Goal: Information Seeking & Learning: Learn about a topic

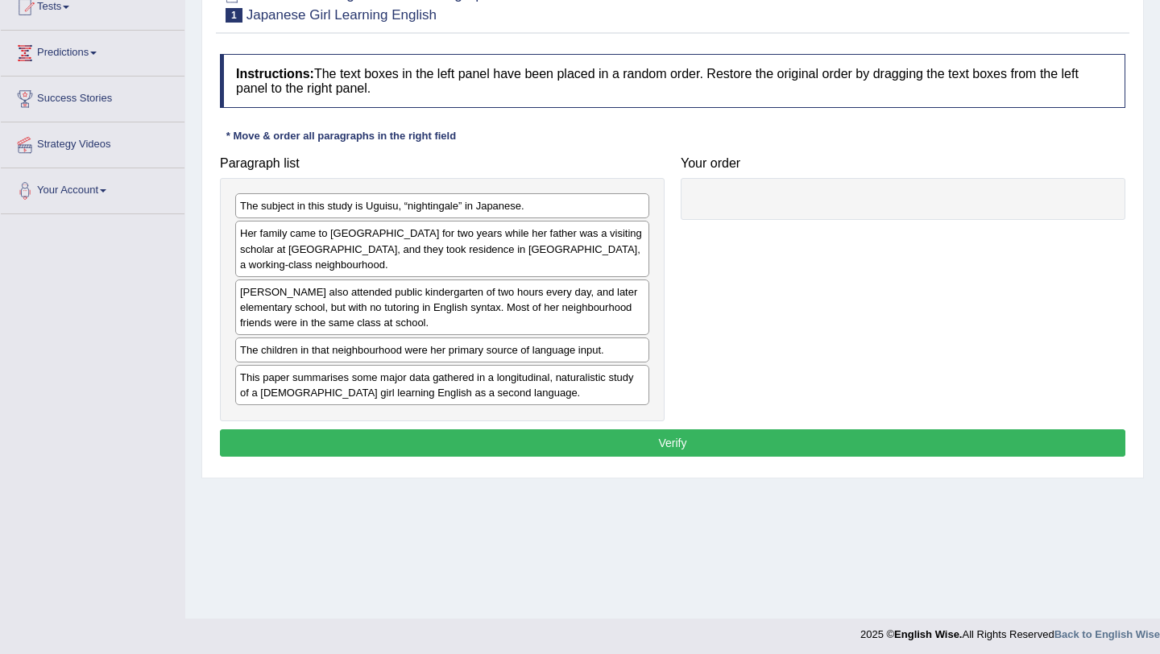
scroll to position [188, 0]
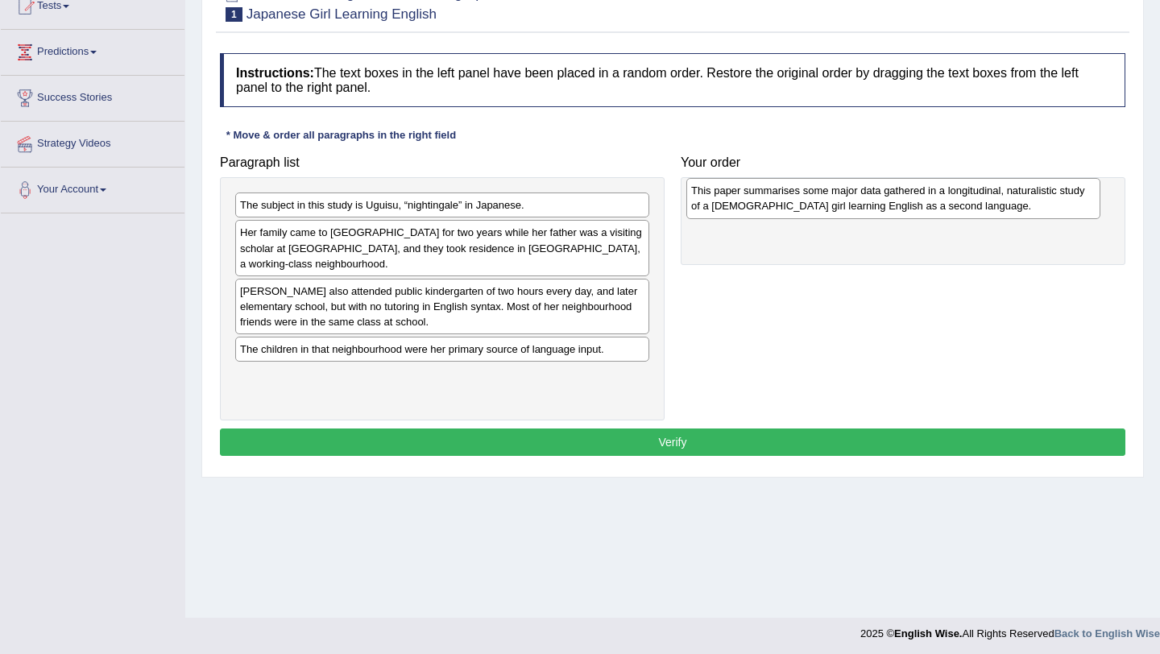
drag, startPoint x: 479, startPoint y: 400, endPoint x: 930, endPoint y: 213, distance: 488.0
click at [930, 213] on div "This paper summarises some major data gathered in a longitudinal, naturalistic …" at bounding box center [893, 198] width 414 height 40
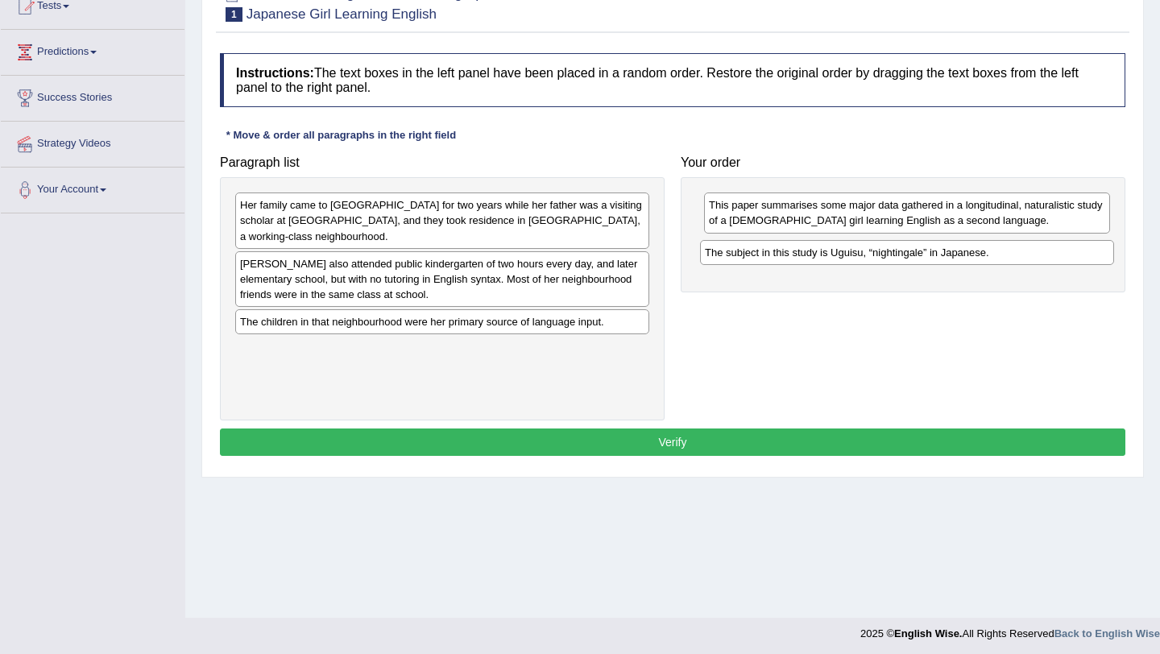
drag, startPoint x: 470, startPoint y: 207, endPoint x: 935, endPoint y: 255, distance: 467.2
click at [935, 255] on div "The subject in this study is Uguisu, “nightingale” in Japanese." at bounding box center [907, 252] width 414 height 25
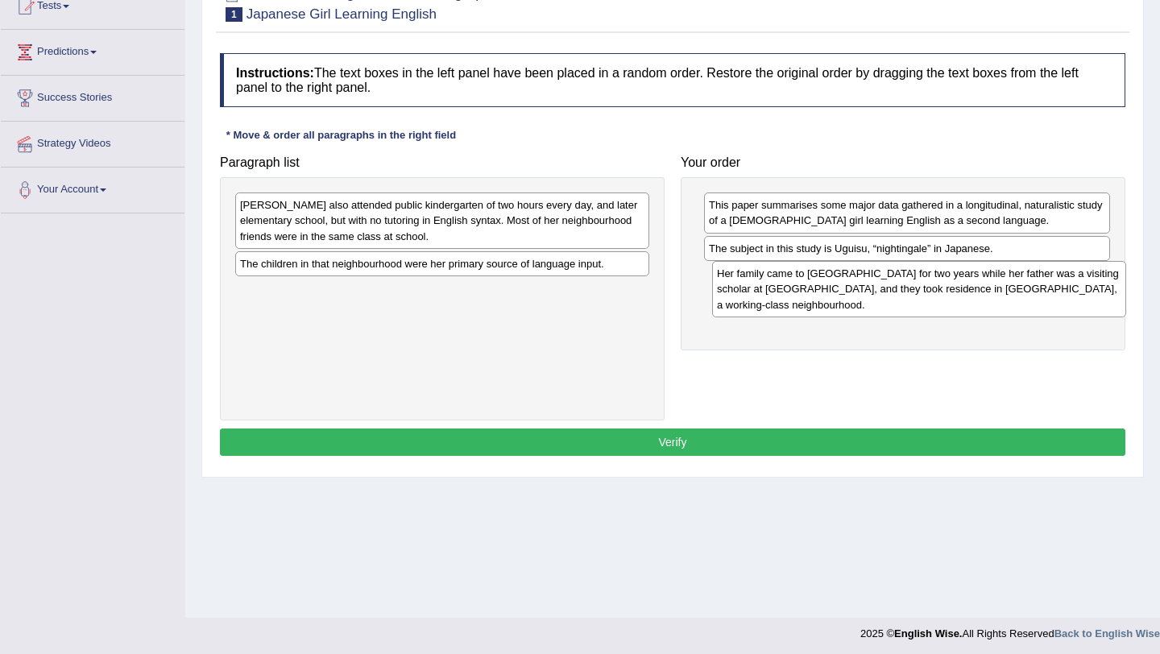
drag, startPoint x: 570, startPoint y: 222, endPoint x: 1041, endPoint y: 289, distance: 476.1
click at [1042, 289] on div "Her family came to the United States for two years while her father was a visit…" at bounding box center [919, 289] width 414 height 56
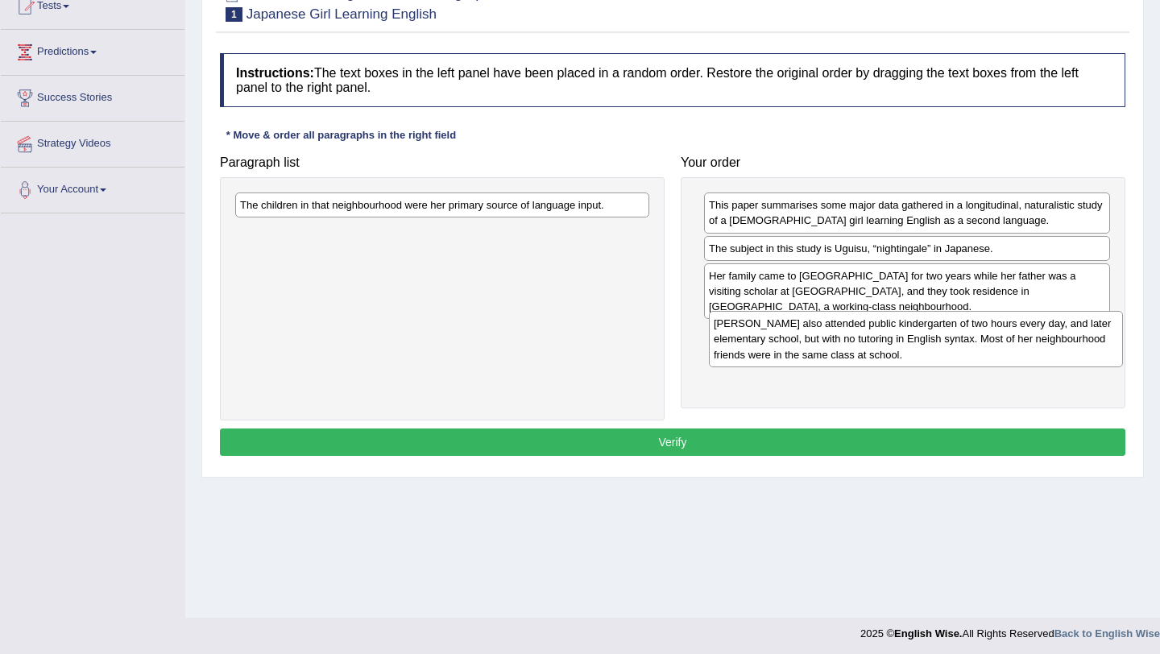
drag, startPoint x: 552, startPoint y: 217, endPoint x: 1025, endPoint y: 335, distance: 488.3
click at [1025, 335] on div "Uguisu also attended public kindergarten of two hours every day, and later elem…" at bounding box center [916, 339] width 414 height 56
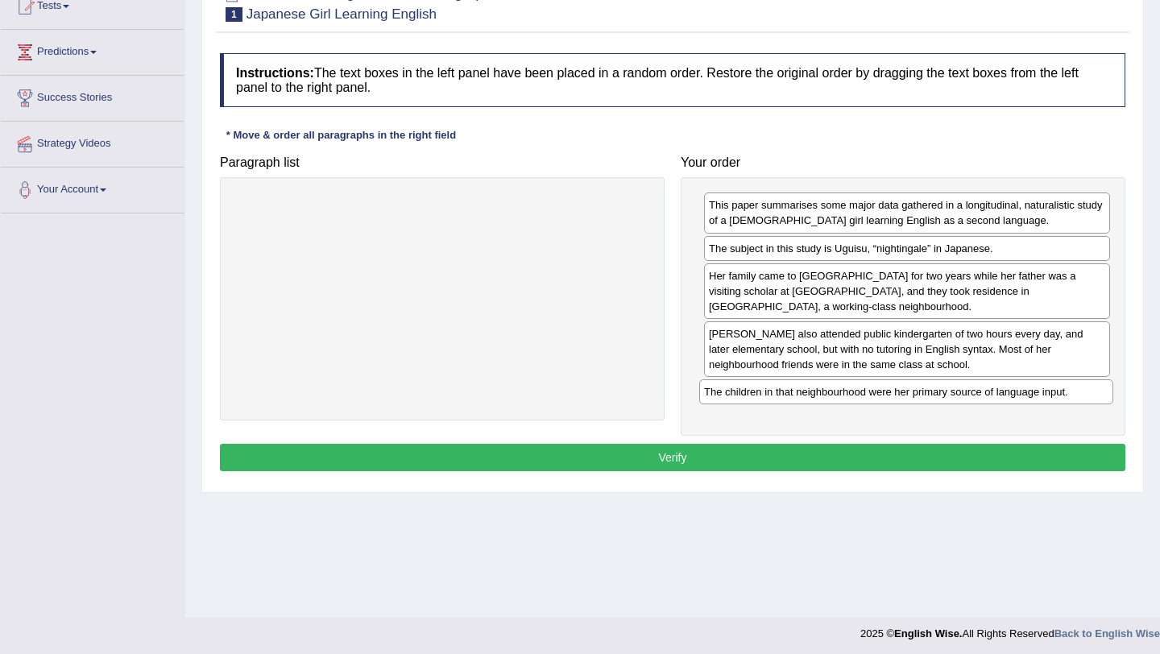
drag, startPoint x: 582, startPoint y: 211, endPoint x: 1046, endPoint y: 398, distance: 500.2
click at [1046, 398] on div "The children in that neighbourhood were her primary source of language input." at bounding box center [906, 391] width 414 height 25
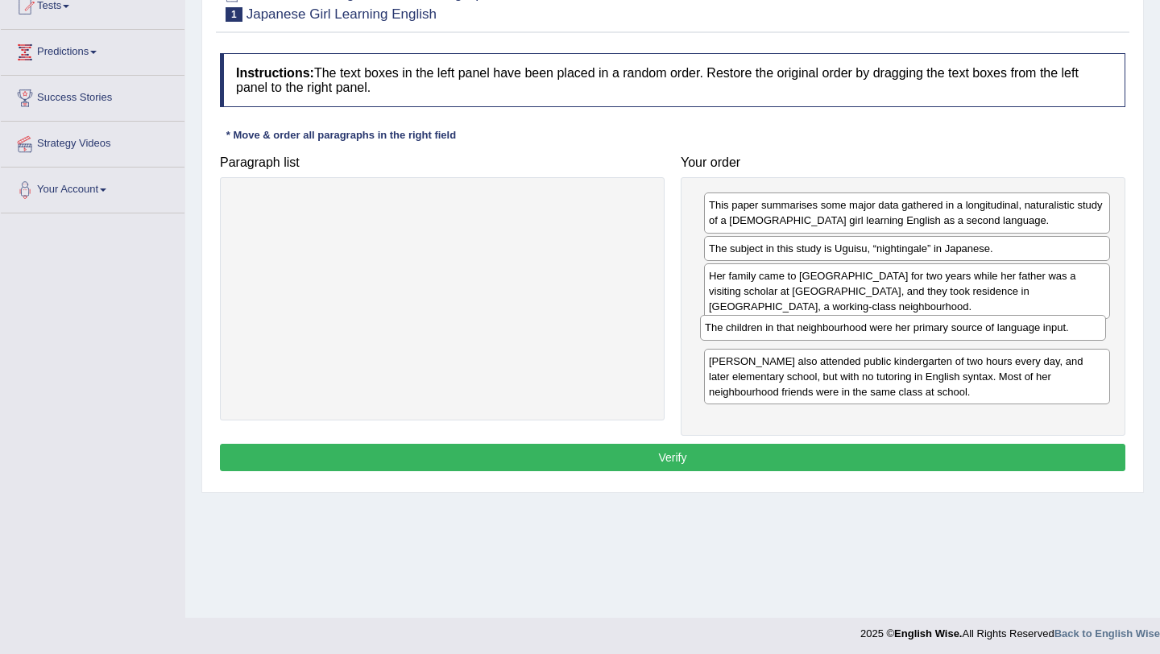
drag, startPoint x: 913, startPoint y: 397, endPoint x: 909, endPoint y: 335, distance: 62.2
click at [909, 335] on div "The children in that neighbourhood were her primary source of language input." at bounding box center [903, 327] width 406 height 25
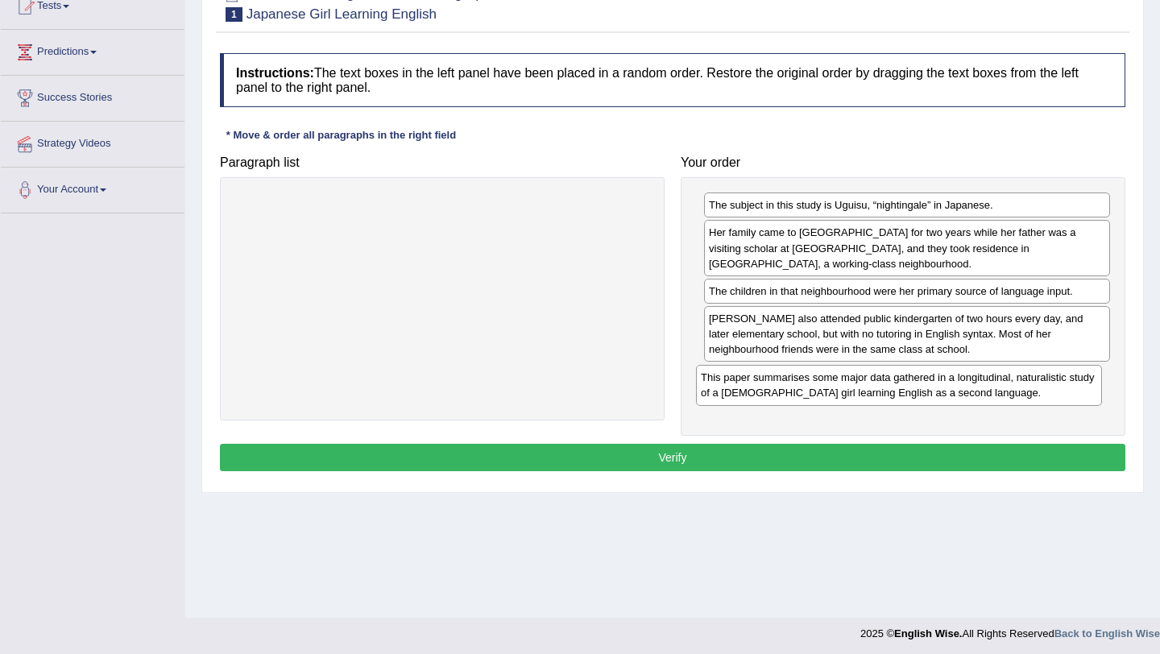
drag, startPoint x: 980, startPoint y: 213, endPoint x: 972, endPoint y: 385, distance: 172.6
click at [972, 385] on div "This paper summarises some major data gathered in a longitudinal, naturalistic …" at bounding box center [899, 385] width 406 height 40
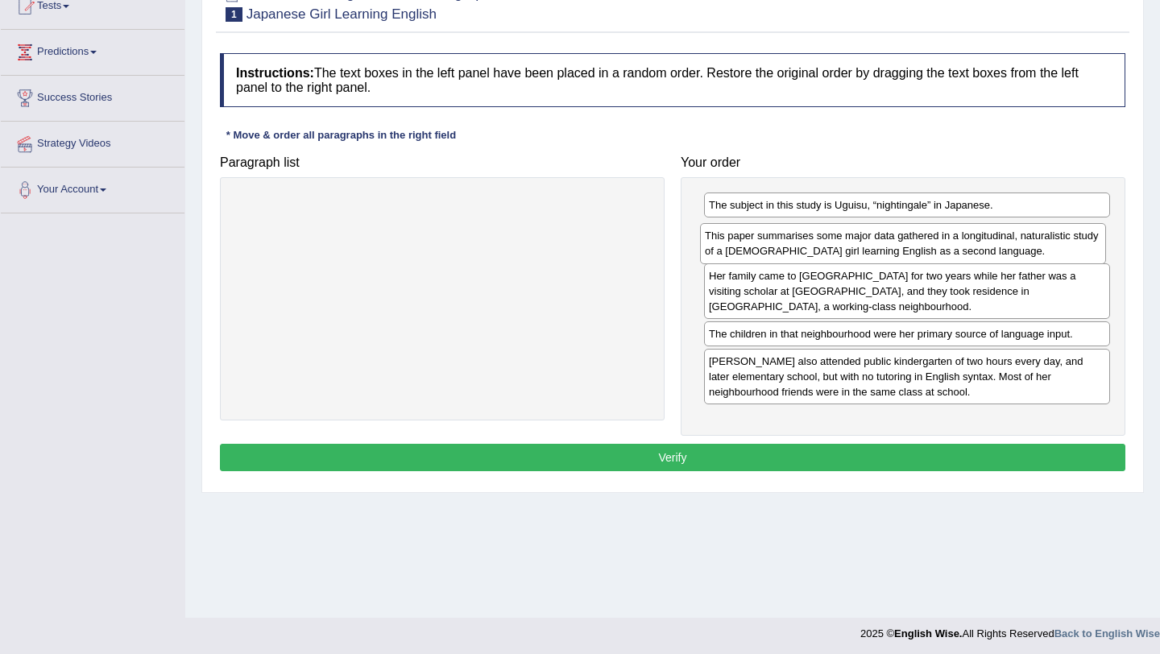
drag, startPoint x: 972, startPoint y: 396, endPoint x: 967, endPoint y: 255, distance: 141.0
click at [967, 255] on div "This paper summarises some major data gathered in a longitudinal, naturalistic …" at bounding box center [903, 243] width 406 height 40
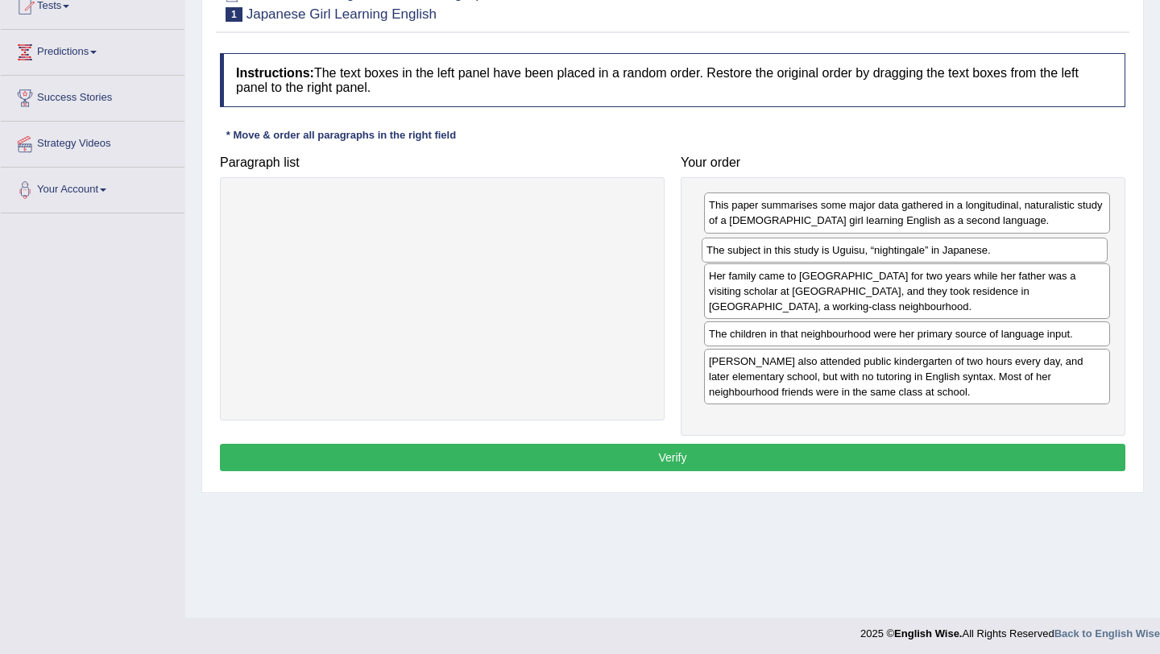
drag, startPoint x: 955, startPoint y: 205, endPoint x: 952, endPoint y: 251, distance: 45.2
click at [952, 251] on div "The subject in this study is Uguisu, “nightingale” in Japanese." at bounding box center [905, 250] width 406 height 25
click at [912, 462] on button "Verify" at bounding box center [672, 457] width 905 height 27
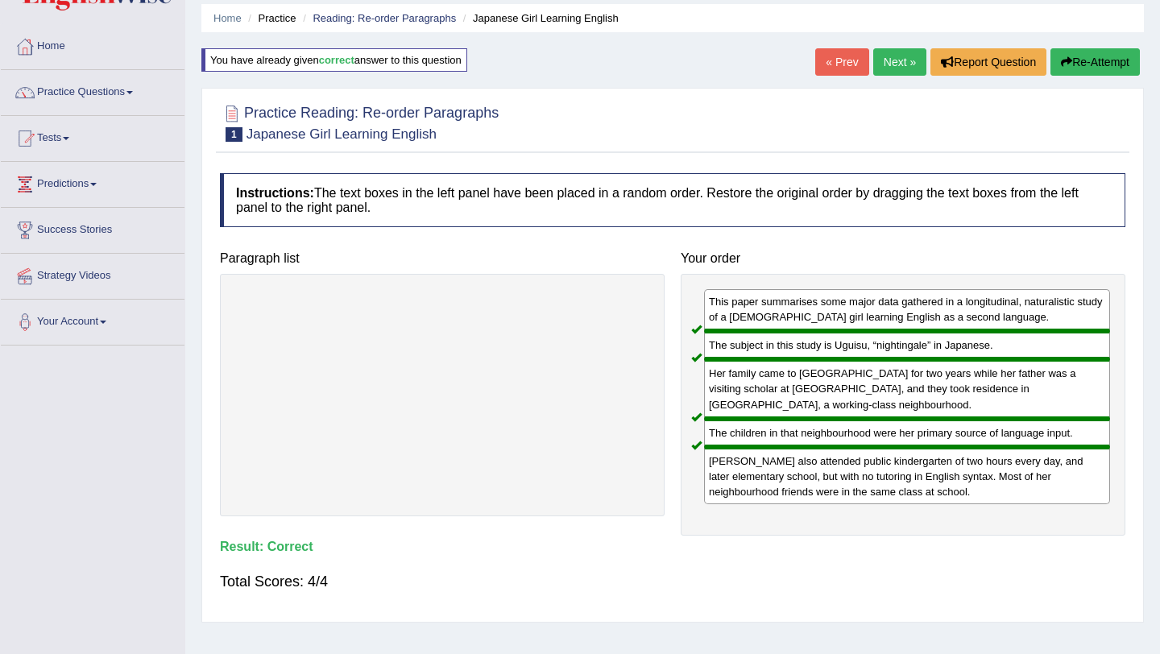
scroll to position [55, 0]
click at [893, 61] on link "Next »" at bounding box center [899, 62] width 53 height 27
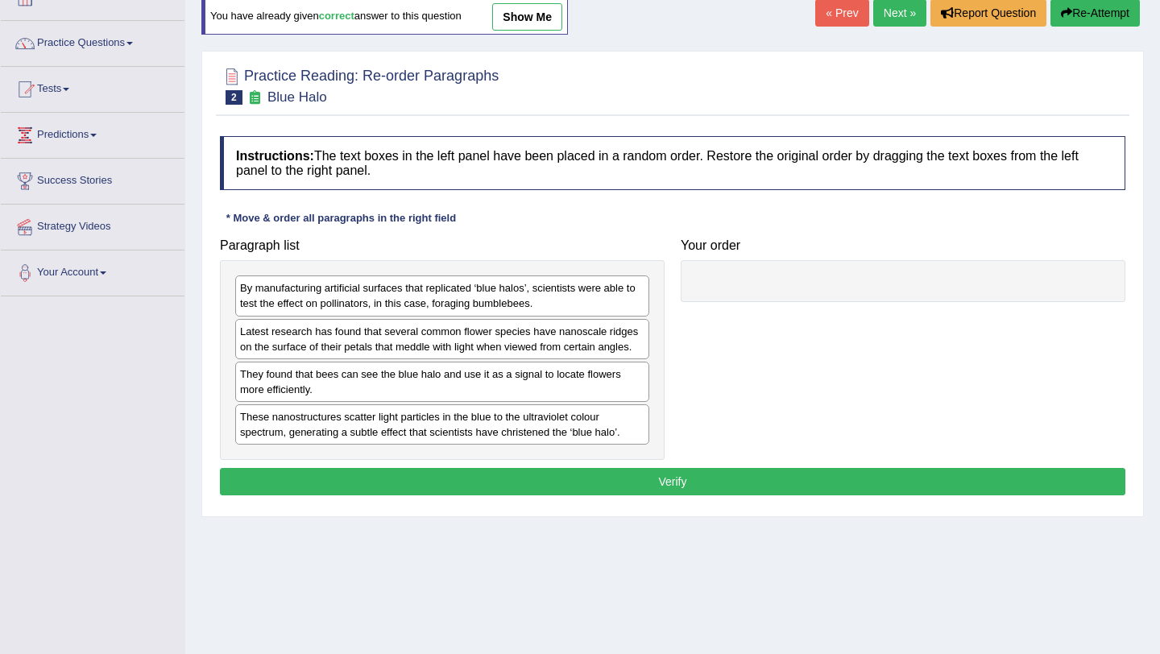
scroll to position [110, 0]
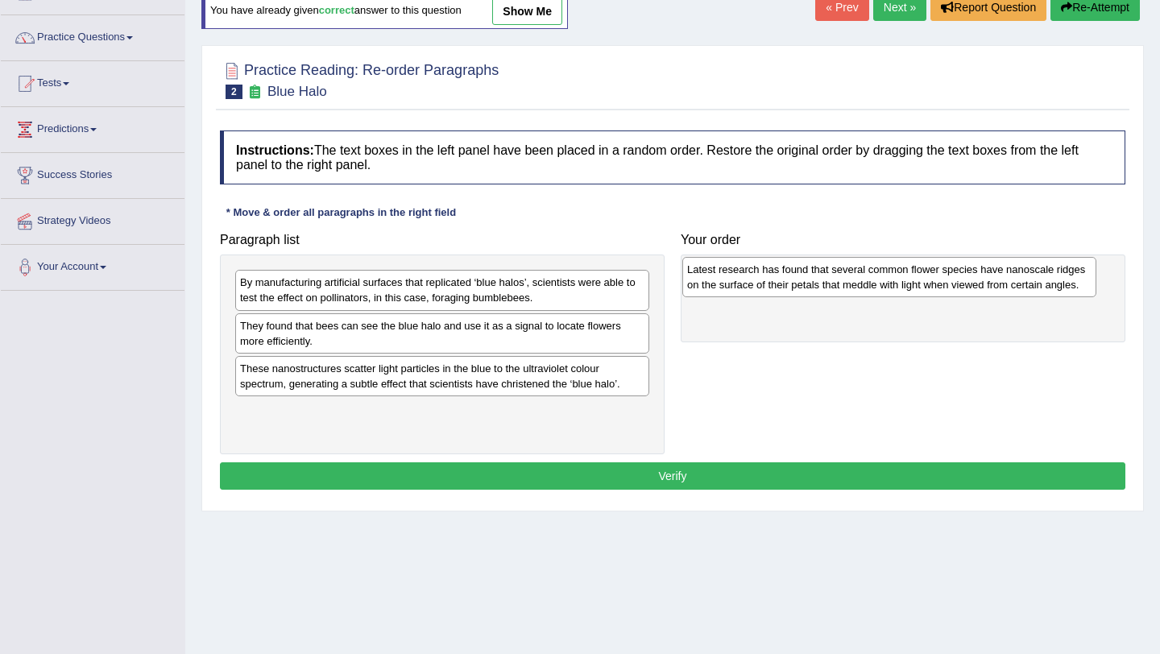
drag, startPoint x: 346, startPoint y: 340, endPoint x: 793, endPoint y: 284, distance: 450.6
click at [793, 284] on div "Latest research has found that several common flower species have nanoscale rid…" at bounding box center [889, 277] width 414 height 40
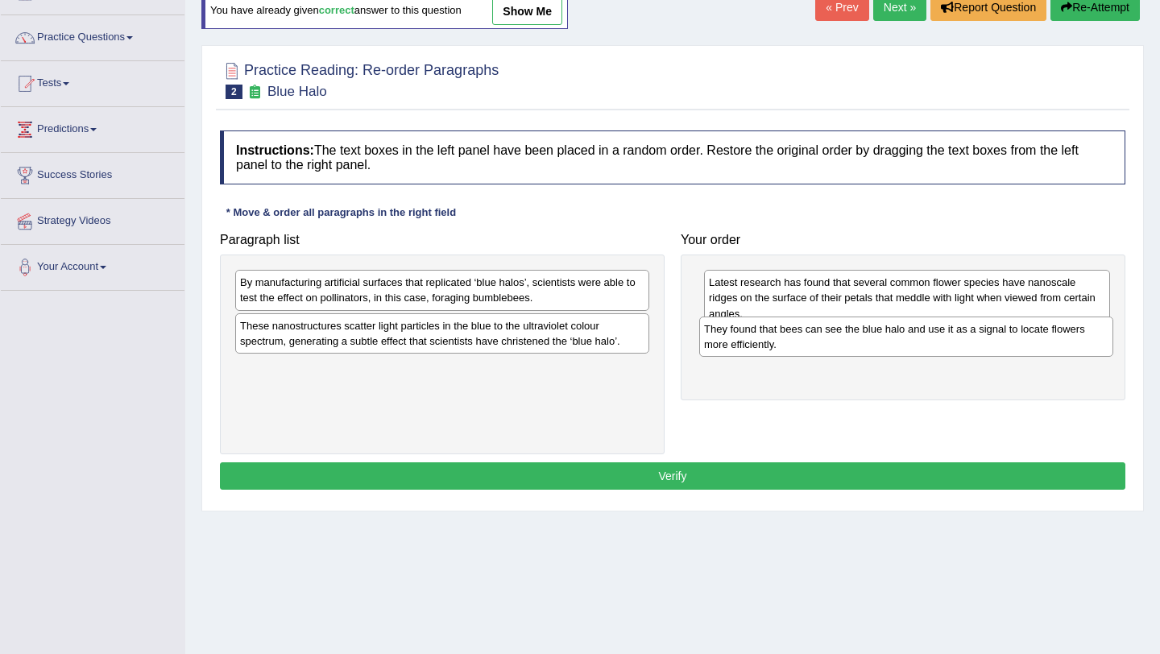
drag, startPoint x: 419, startPoint y: 337, endPoint x: 884, endPoint y: 342, distance: 464.9
click at [884, 342] on div "They found that bees can see the blue halo and use it as a signal to locate flo…" at bounding box center [906, 337] width 414 height 40
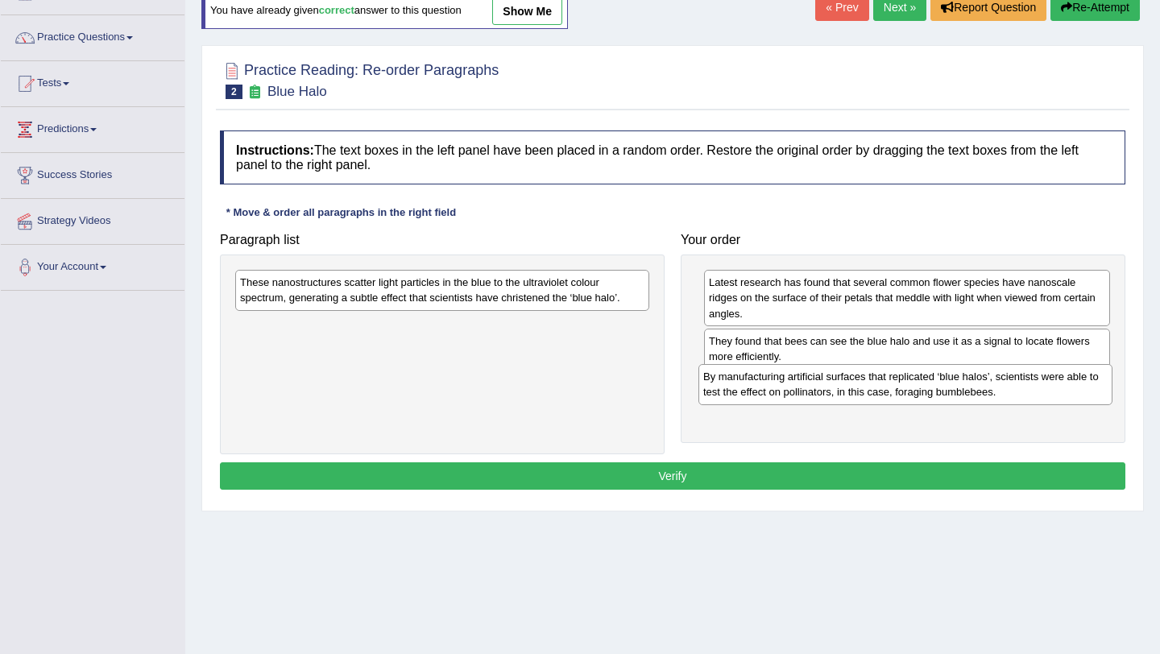
drag, startPoint x: 513, startPoint y: 295, endPoint x: 976, endPoint y: 389, distance: 472.7
click at [976, 389] on div "By manufacturing artificial surfaces that replicated ‘blue halos’, scientists w…" at bounding box center [905, 384] width 414 height 40
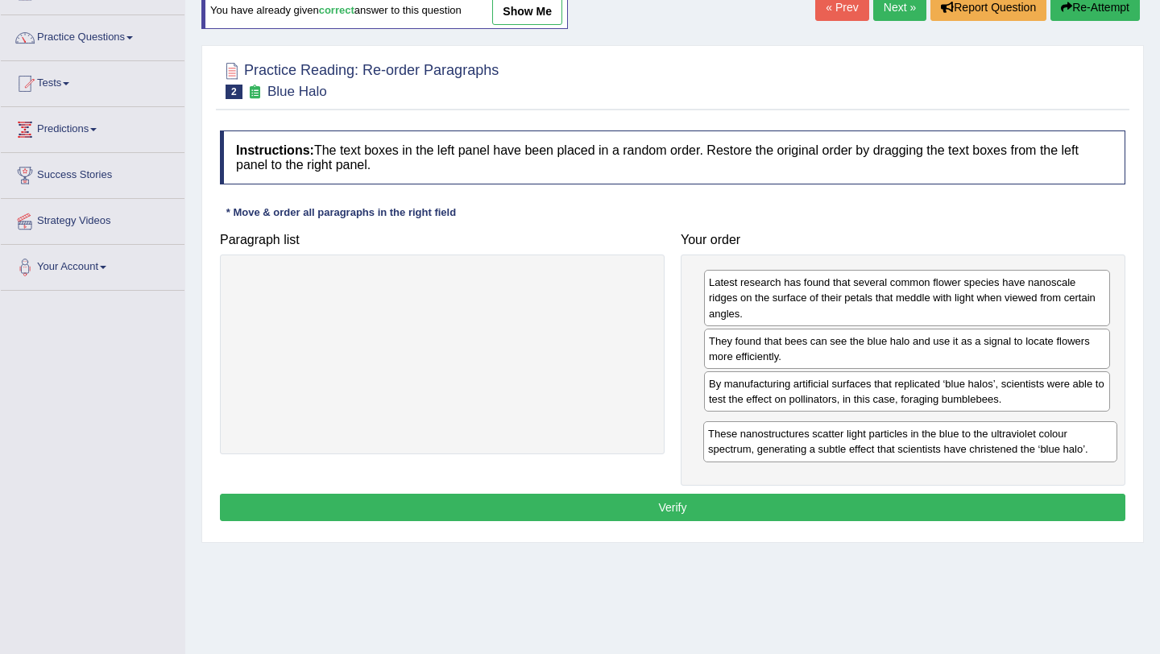
drag, startPoint x: 534, startPoint y: 290, endPoint x: 1002, endPoint y: 441, distance: 491.9
click at [1002, 441] on div "These nanostructures scatter light particles in the blue to the ultraviolet col…" at bounding box center [910, 441] width 414 height 40
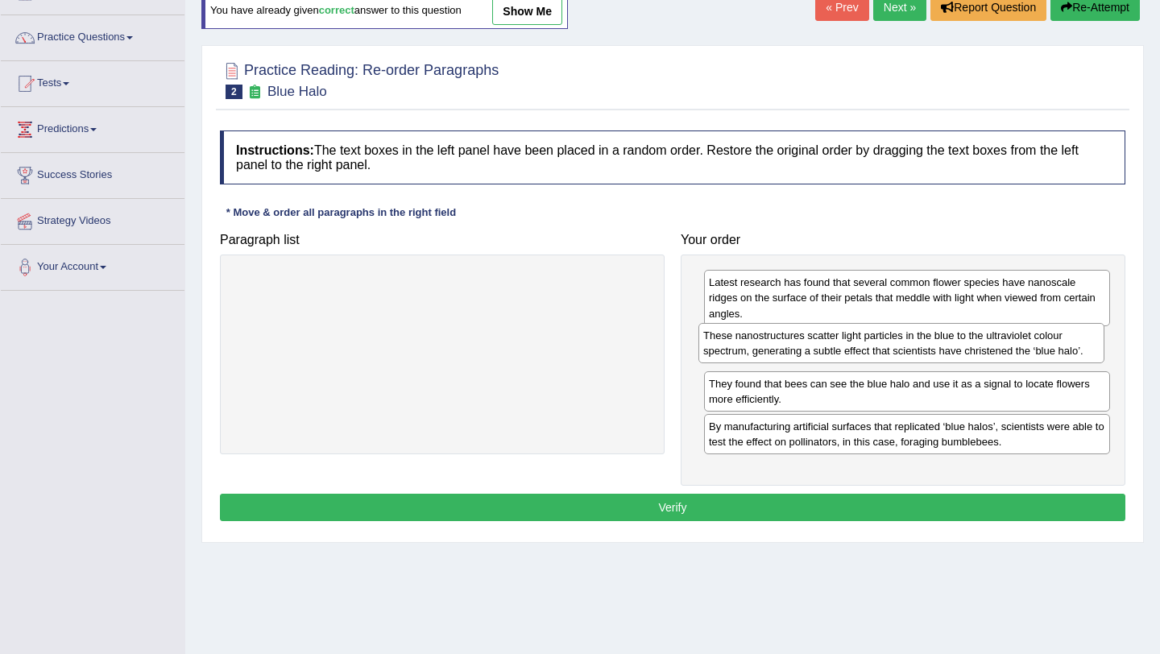
drag, startPoint x: 885, startPoint y: 454, endPoint x: 879, endPoint y: 363, distance: 91.2
click at [879, 363] on div "These nanostructures scatter light particles in the blue to the ultraviolet col…" at bounding box center [901, 343] width 406 height 40
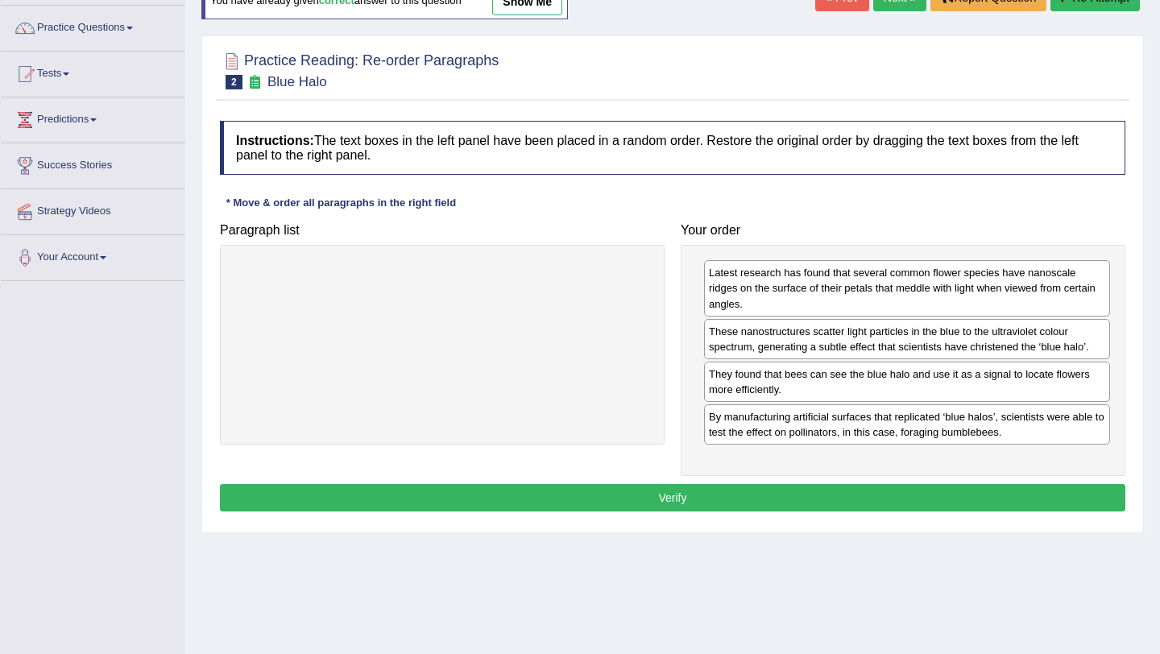
scroll to position [125, 0]
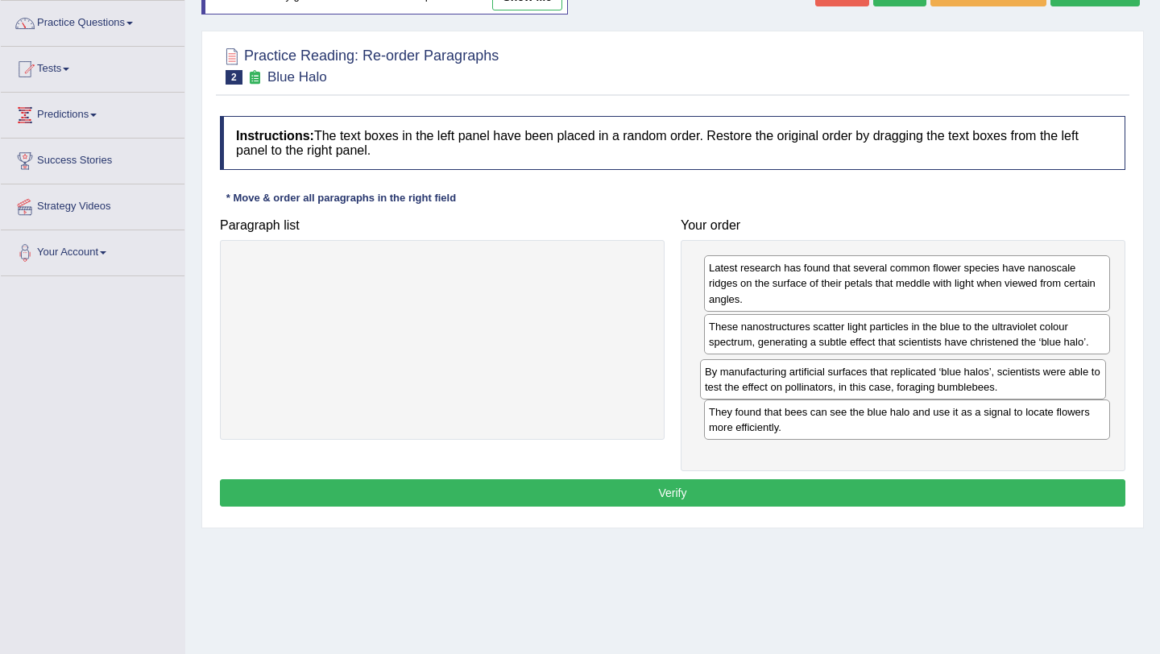
drag, startPoint x: 862, startPoint y: 425, endPoint x: 858, endPoint y: 384, distance: 40.5
click at [858, 384] on div "By manufacturing artificial surfaces that replicated ‘blue halos’, scientists w…" at bounding box center [903, 379] width 406 height 40
click at [735, 491] on button "Verify" at bounding box center [672, 492] width 905 height 27
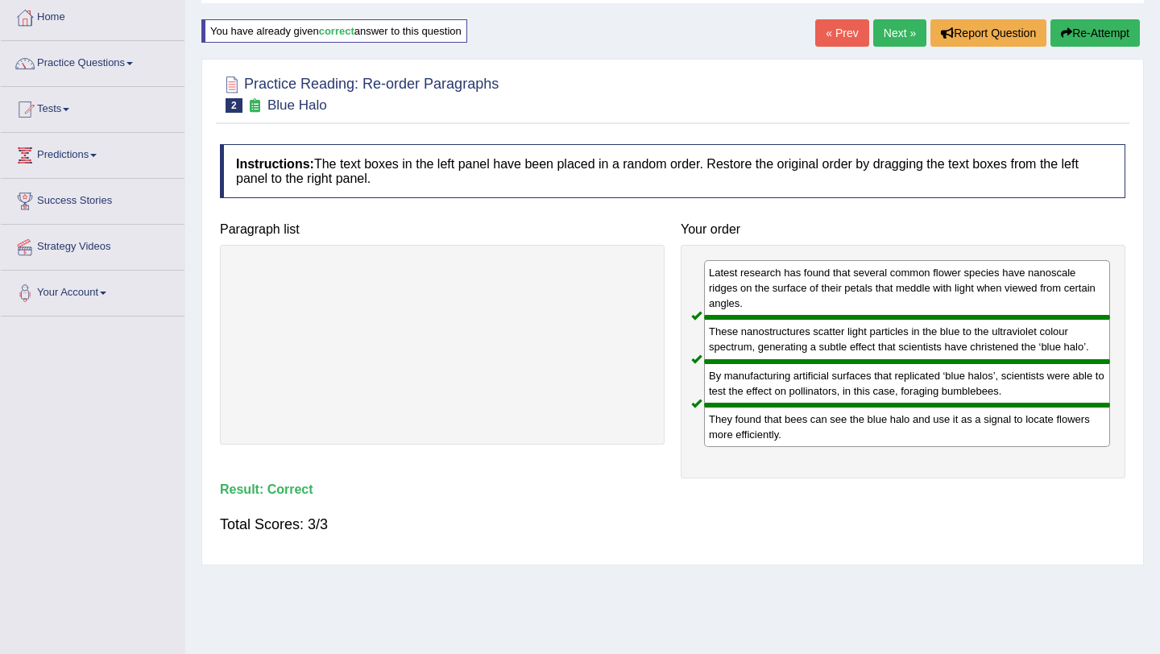
scroll to position [73, 0]
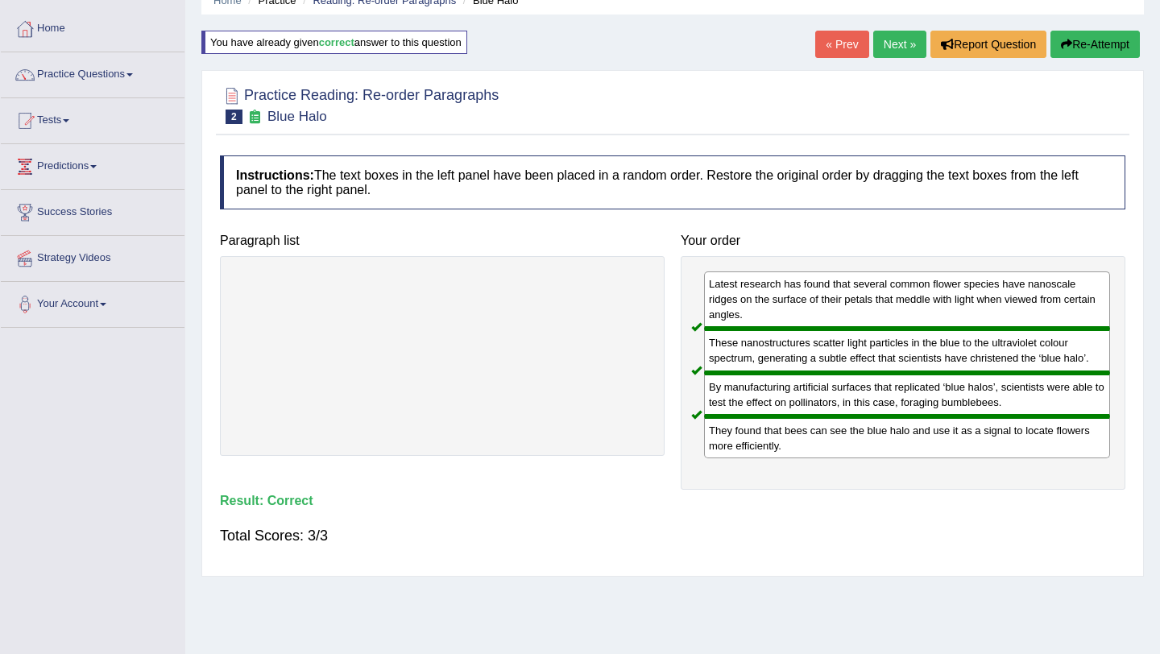
click at [884, 53] on link "Next »" at bounding box center [899, 44] width 53 height 27
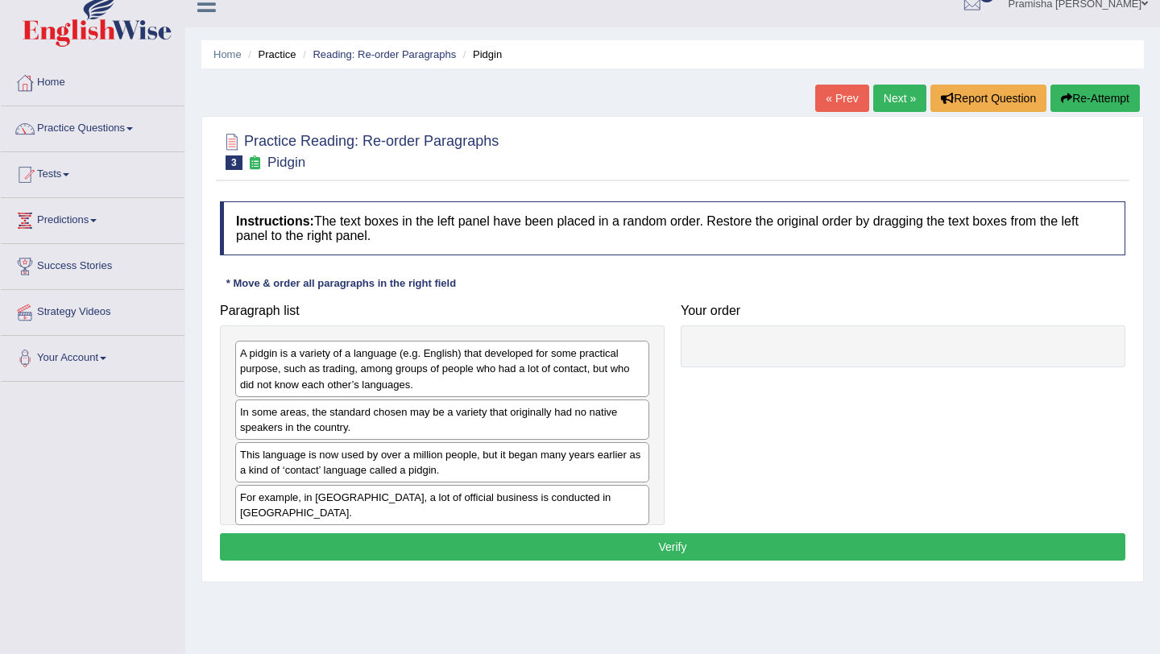
scroll to position [18, 0]
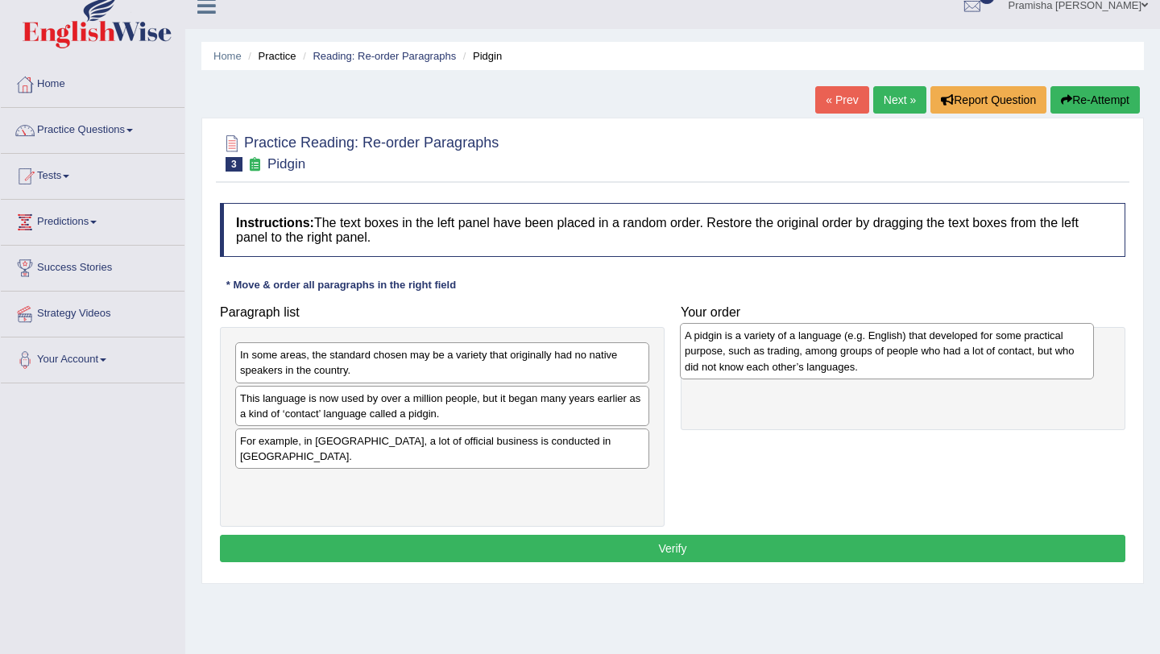
drag, startPoint x: 557, startPoint y: 368, endPoint x: 1002, endPoint y: 349, distance: 445.1
click at [1002, 349] on div "A pidgin is a variety of a language (e.g. English) that developed for some prac…" at bounding box center [887, 351] width 414 height 56
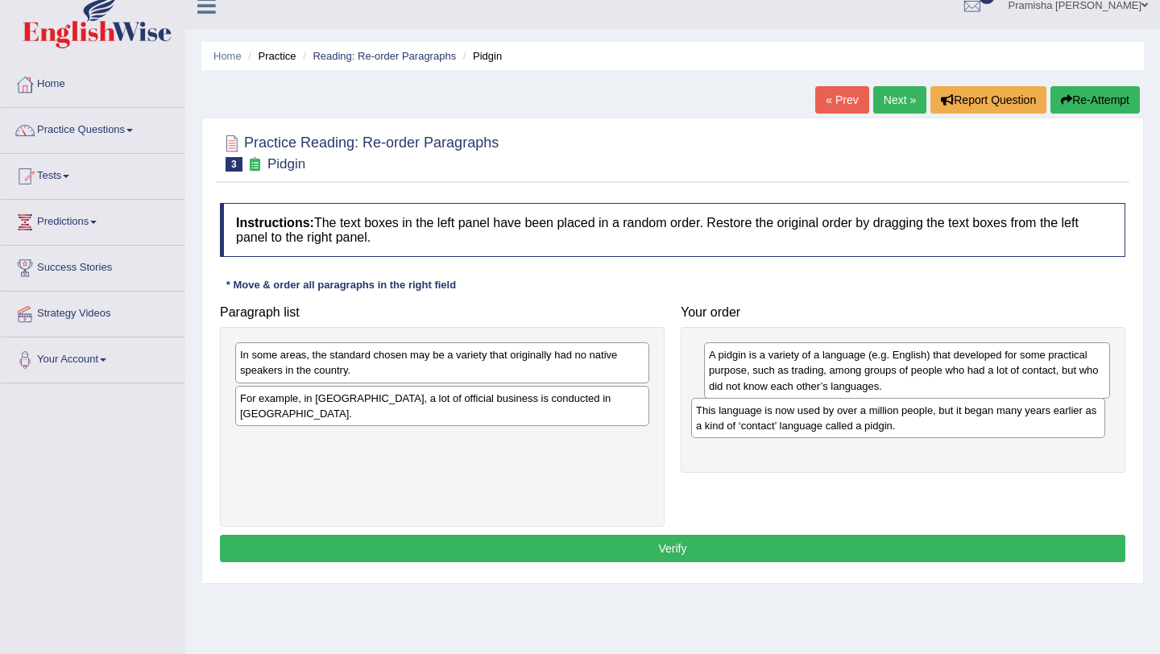
drag, startPoint x: 371, startPoint y: 412, endPoint x: 827, endPoint y: 424, distance: 456.1
click at [827, 424] on div "This language is now used by over a million people, but it began many years ear…" at bounding box center [898, 418] width 414 height 40
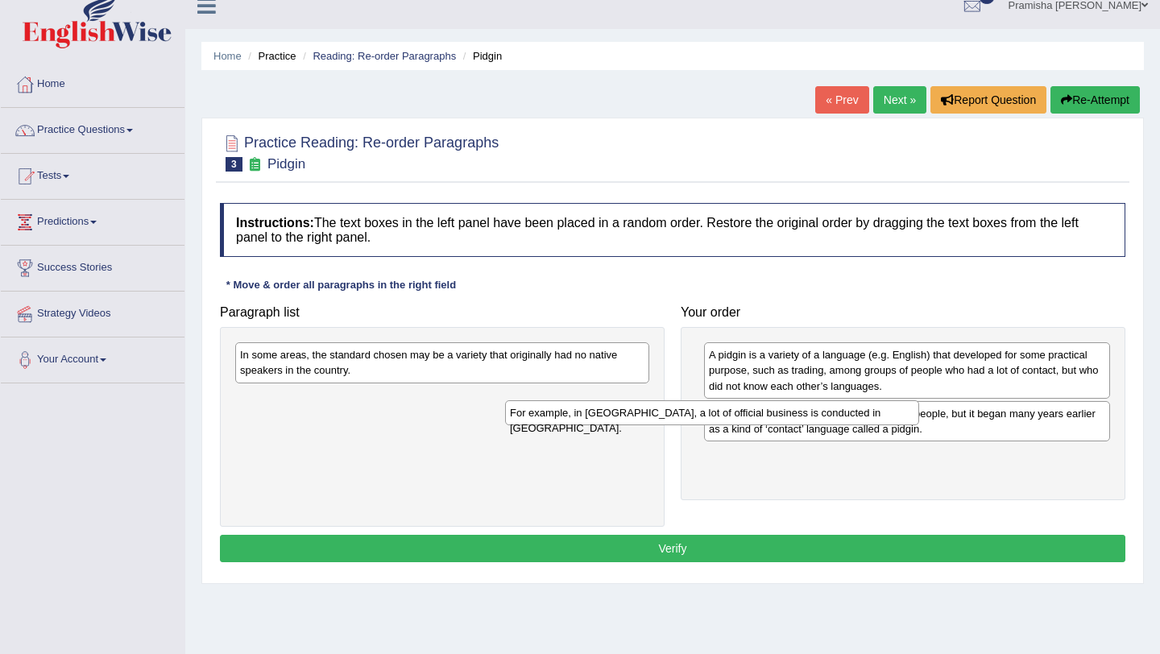
drag, startPoint x: 502, startPoint y: 402, endPoint x: 851, endPoint y: 441, distance: 351.8
click at [851, 425] on div "For example, in Papua New Guinea, a lot of official business is conducted in To…" at bounding box center [712, 412] width 414 height 25
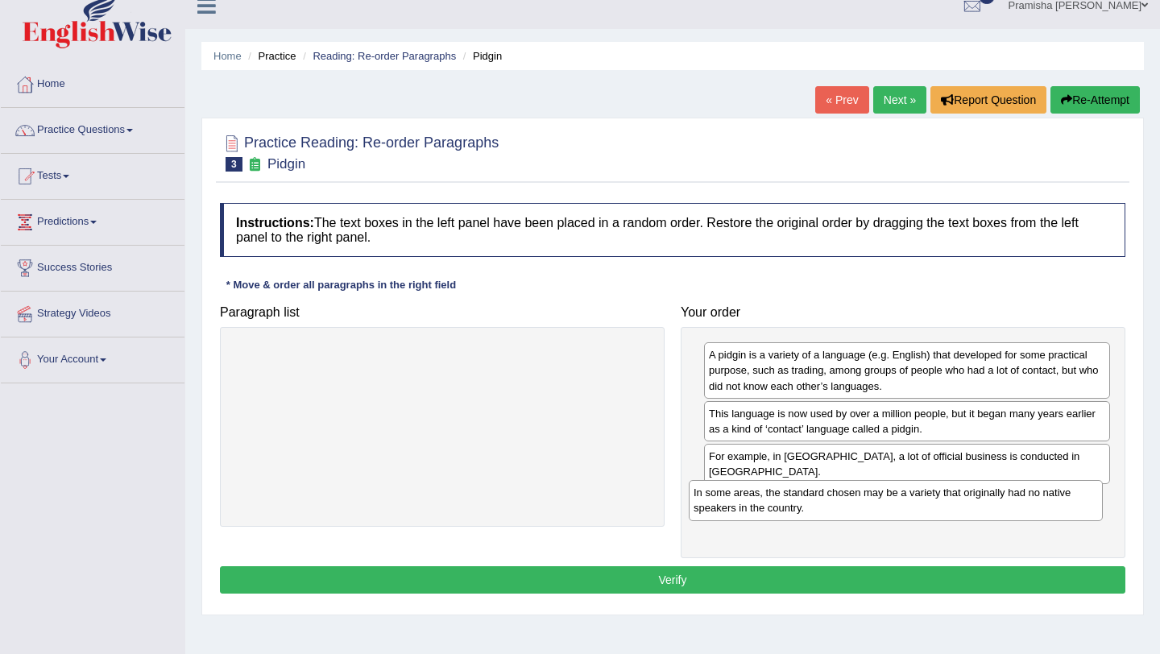
drag, startPoint x: 519, startPoint y: 370, endPoint x: 975, endPoint y: 509, distance: 476.8
click at [975, 509] on div "In some areas, the standard chosen may be a variety that originally had no nati…" at bounding box center [896, 500] width 414 height 40
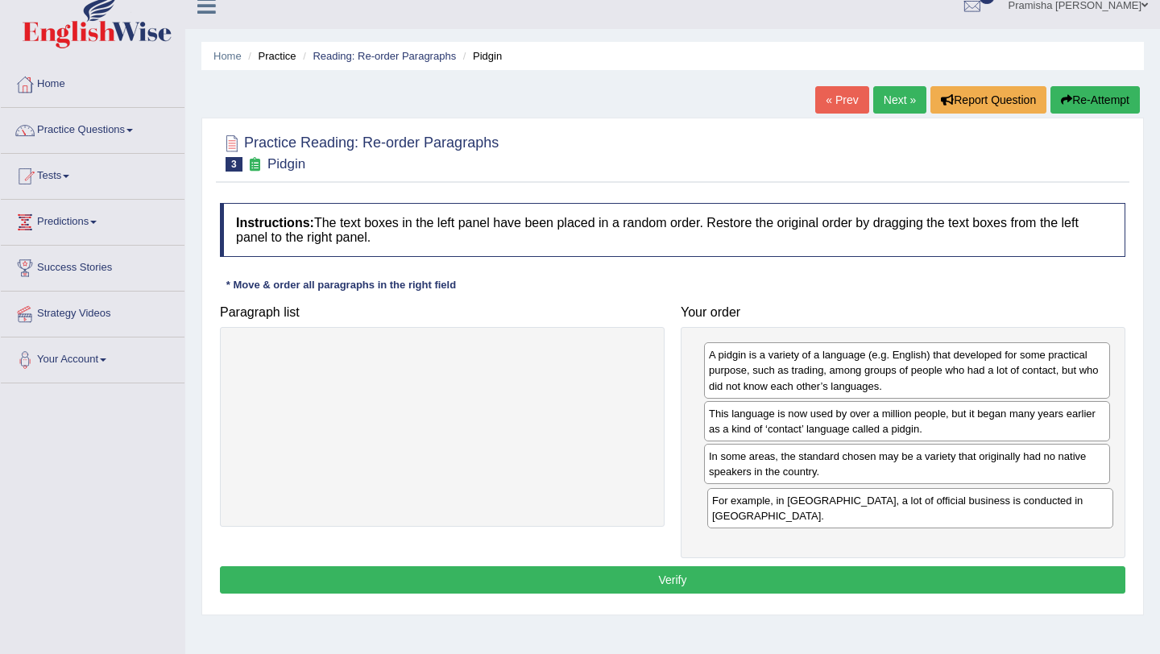
drag, startPoint x: 894, startPoint y: 467, endPoint x: 897, endPoint y: 512, distance: 44.4
click at [897, 512] on div "For example, in Papua New Guinea, a lot of official business is conducted in To…" at bounding box center [910, 508] width 406 height 40
drag, startPoint x: 903, startPoint y: 512, endPoint x: 901, endPoint y: 462, distance: 49.2
click at [901, 462] on div "For example, in Papua New Guinea, a lot of official business is conducted in To…" at bounding box center [906, 457] width 406 height 40
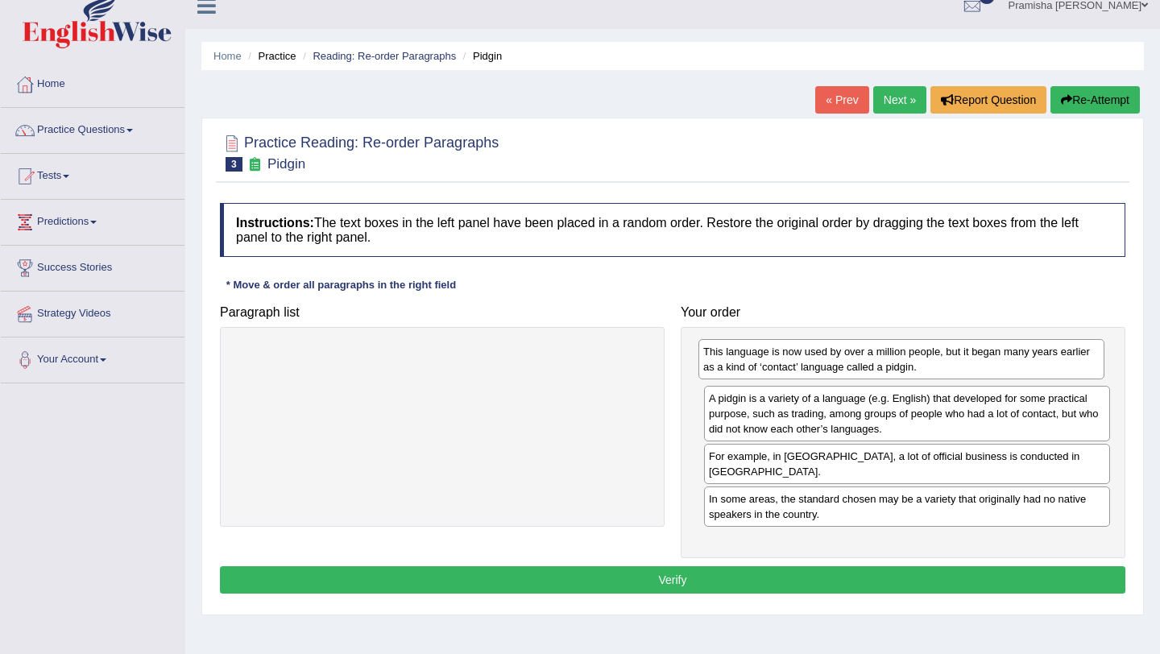
drag, startPoint x: 898, startPoint y: 431, endPoint x: 893, endPoint y: 369, distance: 62.3
click at [893, 369] on div "This language is now used by over a million people, but it began many years ear…" at bounding box center [901, 359] width 406 height 40
click at [957, 376] on div "This language is now used by over a million people, but it began many years ear…" at bounding box center [907, 362] width 406 height 40
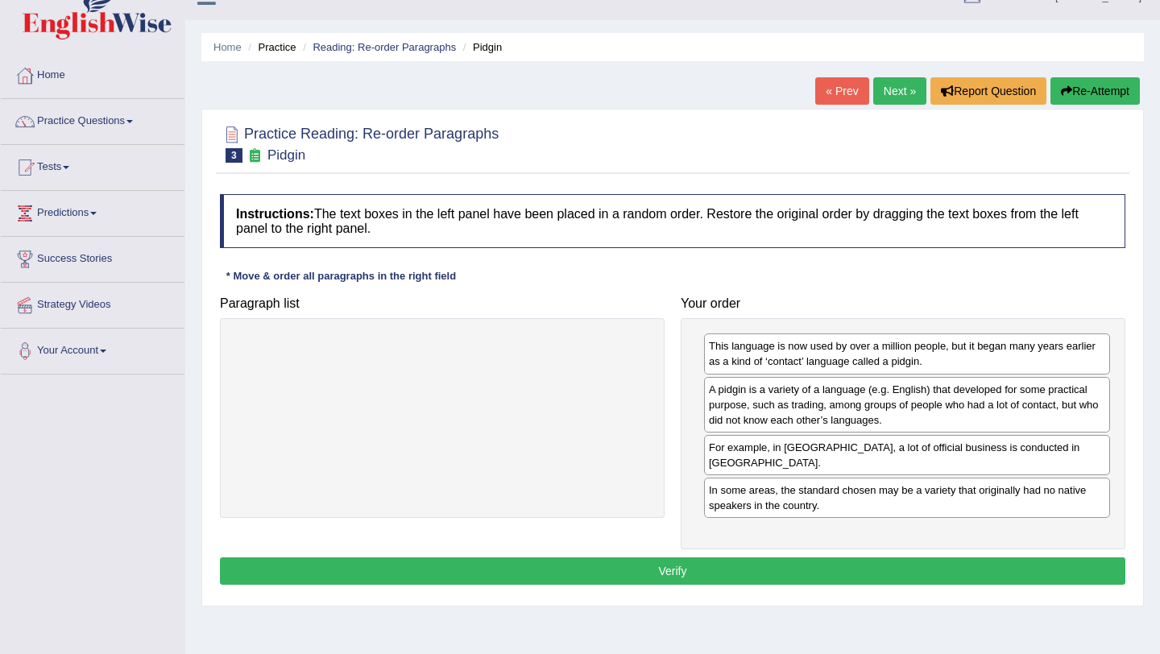
scroll to position [27, 0]
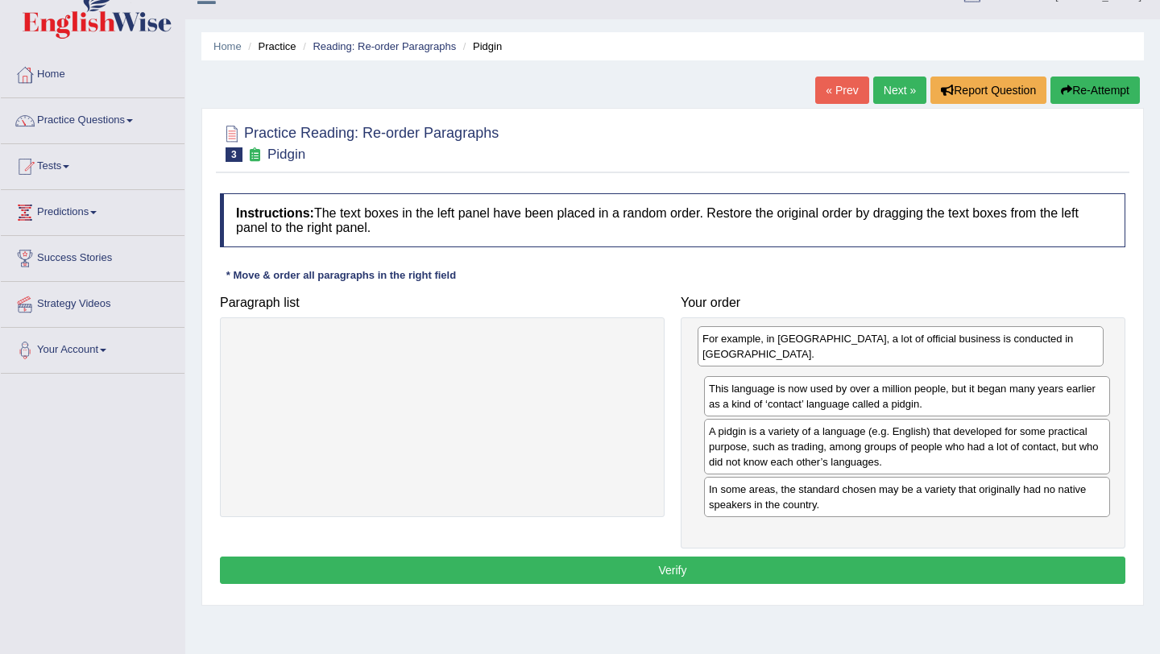
drag, startPoint x: 869, startPoint y: 455, endPoint x: 863, endPoint y: 347, distance: 108.1
click at [863, 347] on div "For example, in Papua New Guinea, a lot of official business is conducted in To…" at bounding box center [901, 346] width 406 height 40
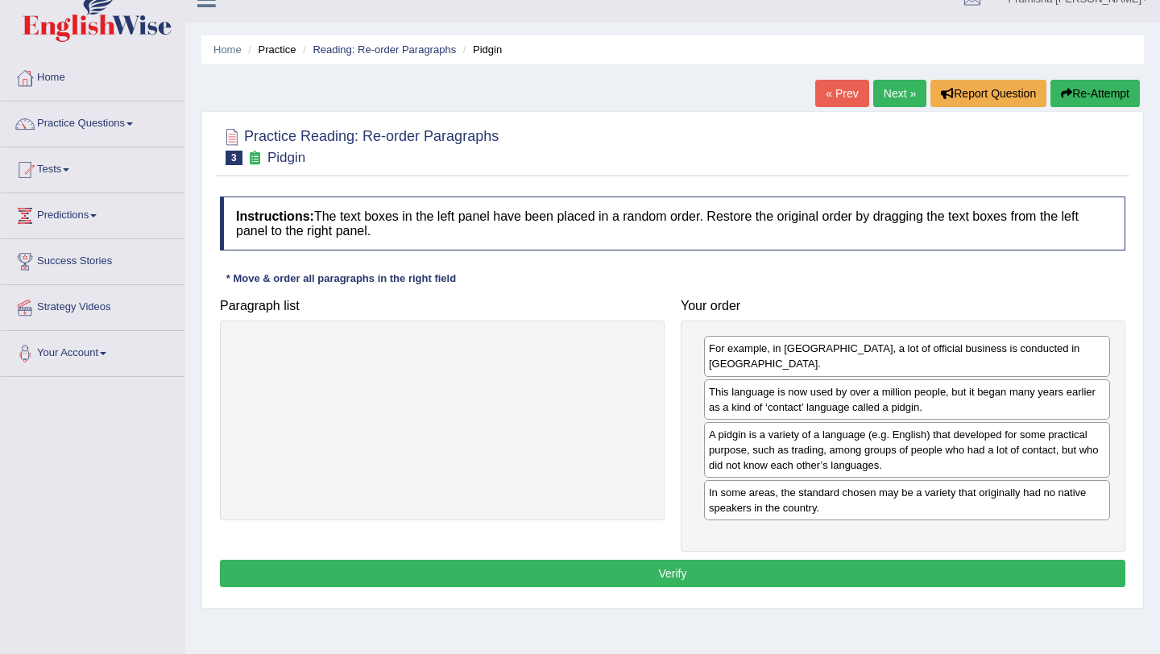
scroll to position [31, 0]
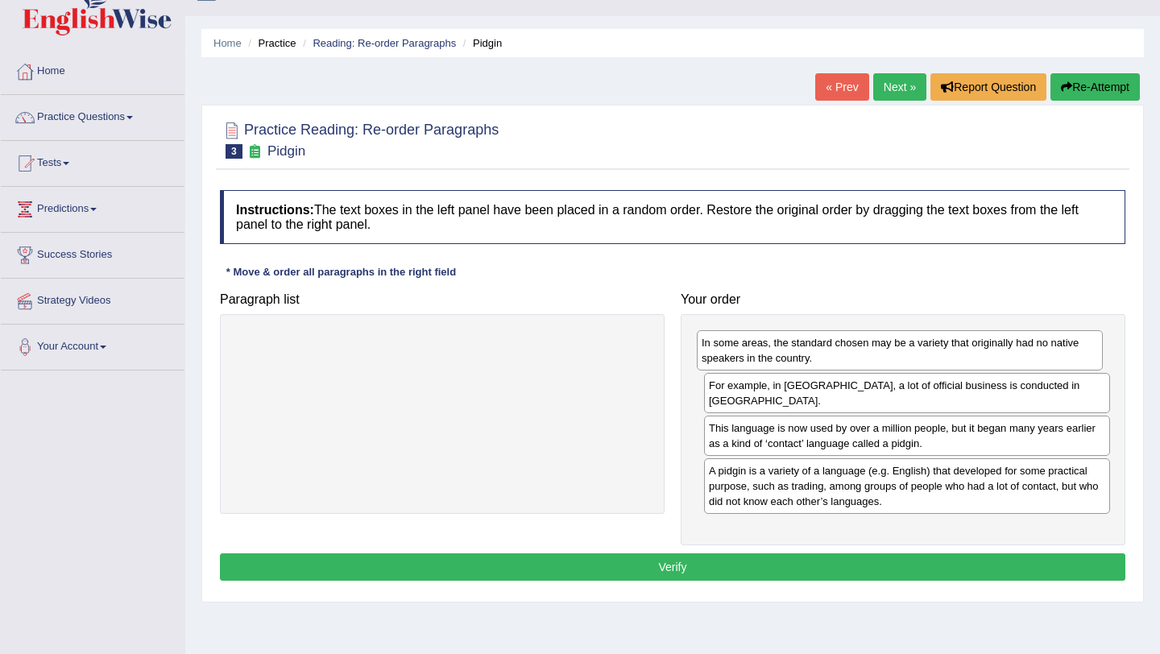
drag, startPoint x: 762, startPoint y: 503, endPoint x: 755, endPoint y: 360, distance: 143.6
click at [755, 360] on div "In some areas, the standard chosen may be a variety that originally had no nati…" at bounding box center [900, 350] width 406 height 40
click at [727, 567] on button "Verify" at bounding box center [672, 566] width 905 height 27
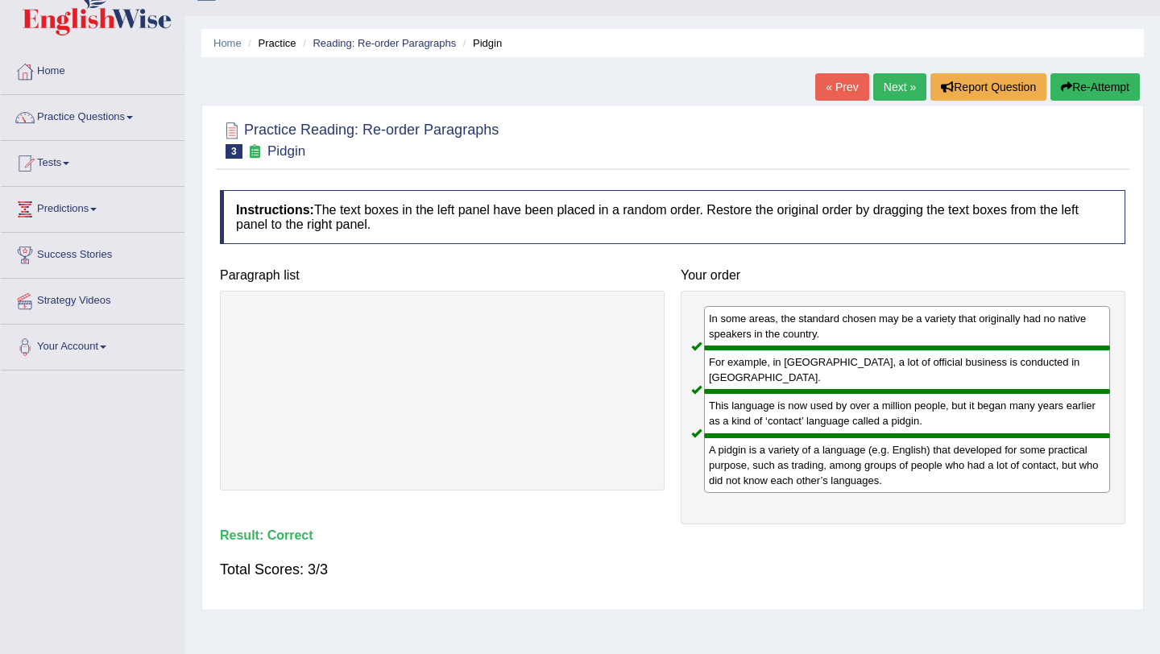
click at [888, 84] on link "Next »" at bounding box center [899, 86] width 53 height 27
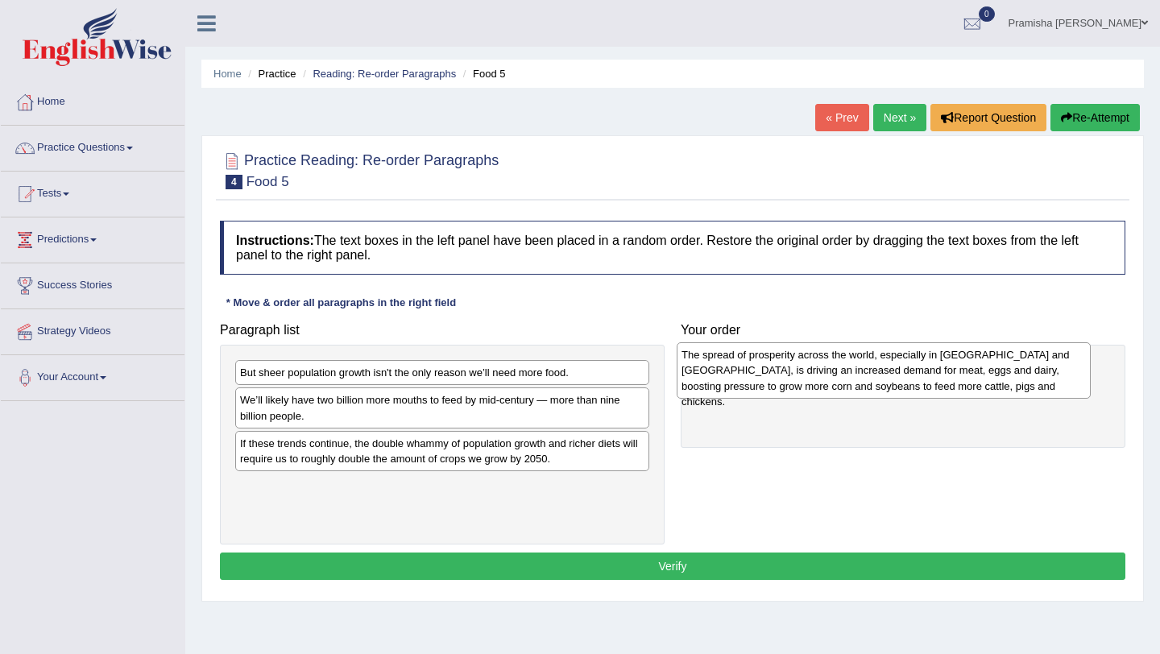
drag, startPoint x: 395, startPoint y: 408, endPoint x: 836, endPoint y: 390, distance: 441.8
click at [836, 390] on div "The spread of prosperity across the world, especially in India and China, is dr…" at bounding box center [884, 370] width 414 height 56
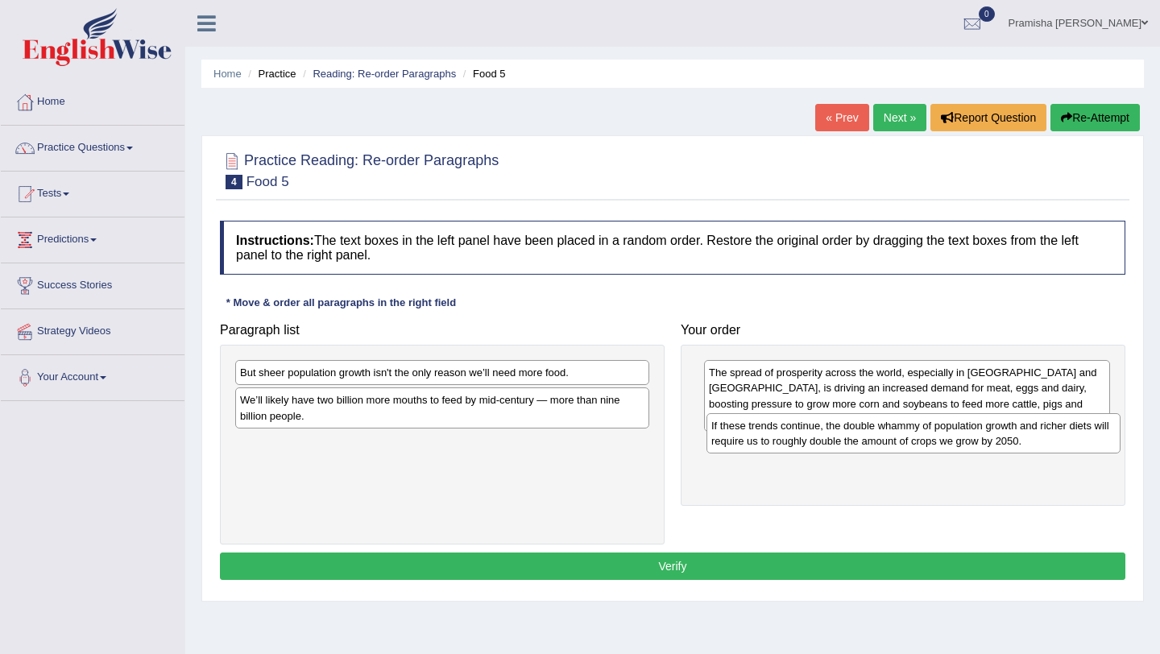
drag, startPoint x: 480, startPoint y: 462, endPoint x: 951, endPoint y: 445, distance: 471.6
click at [951, 445] on div "If these trends continue, the double whammy of population growth and richer die…" at bounding box center [913, 433] width 414 height 40
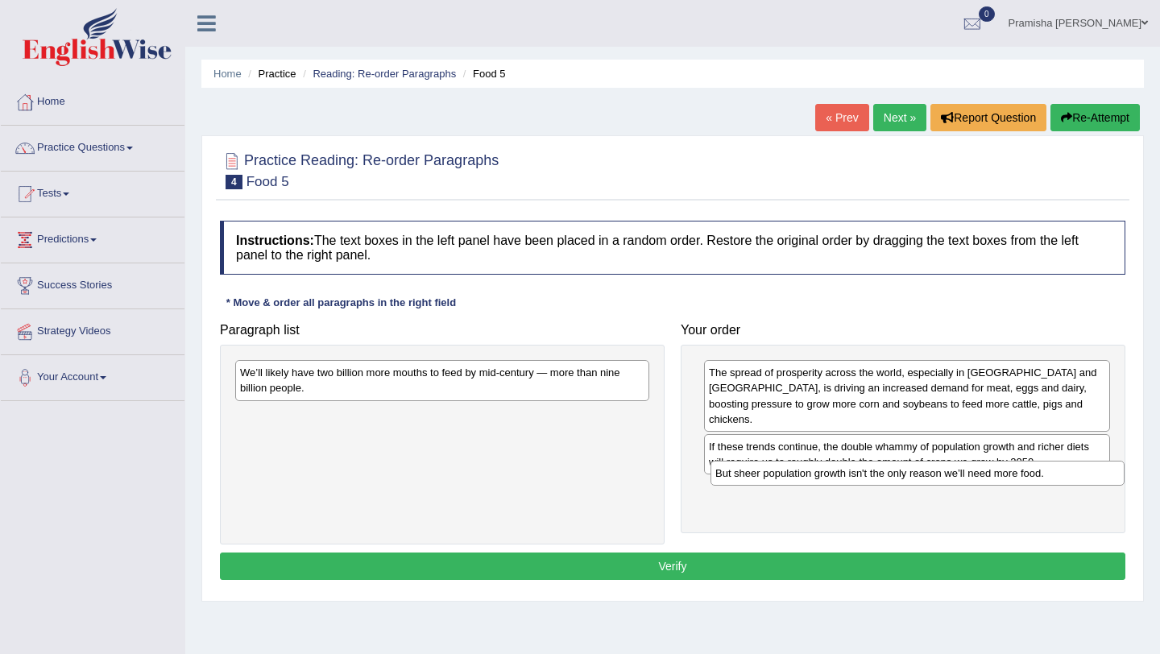
drag, startPoint x: 450, startPoint y: 369, endPoint x: 914, endPoint y: 470, distance: 474.8
click at [914, 470] on div "But sheer population growth isn't the only reason we’ll need more food." at bounding box center [918, 473] width 414 height 25
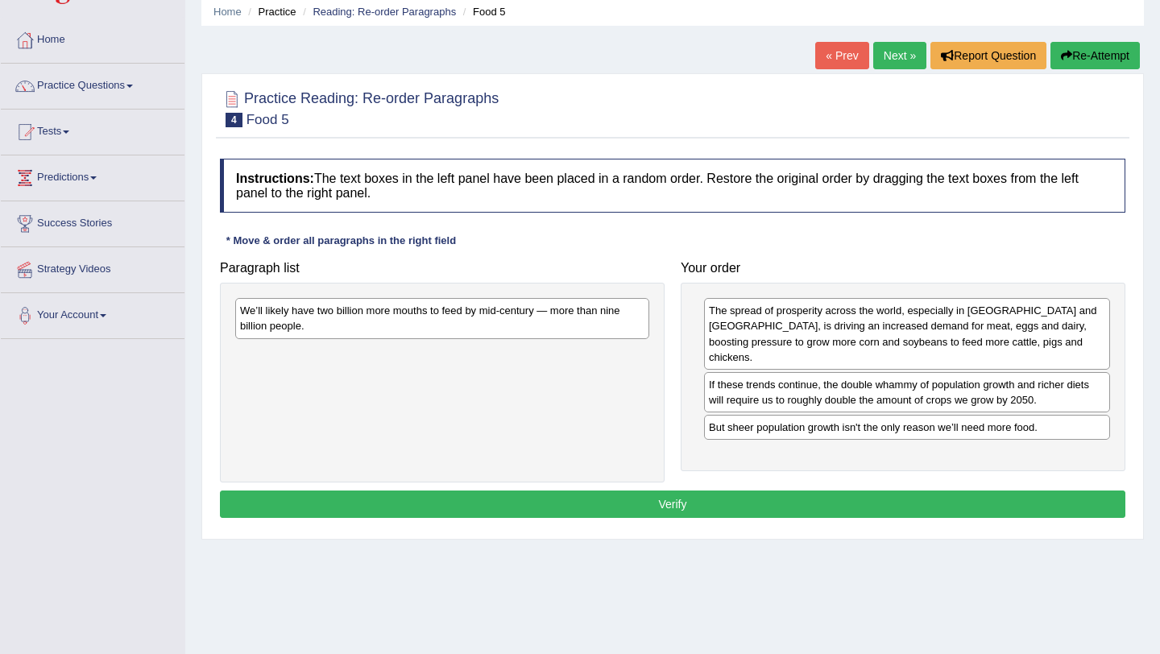
scroll to position [66, 0]
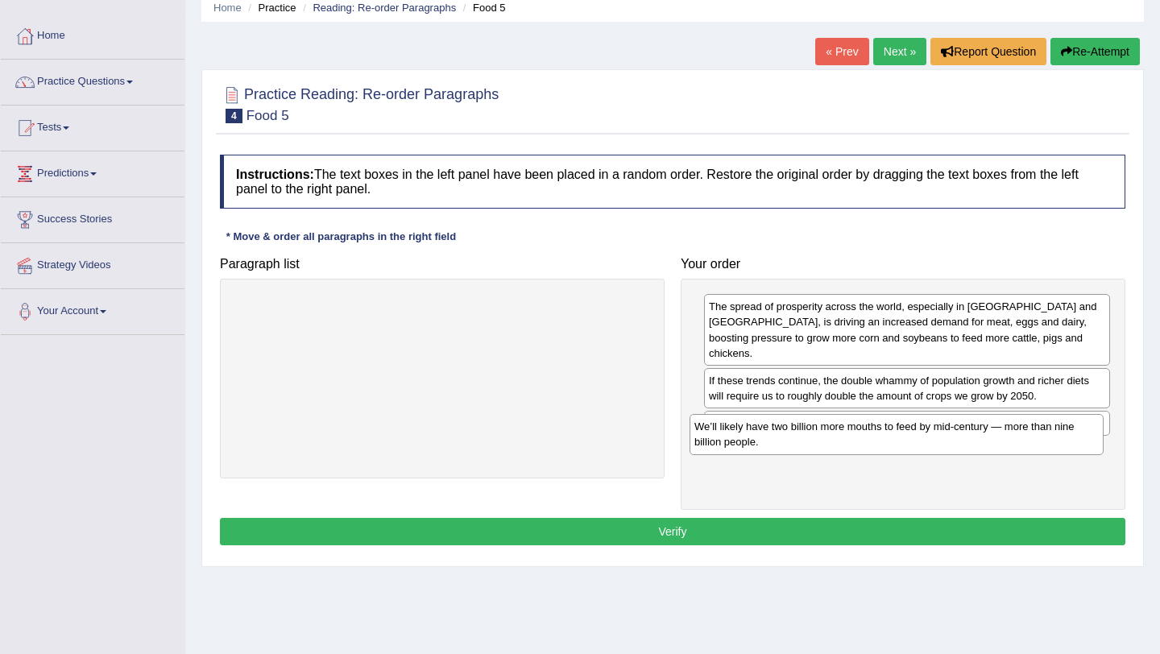
drag, startPoint x: 538, startPoint y: 323, endPoint x: 993, endPoint y: 441, distance: 470.1
click at [993, 441] on div "We’ll likely have two billion more mouths to feed by mid-century — more than ni…" at bounding box center [897, 434] width 414 height 40
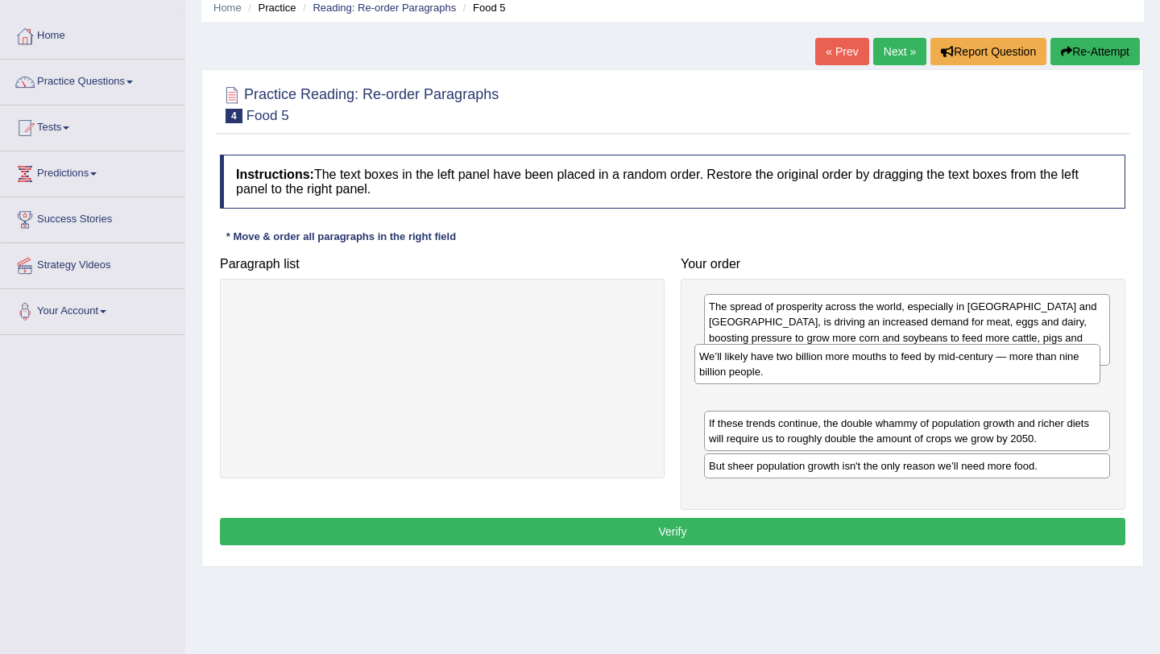
drag, startPoint x: 1041, startPoint y: 450, endPoint x: 1032, endPoint y: 369, distance: 81.8
click at [1032, 369] on div "We’ll likely have two billion more mouths to feed by mid-century — more than ni…" at bounding box center [897, 364] width 406 height 40
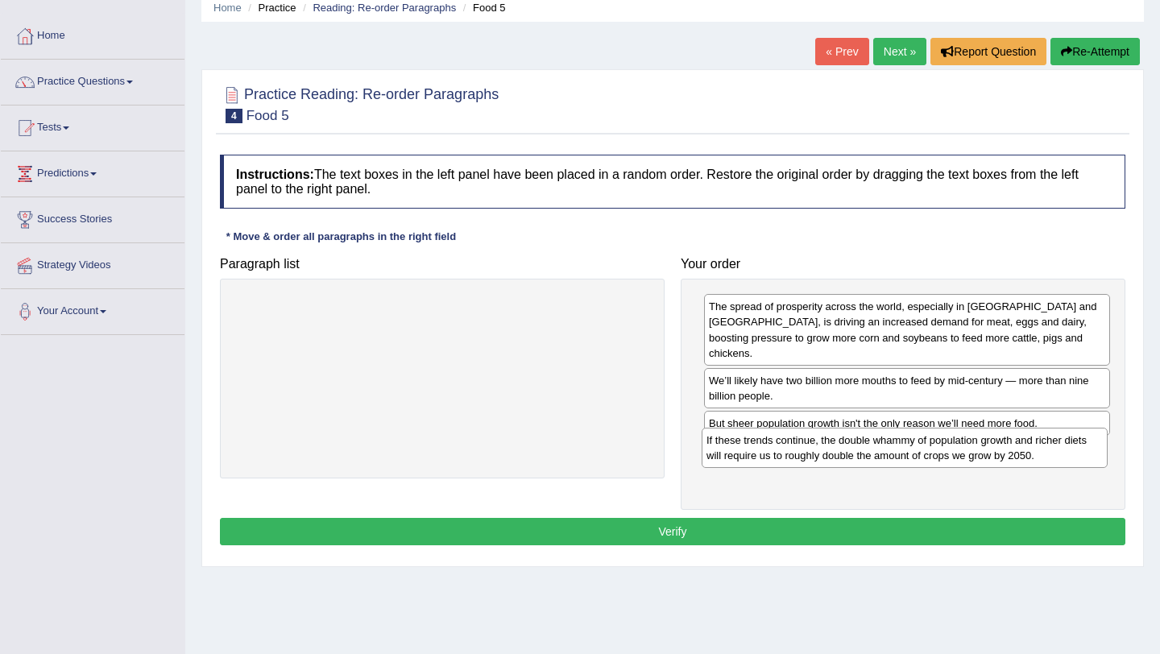
drag, startPoint x: 1005, startPoint y: 416, endPoint x: 1003, endPoint y: 449, distance: 32.3
click at [1003, 449] on div "If these trends continue, the double whammy of population growth and richer die…" at bounding box center [905, 448] width 406 height 40
click at [925, 318] on div "The spread of prosperity across the world, especially in India and China, is dr…" at bounding box center [907, 329] width 406 height 71
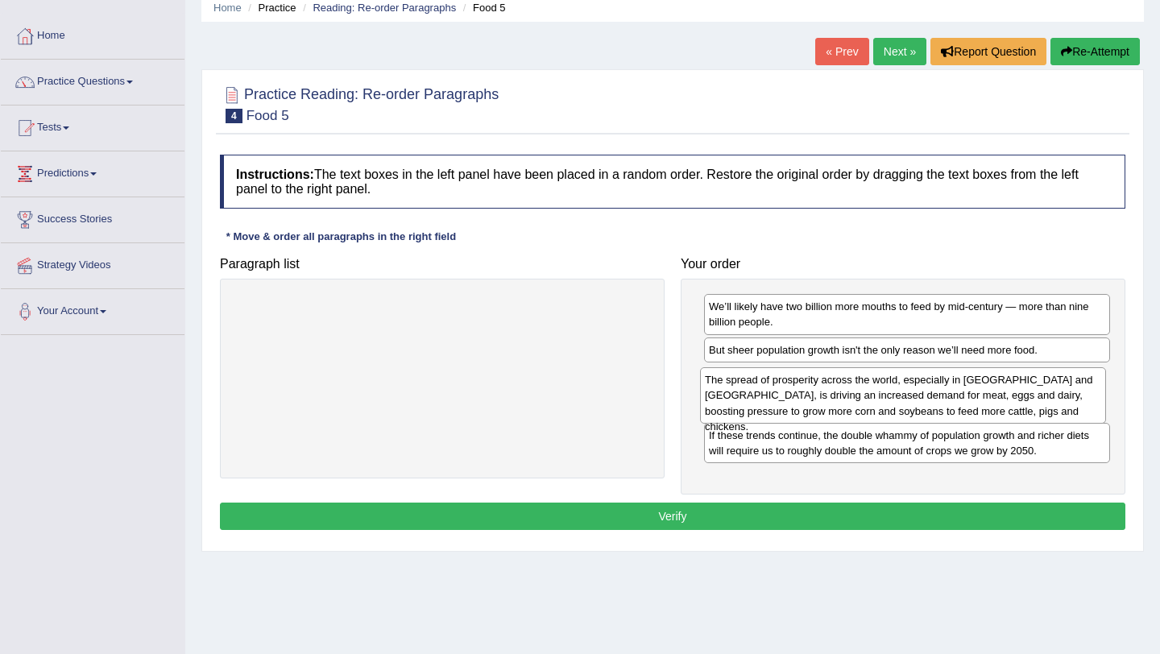
drag, startPoint x: 925, startPoint y: 320, endPoint x: 920, endPoint y: 392, distance: 72.7
click at [921, 392] on div "The spread of prosperity across the world, especially in India and China, is dr…" at bounding box center [903, 395] width 406 height 56
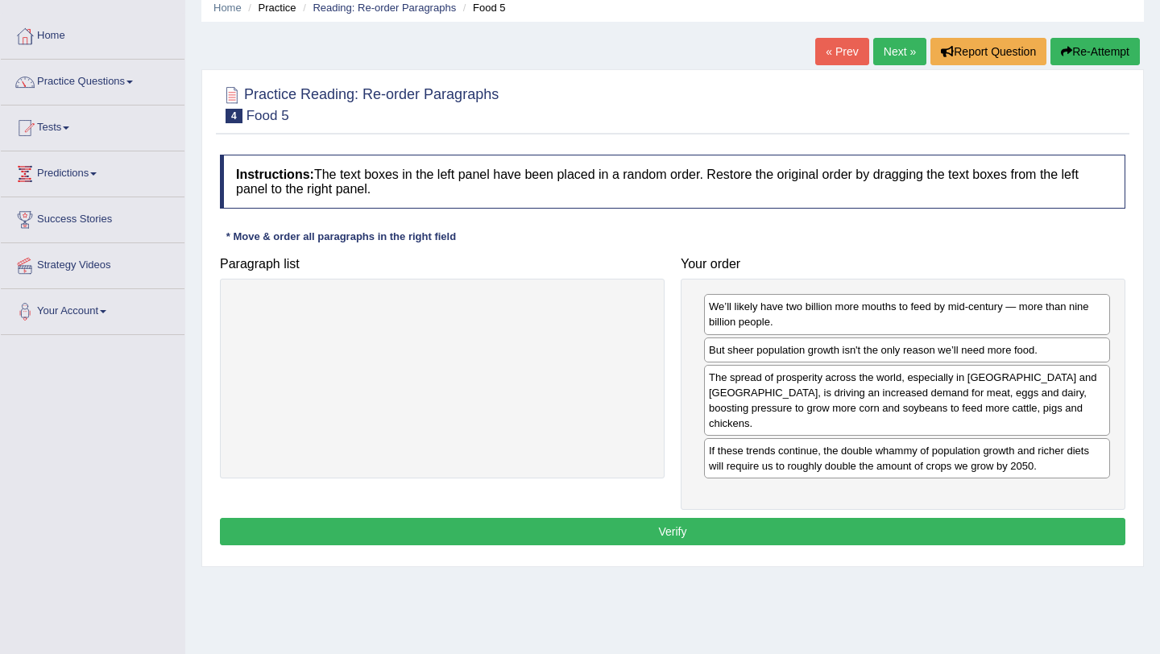
click at [935, 519] on button "Verify" at bounding box center [672, 531] width 905 height 27
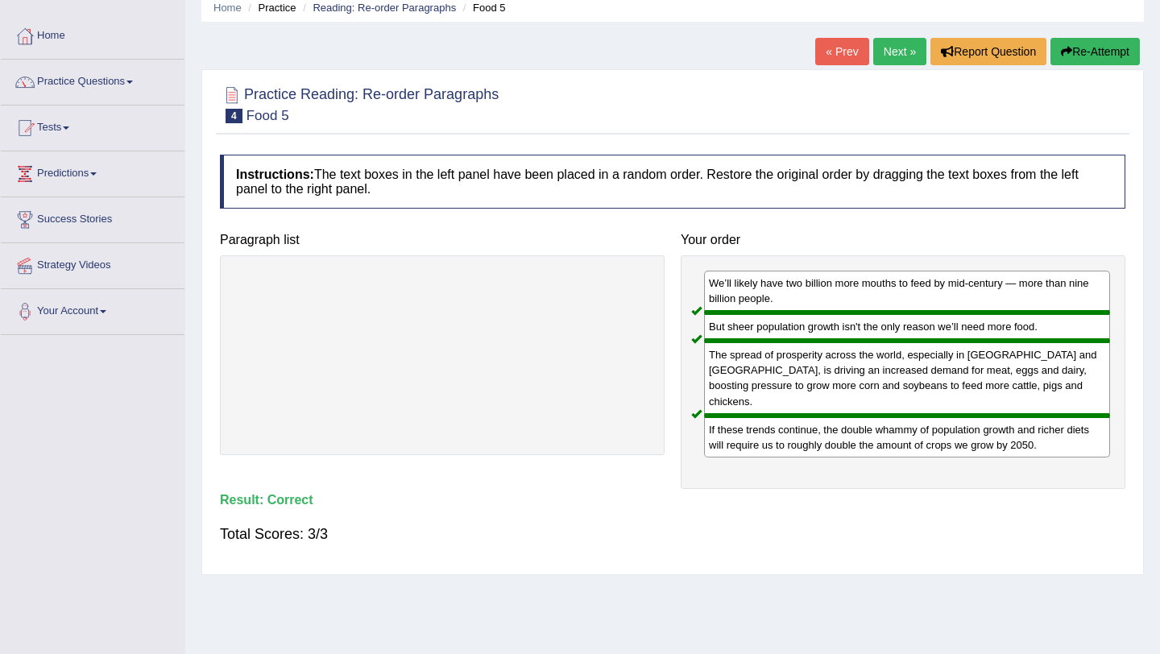
click at [889, 48] on link "Next »" at bounding box center [899, 51] width 53 height 27
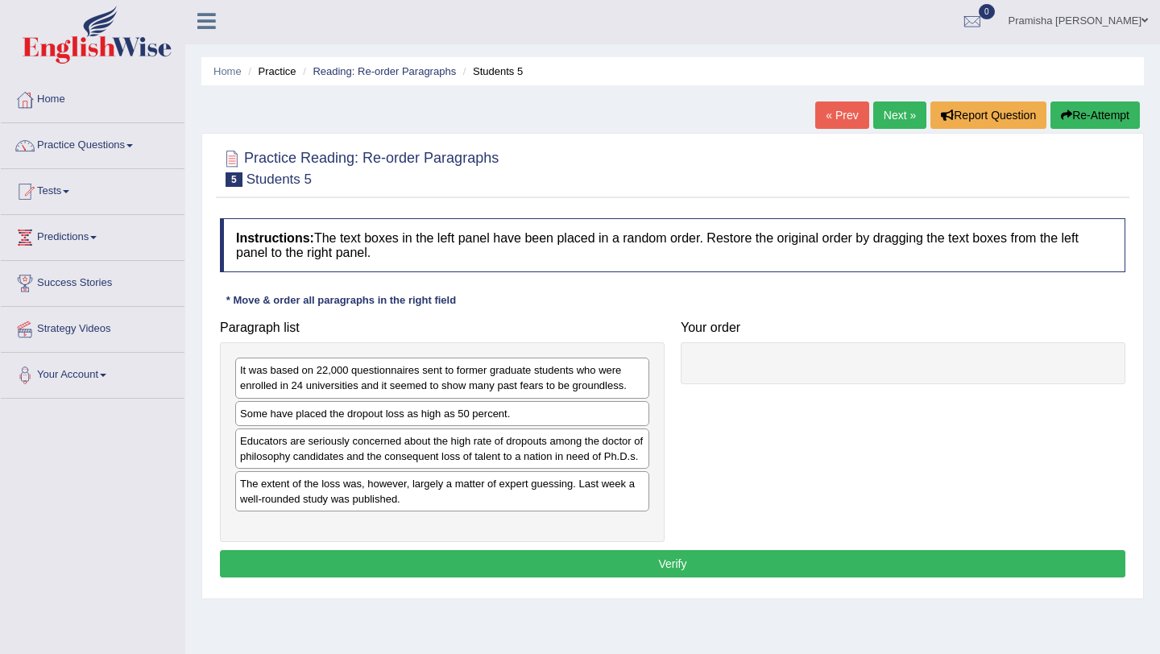
scroll to position [15, 0]
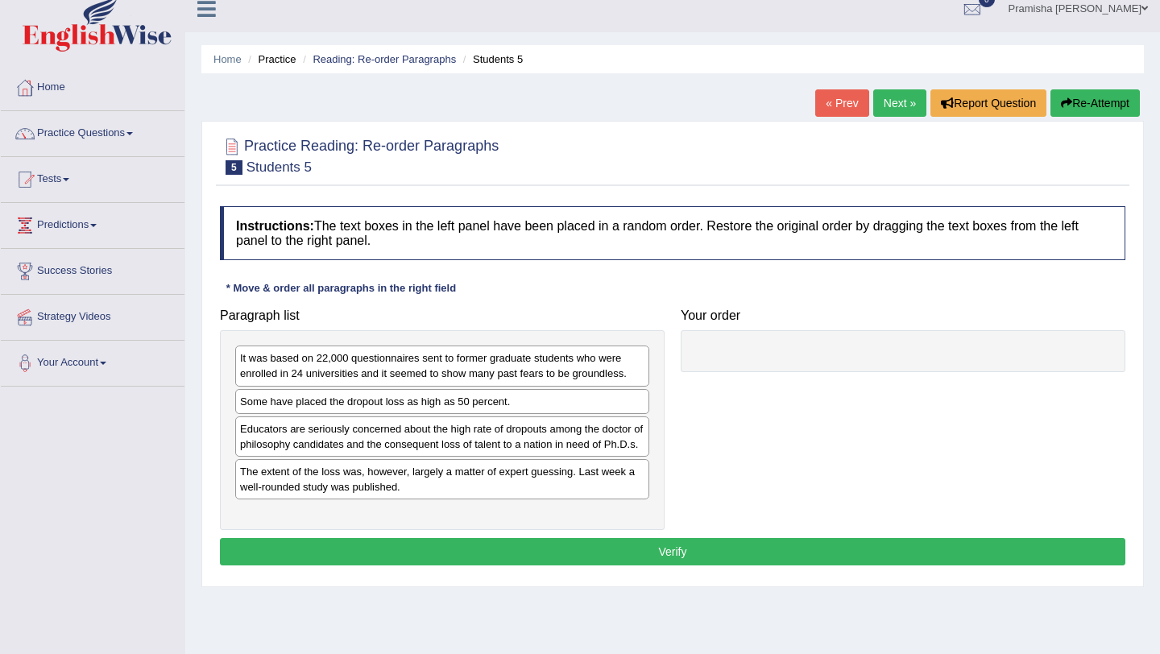
click at [889, 99] on link "Next »" at bounding box center [899, 102] width 53 height 27
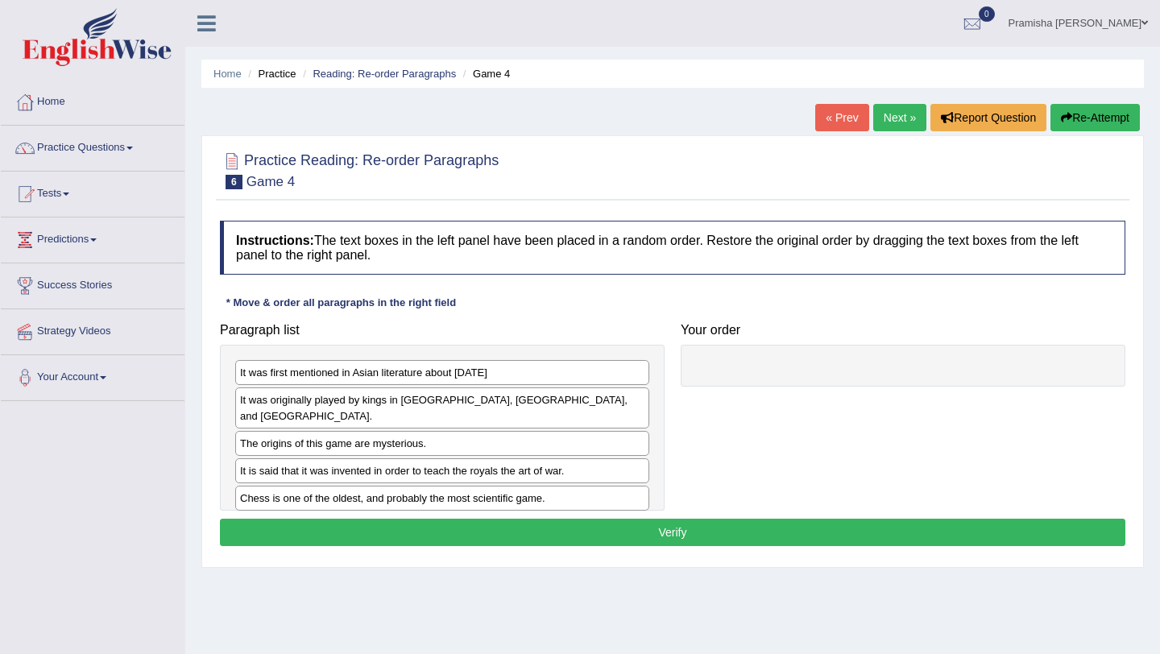
click at [831, 115] on link "« Prev" at bounding box center [841, 117] width 53 height 27
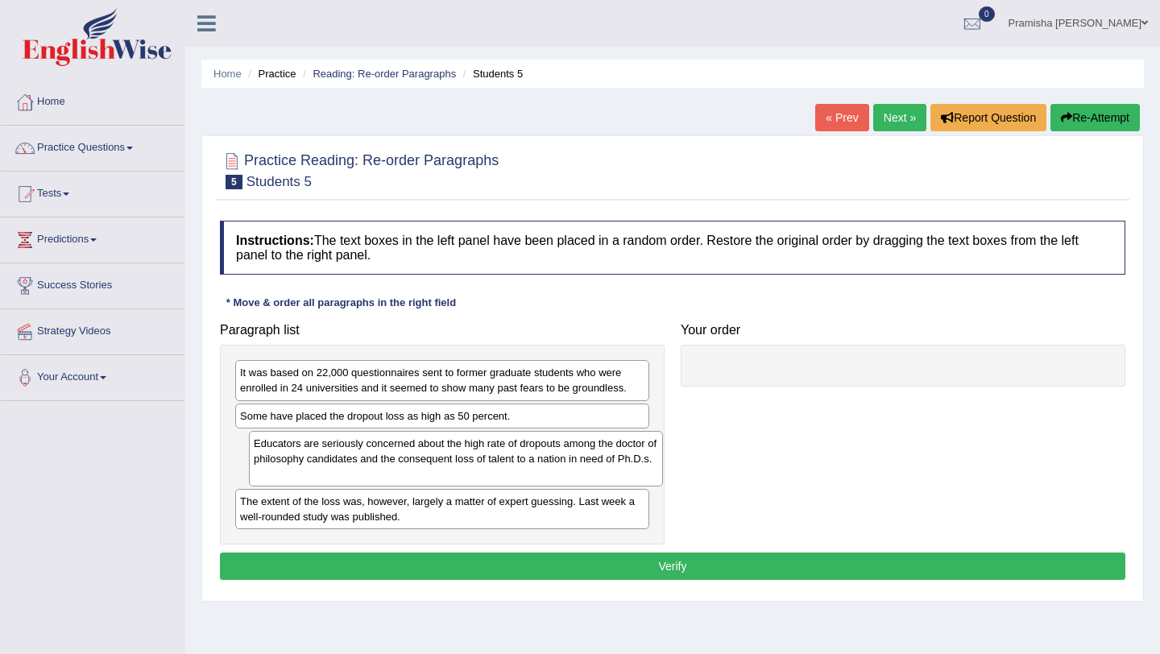
drag, startPoint x: 614, startPoint y: 462, endPoint x: 976, endPoint y: 381, distance: 370.6
click at [663, 431] on div "Educators are seriously concerned about the high rate of dropouts among the doc…" at bounding box center [456, 459] width 414 height 56
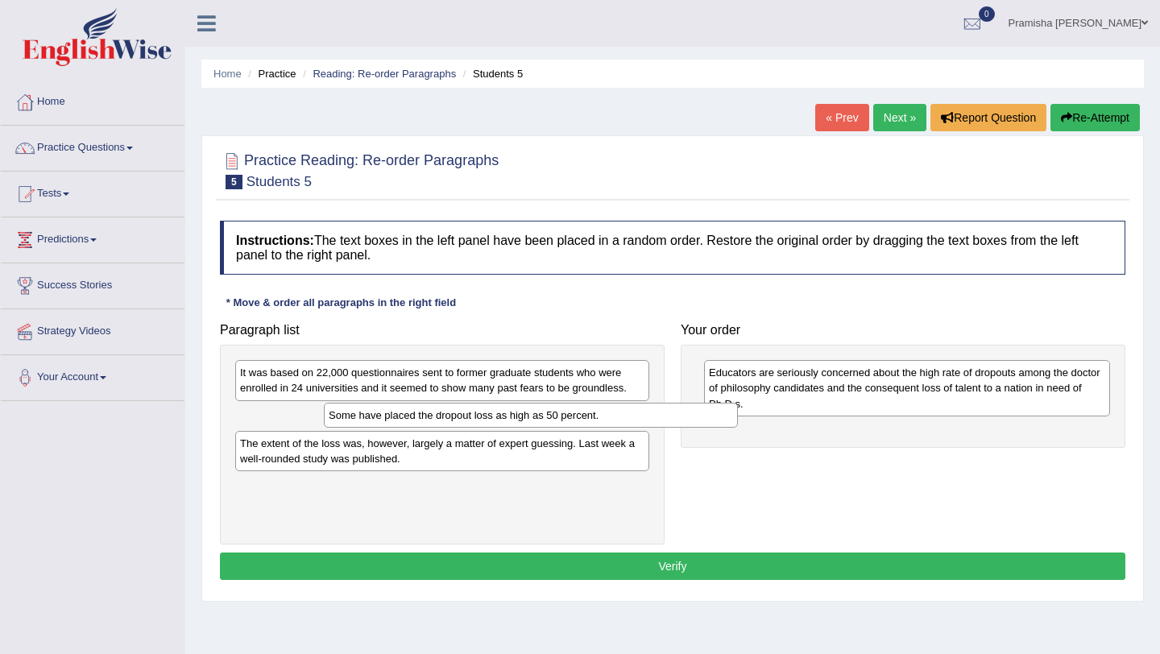
drag, startPoint x: 471, startPoint y: 421, endPoint x: 748, endPoint y: 452, distance: 278.1
click at [738, 428] on div "Some have placed the dropout loss as high as 50 percent." at bounding box center [531, 415] width 414 height 25
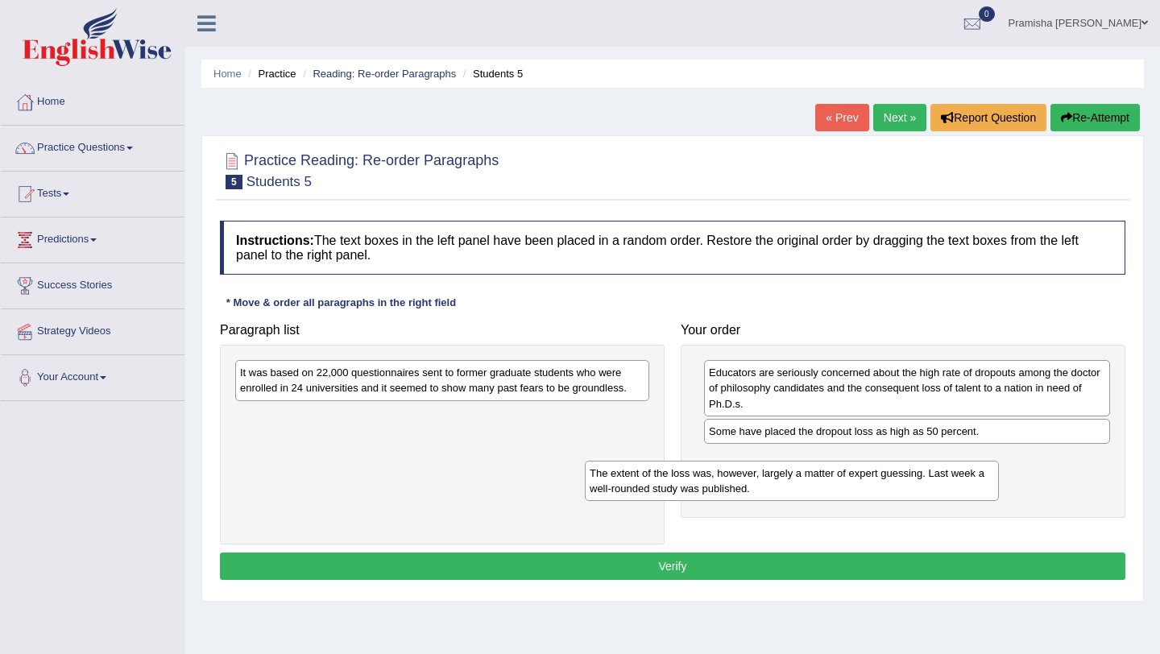
drag, startPoint x: 596, startPoint y: 433, endPoint x: 951, endPoint y: 497, distance: 360.3
click at [951, 497] on div "The extent of the loss was, however, largely a matter of expert guessing. Last …" at bounding box center [792, 481] width 414 height 40
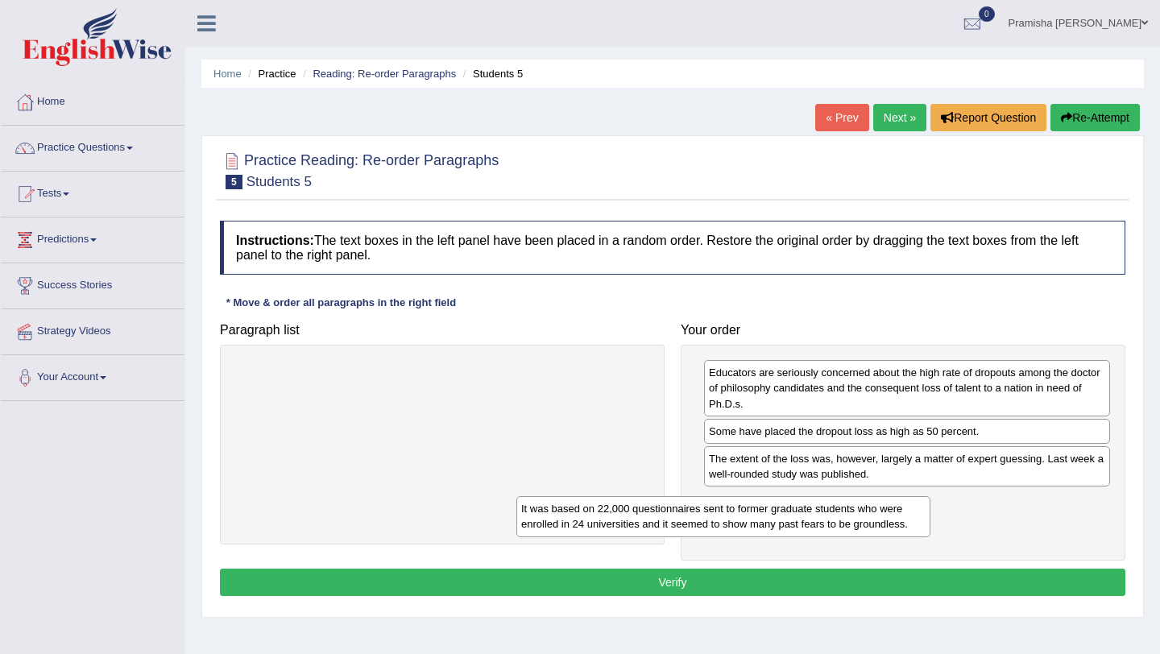
drag, startPoint x: 607, startPoint y: 379, endPoint x: 957, endPoint y: 529, distance: 380.4
click at [930, 529] on div "It was based on 22,000 questionnaires sent to former graduate students who were…" at bounding box center [723, 516] width 414 height 40
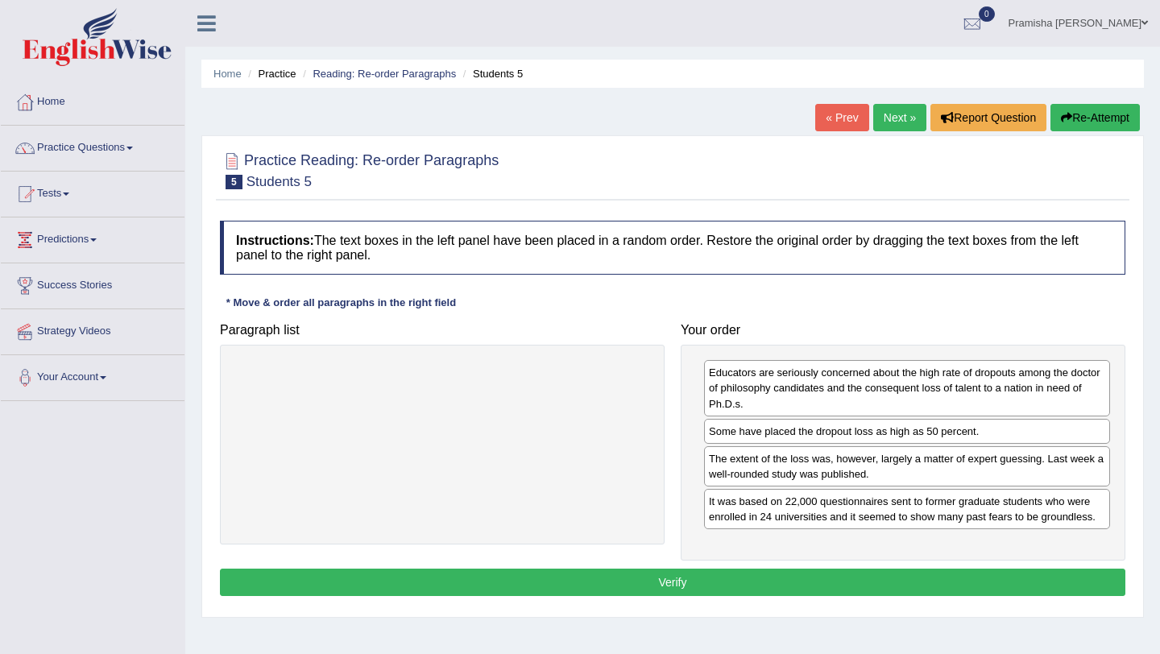
click at [829, 586] on button "Verify" at bounding box center [672, 582] width 905 height 27
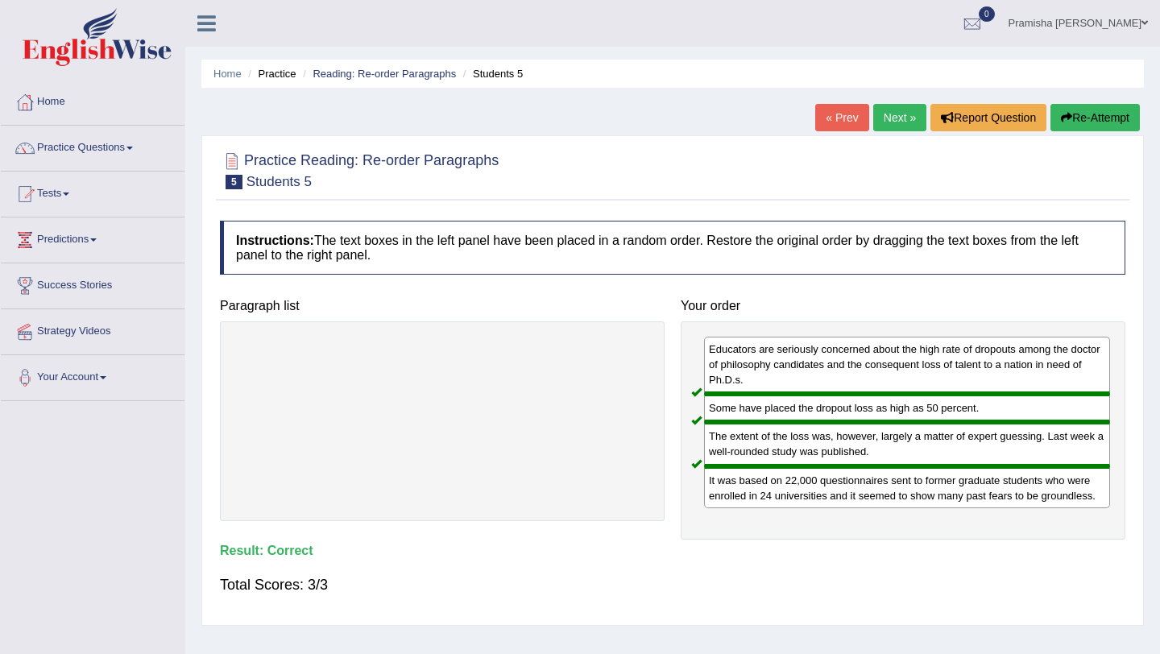
click at [893, 123] on link "Next »" at bounding box center [899, 117] width 53 height 27
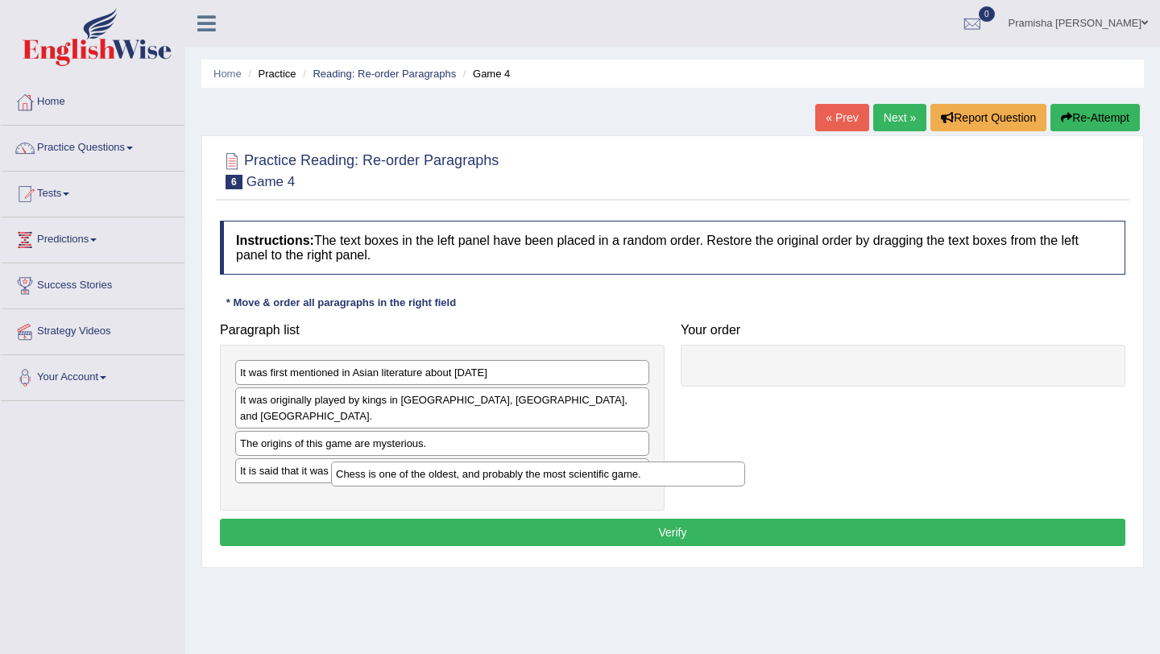
drag, startPoint x: 433, startPoint y: 486, endPoint x: 665, endPoint y: 438, distance: 237.6
click at [665, 462] on div "Chess is one of the oldest, and probably the most scientific game." at bounding box center [538, 474] width 414 height 25
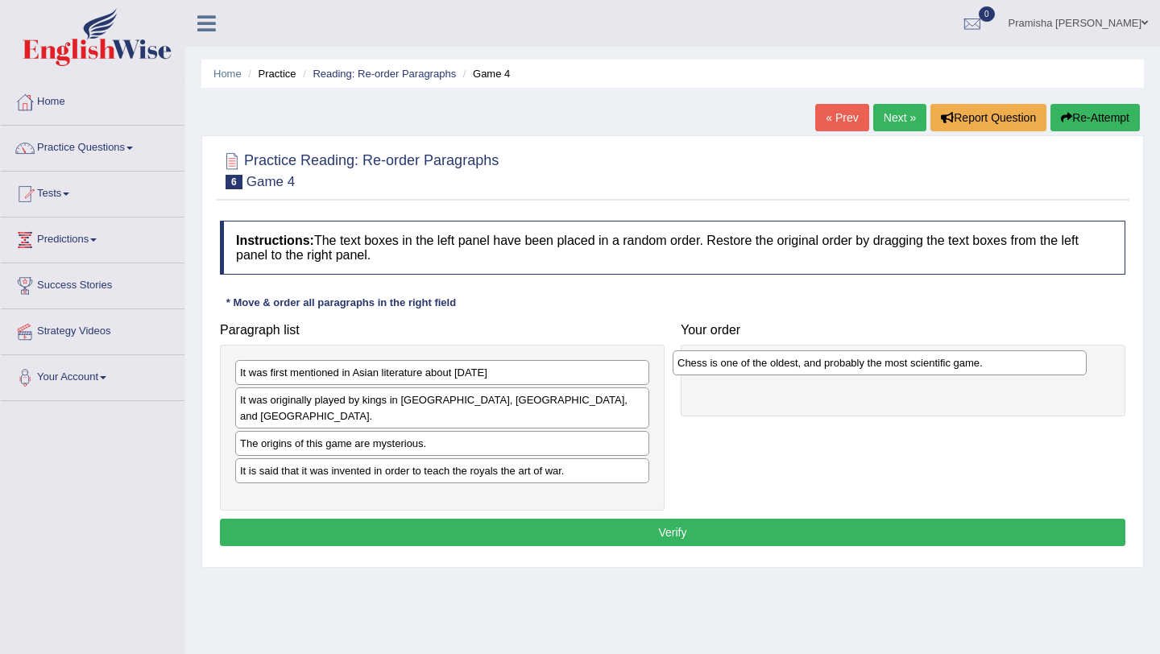
drag, startPoint x: 499, startPoint y: 457, endPoint x: 954, endPoint y: 363, distance: 464.6
click at [954, 363] on div "Chess is one of the oldest, and probably the most scientific game." at bounding box center [880, 362] width 414 height 25
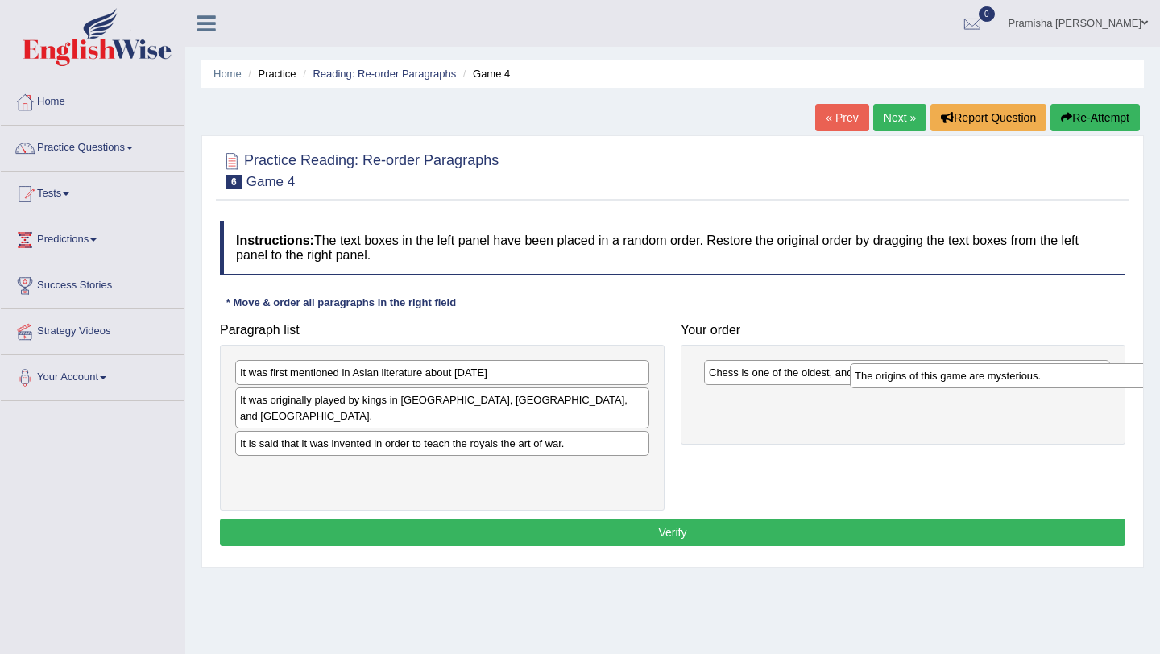
drag, startPoint x: 399, startPoint y: 431, endPoint x: 1024, endPoint y: 376, distance: 627.5
click at [1021, 377] on div "The origins of this game are mysterious." at bounding box center [1057, 375] width 414 height 25
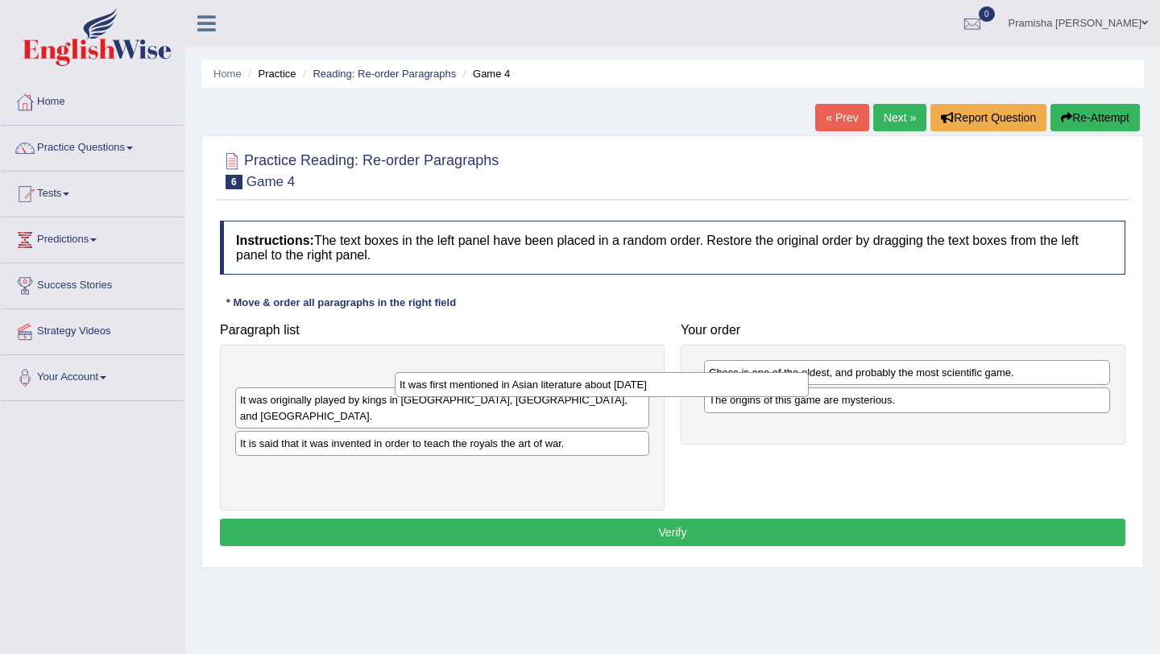
drag, startPoint x: 479, startPoint y: 373, endPoint x: 935, endPoint y: 426, distance: 459.0
click at [809, 397] on div "It was first mentioned in Asian literature about [DATE]" at bounding box center [602, 384] width 414 height 25
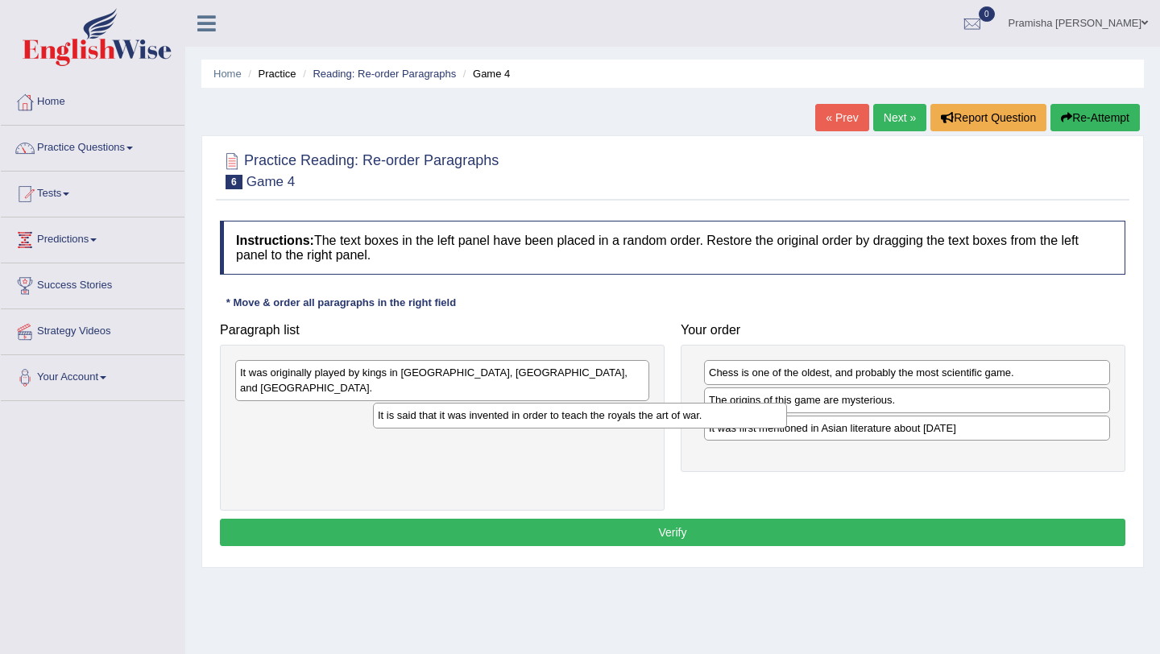
drag, startPoint x: 500, startPoint y: 400, endPoint x: 996, endPoint y: 430, distance: 496.3
click at [787, 428] on div "It is said that it was invented in order to teach the royals the art of war." at bounding box center [580, 415] width 414 height 25
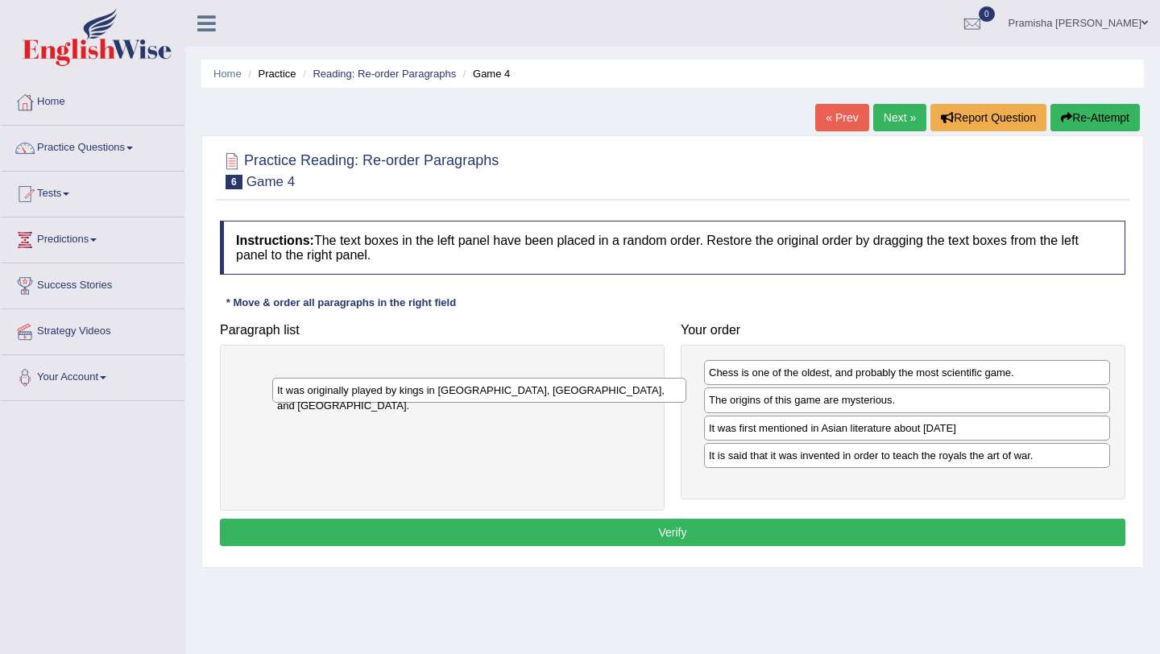
drag, startPoint x: 581, startPoint y: 382, endPoint x: 1018, endPoint y: 585, distance: 482.2
click at [1000, 584] on div "Home Practice Reading: Re-order Paragraphs Game 4 « Prev Next » Report Question…" at bounding box center [672, 403] width 975 height 806
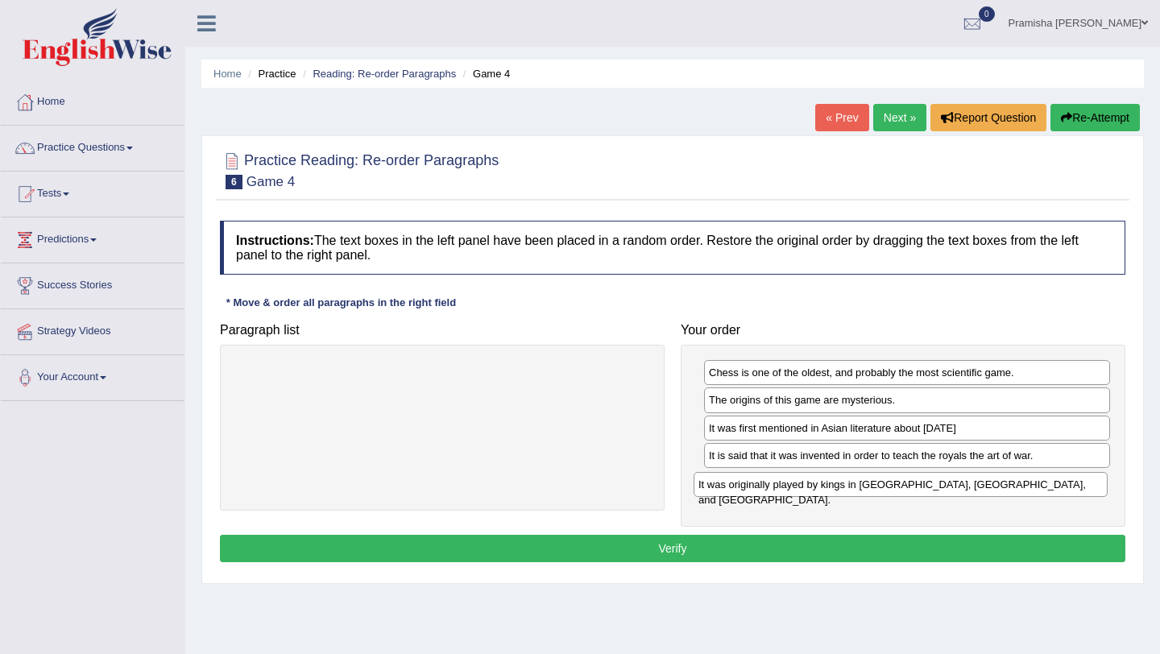
drag, startPoint x: 591, startPoint y: 375, endPoint x: 1047, endPoint y: 484, distance: 468.7
click at [1047, 484] on div "It was originally played by kings in [GEOGRAPHIC_DATA], [GEOGRAPHIC_DATA], and …" at bounding box center [901, 484] width 414 height 25
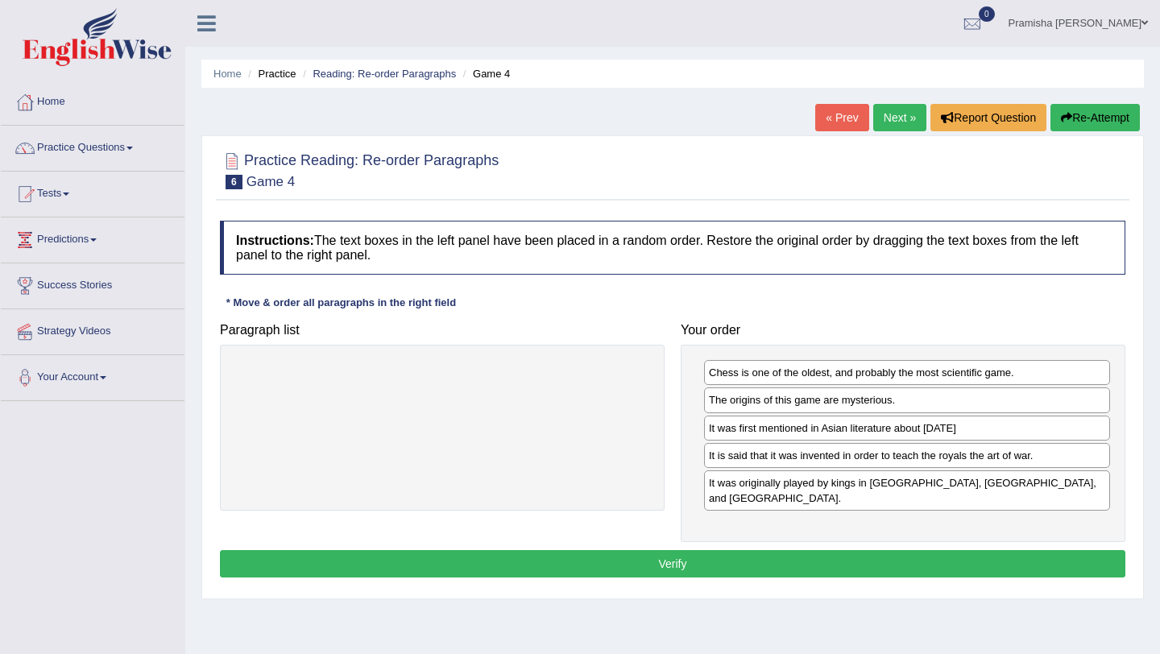
click at [860, 492] on div "It was originally played by kings in [GEOGRAPHIC_DATA], [GEOGRAPHIC_DATA], and …" at bounding box center [907, 490] width 406 height 40
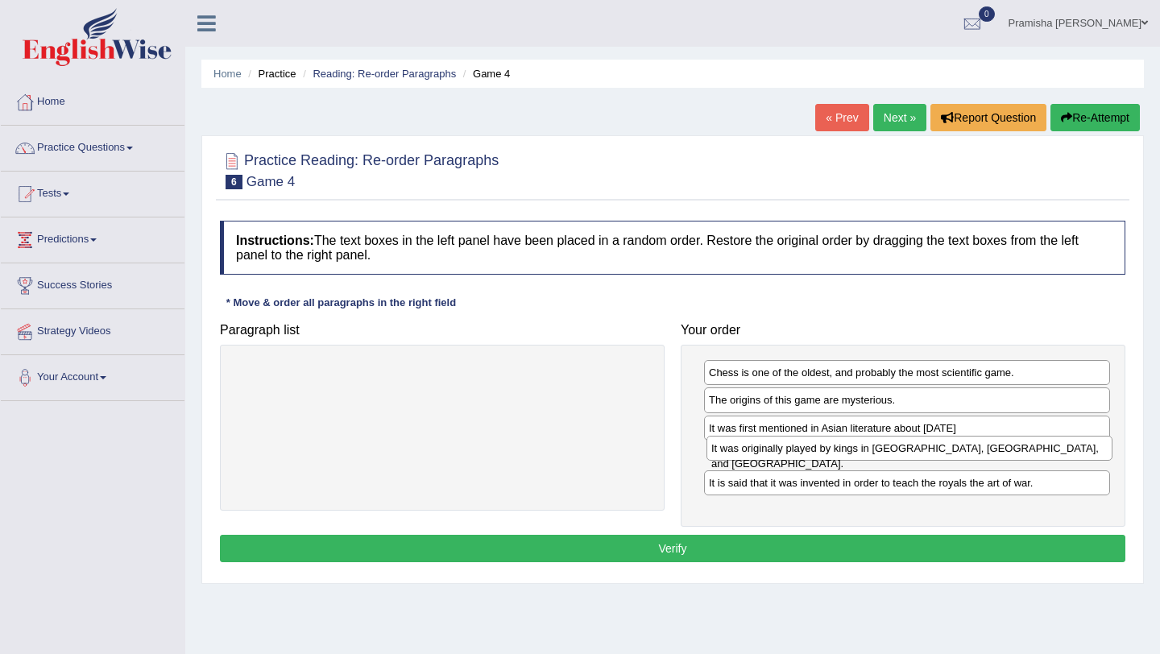
drag, startPoint x: 858, startPoint y: 486, endPoint x: 860, endPoint y: 451, distance: 34.7
click at [860, 451] on div "It was originally played by kings in [GEOGRAPHIC_DATA], [GEOGRAPHIC_DATA], and …" at bounding box center [909, 448] width 406 height 25
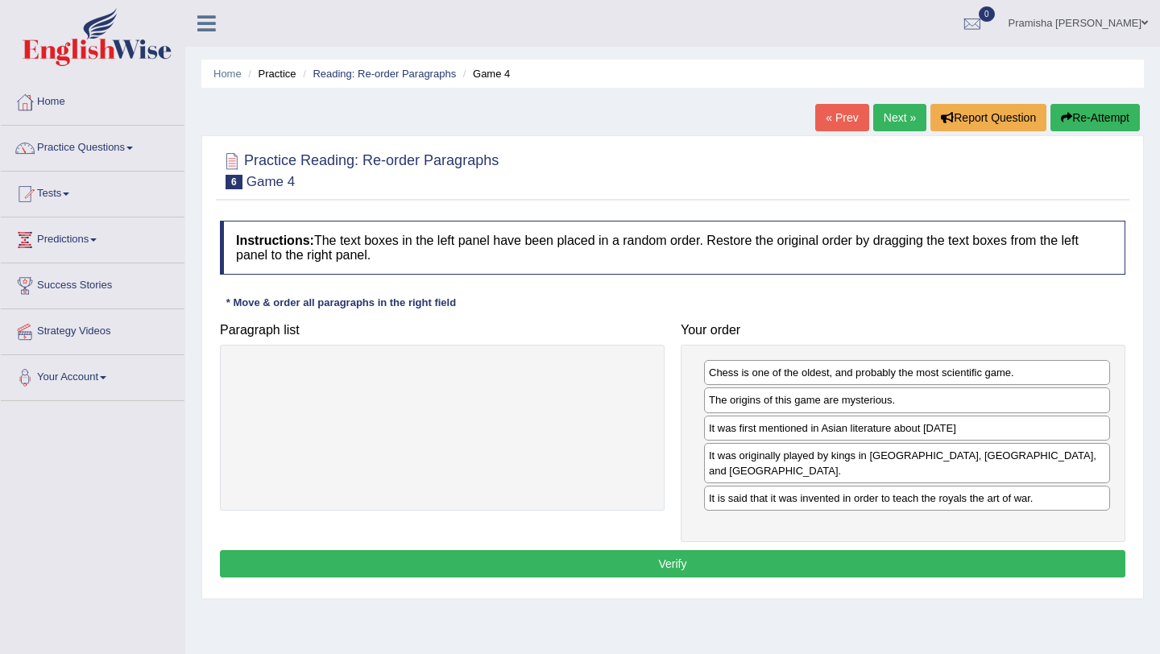
click at [752, 510] on div "Chess is one of the oldest, and probably the most scientific game. The origins …" at bounding box center [903, 443] width 445 height 197
click at [835, 556] on button "Verify" at bounding box center [672, 563] width 905 height 27
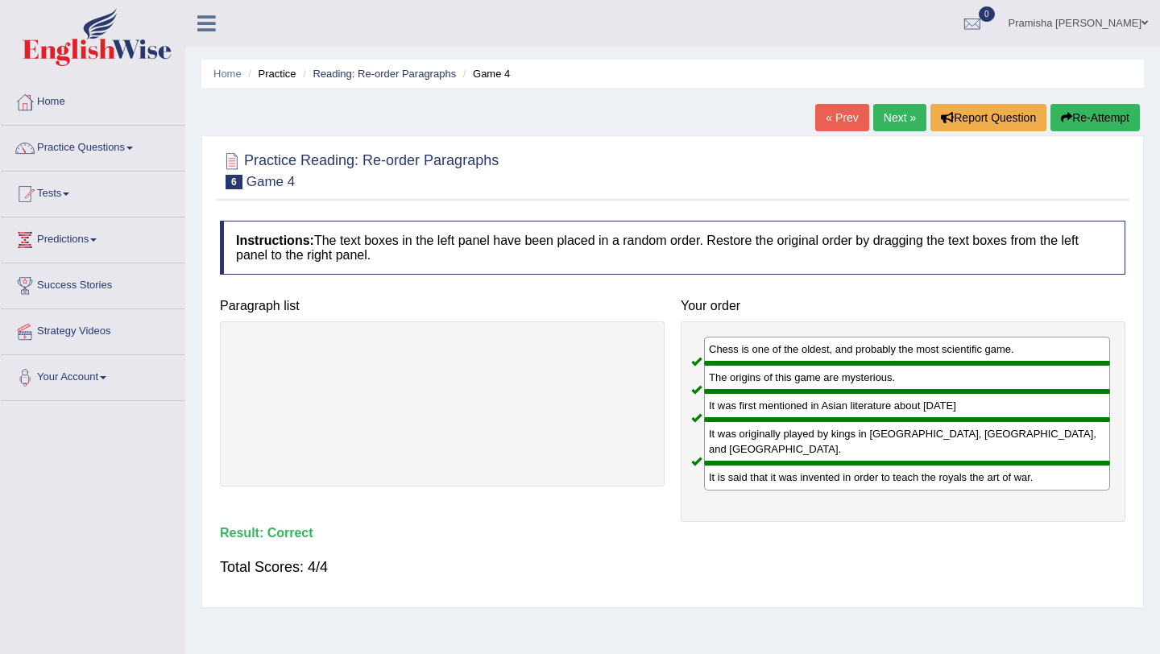
click at [889, 122] on link "Next »" at bounding box center [899, 117] width 53 height 27
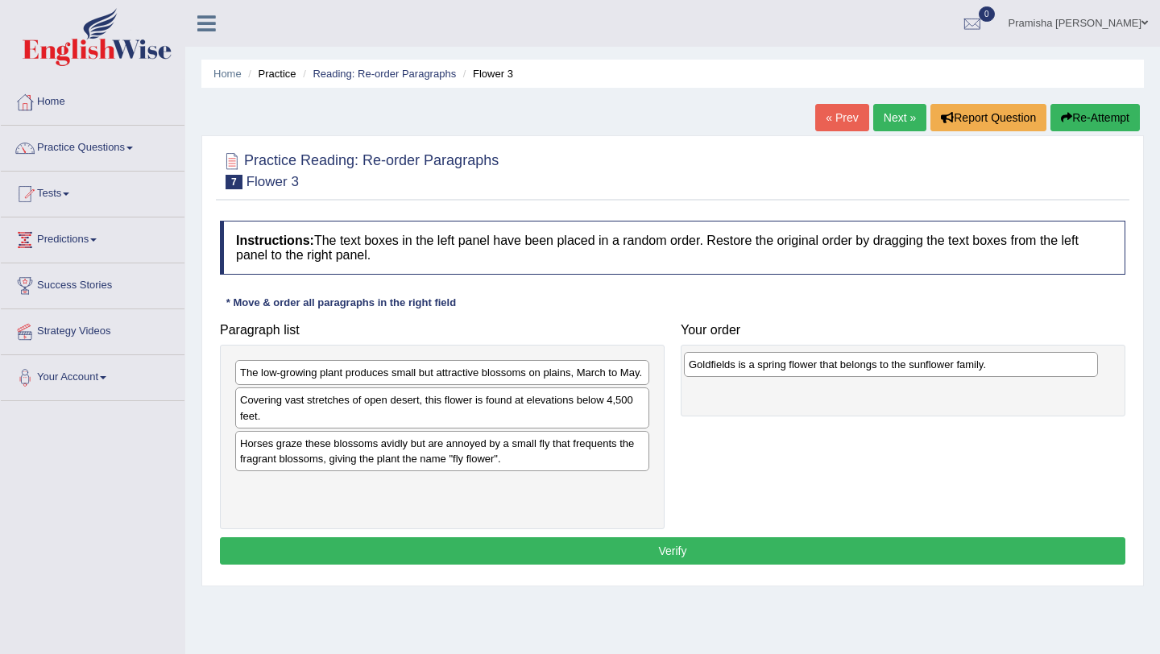
drag, startPoint x: 444, startPoint y: 463, endPoint x: 893, endPoint y: 369, distance: 458.5
click at [893, 369] on div "Goldfields is a spring flower that belongs to the sunflower family." at bounding box center [891, 364] width 414 height 25
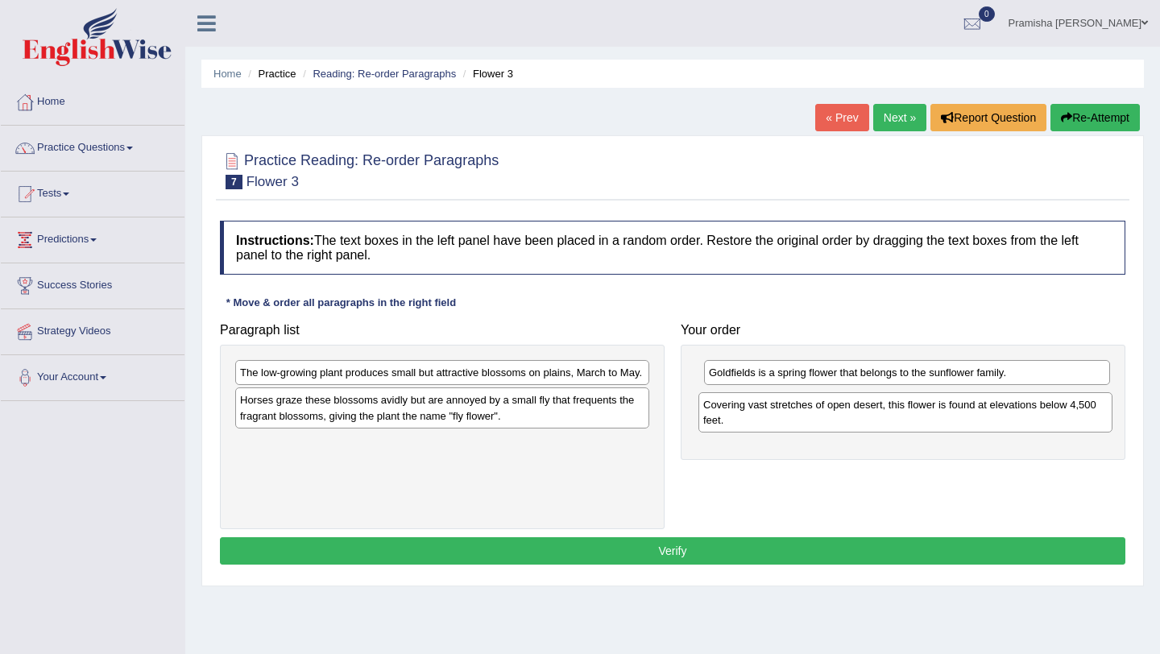
drag, startPoint x: 544, startPoint y: 433, endPoint x: 1007, endPoint y: 421, distance: 463.4
click at [1007, 421] on div "Covering vast stretches of open desert, this flower is found at elevations belo…" at bounding box center [905, 412] width 414 height 40
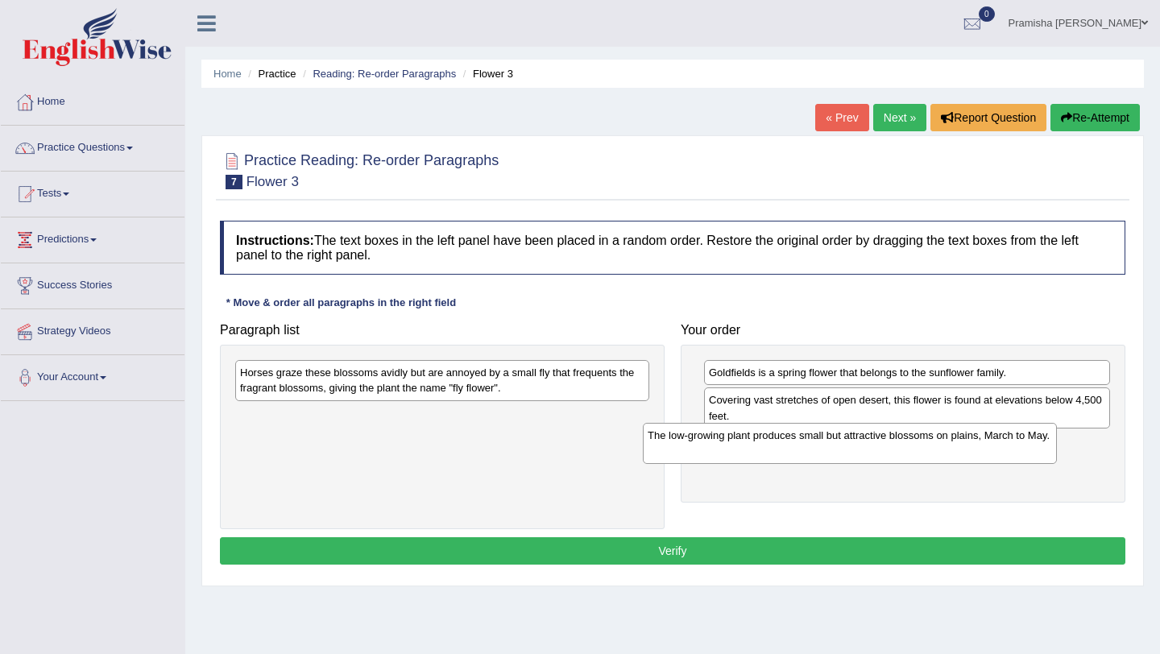
drag, startPoint x: 508, startPoint y: 388, endPoint x: 931, endPoint y: 449, distance: 427.2
click at [931, 449] on div "The low-growing plant produces small but attractive blossoms on plains, March t…" at bounding box center [850, 443] width 414 height 40
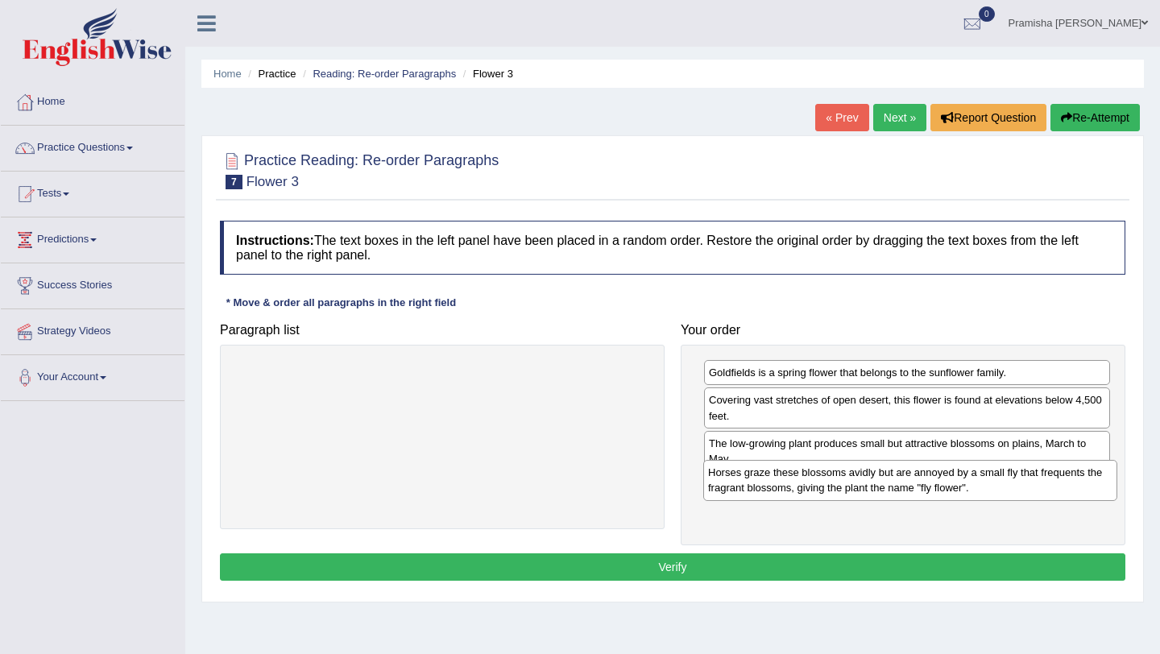
drag, startPoint x: 603, startPoint y: 386, endPoint x: 1071, endPoint y: 487, distance: 478.7
click at [1071, 487] on div "Horses graze these blossoms avidly but are annoyed by a small fly that frequent…" at bounding box center [910, 480] width 414 height 40
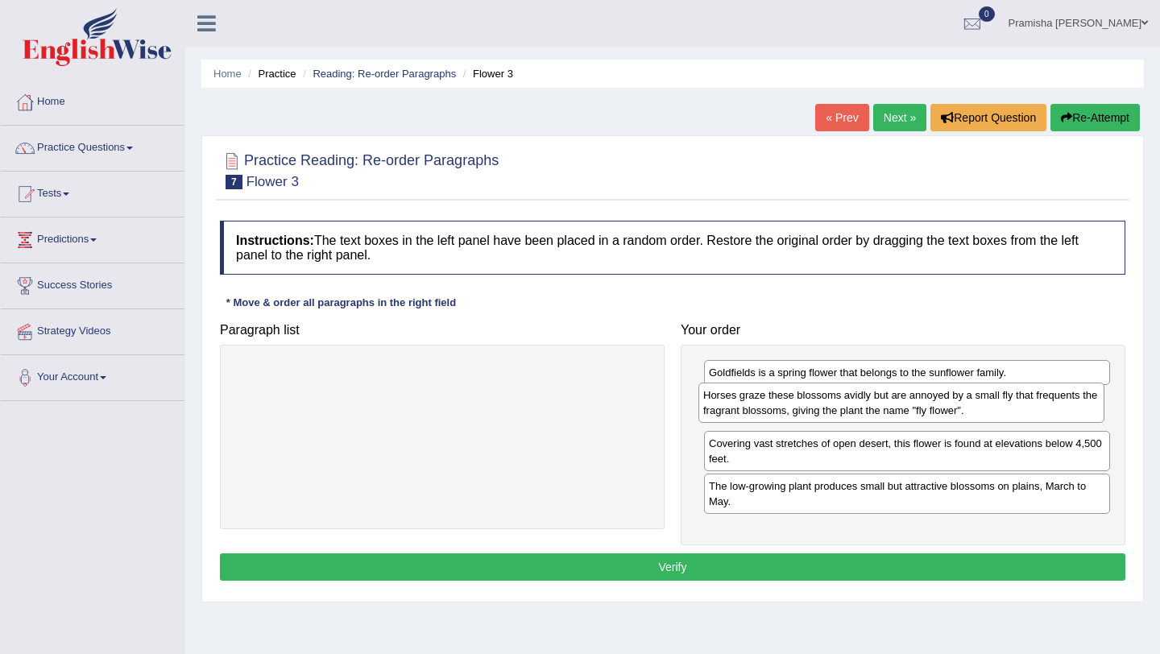
drag, startPoint x: 893, startPoint y: 508, endPoint x: 887, endPoint y: 417, distance: 91.2
click at [887, 417] on div "Horses graze these blossoms avidly but are annoyed by a small fly that frequent…" at bounding box center [901, 403] width 406 height 40
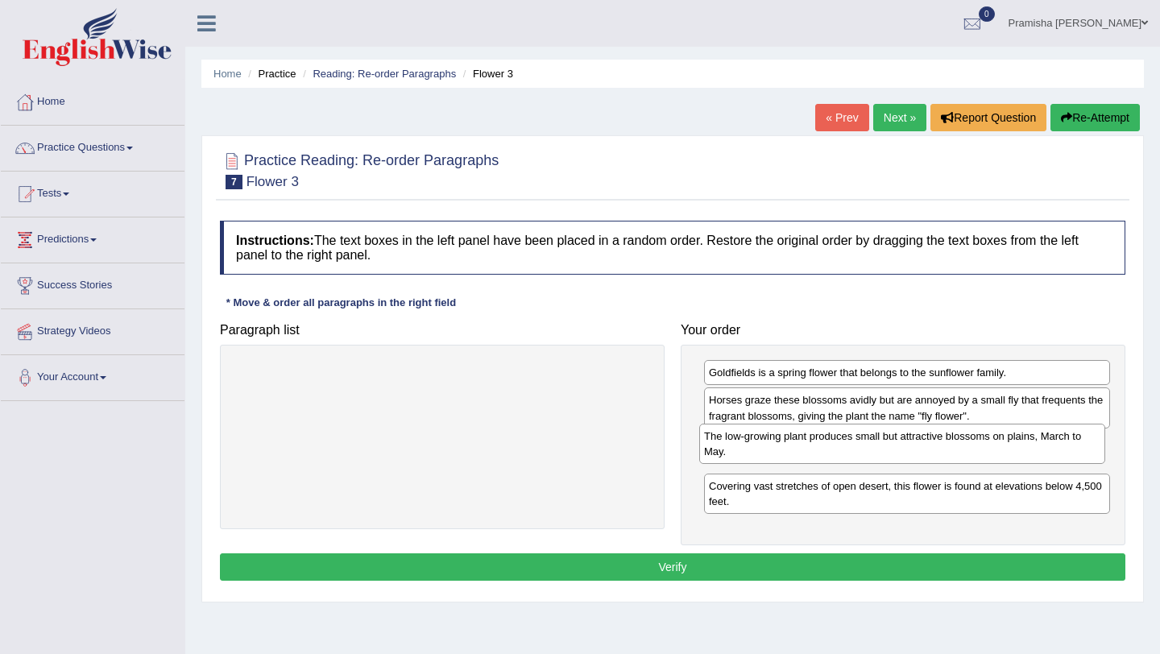
drag, startPoint x: 849, startPoint y: 500, endPoint x: 844, endPoint y: 450, distance: 50.2
click at [844, 450] on div "The low-growing plant produces small but attractive blossoms on plains, March t…" at bounding box center [902, 444] width 406 height 40
click at [844, 450] on div "The low-growing plant produces small but attractive blossoms on plains, March t…" at bounding box center [907, 451] width 406 height 40
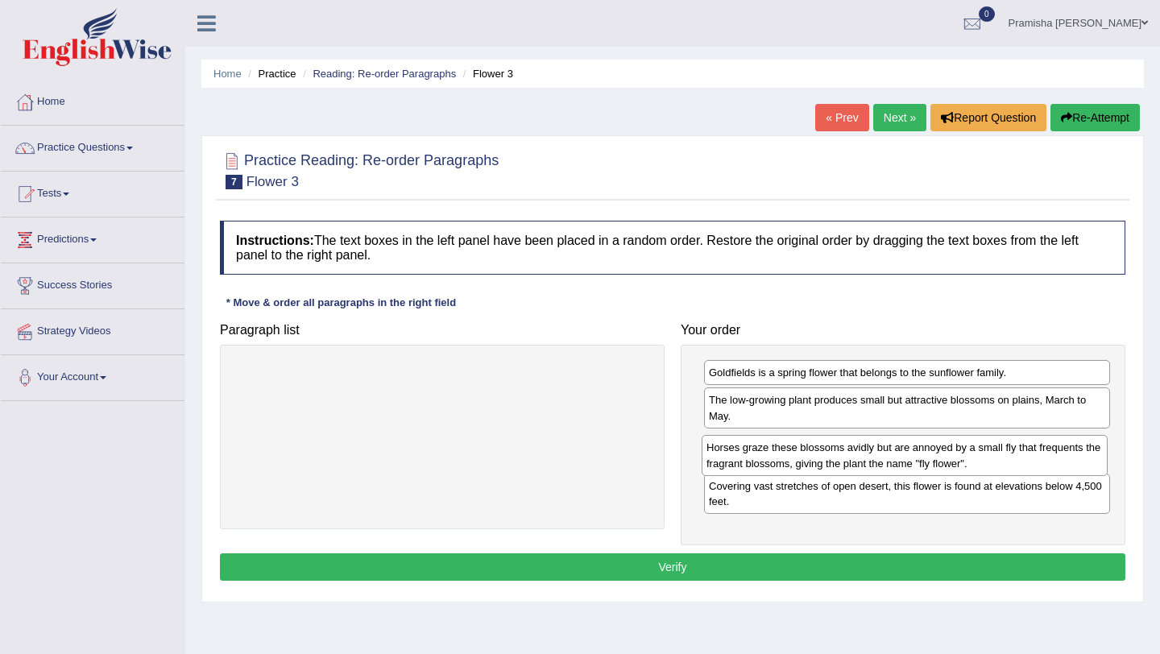
drag, startPoint x: 851, startPoint y: 406, endPoint x: 849, endPoint y: 454, distance: 47.6
click at [849, 454] on div "Horses graze these blossoms avidly but are annoyed by a small fly that frequent…" at bounding box center [905, 455] width 406 height 40
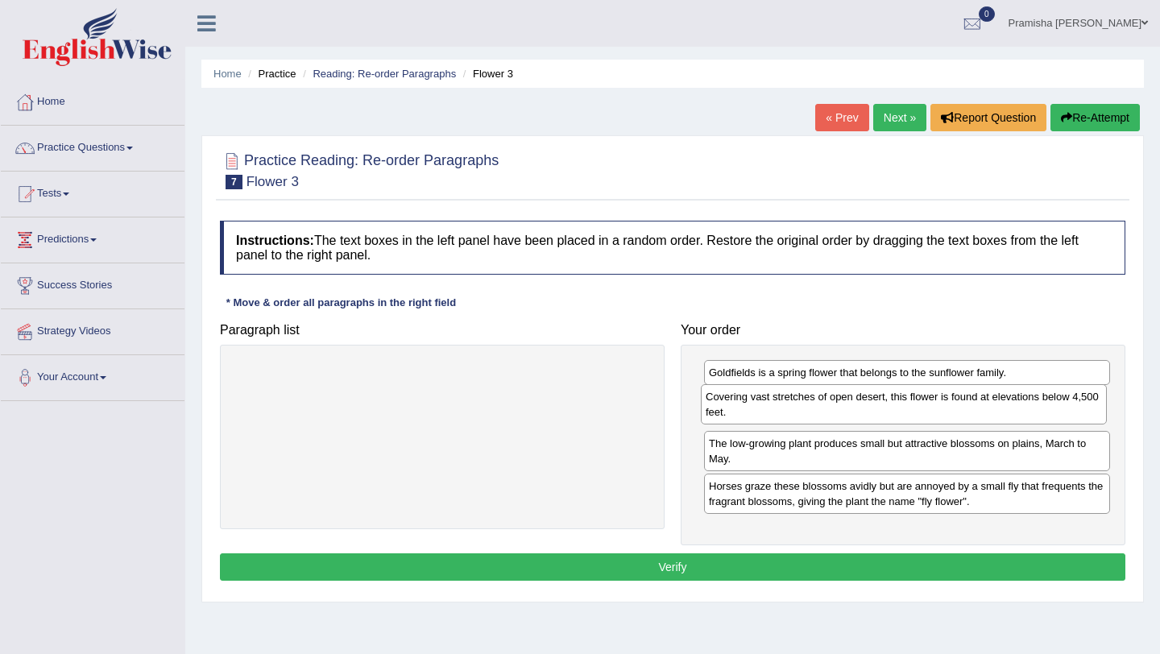
drag, startPoint x: 854, startPoint y: 496, endPoint x: 851, endPoint y: 408, distance: 88.7
click at [851, 408] on div "Covering vast stretches of open desert, this flower is found at elevations belo…" at bounding box center [904, 404] width 406 height 40
click at [729, 570] on button "Verify" at bounding box center [672, 566] width 905 height 27
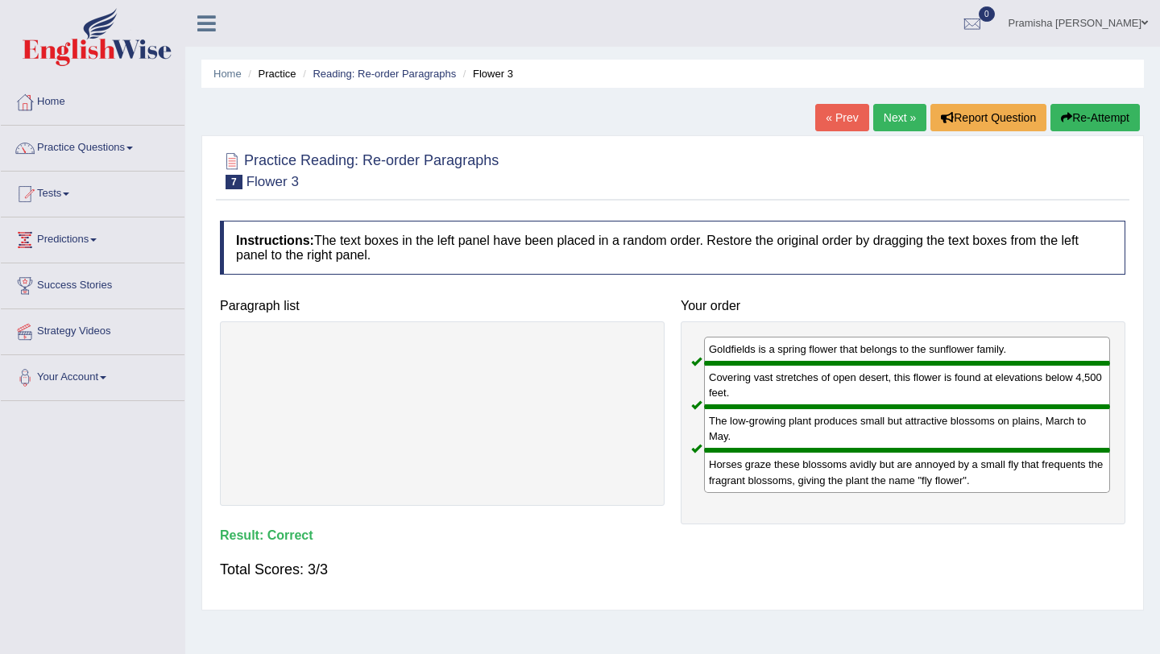
click at [890, 120] on link "Next »" at bounding box center [899, 117] width 53 height 27
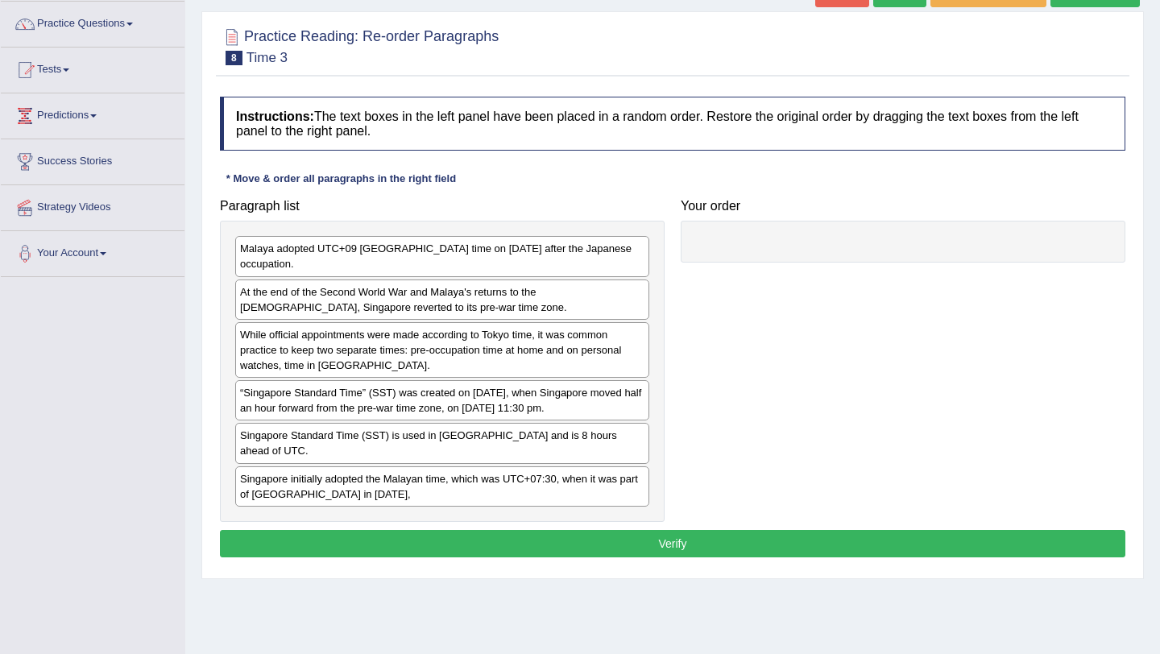
scroll to position [130, 0]
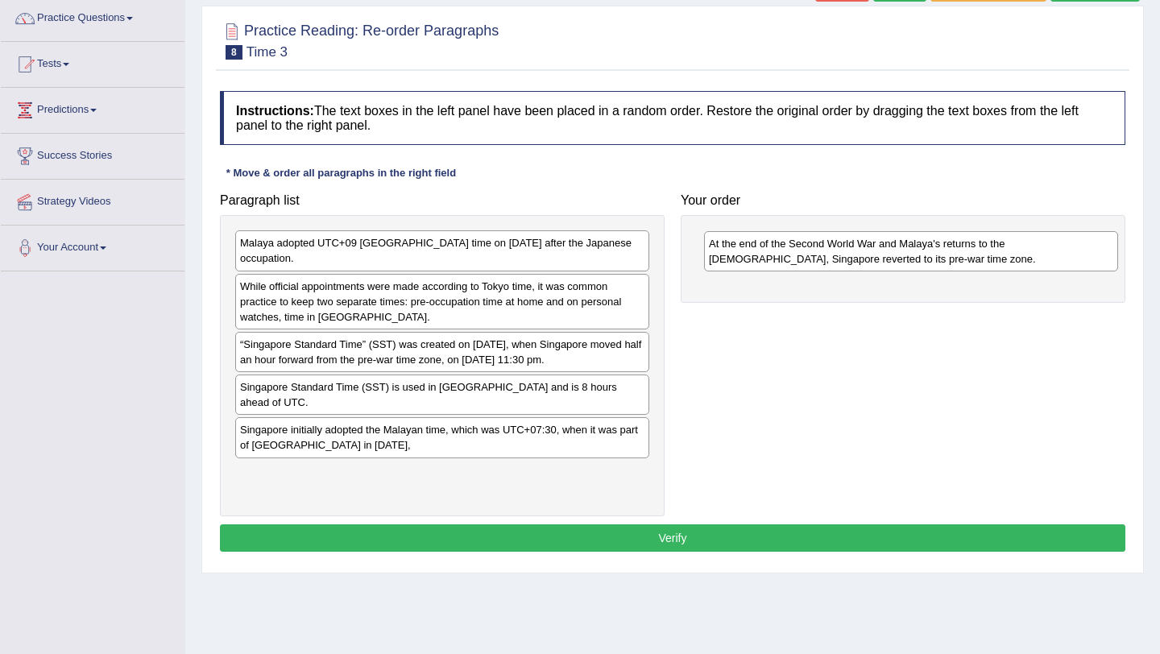
drag, startPoint x: 506, startPoint y: 297, endPoint x: 976, endPoint y: 249, distance: 472.1
click at [976, 251] on div "At the end of the Second World War and Malaya's returns to the [DEMOGRAPHIC_DAT…" at bounding box center [911, 251] width 414 height 40
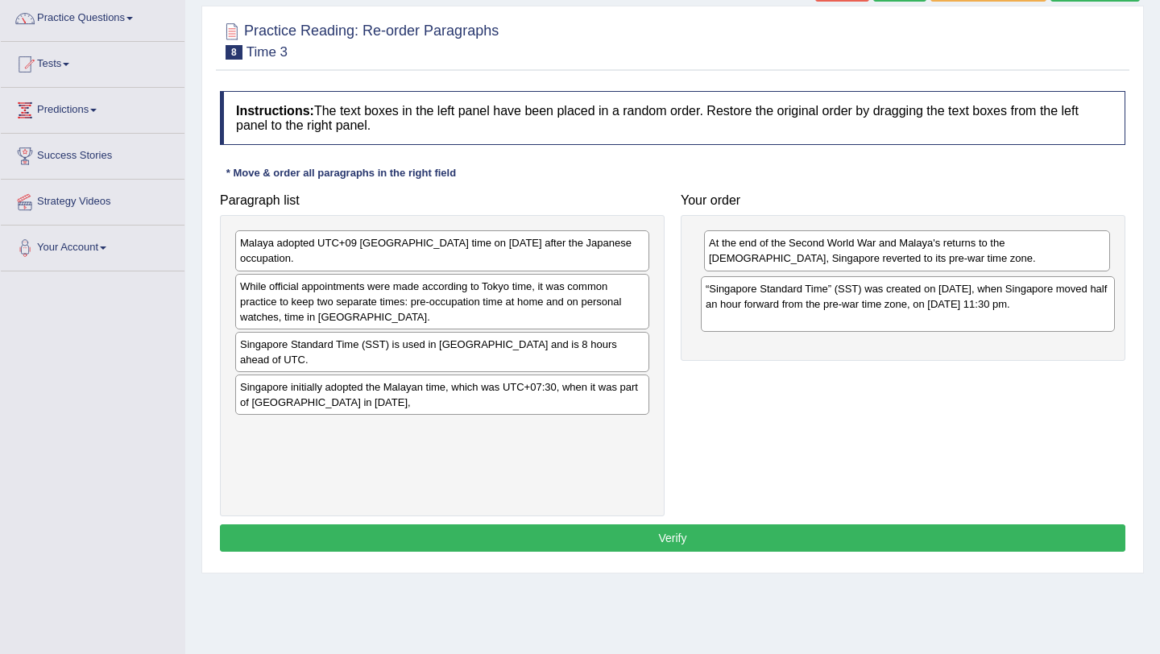
drag, startPoint x: 528, startPoint y: 352, endPoint x: 1001, endPoint y: 290, distance: 476.9
click at [1001, 290] on div "“Singapore Standard Time” (SST) was created on [DATE], when Singapore moved hal…" at bounding box center [908, 304] width 414 height 56
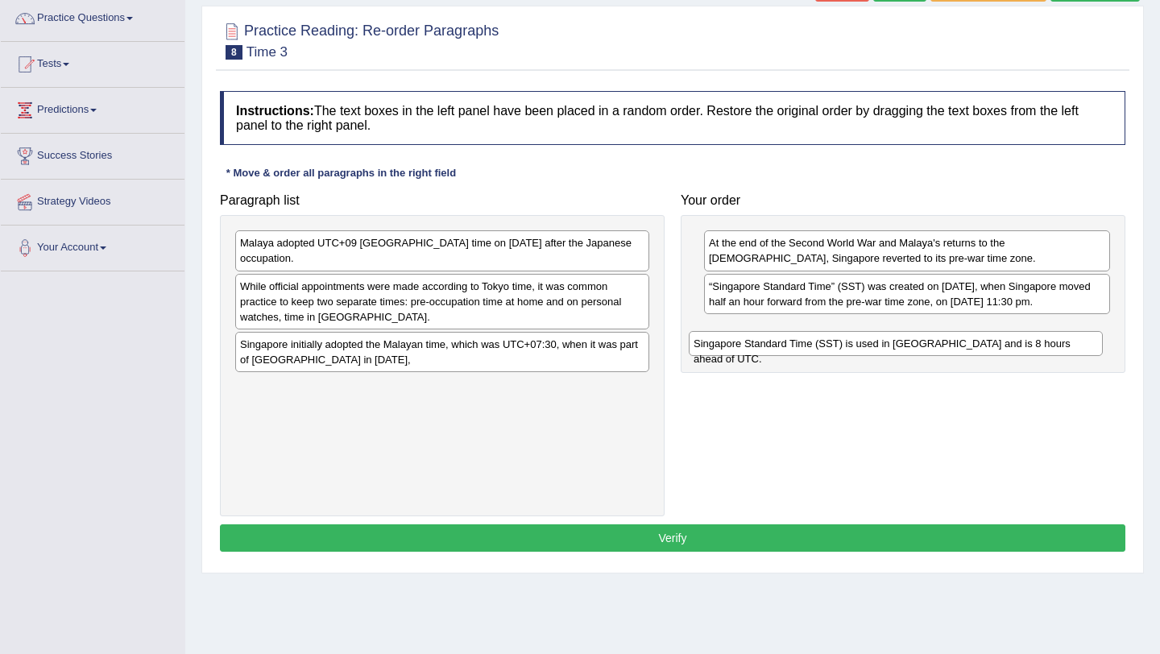
drag, startPoint x: 561, startPoint y: 350, endPoint x: 1013, endPoint y: 350, distance: 451.1
click at [1015, 350] on div "Singapore Standard Time (SST) is used in [GEOGRAPHIC_DATA] and is 8 hours ahead…" at bounding box center [896, 343] width 414 height 25
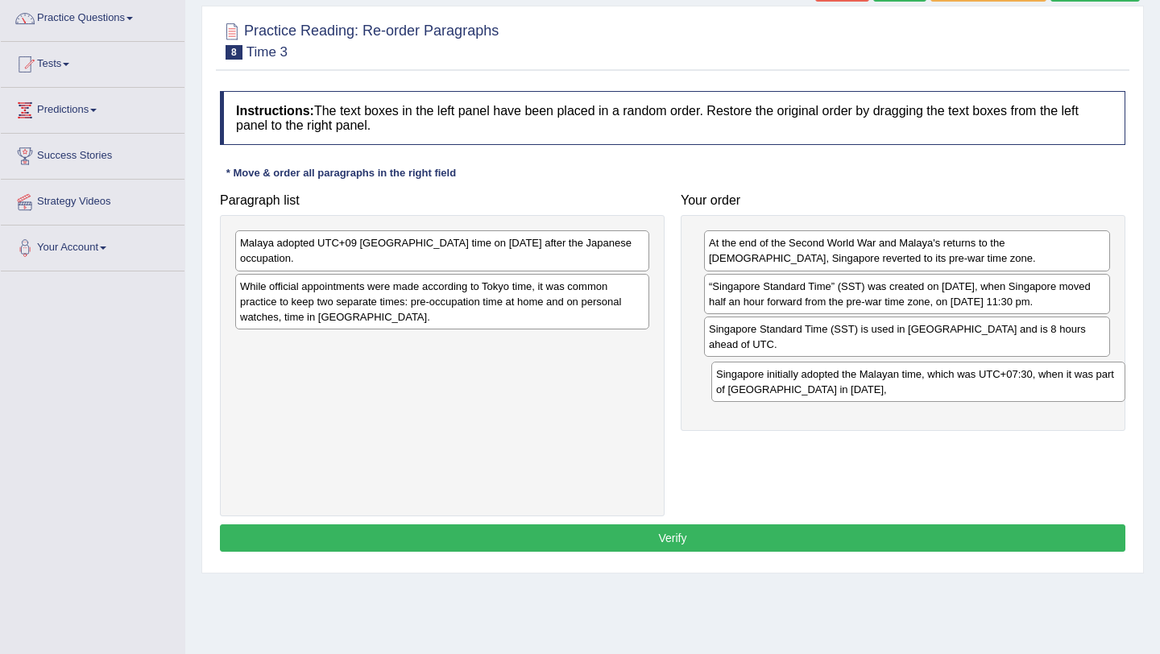
drag, startPoint x: 578, startPoint y: 365, endPoint x: 1054, endPoint y: 395, distance: 477.0
click at [1054, 395] on div "Singapore initially adopted the Malayan time, which was UTC+07:30, when it was …" at bounding box center [918, 382] width 414 height 40
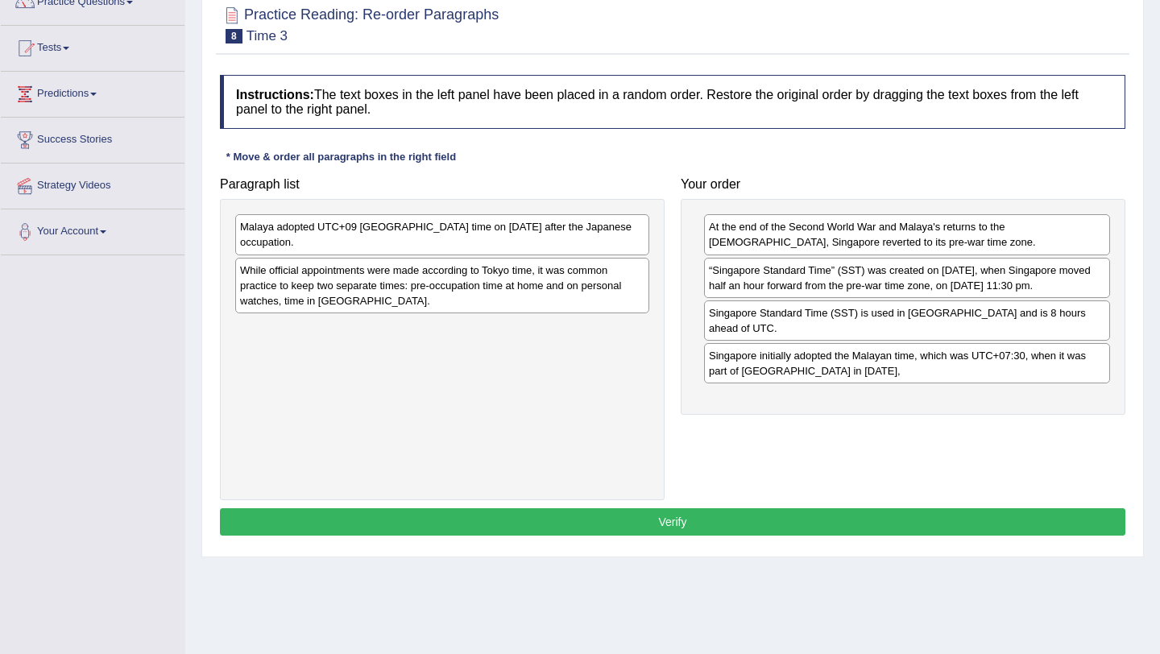
scroll to position [147, 0]
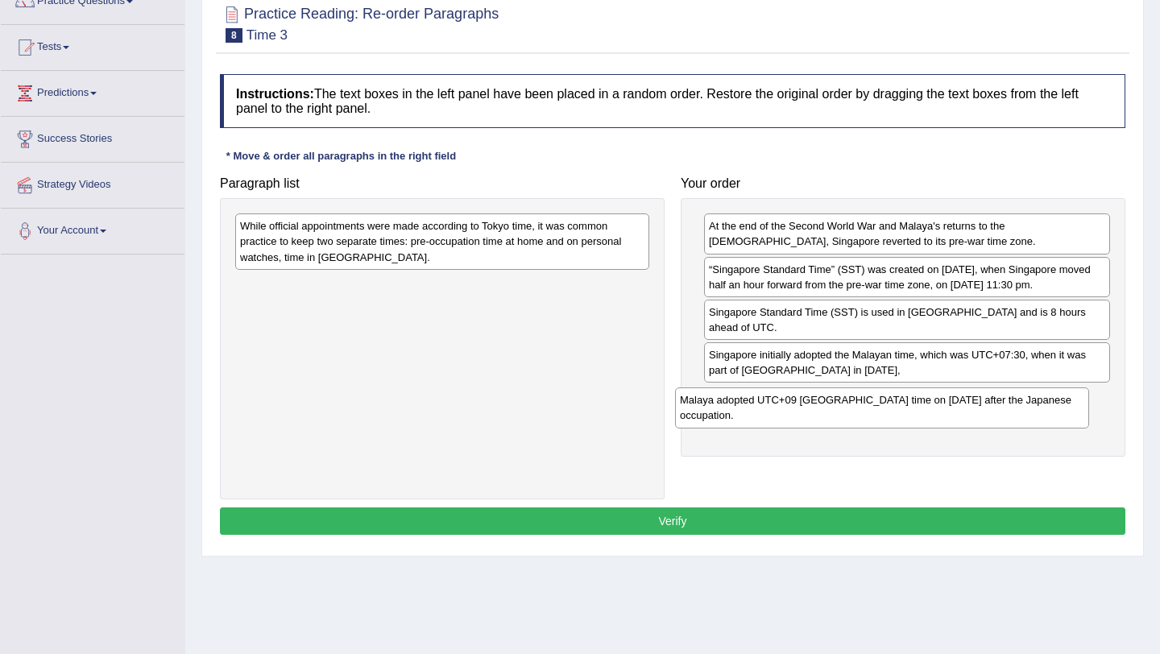
drag, startPoint x: 401, startPoint y: 239, endPoint x: 845, endPoint y: 408, distance: 474.7
click at [845, 408] on div "Malaya adopted UTC+09 [GEOGRAPHIC_DATA] time on [DATE] after the Japanese occup…" at bounding box center [882, 407] width 414 height 40
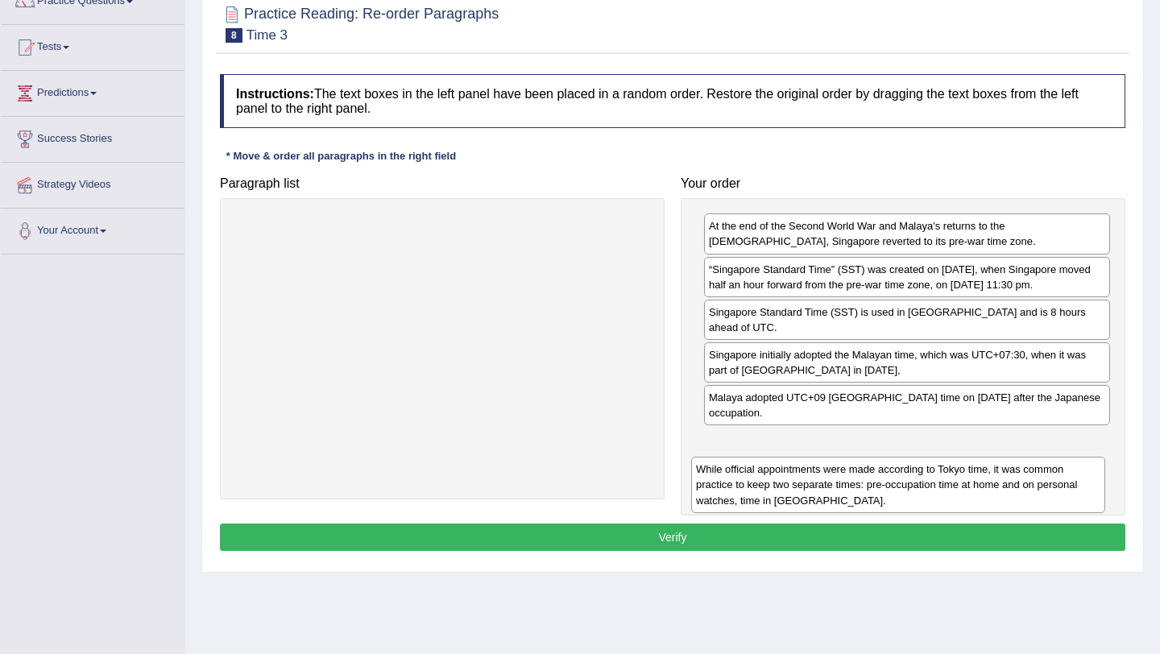
drag, startPoint x: 557, startPoint y: 256, endPoint x: 1005, endPoint y: 476, distance: 499.0
click at [1005, 477] on div "While official appointments were made according to Tokyo time, it was common pr…" at bounding box center [898, 485] width 414 height 56
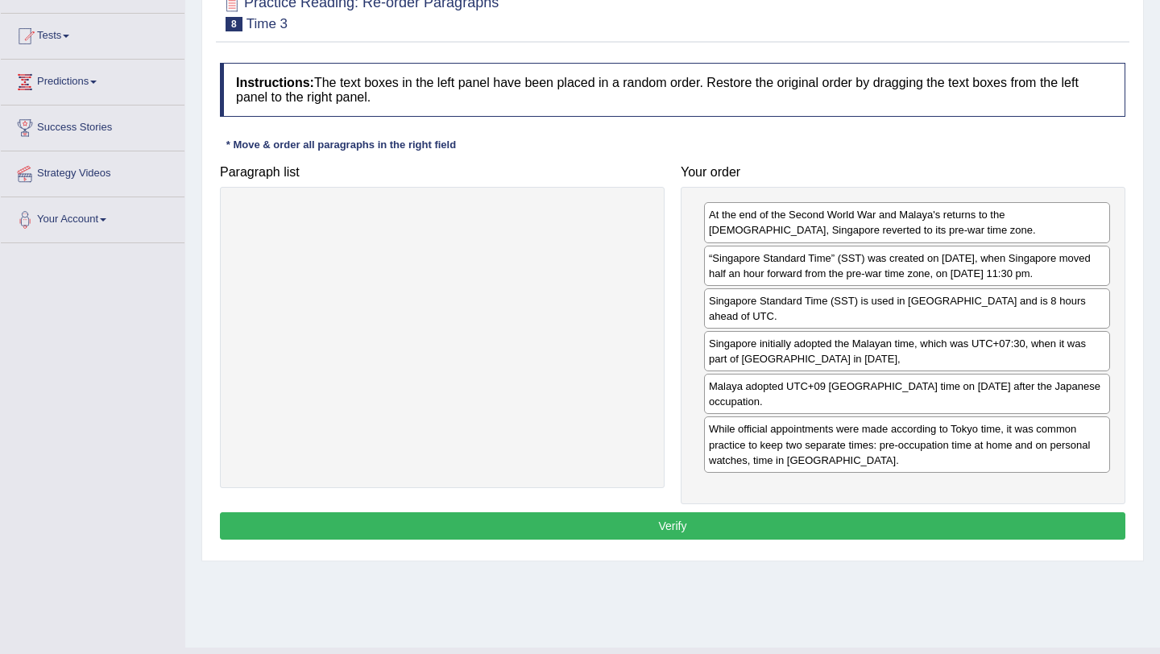
scroll to position [161, 0]
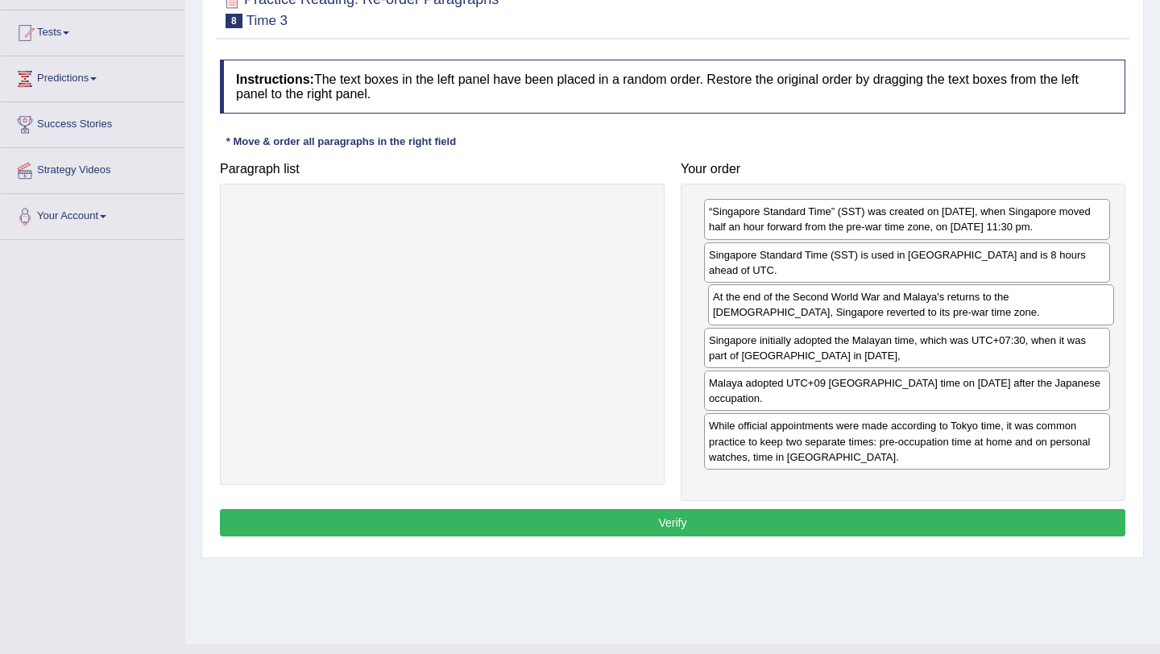
drag, startPoint x: 892, startPoint y: 226, endPoint x: 896, endPoint y: 312, distance: 85.5
click at [896, 312] on div "At the end of the Second World War and Malaya's returns to the [DEMOGRAPHIC_DAT…" at bounding box center [911, 304] width 406 height 40
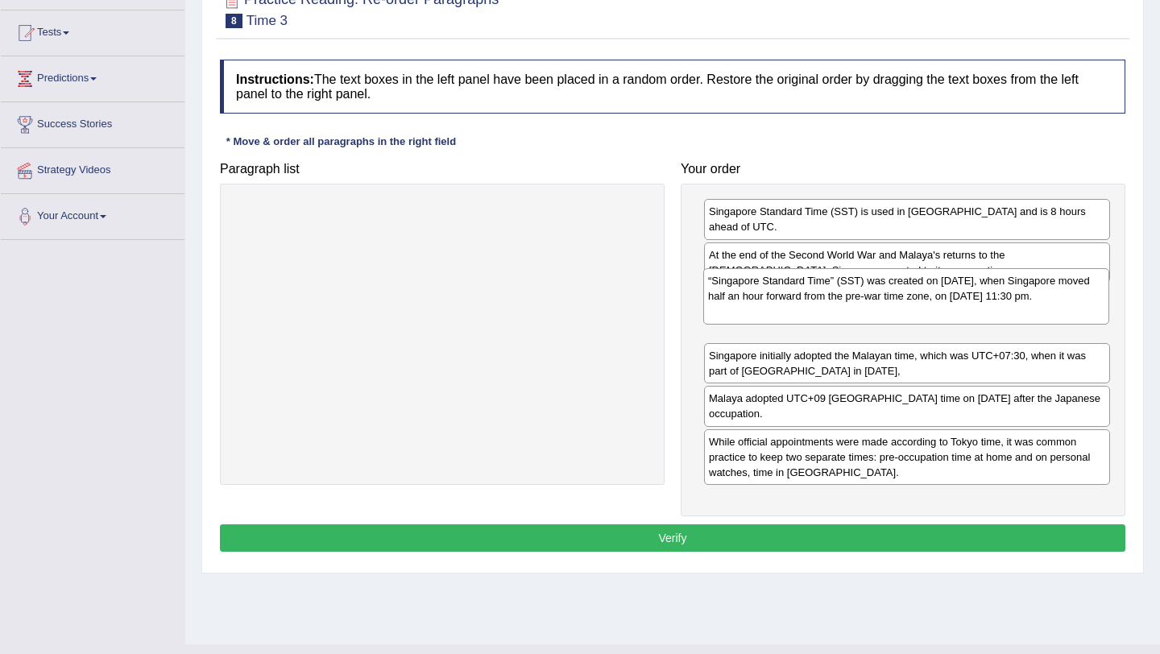
drag, startPoint x: 880, startPoint y: 224, endPoint x: 879, endPoint y: 293, distance: 69.3
click at [879, 293] on div "“Singapore Standard Time” (SST) was created on [DATE], when Singapore moved hal…" at bounding box center [906, 296] width 406 height 56
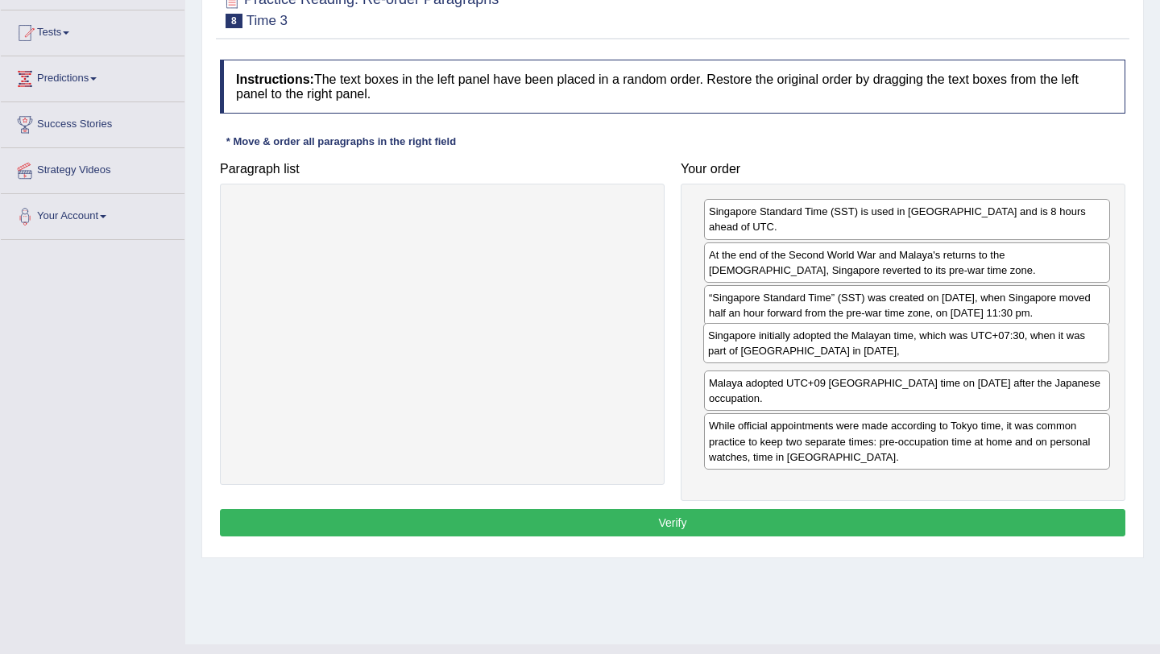
click at [793, 347] on div "Singapore initially adopted the Malayan time, which was UTC+07:30, when it was …" at bounding box center [906, 343] width 406 height 40
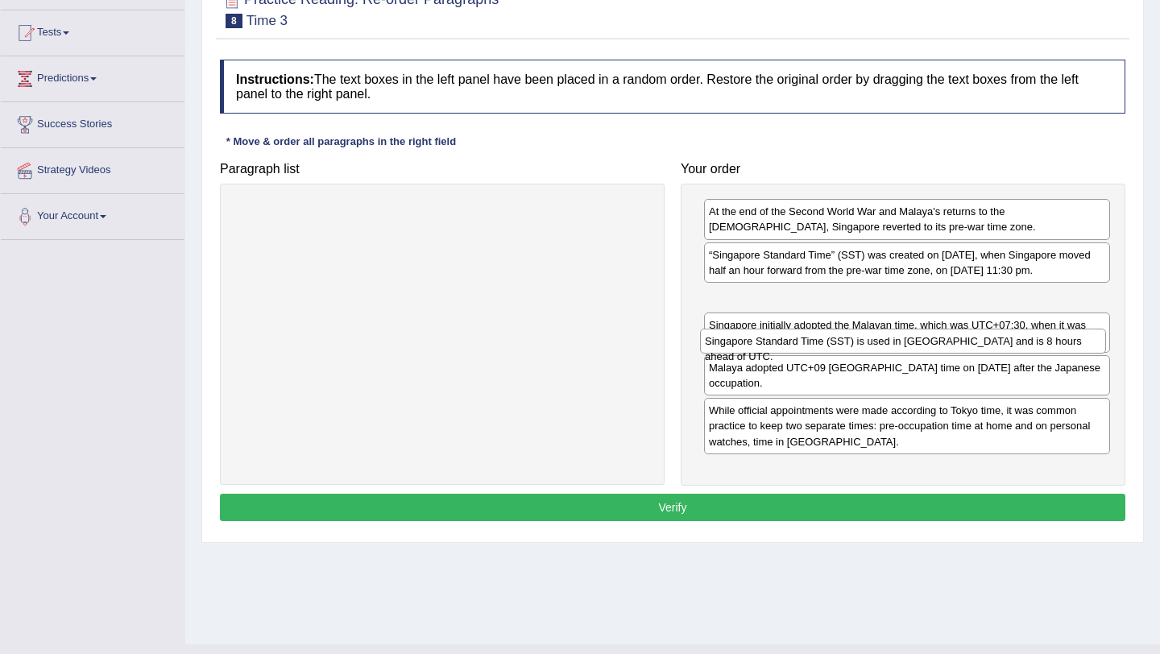
drag, startPoint x: 730, startPoint y: 205, endPoint x: 726, endPoint y: 335, distance: 129.8
click at [726, 335] on div "Singapore Standard Time (SST) is used in [GEOGRAPHIC_DATA] and is 8 hours ahead…" at bounding box center [903, 341] width 406 height 25
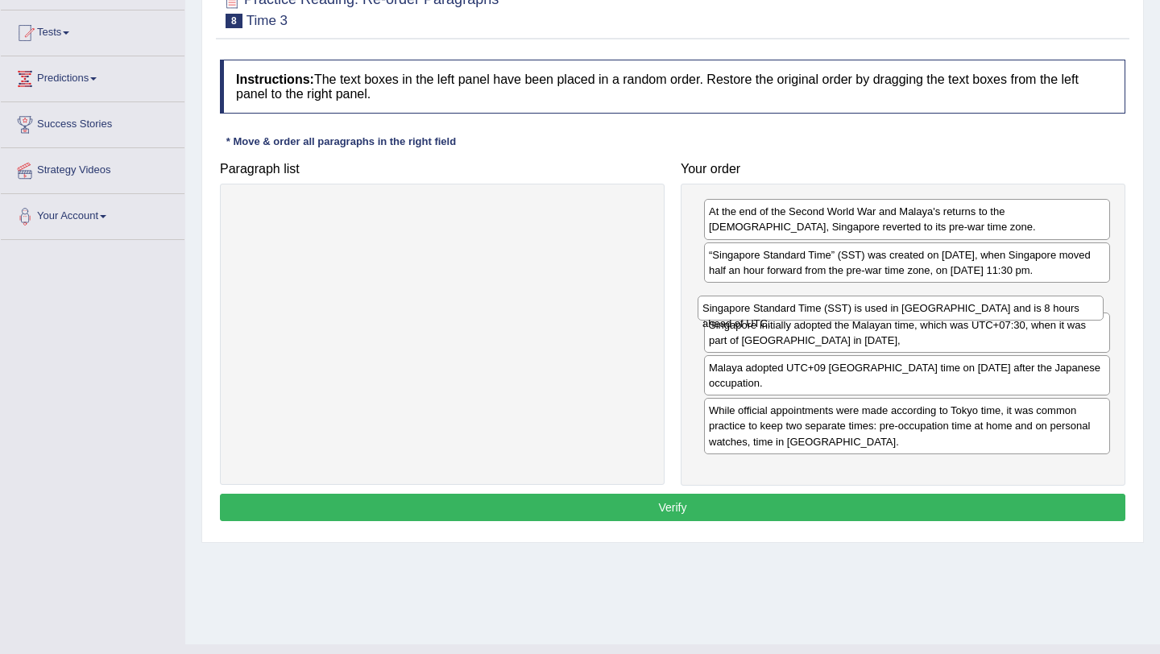
click at [729, 314] on div "Singapore Standard Time (SST) is used in [GEOGRAPHIC_DATA] and is 8 hours ahead…" at bounding box center [901, 308] width 406 height 25
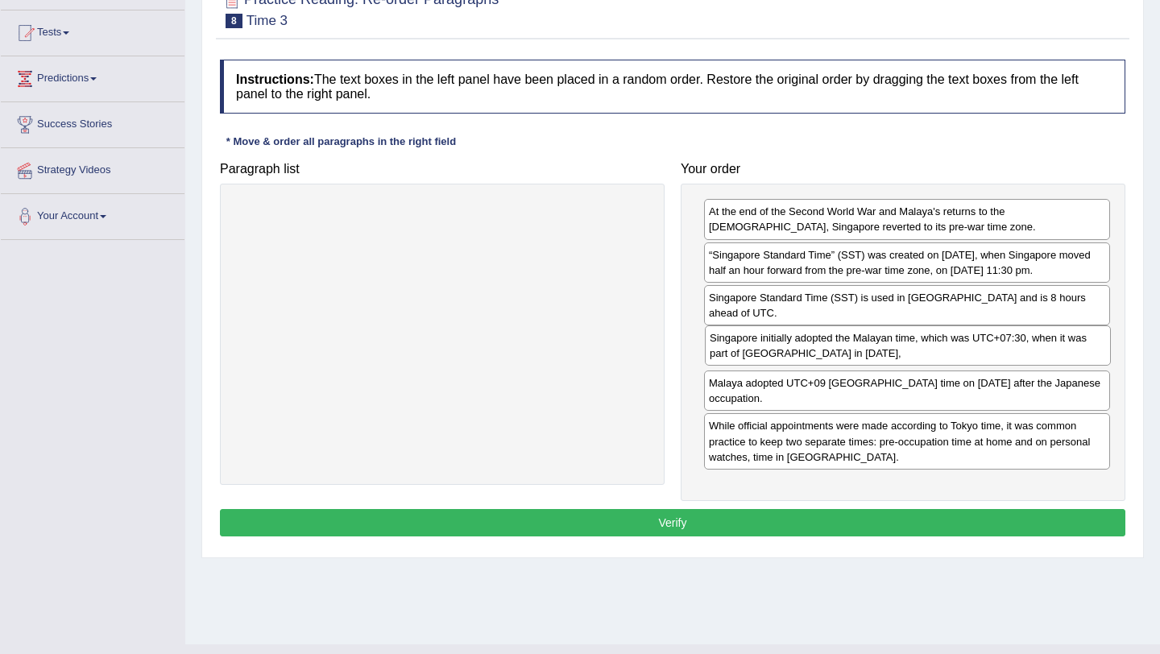
click at [839, 346] on div "Singapore initially adopted the Malayan time, which was UTC+07:30, when it was …" at bounding box center [908, 345] width 406 height 40
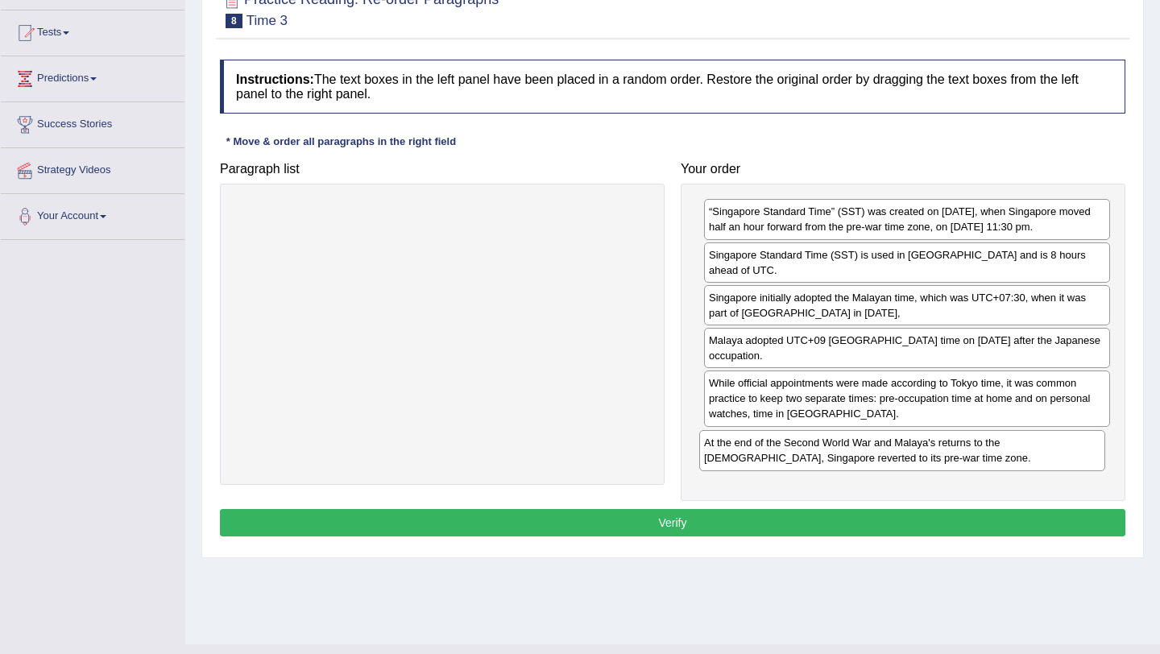
drag, startPoint x: 1071, startPoint y: 215, endPoint x: 1066, endPoint y: 446, distance: 231.3
click at [1066, 446] on div "At the end of the Second World War and Malaya's returns to the [DEMOGRAPHIC_DAT…" at bounding box center [902, 450] width 406 height 40
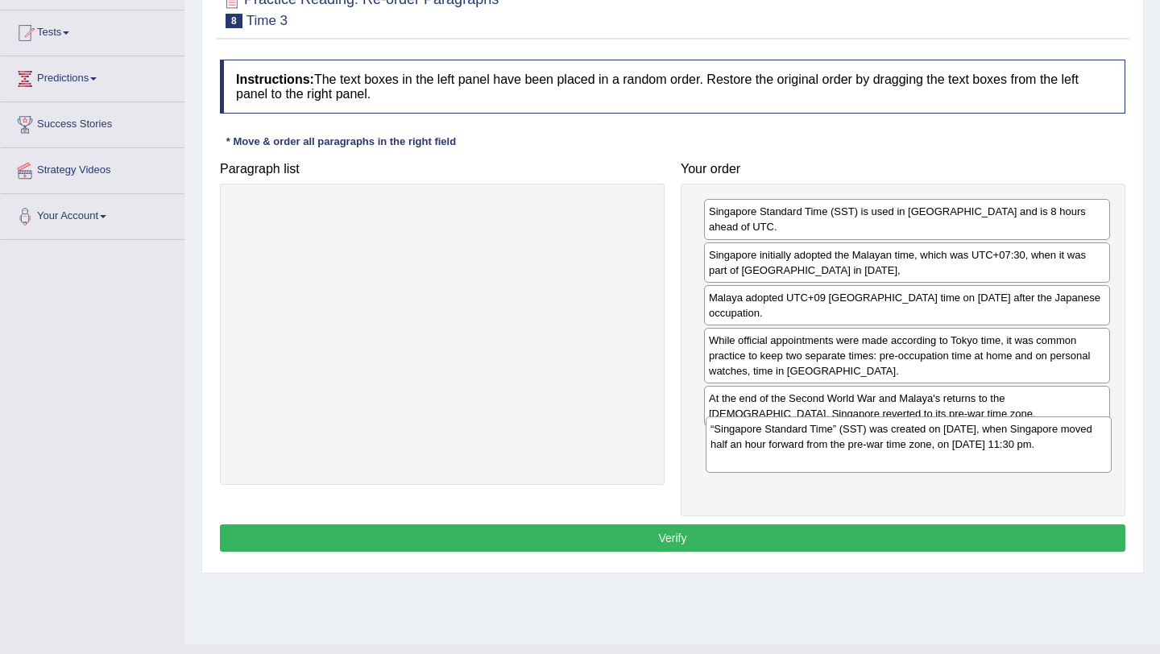
drag, startPoint x: 1033, startPoint y: 230, endPoint x: 1034, endPoint y: 448, distance: 217.5
click at [1034, 448] on div "“Singapore Standard Time” (SST) was created on [DATE], when Singapore moved hal…" at bounding box center [909, 444] width 406 height 56
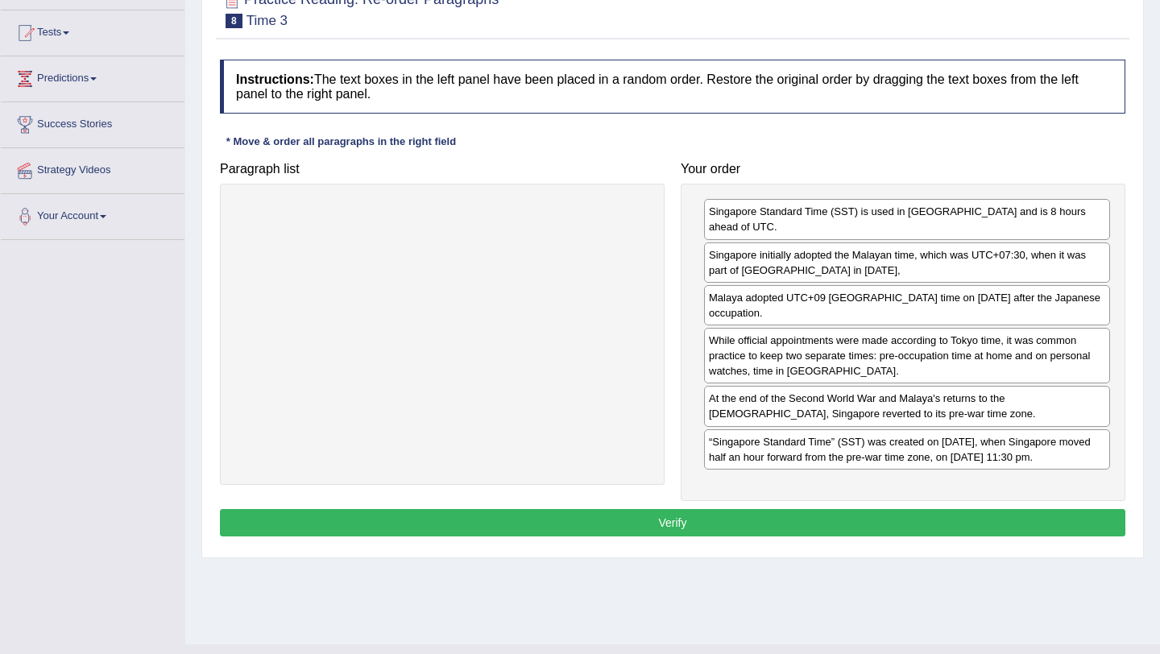
click at [870, 519] on button "Verify" at bounding box center [672, 522] width 905 height 27
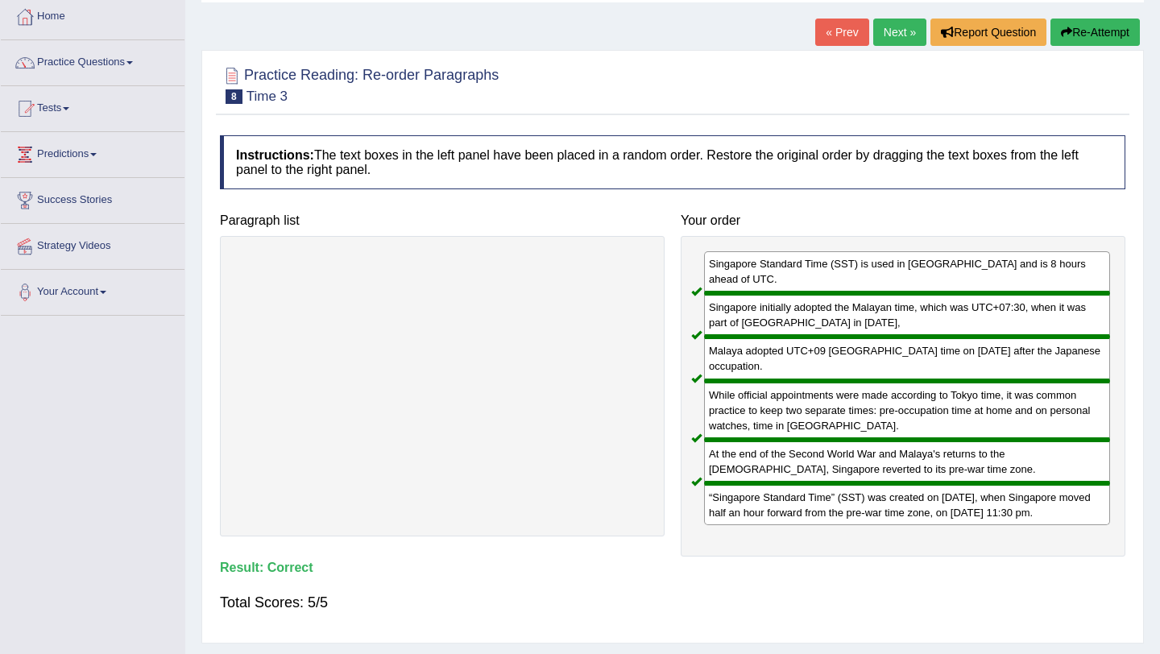
scroll to position [85, 0]
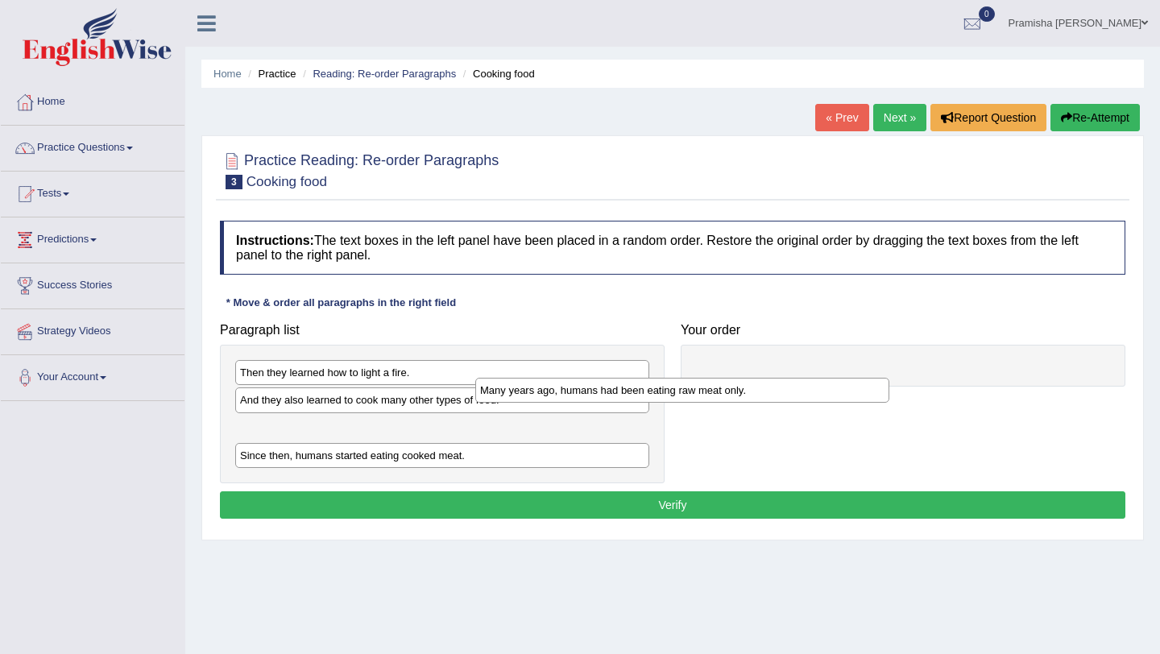
drag, startPoint x: 458, startPoint y: 462, endPoint x: 768, endPoint y: 359, distance: 325.8
click at [768, 378] on div "Many years ago, humans had been eating raw meat only." at bounding box center [682, 390] width 414 height 25
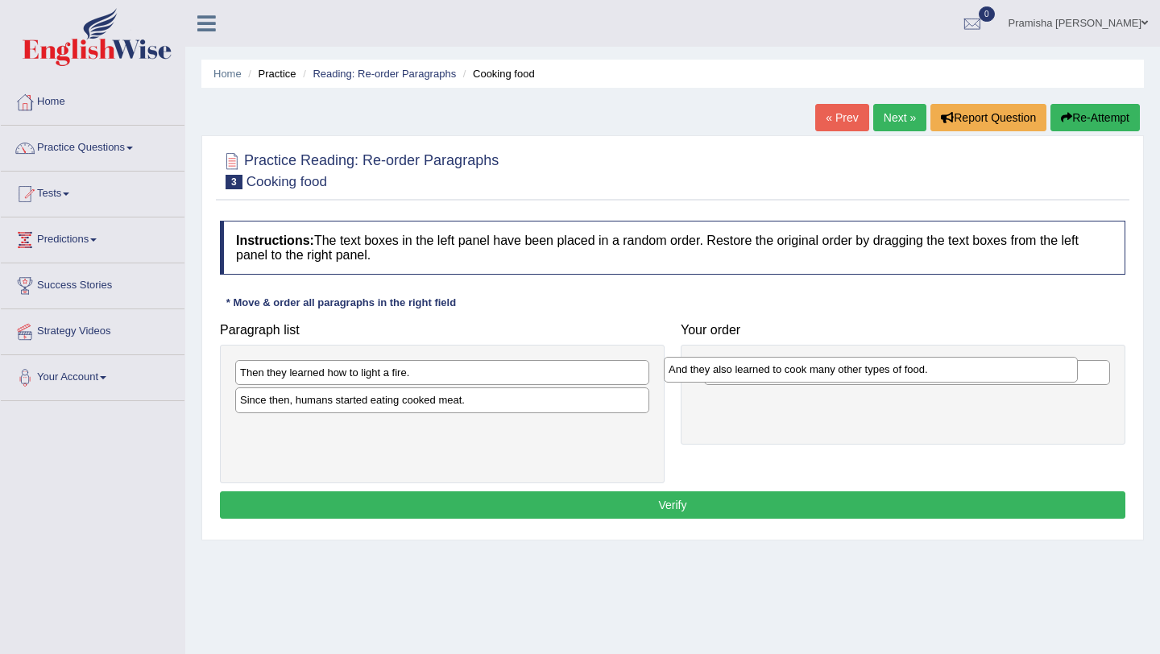
drag, startPoint x: 353, startPoint y: 405, endPoint x: 806, endPoint y: 384, distance: 454.0
click at [806, 376] on div "And they also learned to cook many other types of food." at bounding box center [871, 369] width 414 height 25
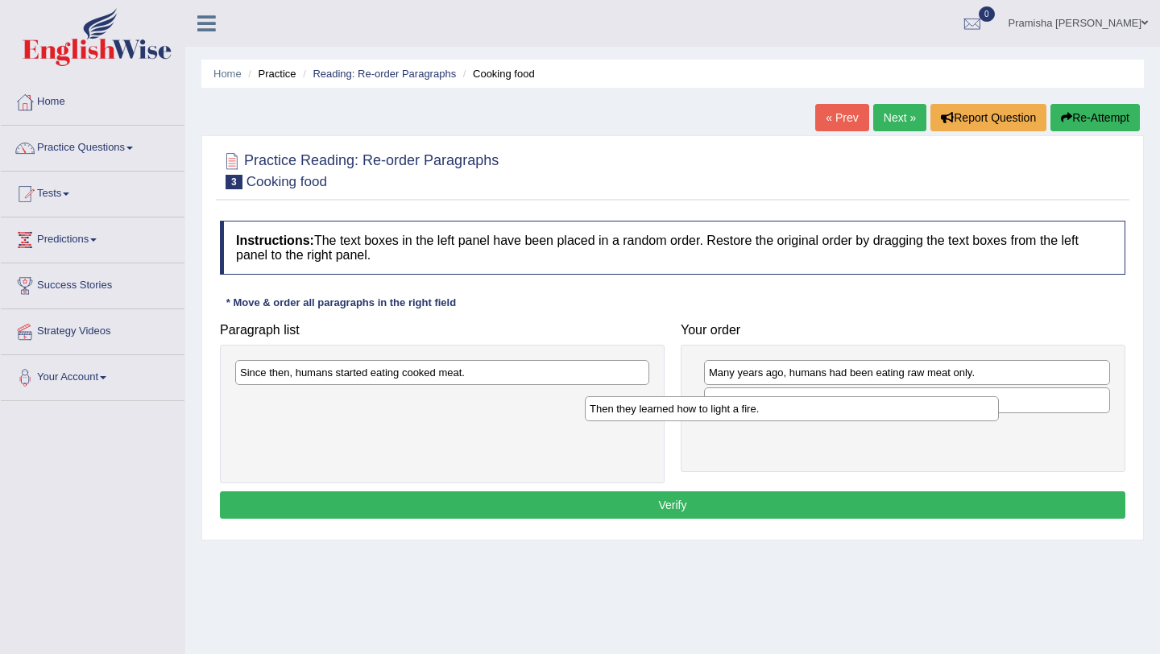
drag, startPoint x: 447, startPoint y: 374, endPoint x: 894, endPoint y: 433, distance: 451.1
click at [894, 421] on div "Then they learned how to light a fire." at bounding box center [792, 408] width 414 height 25
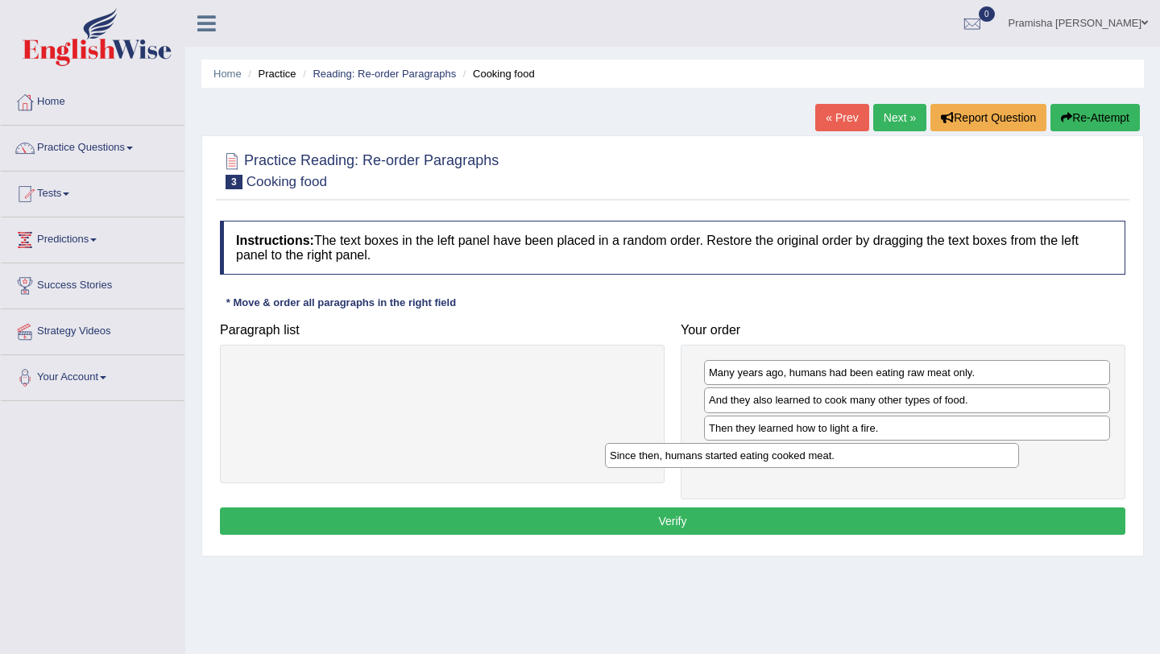
drag, startPoint x: 546, startPoint y: 376, endPoint x: 916, endPoint y: 459, distance: 379.0
click at [916, 459] on div "Since then, humans started eating cooked meat." at bounding box center [812, 455] width 414 height 25
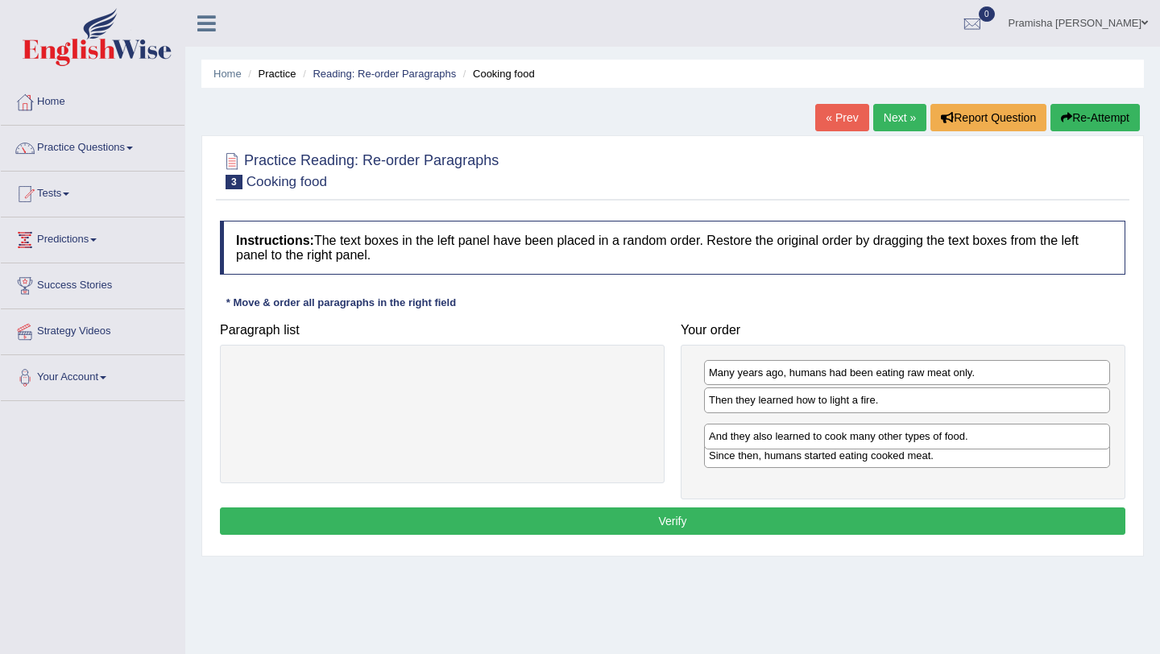
drag, startPoint x: 899, startPoint y: 400, endPoint x: 899, endPoint y: 436, distance: 35.4
click at [899, 437] on div "And they also learned to cook many other types of food." at bounding box center [907, 436] width 406 height 25
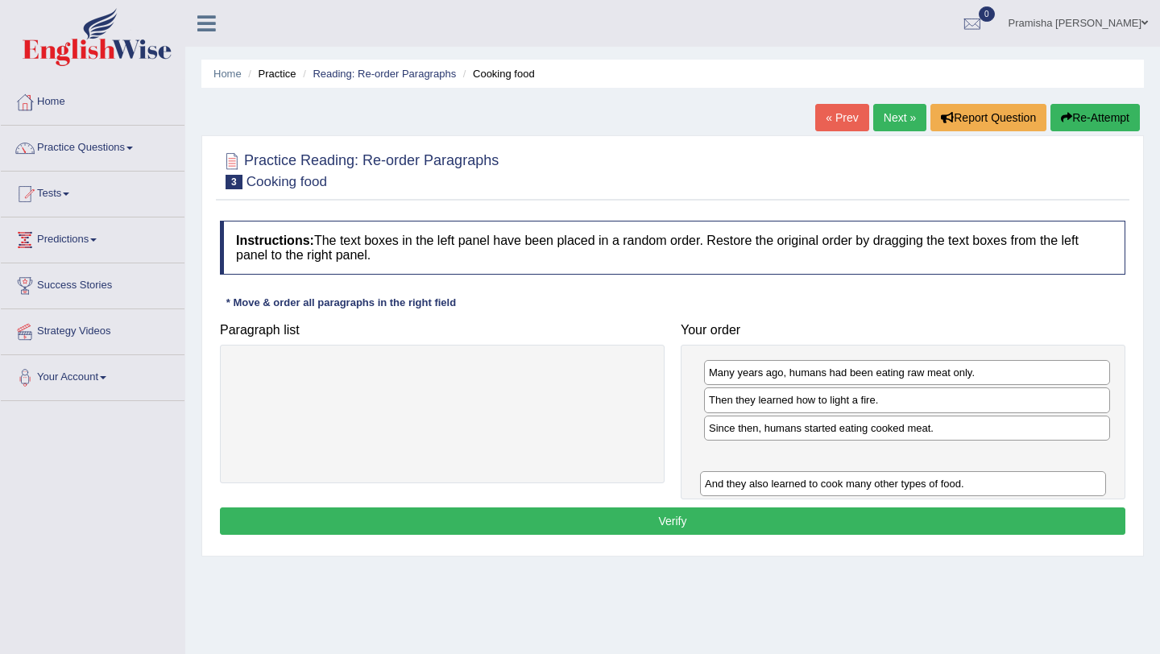
drag, startPoint x: 821, startPoint y: 434, endPoint x: 818, endPoint y: 477, distance: 42.8
click at [818, 487] on div "And they also learned to cook many other types of food." at bounding box center [903, 483] width 406 height 25
click at [905, 516] on button "Verify" at bounding box center [672, 521] width 905 height 27
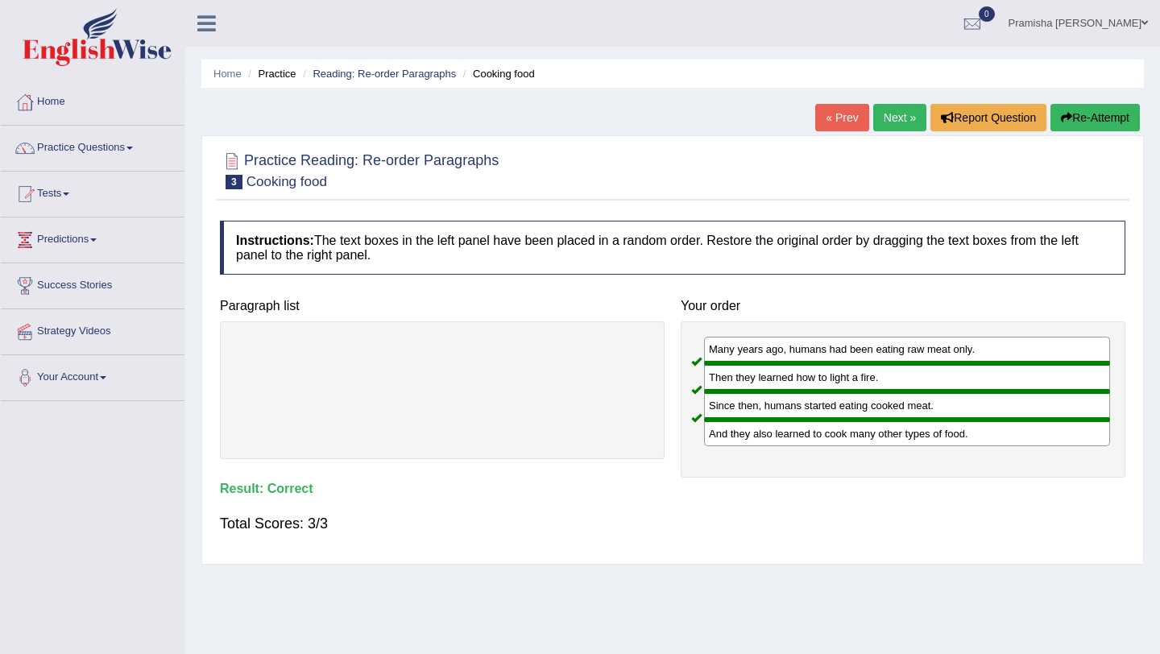
click at [889, 123] on link "Next »" at bounding box center [899, 117] width 53 height 27
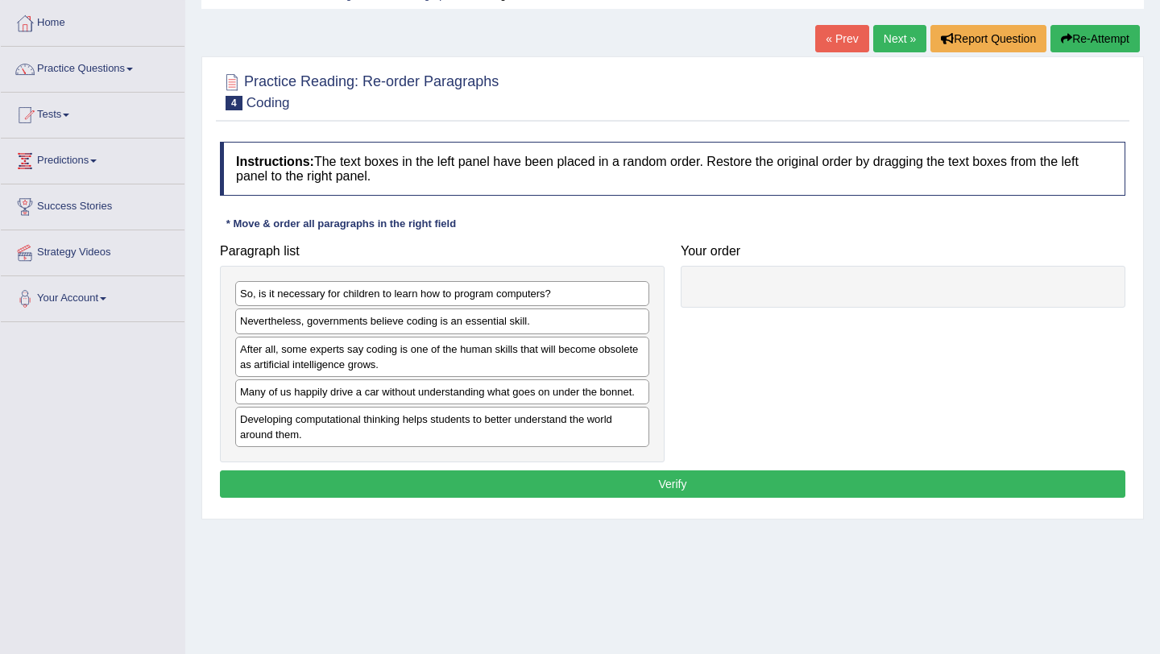
scroll to position [95, 0]
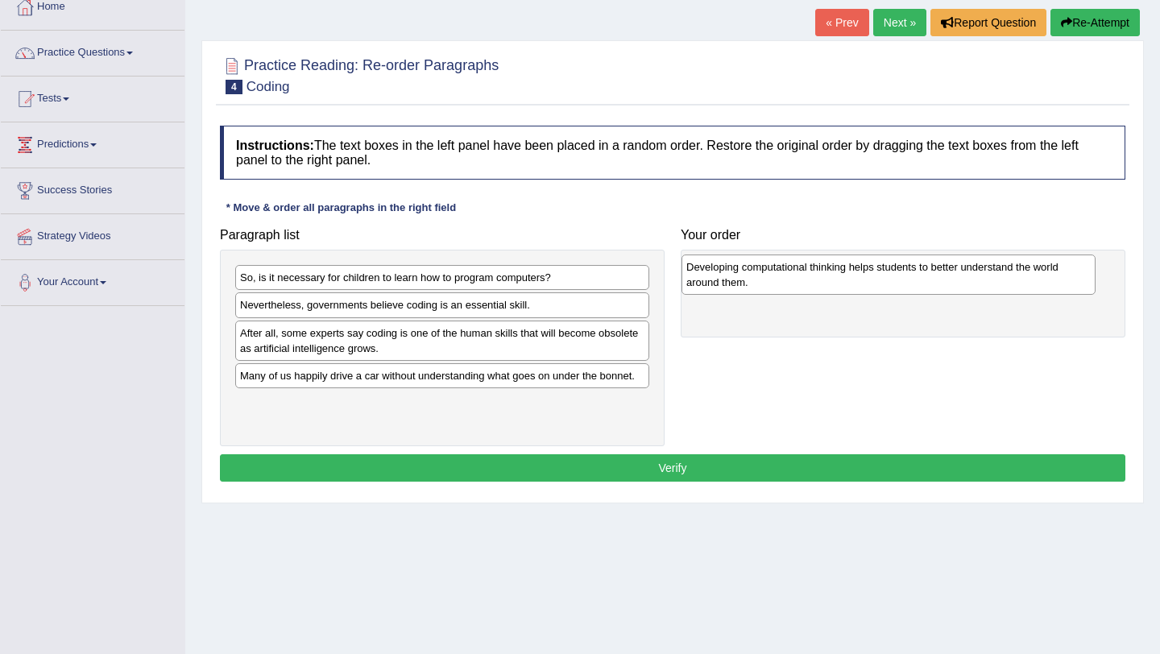
drag, startPoint x: 459, startPoint y: 416, endPoint x: 905, endPoint y: 280, distance: 466.8
click at [905, 280] on div "Developing computational thinking helps students to better understand the world…" at bounding box center [889, 275] width 414 height 40
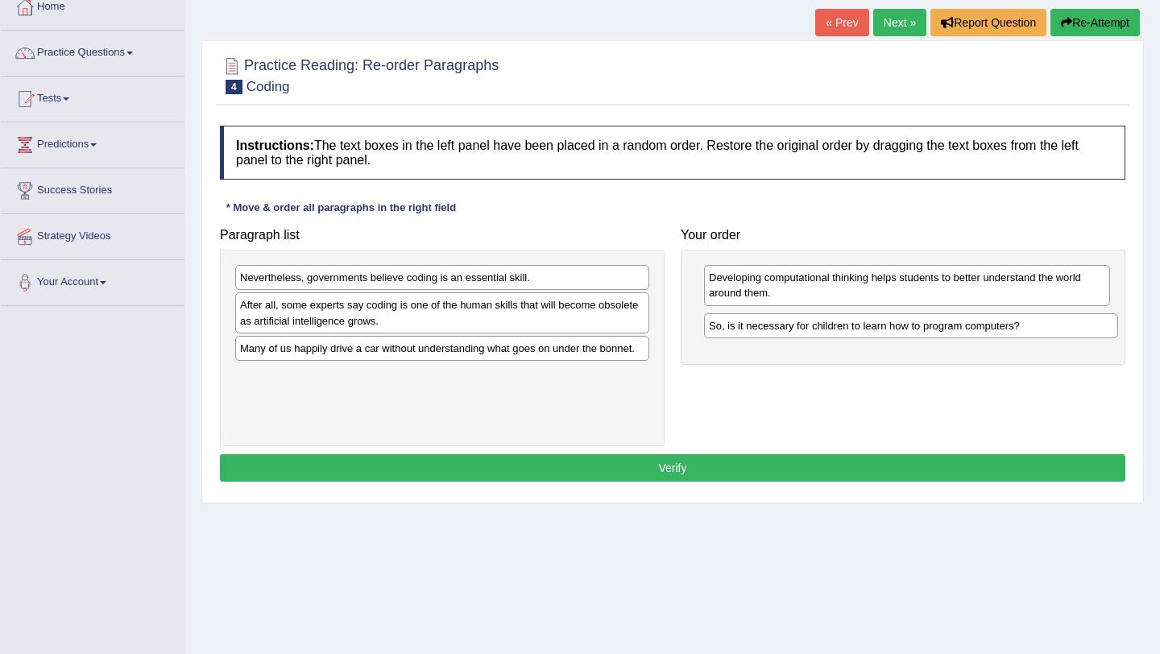
drag, startPoint x: 491, startPoint y: 280, endPoint x: 959, endPoint y: 326, distance: 471.1
click at [959, 326] on div "So, is it necessary for children to learn how to program computers?" at bounding box center [911, 325] width 414 height 25
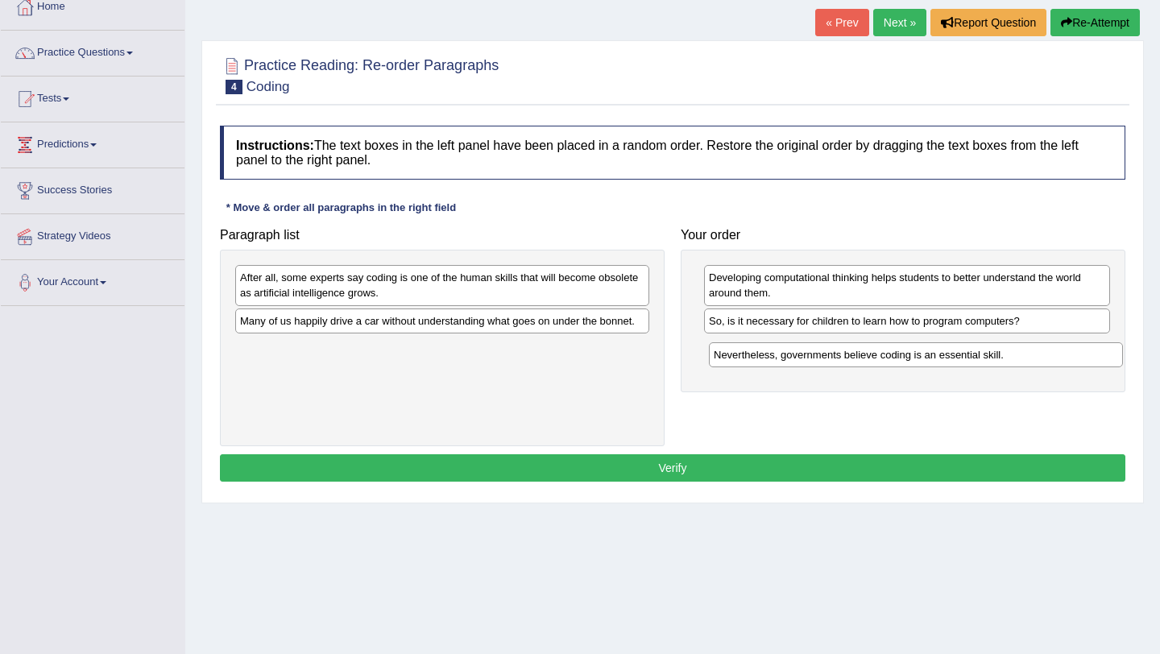
drag, startPoint x: 510, startPoint y: 278, endPoint x: 976, endPoint y: 355, distance: 472.8
click at [976, 355] on div "Nevertheless, governments believe coding is an essential skill." at bounding box center [916, 354] width 414 height 25
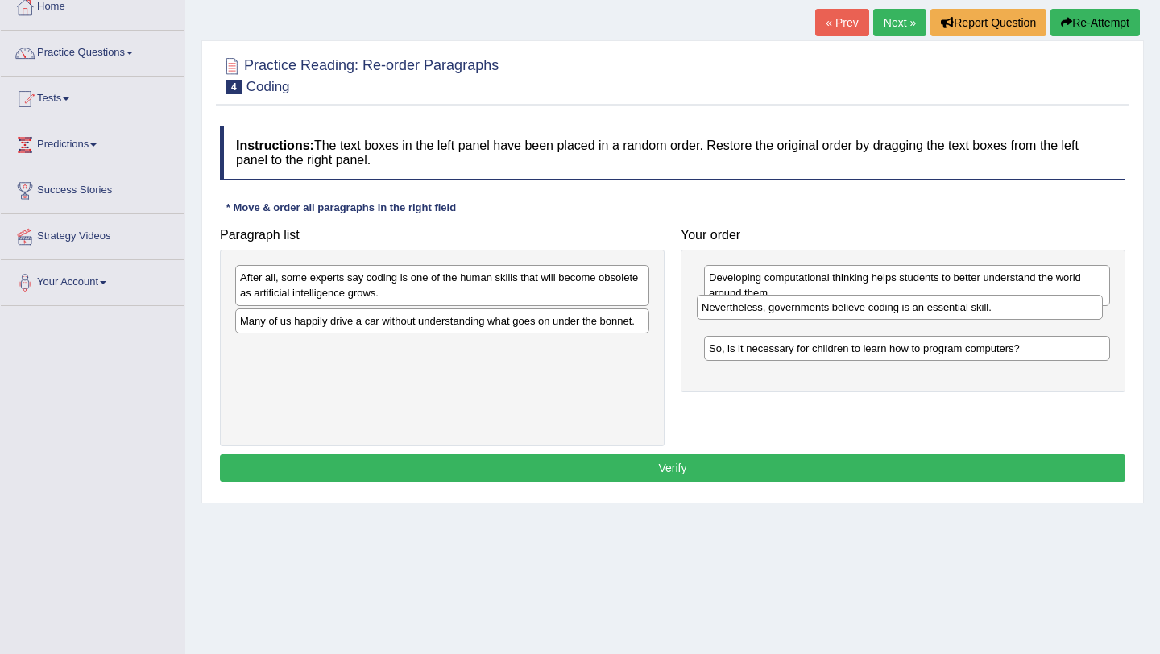
drag, startPoint x: 947, startPoint y: 354, endPoint x: 940, endPoint y: 313, distance: 41.7
click at [940, 313] on div "Nevertheless, governments believe coding is an essential skill." at bounding box center [900, 307] width 406 height 25
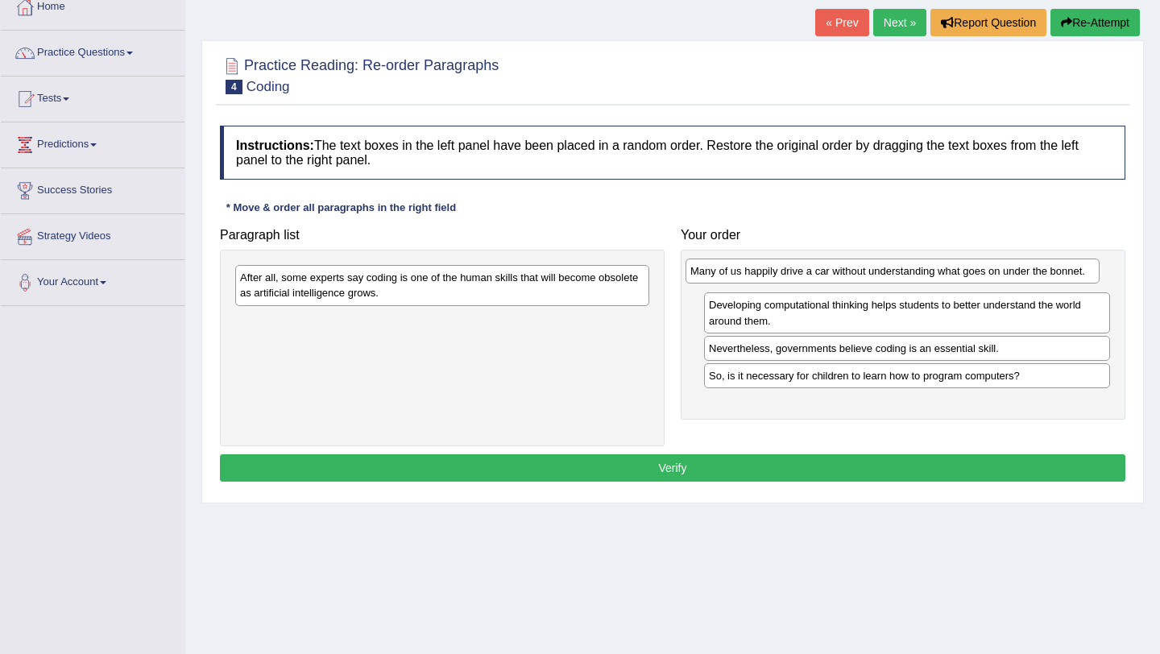
drag, startPoint x: 520, startPoint y: 329, endPoint x: 969, endPoint y: 279, distance: 451.5
click at [972, 279] on div "Many of us happily drive a car without understanding what goes on under the bon…" at bounding box center [893, 271] width 414 height 25
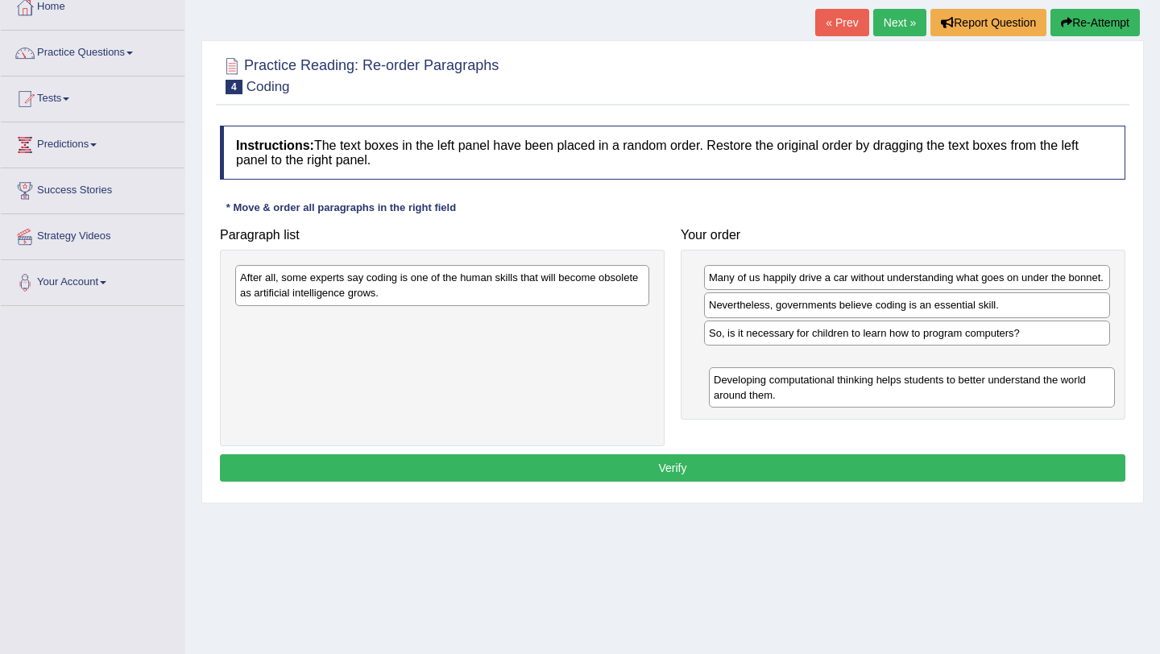
drag, startPoint x: 808, startPoint y: 326, endPoint x: 811, endPoint y: 379, distance: 53.3
click at [811, 379] on div "Developing computational thinking helps students to better understand the world…" at bounding box center [912, 387] width 406 height 40
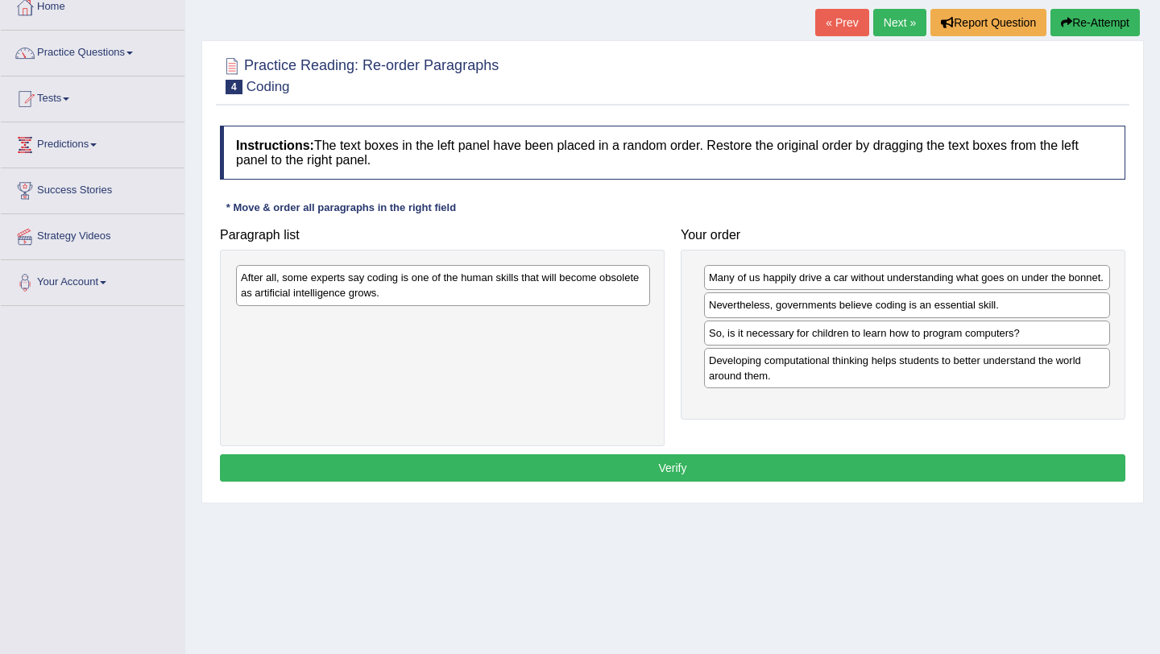
click at [535, 288] on div "After all, some experts say coding is one of the human skills that will become …" at bounding box center [443, 285] width 414 height 40
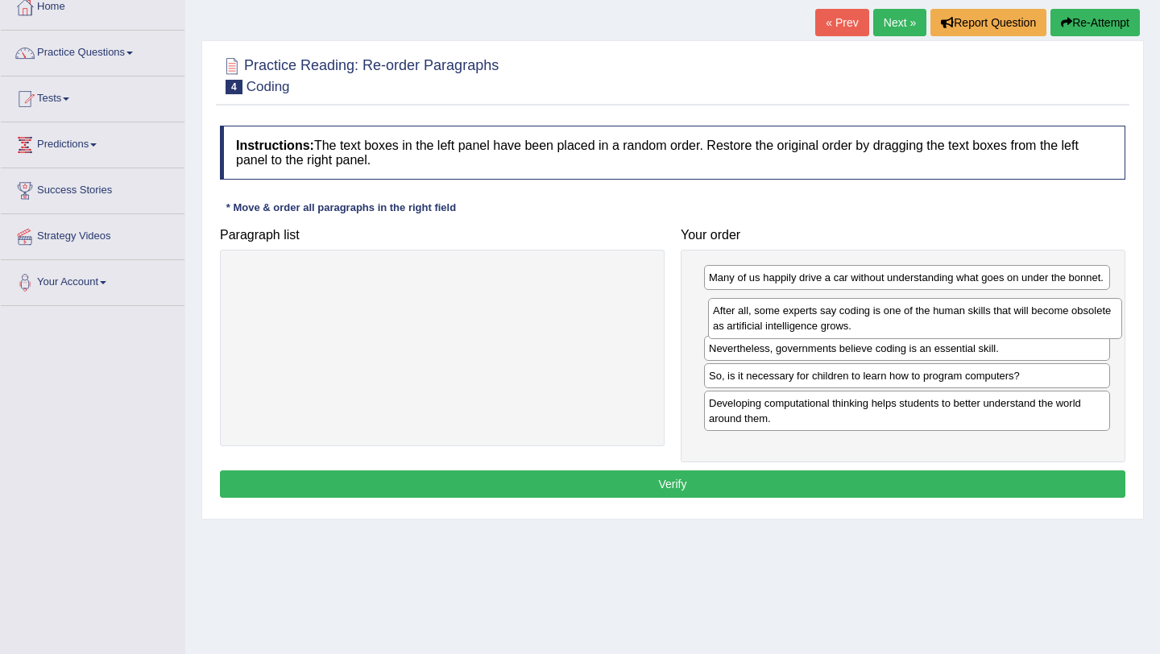
drag, startPoint x: 535, startPoint y: 288, endPoint x: 1015, endPoint y: 320, distance: 481.2
click at [1015, 320] on div "After all, some experts say coding is one of the human skills that will become …" at bounding box center [915, 318] width 414 height 40
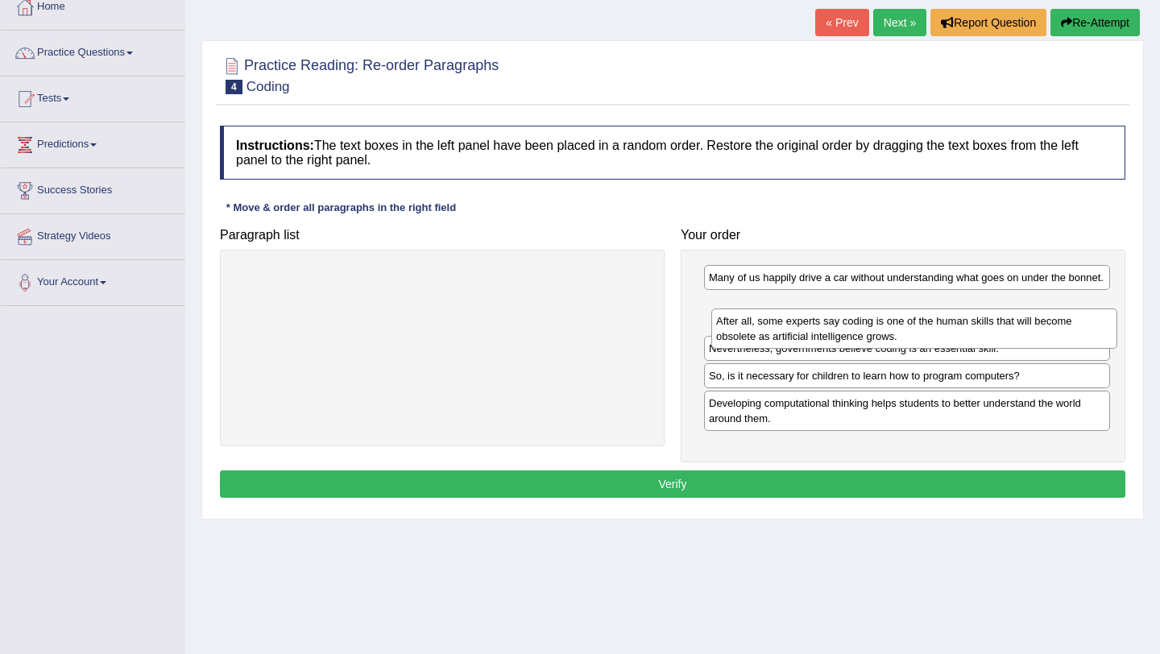
click at [954, 329] on div "After all, some experts say coding is one of the human skills that will become …" at bounding box center [914, 329] width 406 height 40
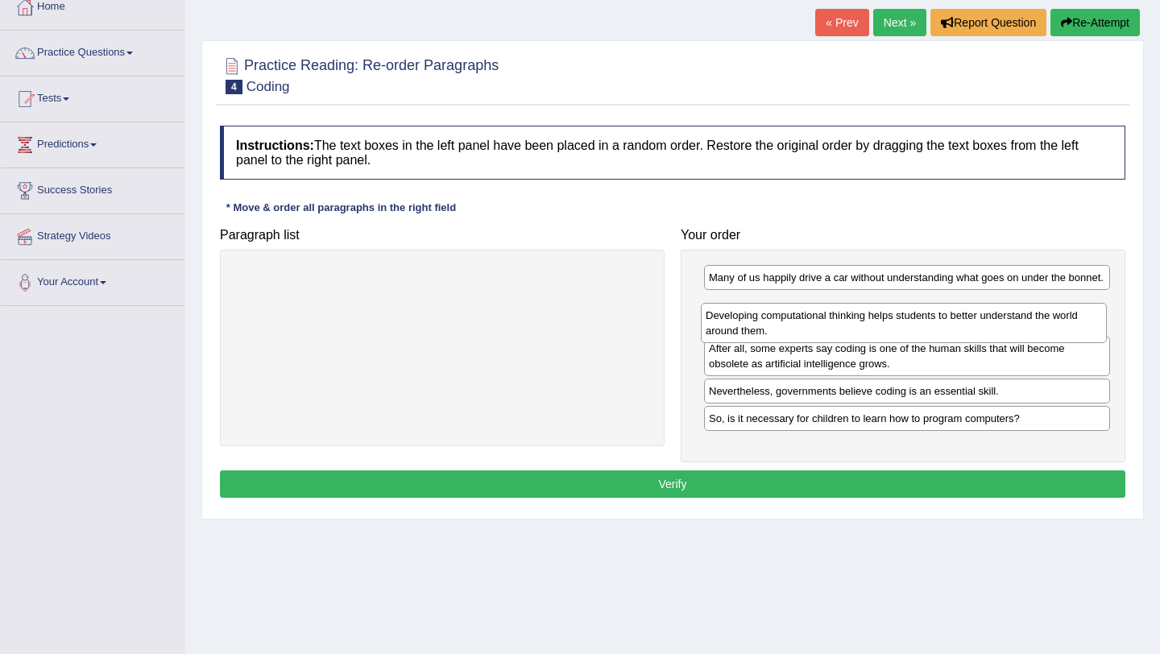
drag, startPoint x: 855, startPoint y: 432, endPoint x: 851, endPoint y: 329, distance: 102.4
click at [851, 329] on div "Developing computational thinking helps students to better understand the world…" at bounding box center [904, 323] width 406 height 40
click at [1150, 150] on div "Home Practice Reading: Re-order Paragraphs Coding « Prev Next » Report Question…" at bounding box center [672, 308] width 975 height 806
click at [872, 84] on div at bounding box center [672, 74] width 905 height 49
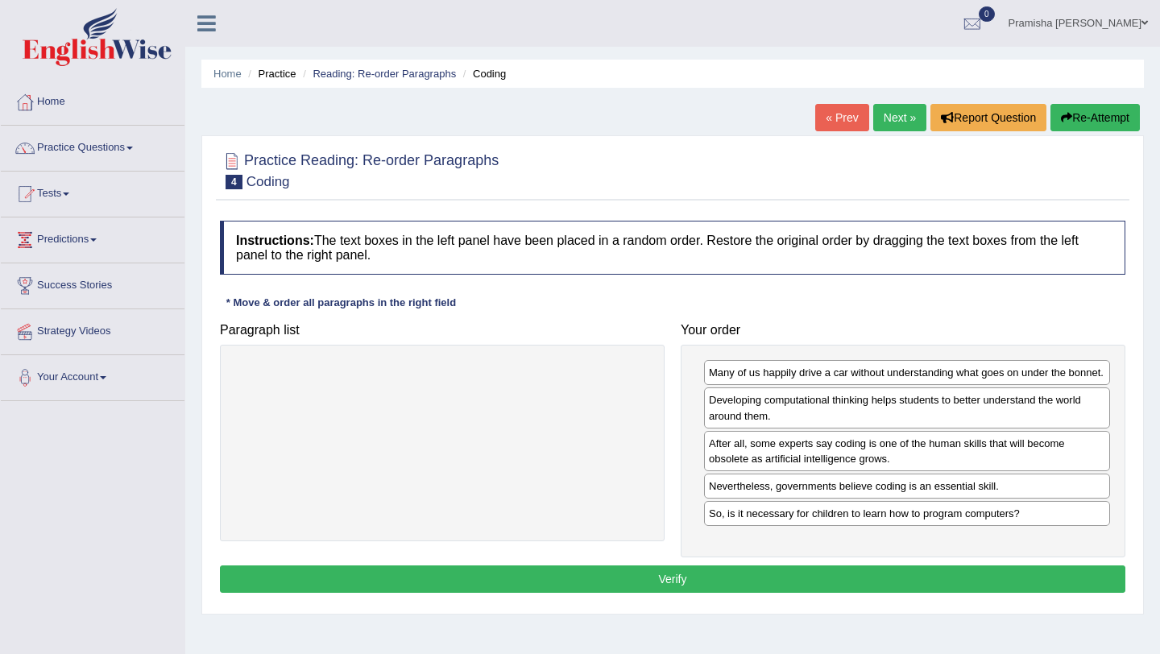
scroll to position [5, 0]
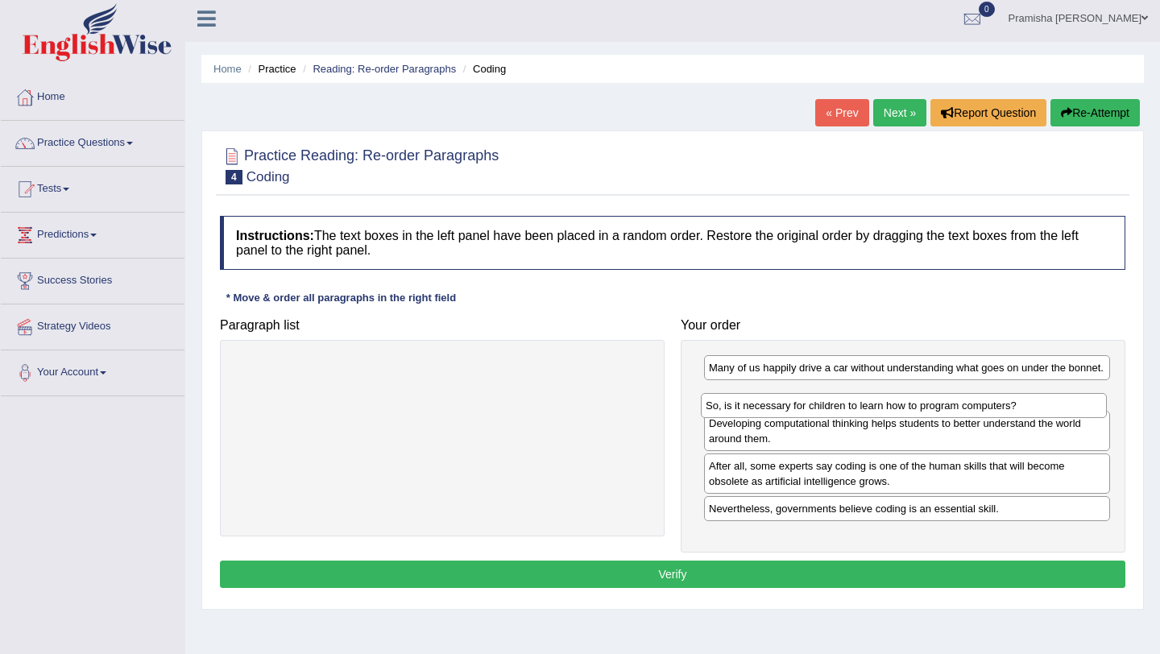
drag, startPoint x: 827, startPoint y: 529, endPoint x: 825, endPoint y: 411, distance: 118.4
click at [825, 411] on div "So, is it necessary for children to learn how to program computers?" at bounding box center [904, 405] width 406 height 25
click at [754, 367] on div "Many of us happily drive a car without understanding what goes on under the bon…" at bounding box center [907, 367] width 406 height 25
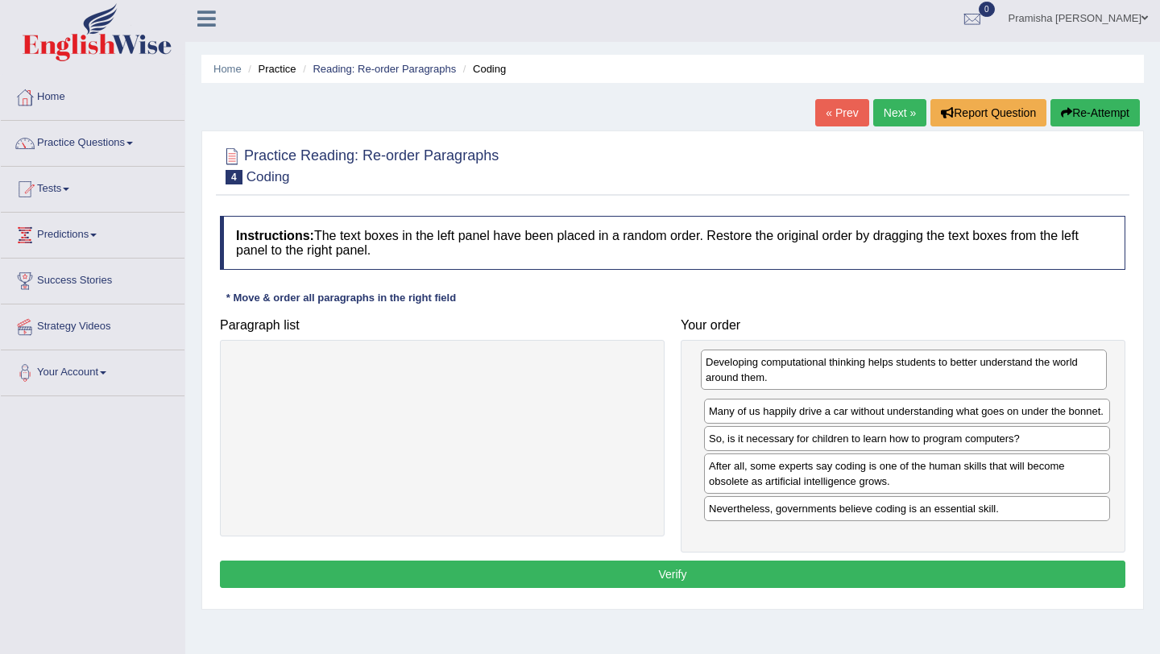
drag, startPoint x: 747, startPoint y: 455, endPoint x: 744, endPoint y: 379, distance: 75.8
click at [744, 379] on div "Developing computational thinking helps students to better understand the world…" at bounding box center [904, 370] width 406 height 40
click at [845, 588] on button "Verify" at bounding box center [672, 574] width 905 height 27
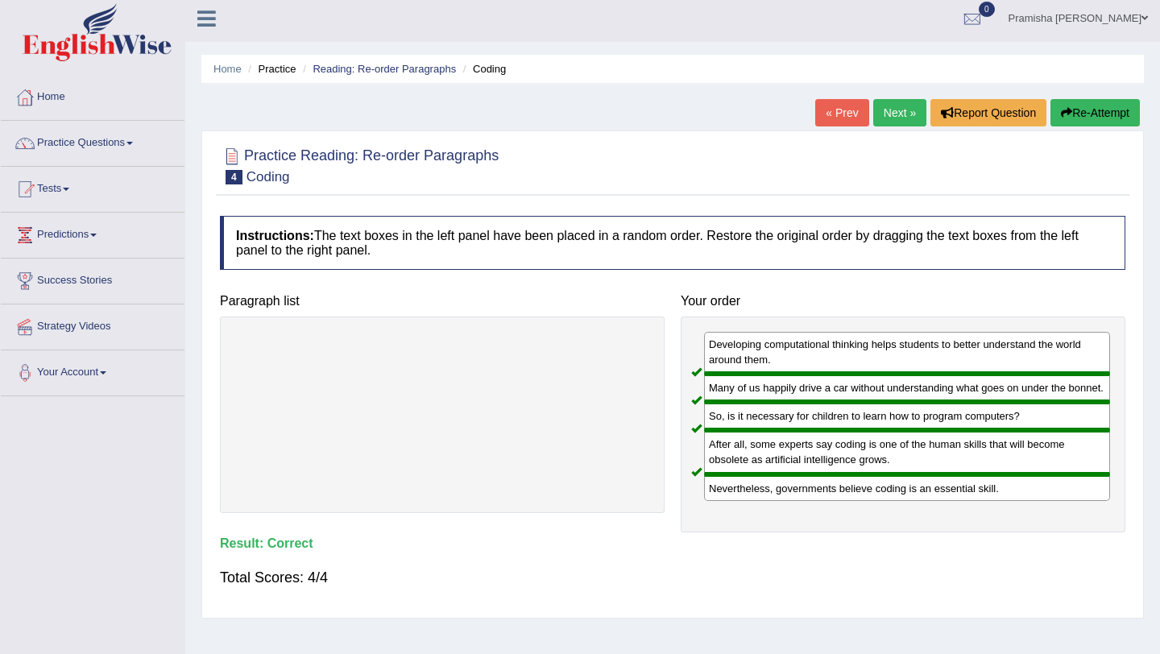
click at [896, 113] on link "Next »" at bounding box center [899, 112] width 53 height 27
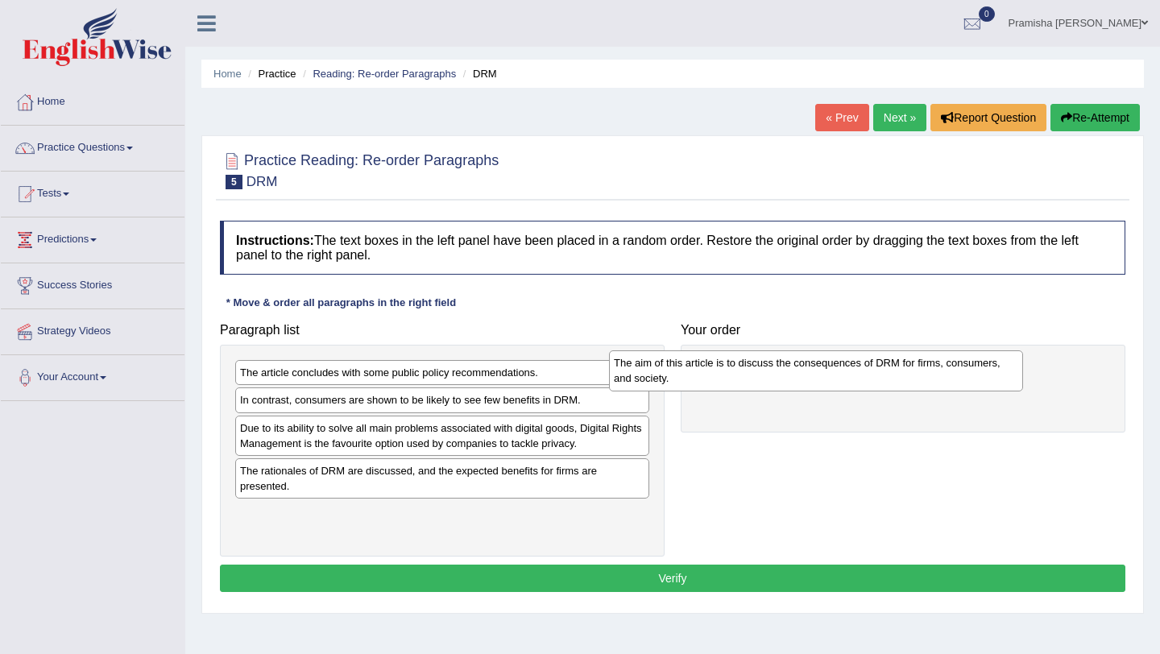
drag, startPoint x: 533, startPoint y: 378, endPoint x: 913, endPoint y: 365, distance: 379.6
click at [913, 365] on div "The aim of this article is to discuss the consequences of DRM for firms, consum…" at bounding box center [816, 370] width 414 height 40
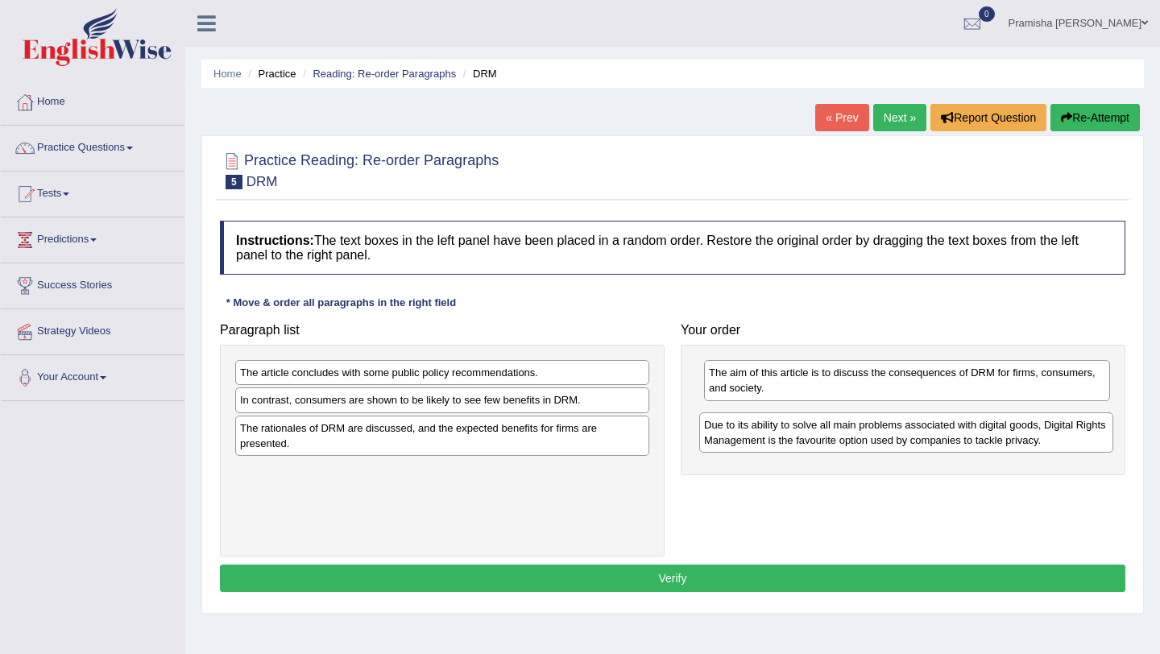
drag, startPoint x: 371, startPoint y: 439, endPoint x: 835, endPoint y: 435, distance: 464.0
click at [835, 435] on div "Due to its ability to solve all main problems associated with digital goods, Di…" at bounding box center [906, 432] width 414 height 40
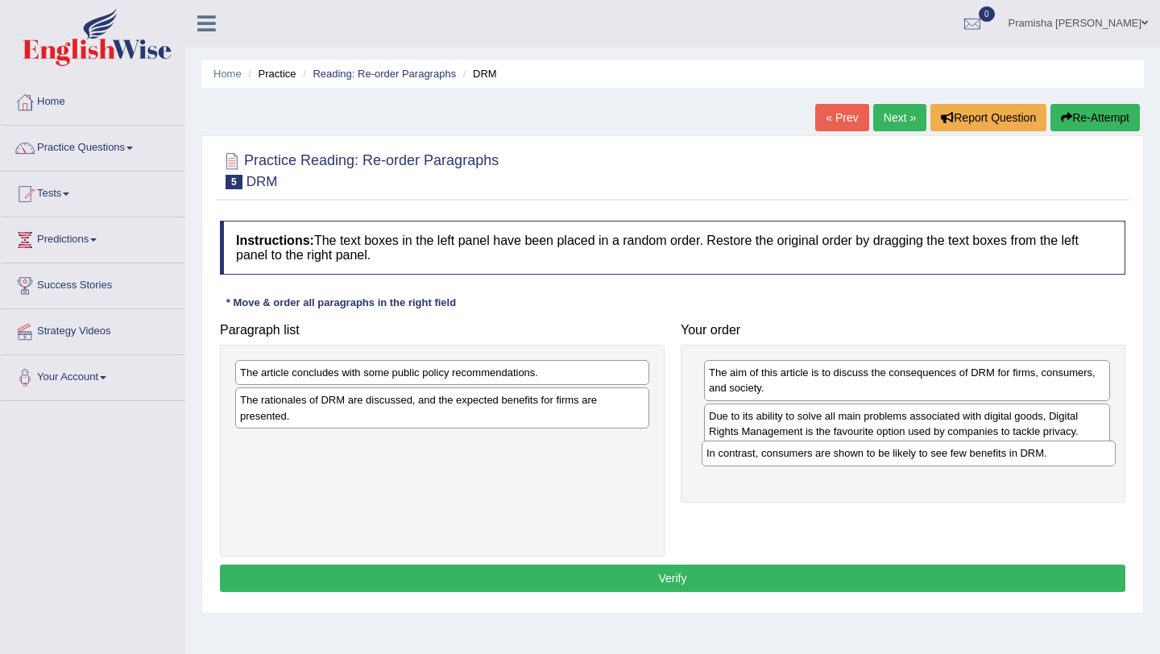
drag, startPoint x: 540, startPoint y: 403, endPoint x: 1006, endPoint y: 456, distance: 469.4
click at [1006, 456] on div "In contrast, consumers are shown to be likely to see few benefits in DRM." at bounding box center [909, 453] width 414 height 25
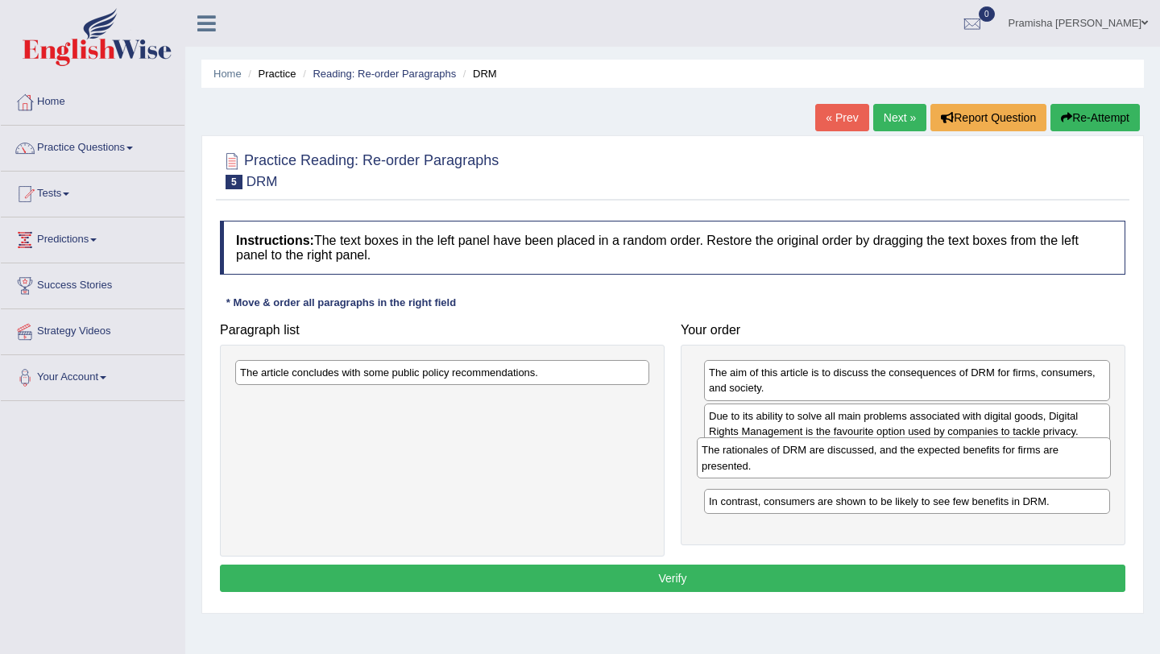
drag, startPoint x: 491, startPoint y: 421, endPoint x: 957, endPoint y: 470, distance: 468.3
click at [957, 470] on div "The rationales of DRM are discussed, and the expected benefits for firms are pr…" at bounding box center [904, 457] width 414 height 40
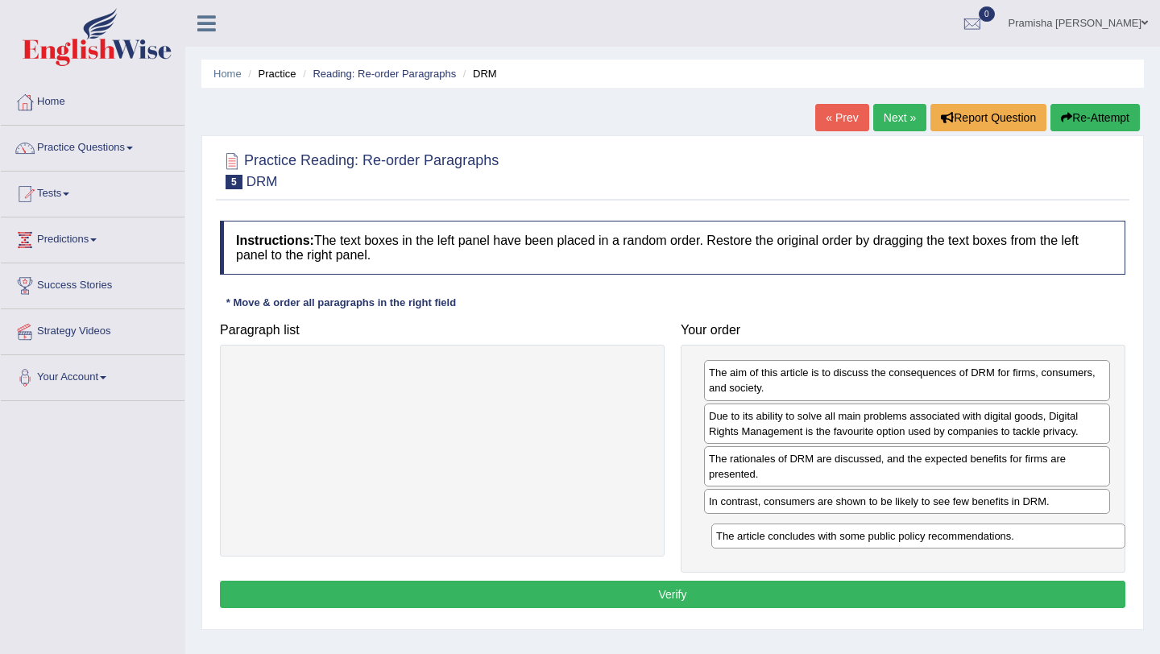
drag, startPoint x: 566, startPoint y: 370, endPoint x: 1042, endPoint y: 532, distance: 502.4
click at [1042, 532] on div "The article concludes with some public policy recommendations." at bounding box center [918, 536] width 414 height 25
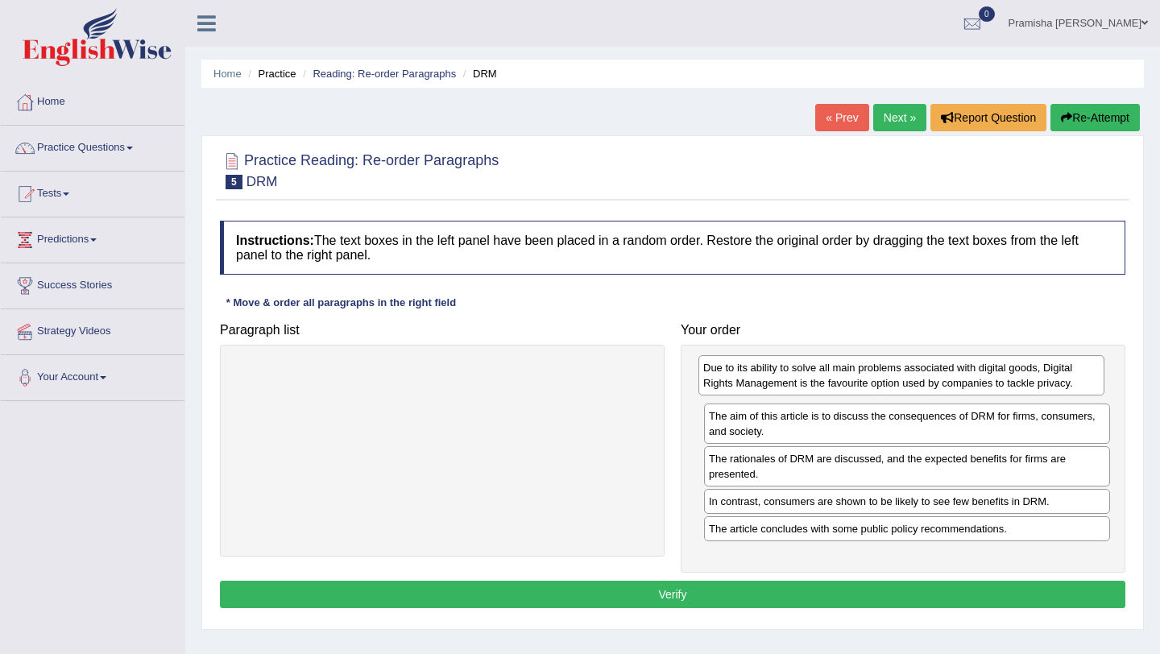
drag, startPoint x: 902, startPoint y: 430, endPoint x: 897, endPoint y: 382, distance: 48.7
click at [897, 382] on div "Due to its ability to solve all main problems associated with digital goods, Di…" at bounding box center [901, 375] width 406 height 40
click at [649, 599] on button "Verify" at bounding box center [672, 594] width 905 height 27
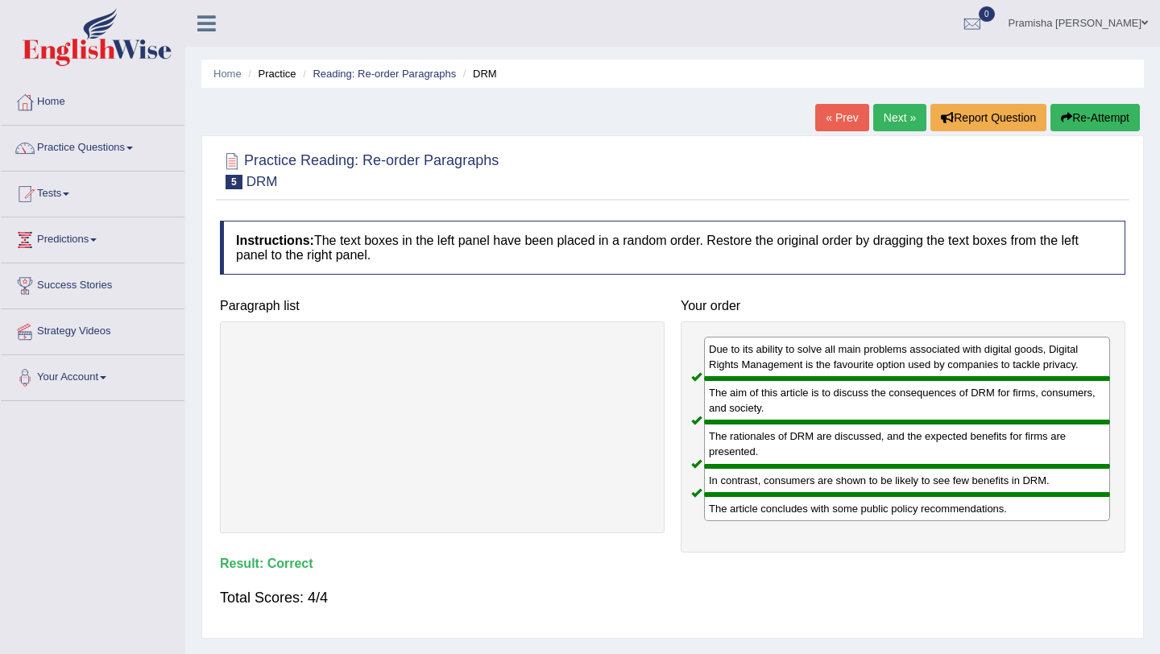
click at [885, 113] on link "Next »" at bounding box center [899, 117] width 53 height 27
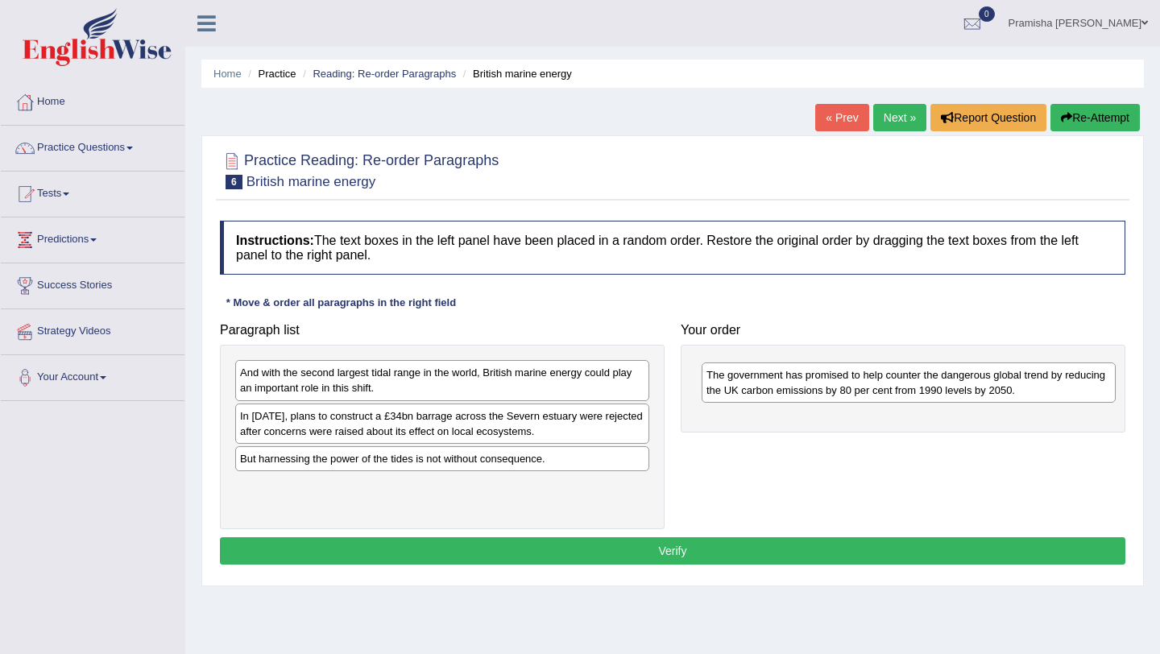
drag, startPoint x: 305, startPoint y: 508, endPoint x: 761, endPoint y: 383, distance: 472.7
click at [761, 383] on div "The government has promised to help counter the dangerous global trend by reduc…" at bounding box center [909, 383] width 414 height 40
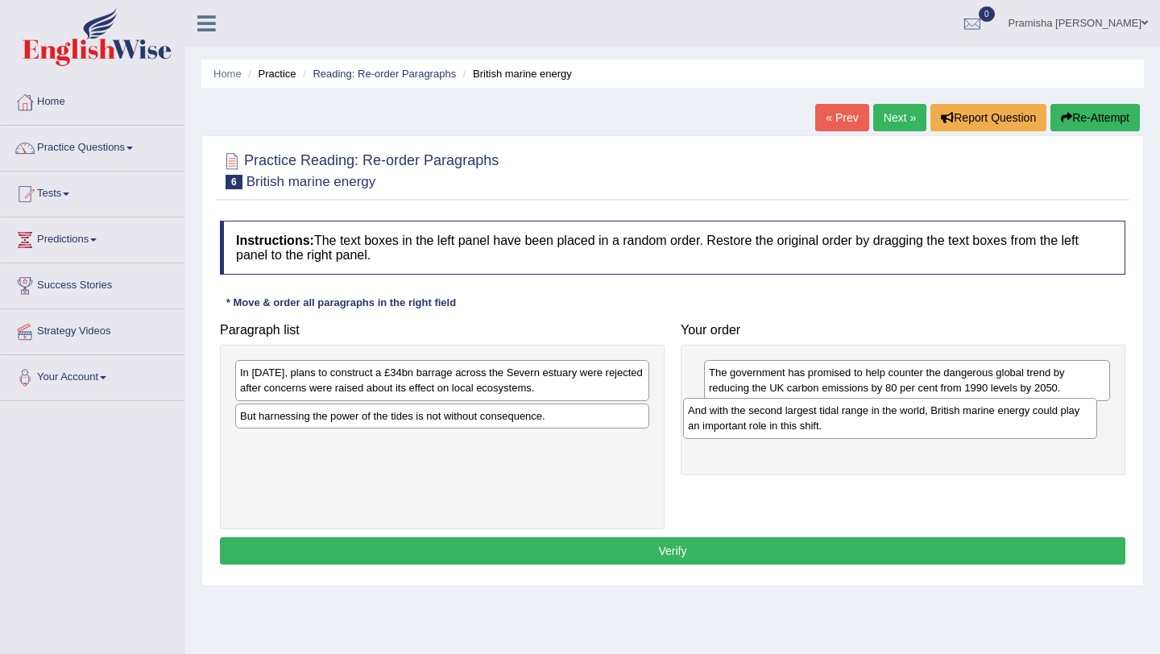
drag, startPoint x: 523, startPoint y: 378, endPoint x: 972, endPoint y: 415, distance: 451.0
click at [972, 415] on div "And with the second largest tidal range in the world, British marine energy cou…" at bounding box center [890, 418] width 414 height 40
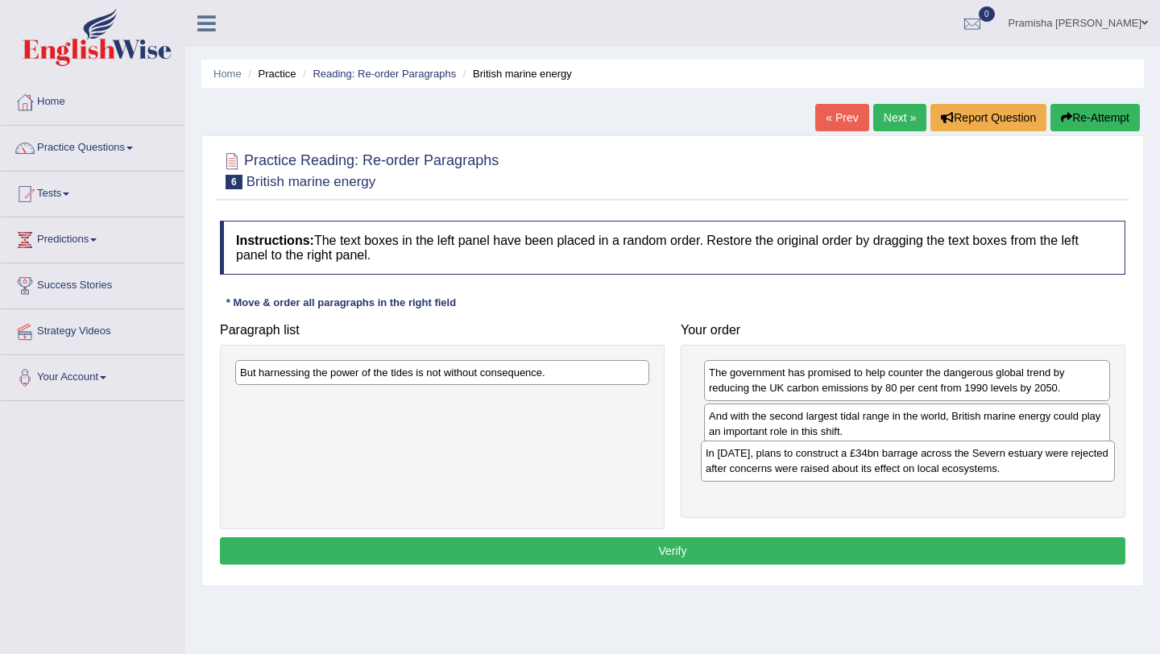
drag, startPoint x: 578, startPoint y: 386, endPoint x: 1048, endPoint y: 470, distance: 477.2
click at [1048, 470] on div "In 2013, plans to construct a £34bn barrage across the Severn estuary were reje…" at bounding box center [908, 461] width 414 height 40
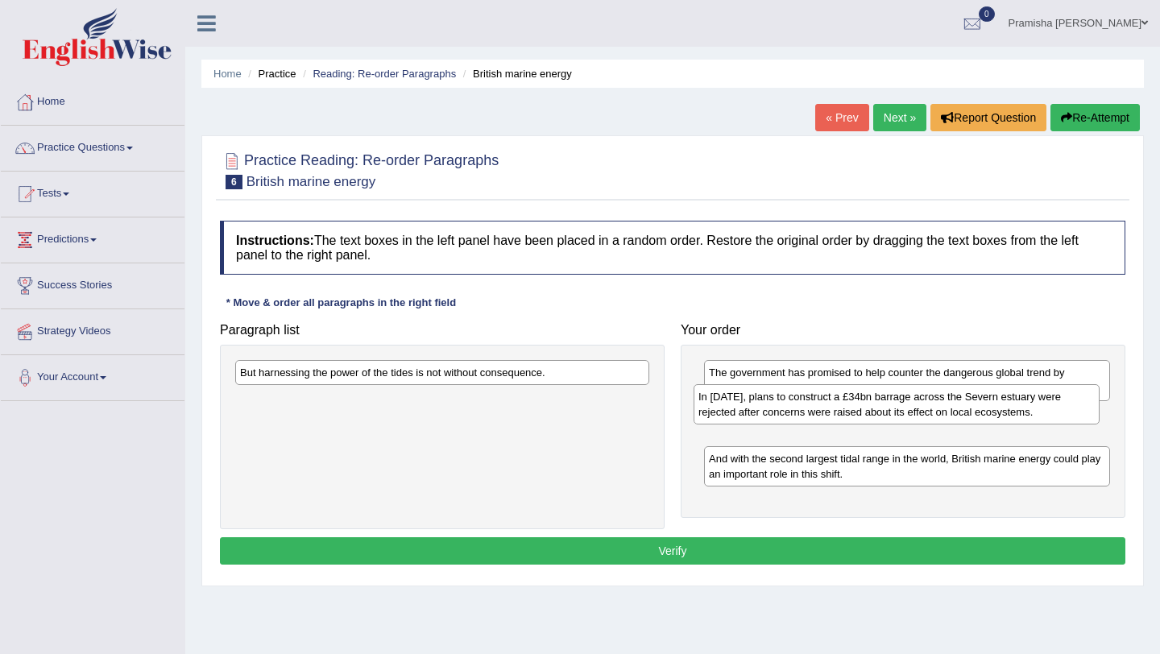
drag, startPoint x: 963, startPoint y: 482, endPoint x: 952, endPoint y: 429, distance: 53.4
click at [952, 425] on div "In 2013, plans to construct a £34bn barrage across the Severn estuary were reje…" at bounding box center [897, 404] width 406 height 40
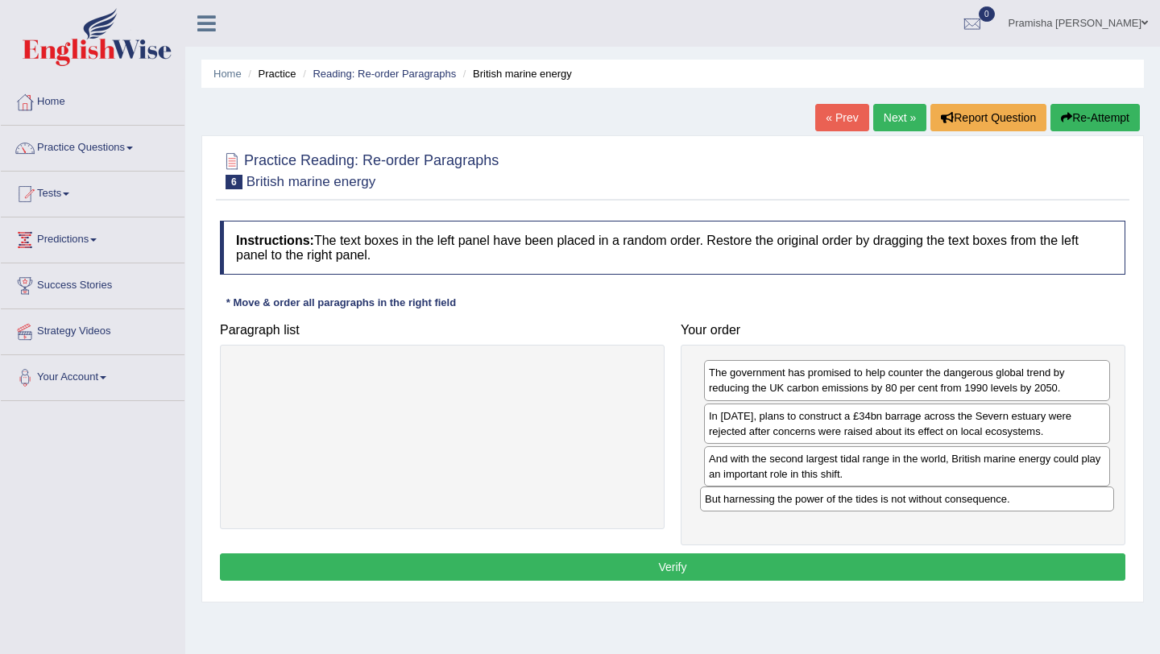
drag, startPoint x: 533, startPoint y: 375, endPoint x: 1000, endPoint y: 502, distance: 483.3
click at [1000, 502] on div "But harnessing the power of the tides is not without consequence." at bounding box center [907, 499] width 414 height 25
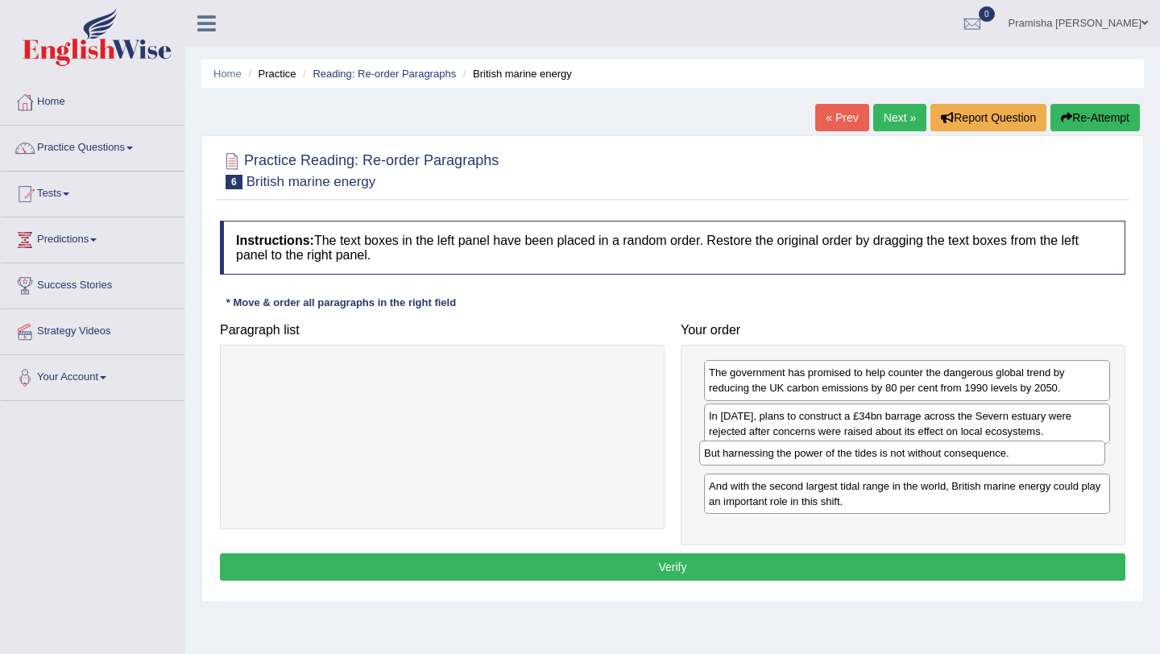
drag, startPoint x: 987, startPoint y: 506, endPoint x: 982, endPoint y: 458, distance: 48.6
click at [982, 458] on div "But harnessing the power of the tides is not without consequence." at bounding box center [902, 453] width 406 height 25
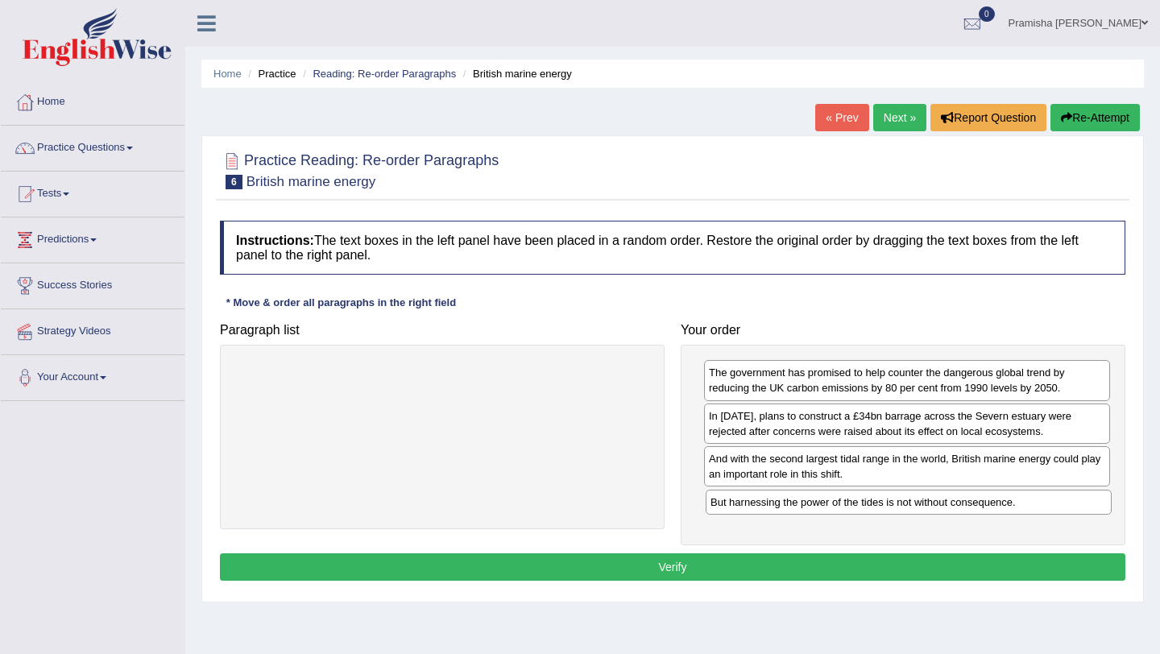
drag, startPoint x: 772, startPoint y: 455, endPoint x: 773, endPoint y: 496, distance: 41.1
click at [773, 496] on div "But harnessing the power of the tides is not without consequence." at bounding box center [909, 502] width 406 height 25
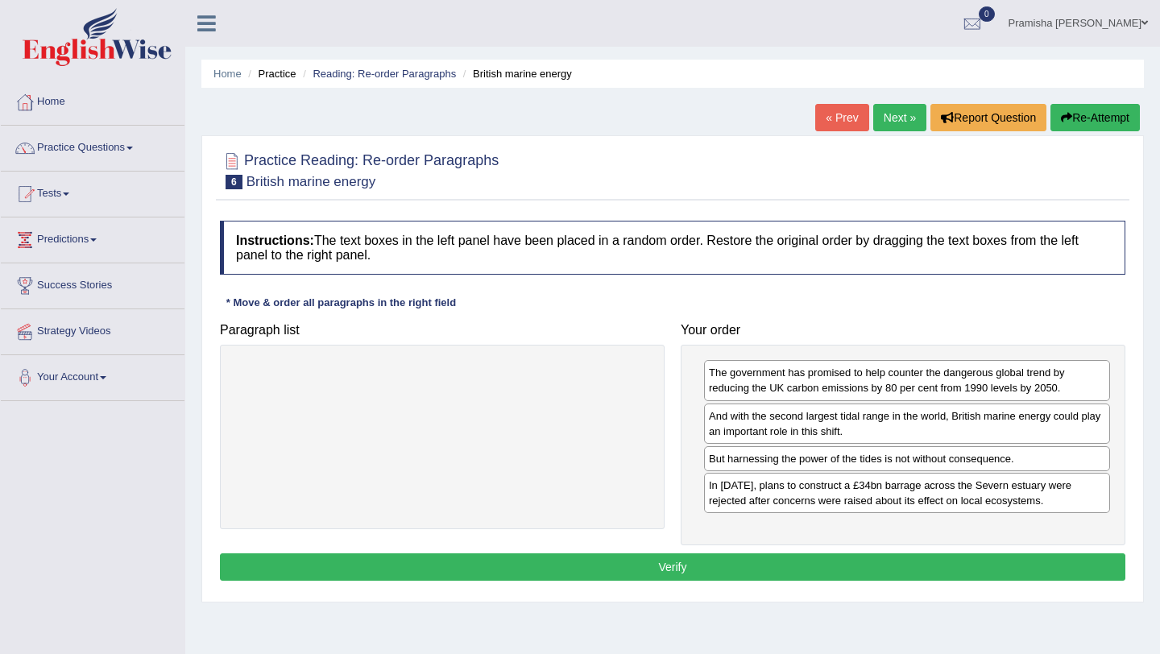
drag, startPoint x: 812, startPoint y: 421, endPoint x: 812, endPoint y: 491, distance: 69.3
click at [812, 491] on div "In 2013, plans to construct a £34bn barrage across the Severn estuary were reje…" at bounding box center [907, 493] width 406 height 40
click at [803, 560] on button "Verify" at bounding box center [672, 566] width 905 height 27
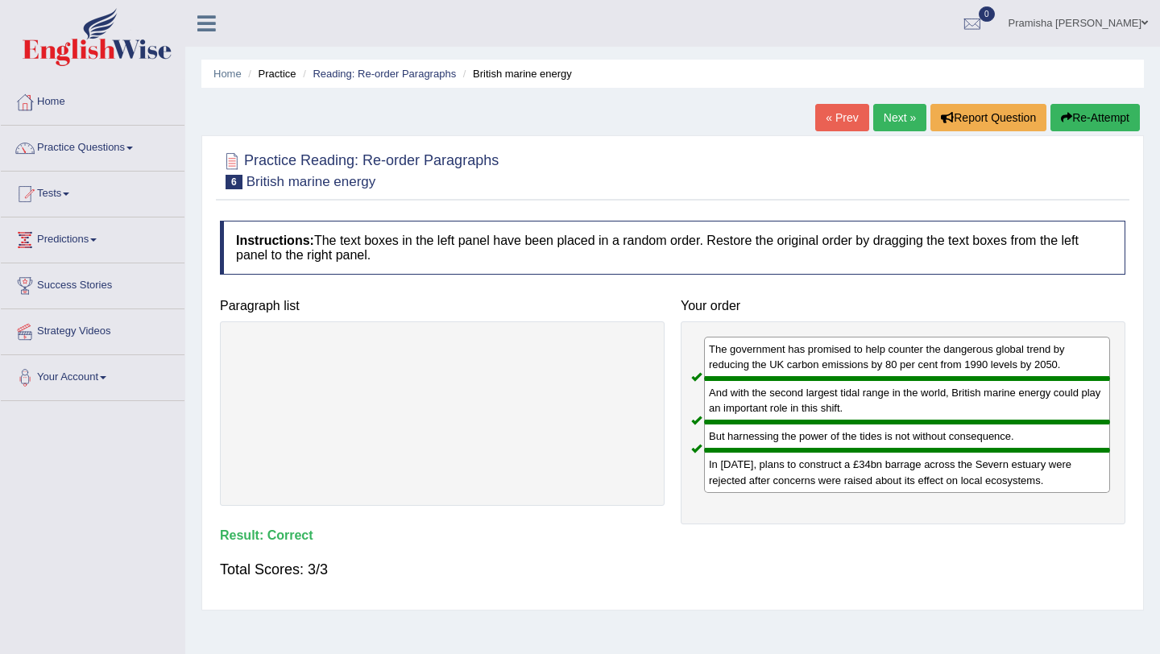
click at [889, 112] on link "Next »" at bounding box center [899, 117] width 53 height 27
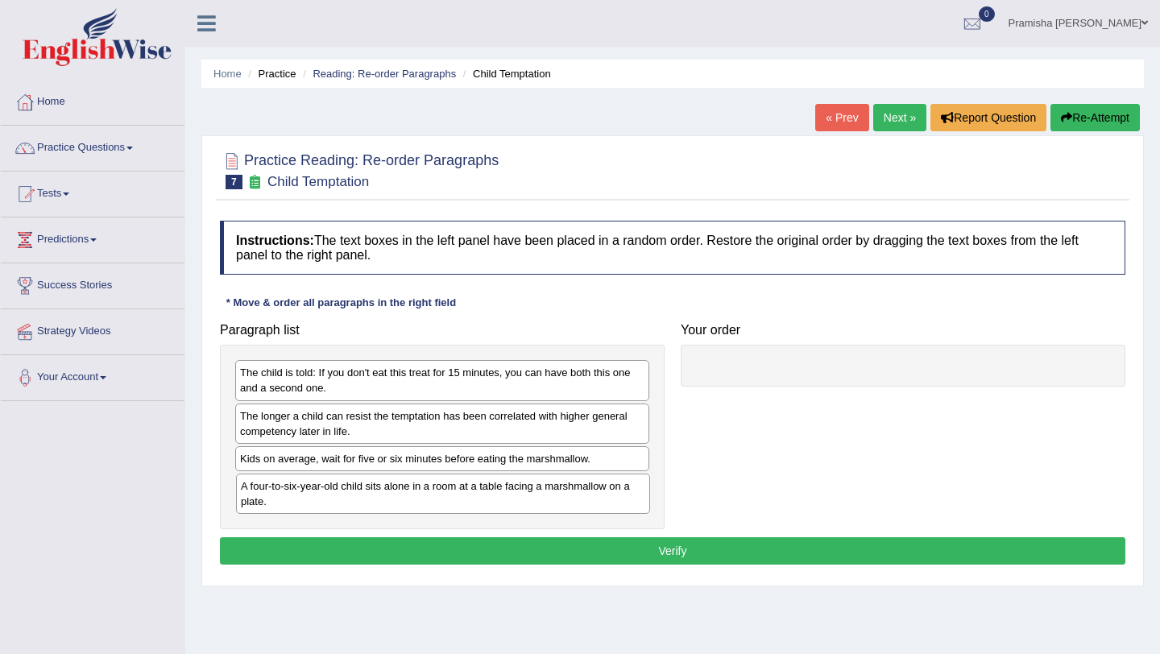
click at [574, 495] on div "A four-to-six-year-old child sits alone in a room at a table facing a marshmall…" at bounding box center [443, 494] width 414 height 40
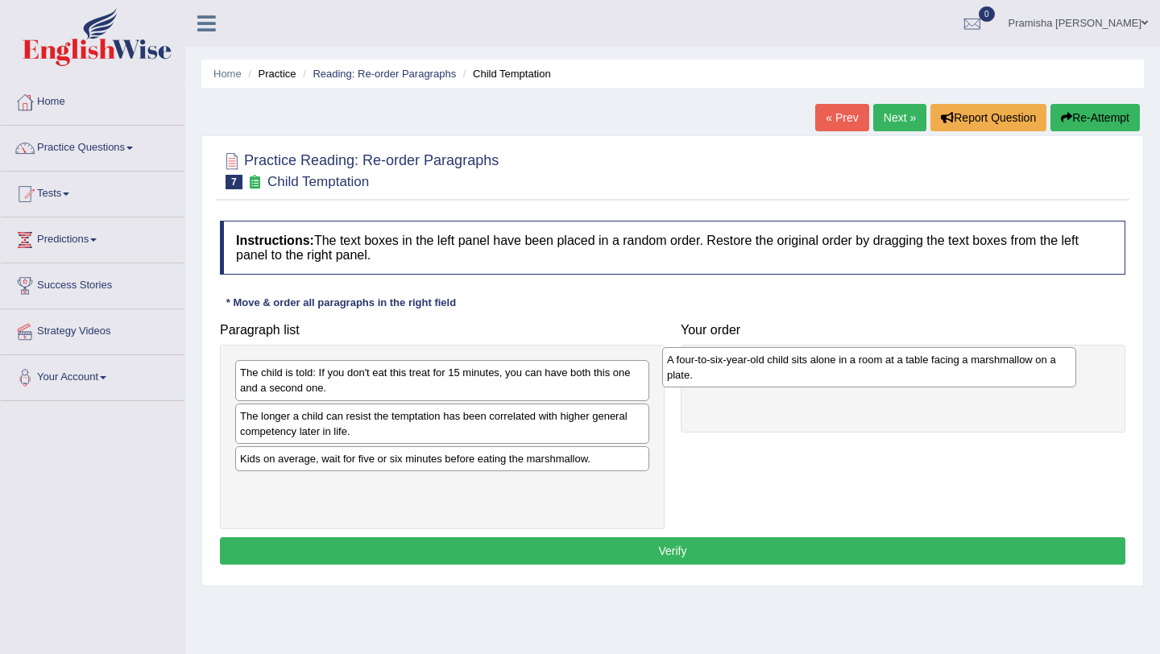
drag, startPoint x: 527, startPoint y: 497, endPoint x: 955, endPoint y: 371, distance: 446.8
click at [955, 371] on div "A four-to-six-year-old child sits alone in a room at a table facing a marshmall…" at bounding box center [869, 367] width 414 height 40
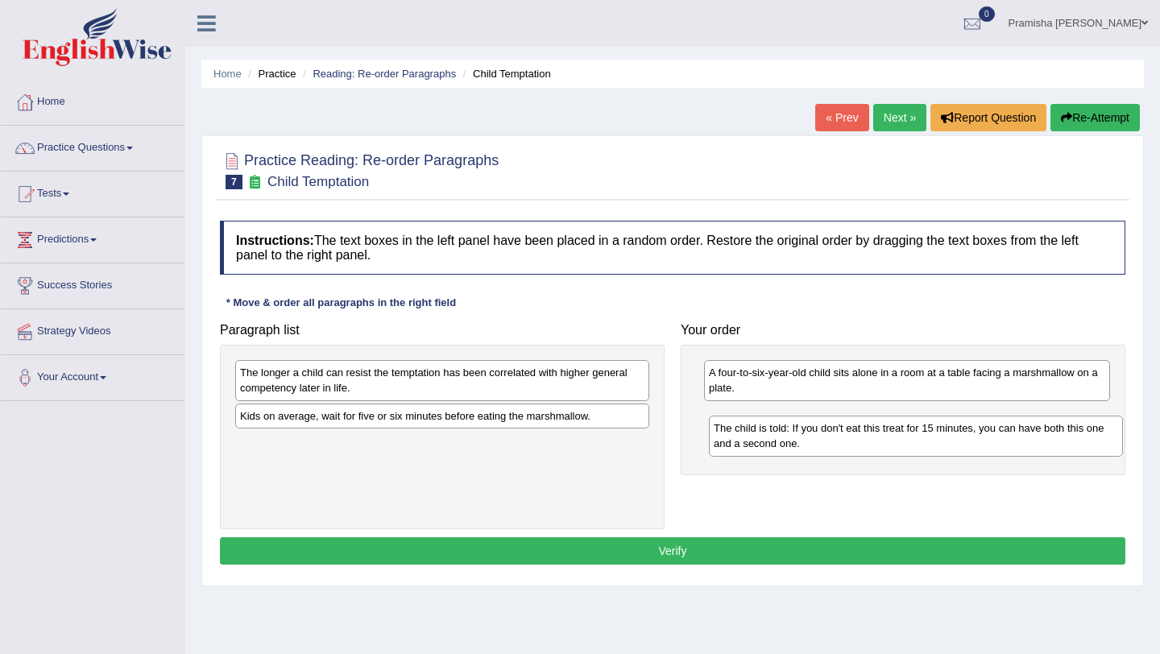
drag, startPoint x: 468, startPoint y: 375, endPoint x: 943, endPoint y: 426, distance: 478.0
click at [943, 426] on div "The child is told: If you don't eat this treat for 15 minutes, you can have bot…" at bounding box center [916, 436] width 414 height 40
click at [554, 422] on div "Kids on average, wait for five or six minutes before eating the marshmallow." at bounding box center [442, 415] width 414 height 25
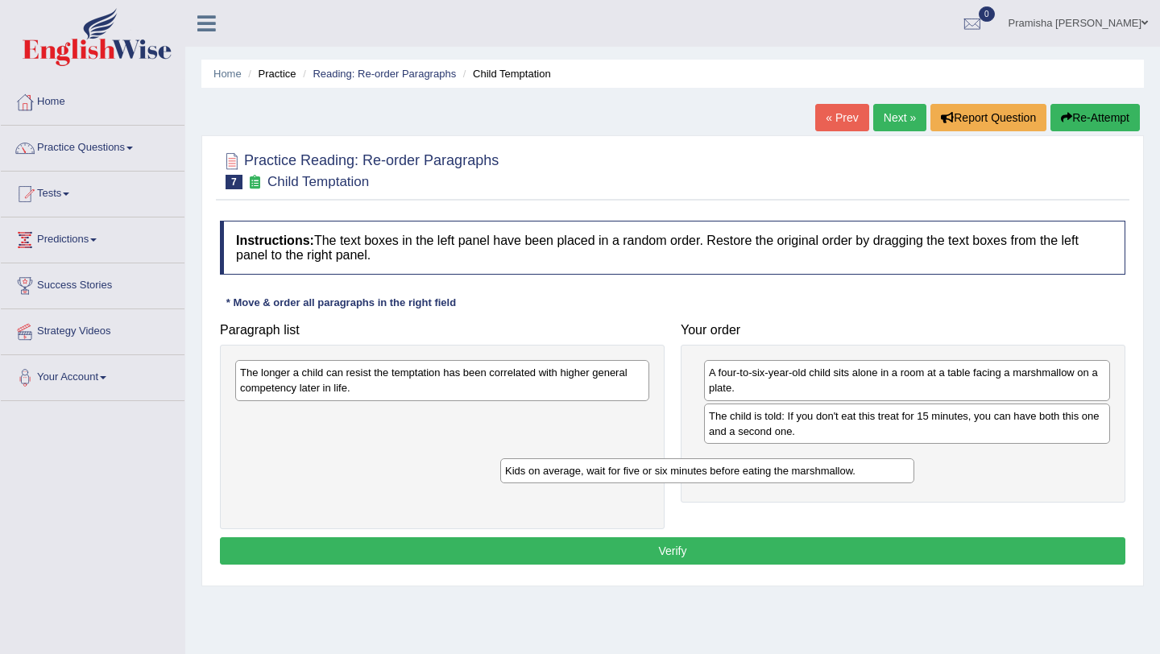
drag, startPoint x: 566, startPoint y: 423, endPoint x: 890, endPoint y: 476, distance: 328.2
click at [890, 476] on div "Kids on average, wait for five or six minutes before eating the marshmallow." at bounding box center [707, 470] width 414 height 25
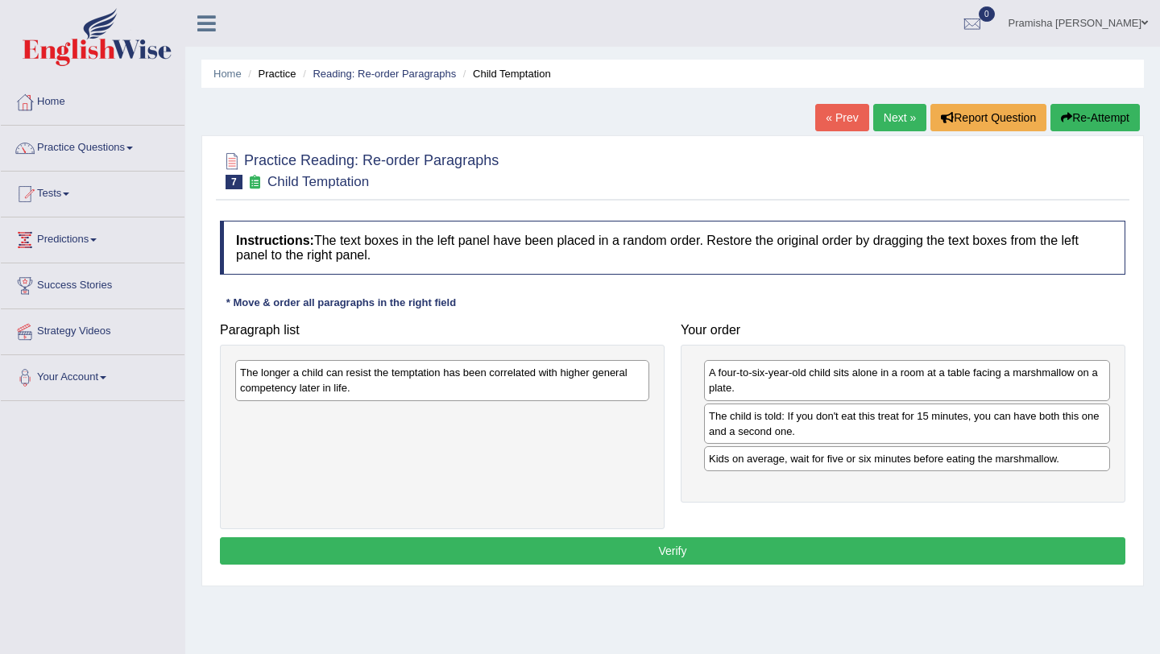
click at [577, 378] on div "The longer a child can resist the temptation has been correlated with higher ge…" at bounding box center [442, 380] width 414 height 40
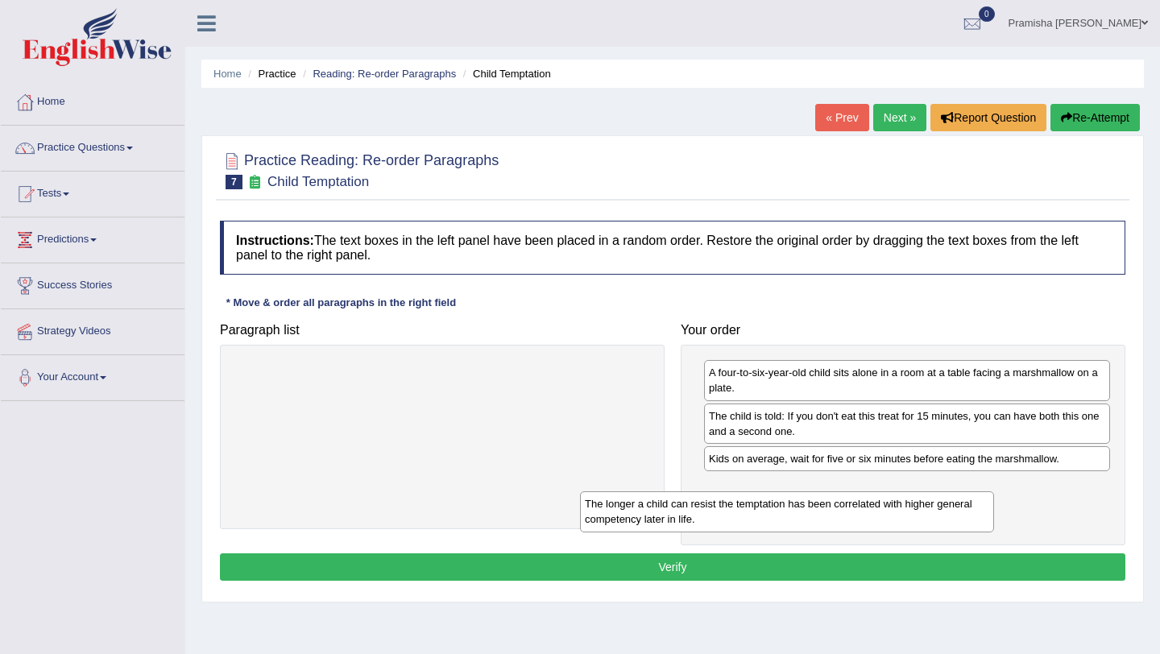
drag, startPoint x: 575, startPoint y: 386, endPoint x: 969, endPoint y: 502, distance: 410.7
click at [969, 502] on div "The longer a child can resist the temptation has been correlated with higher ge…" at bounding box center [787, 511] width 414 height 40
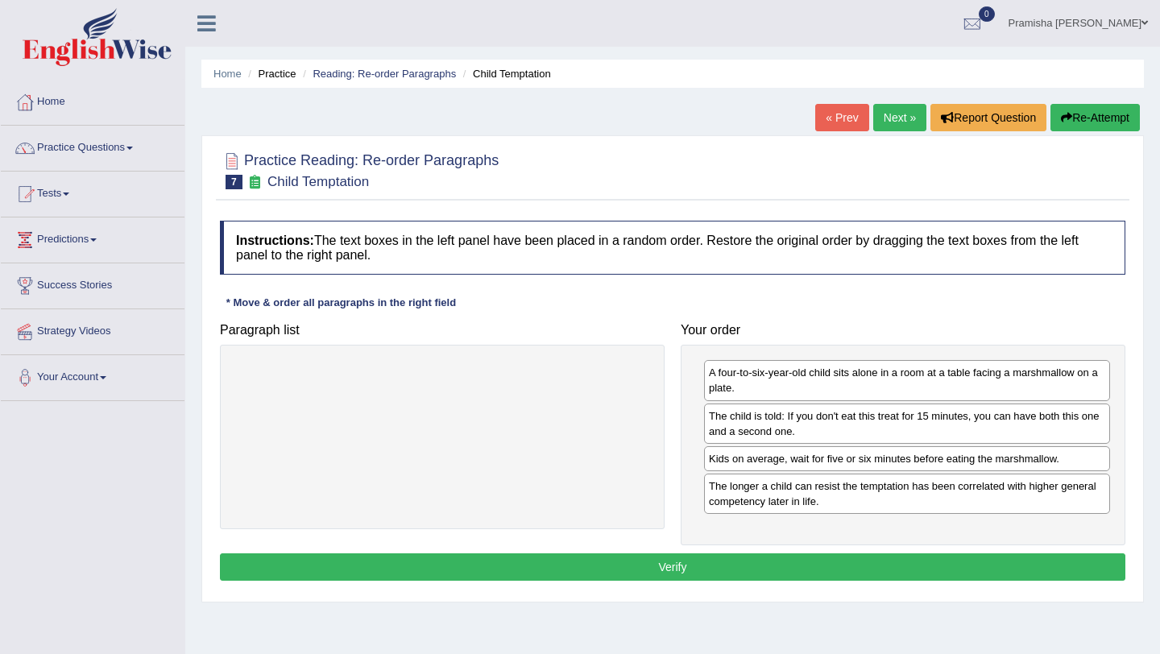
click at [748, 564] on button "Verify" at bounding box center [672, 566] width 905 height 27
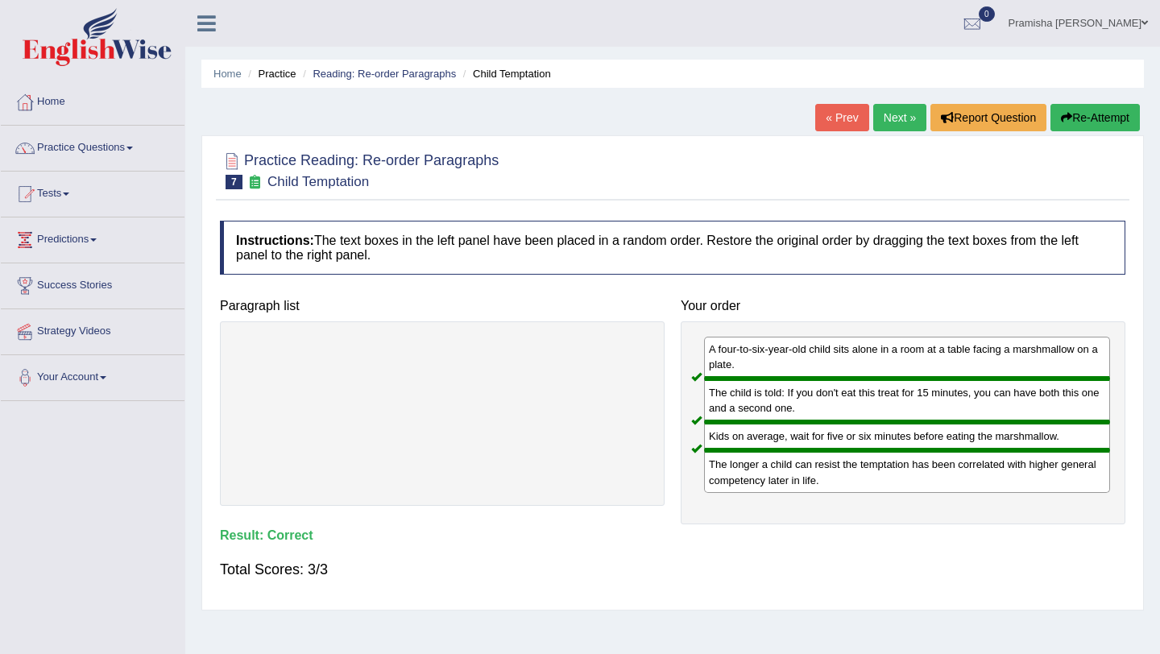
click at [898, 116] on link "Next »" at bounding box center [899, 117] width 53 height 27
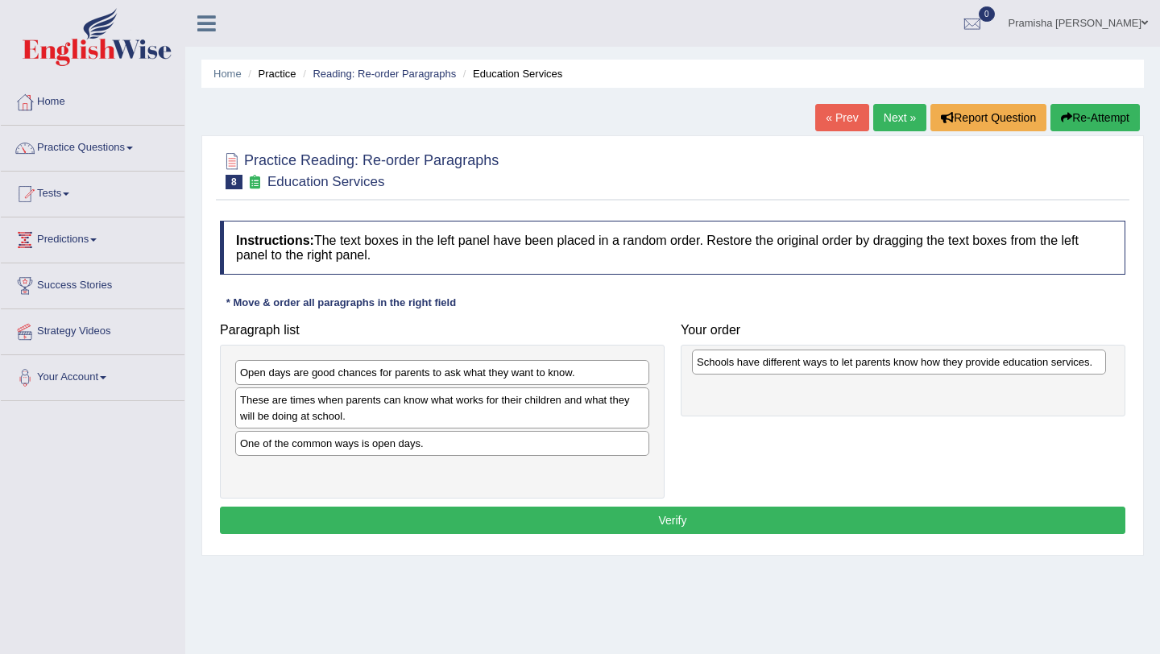
drag, startPoint x: 375, startPoint y: 477, endPoint x: 828, endPoint y: 366, distance: 467.0
click at [828, 366] on div "Schools have different ways to let parents know how they provide education serv…" at bounding box center [899, 362] width 414 height 25
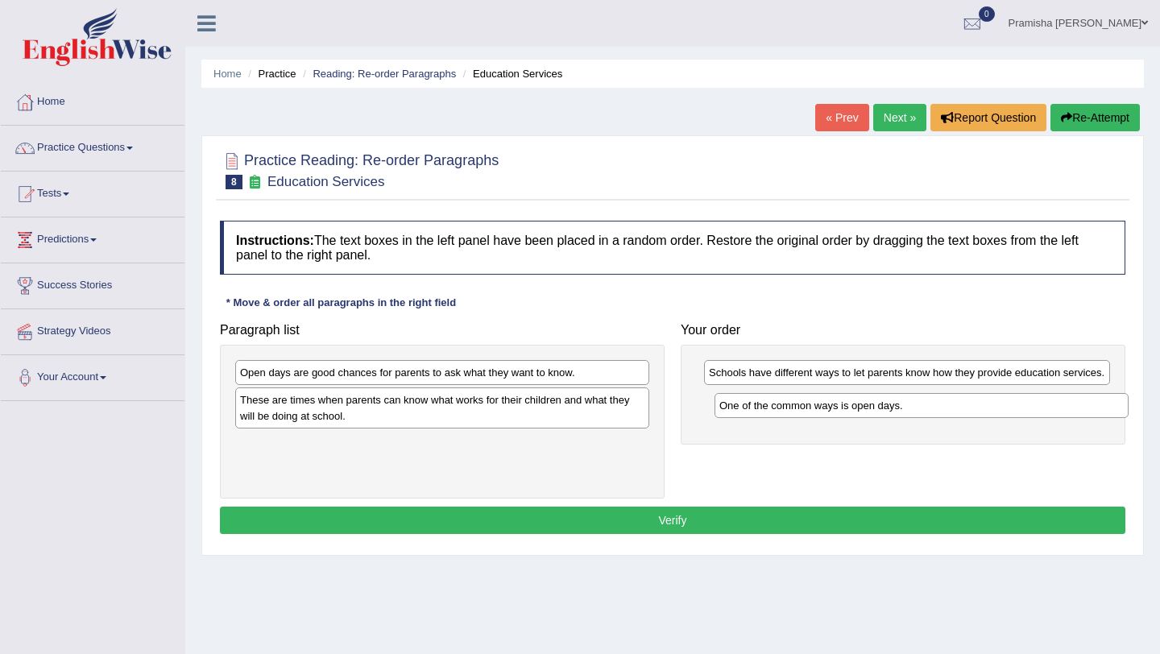
drag, startPoint x: 459, startPoint y: 445, endPoint x: 916, endPoint y: 392, distance: 459.9
click at [916, 393] on div "One of the common ways is open days." at bounding box center [922, 405] width 414 height 25
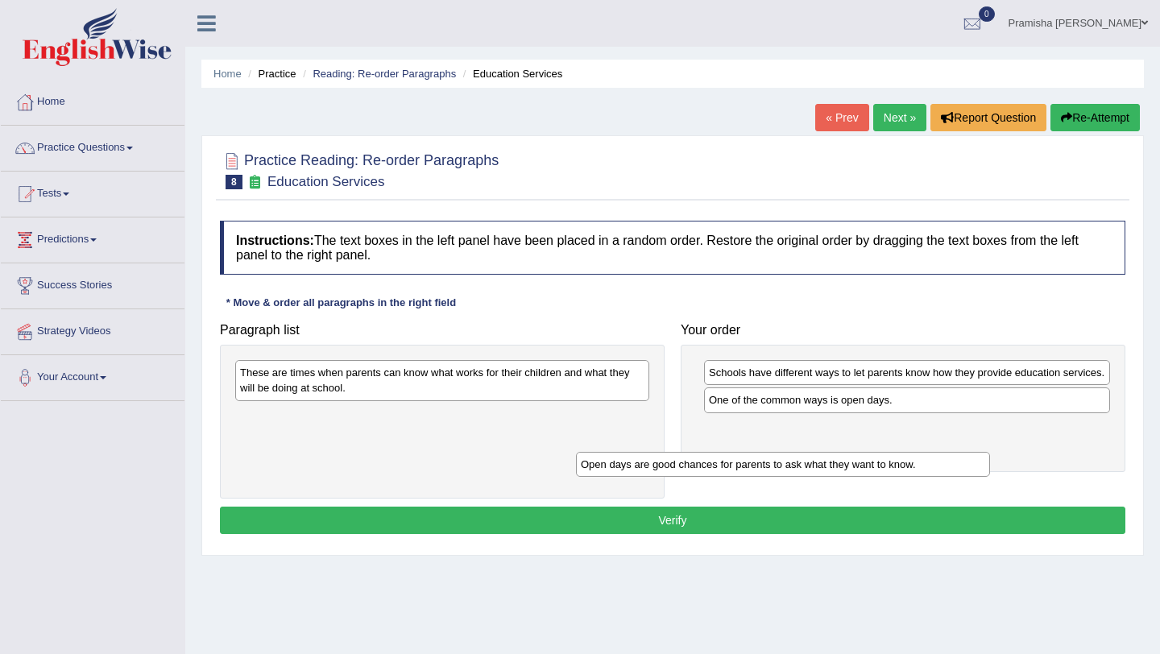
drag, startPoint x: 520, startPoint y: 375, endPoint x: 866, endPoint y: 462, distance: 356.2
click at [866, 462] on div "Open days are good chances for parents to ask what they want to know." at bounding box center [783, 464] width 414 height 25
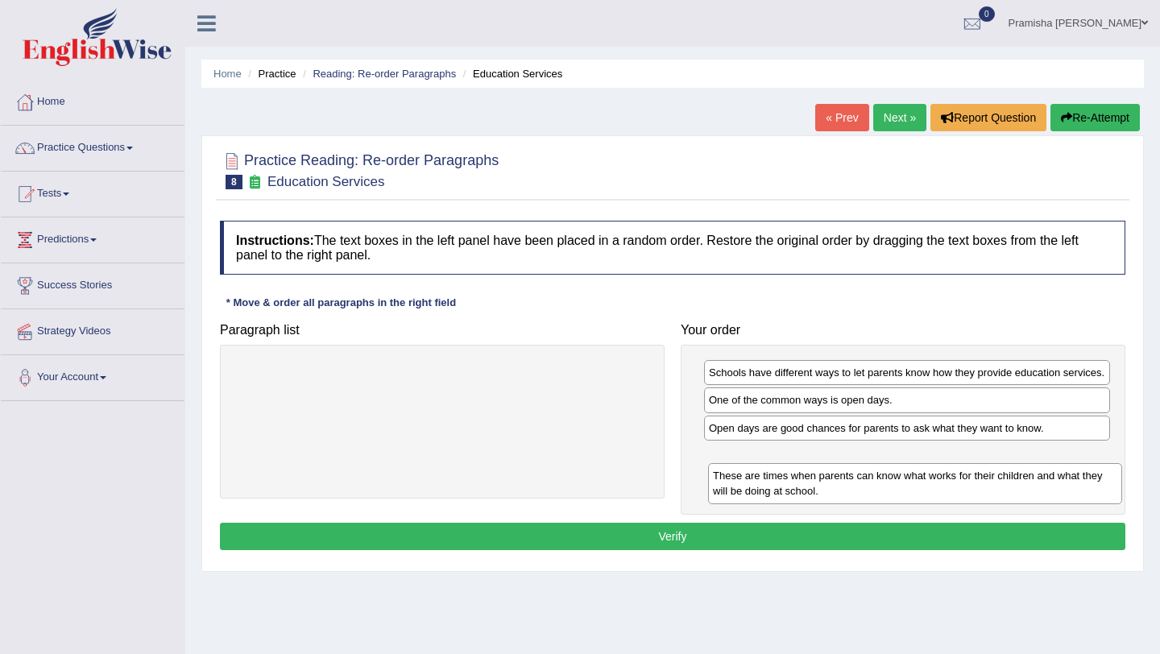
drag, startPoint x: 511, startPoint y: 383, endPoint x: 984, endPoint y: 483, distance: 483.3
click at [984, 483] on div "These are times when parents can know what works for their children and what th…" at bounding box center [915, 483] width 414 height 40
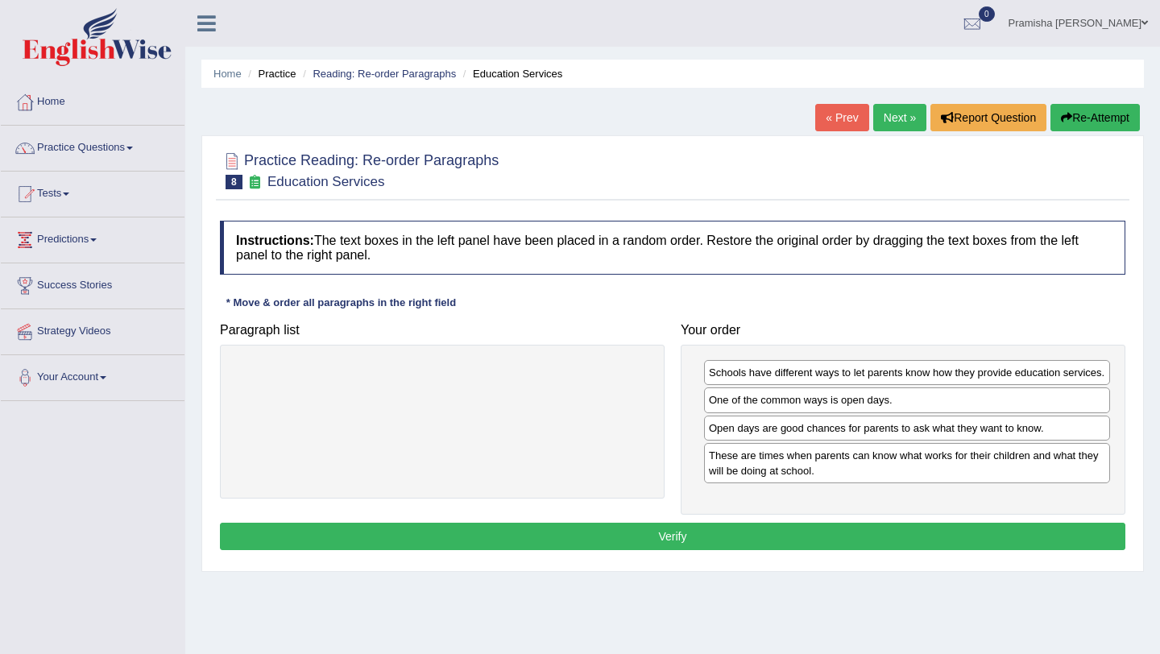
click at [744, 550] on button "Verify" at bounding box center [672, 536] width 905 height 27
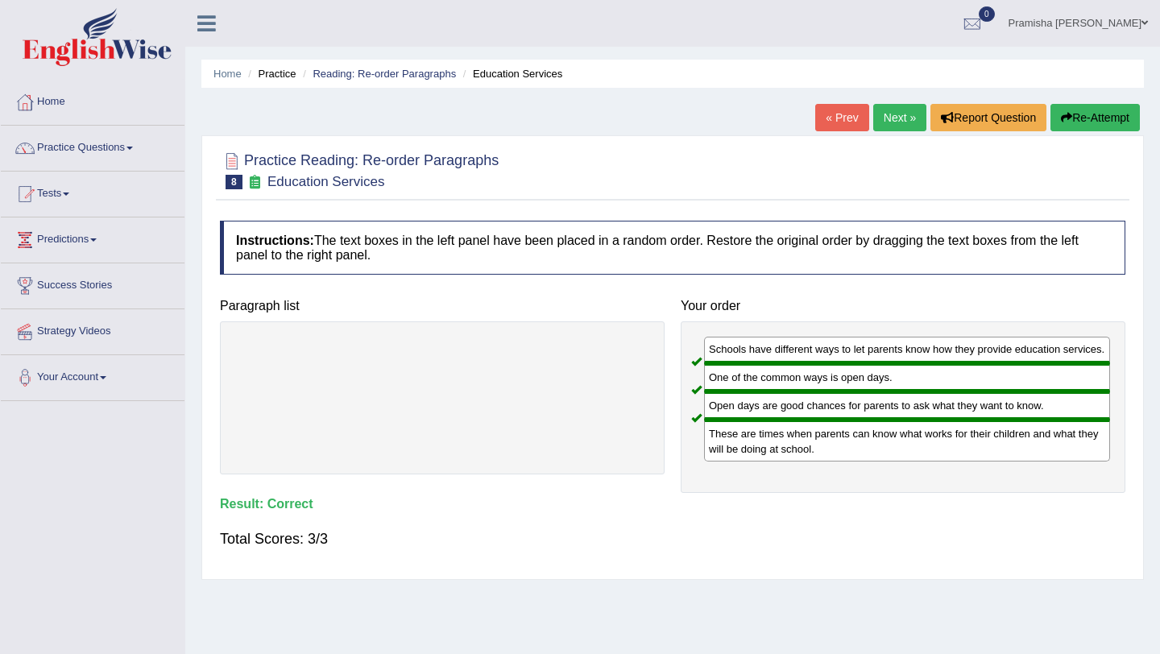
click at [881, 115] on link "Next »" at bounding box center [899, 117] width 53 height 27
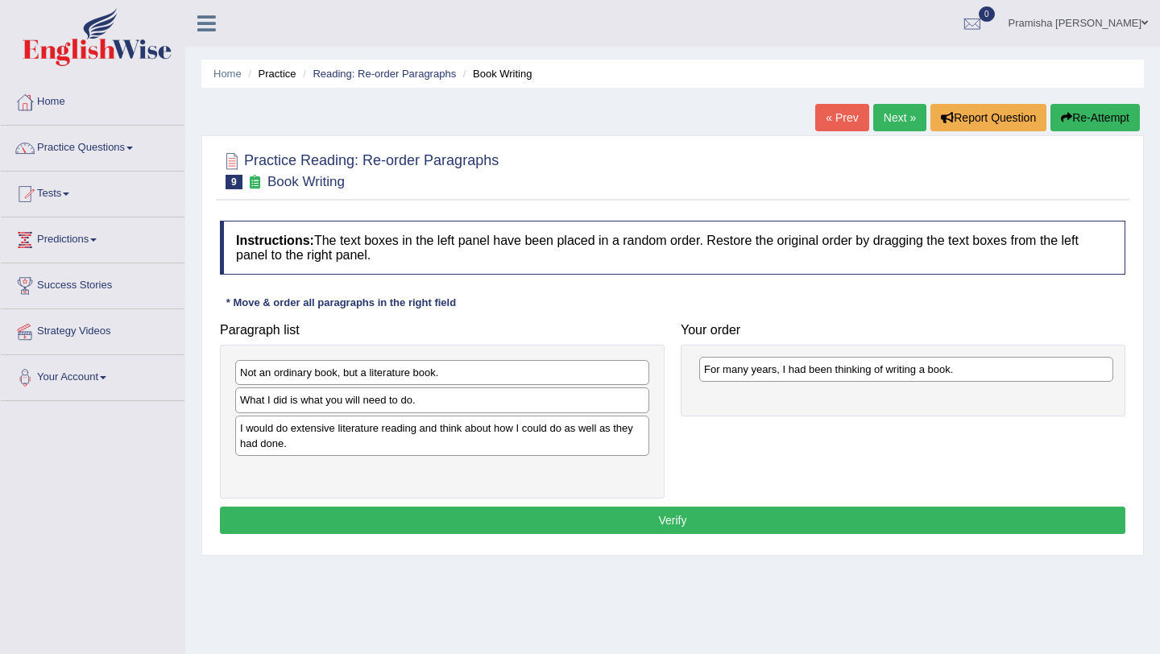
drag, startPoint x: 467, startPoint y: 479, endPoint x: 931, endPoint y: 378, distance: 475.0
click at [931, 378] on div "For many years, I had been thinking of writing a book." at bounding box center [906, 369] width 414 height 25
click at [491, 442] on div "I would do extensive literature reading and think about how I could do as well …" at bounding box center [442, 436] width 414 height 40
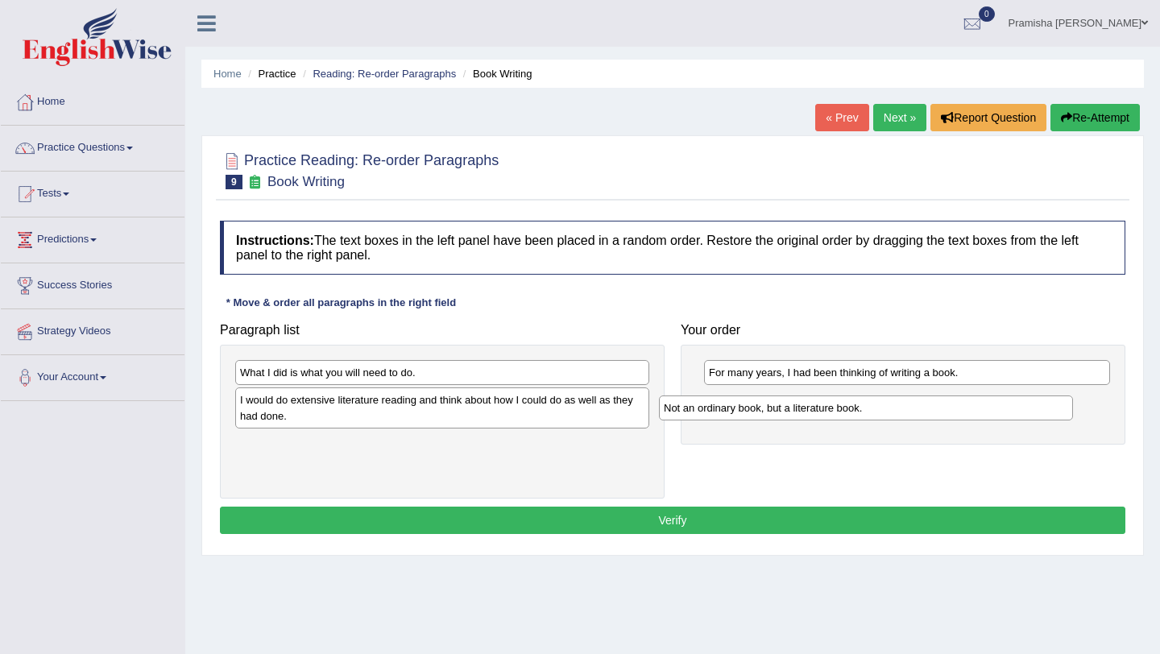
drag, startPoint x: 379, startPoint y: 375, endPoint x: 822, endPoint y: 397, distance: 444.4
click at [822, 397] on div "Not an ordinary book, but a literature book." at bounding box center [866, 408] width 414 height 25
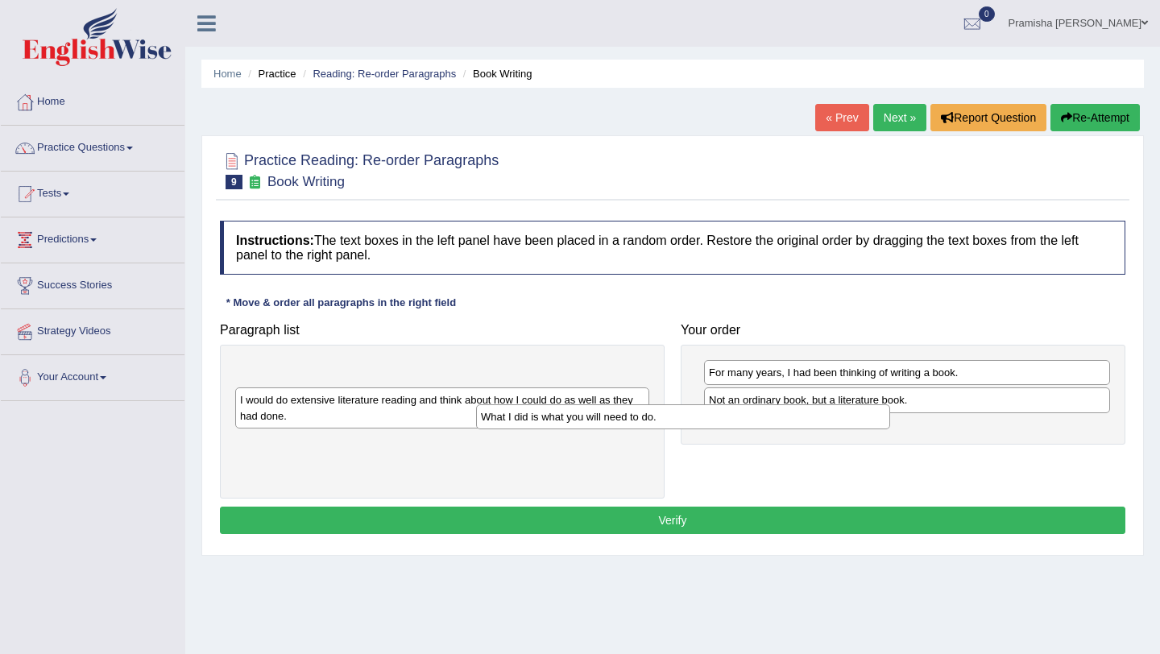
drag, startPoint x: 462, startPoint y: 374, endPoint x: 791, endPoint y: 444, distance: 336.1
click at [791, 429] on div "What I did is what you will need to do." at bounding box center [683, 416] width 414 height 25
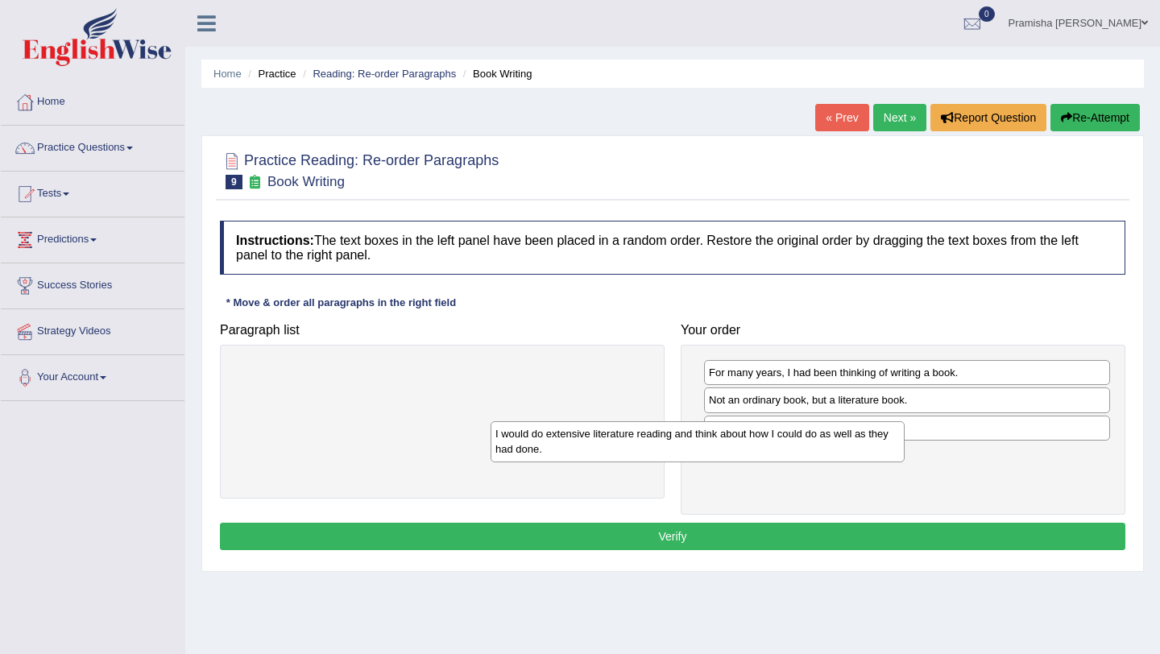
drag, startPoint x: 558, startPoint y: 379, endPoint x: 814, endPoint y: 441, distance: 262.6
click at [814, 441] on div "I would do extensive literature reading and think about how I could do as well …" at bounding box center [698, 441] width 414 height 40
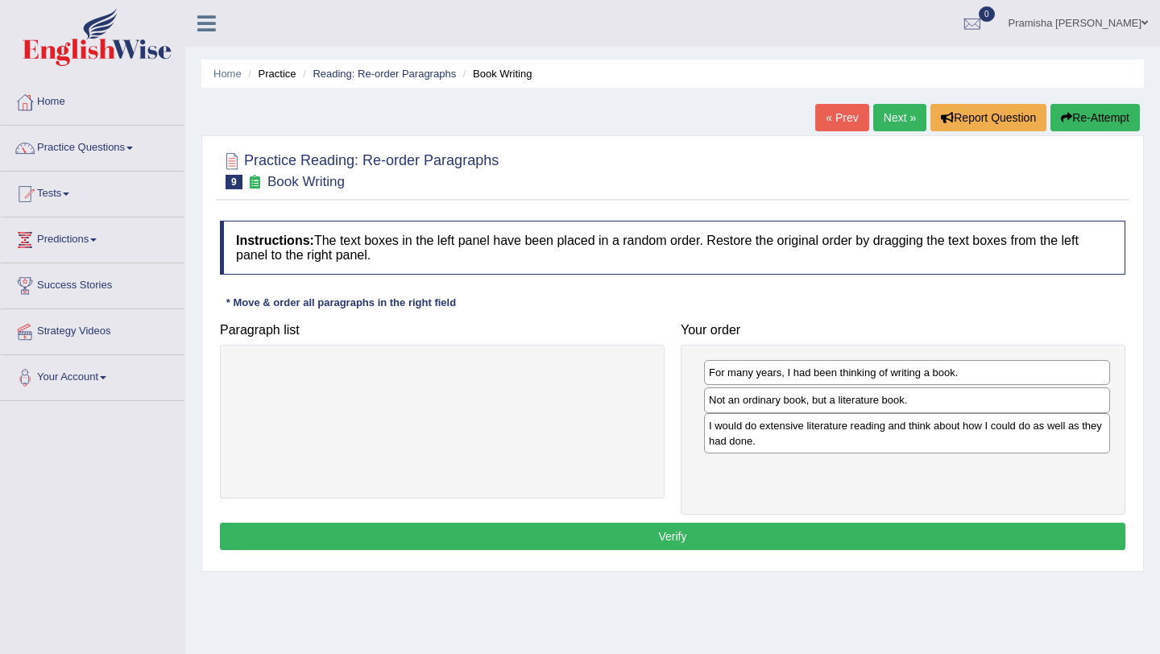
drag, startPoint x: 1029, startPoint y: 462, endPoint x: 1029, endPoint y: 432, distance: 29.8
click at [1029, 432] on div "I would do extensive literature reading and think about how I could do as well …" at bounding box center [907, 433] width 406 height 40
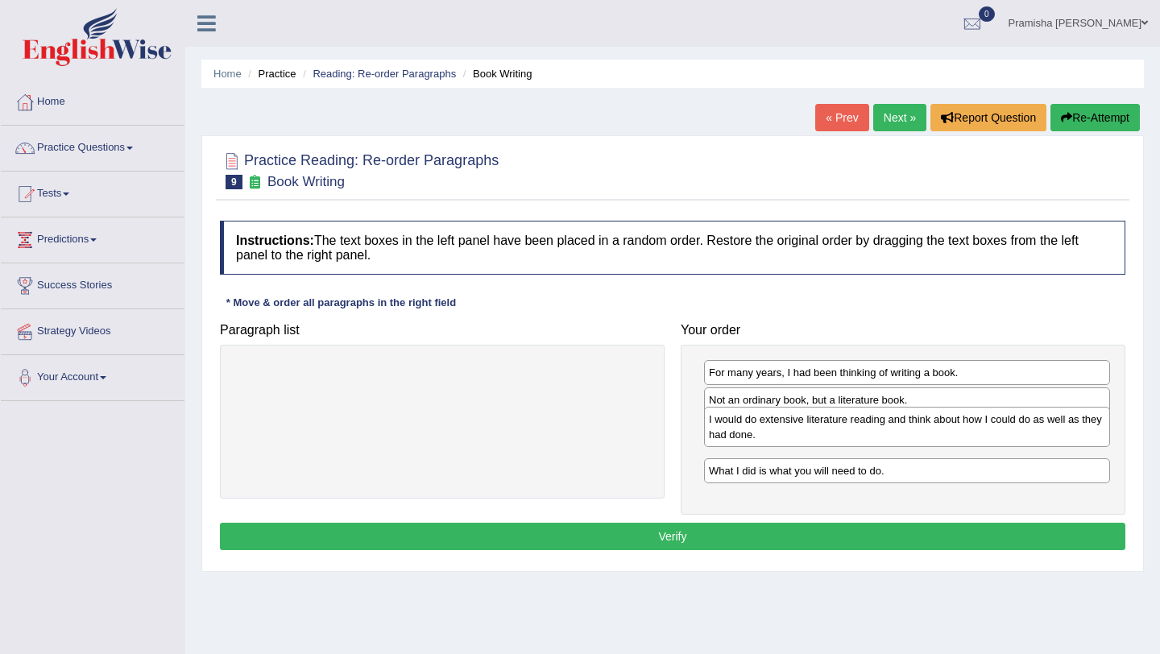
drag, startPoint x: 1016, startPoint y: 464, endPoint x: 1016, endPoint y: 428, distance: 36.3
click at [1016, 428] on div "I would do extensive literature reading and think about how I could do as well …" at bounding box center [907, 427] width 406 height 40
click at [698, 537] on button "Verify" at bounding box center [672, 536] width 905 height 27
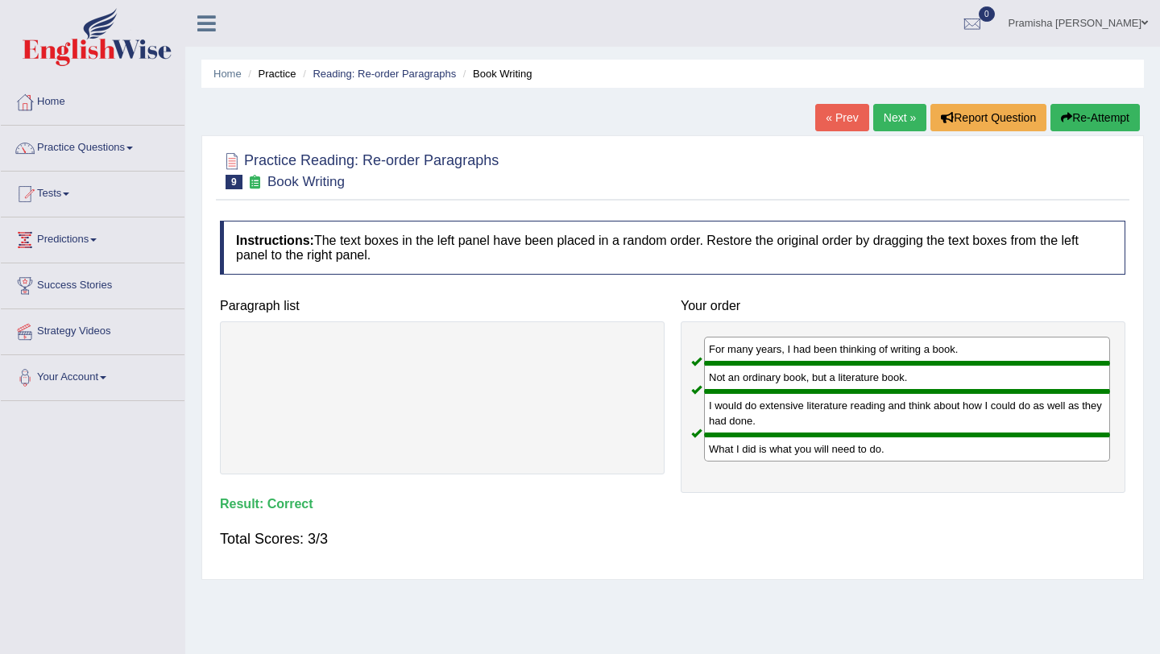
click at [893, 122] on link "Next »" at bounding box center [899, 117] width 53 height 27
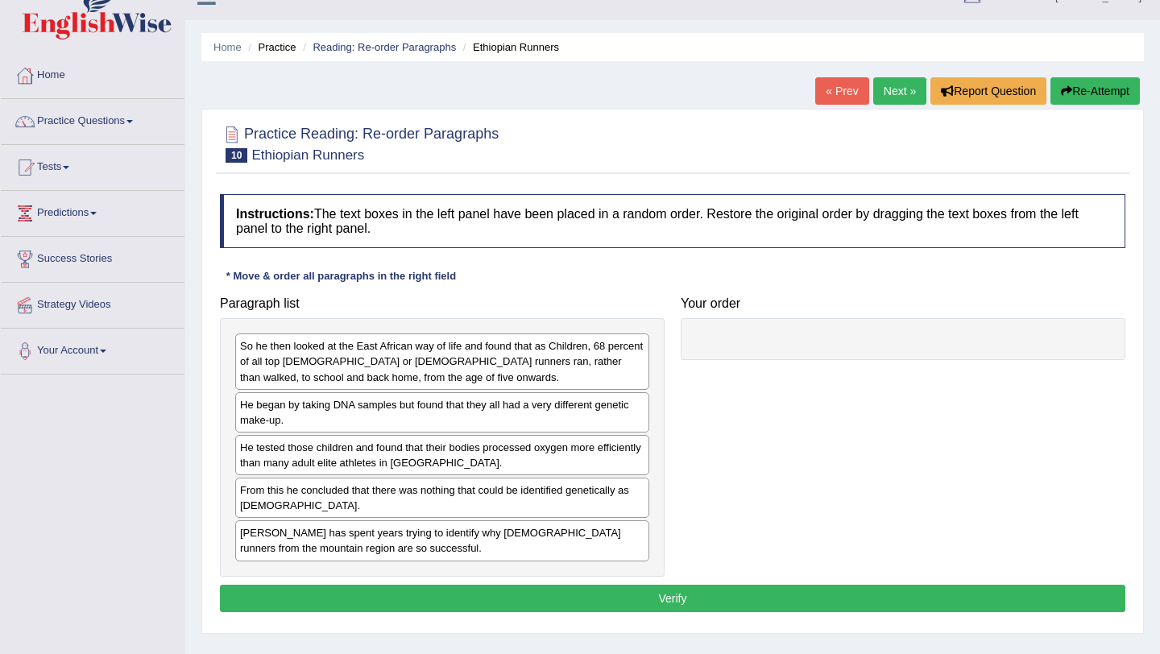
scroll to position [35, 0]
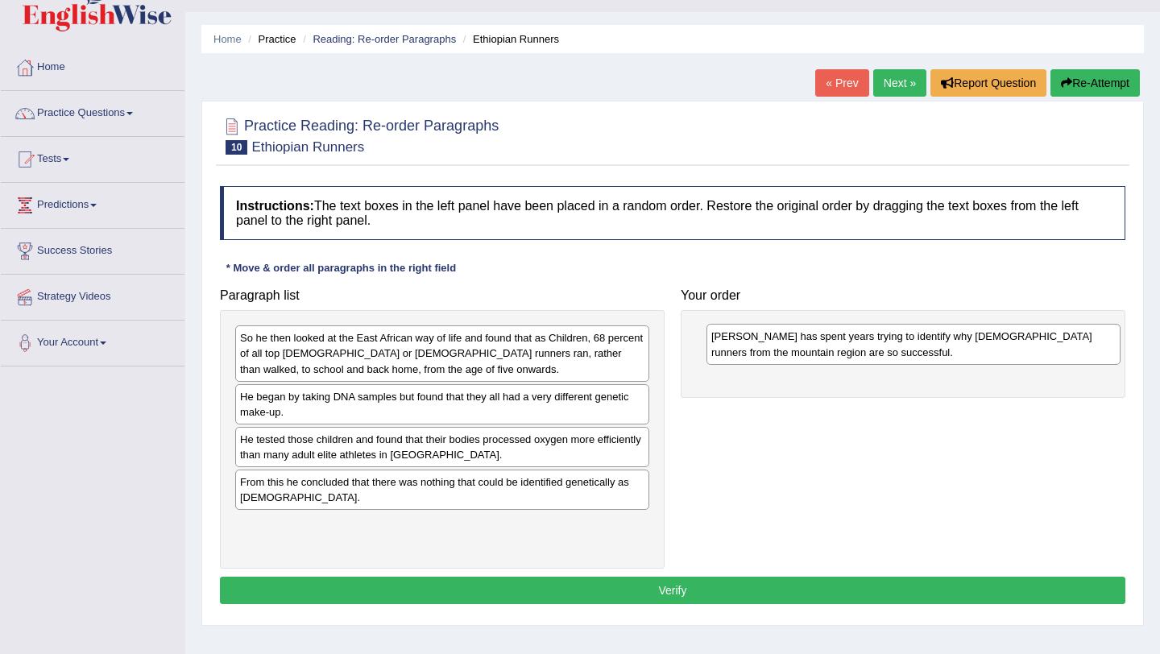
drag, startPoint x: 365, startPoint y: 548, endPoint x: 822, endPoint y: 354, distance: 497.1
click at [822, 354] on div "Dr Pitsiladis has spent years trying to identify why Ethiopian runners from the…" at bounding box center [913, 344] width 414 height 40
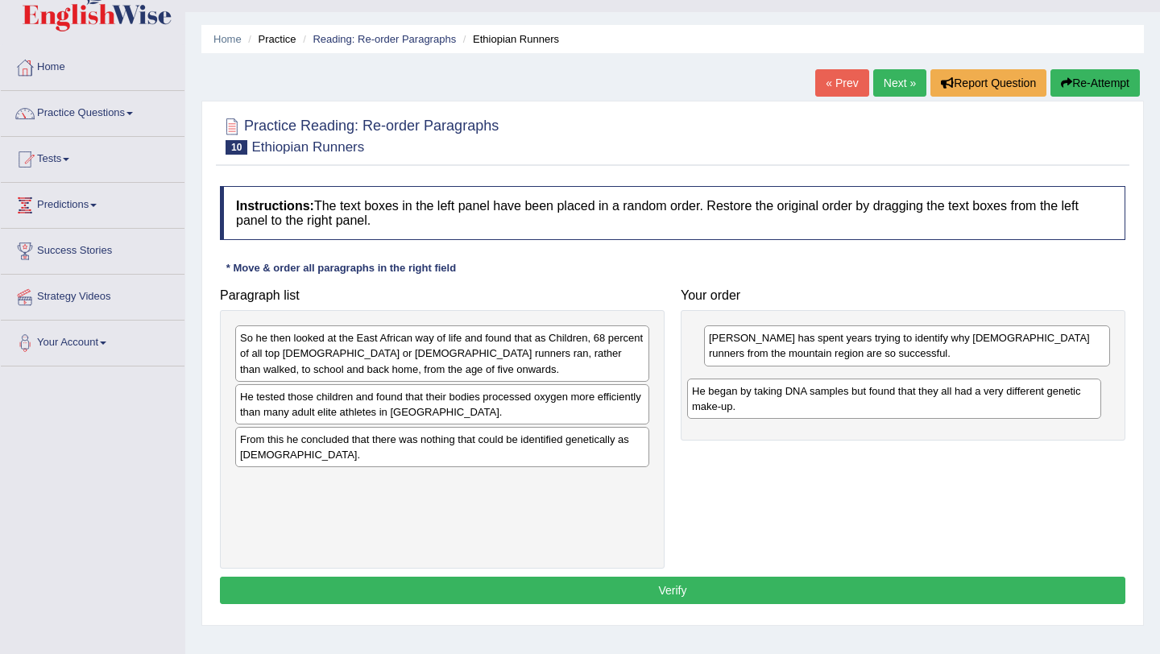
drag, startPoint x: 404, startPoint y: 410, endPoint x: 860, endPoint y: 403, distance: 455.2
click at [860, 403] on div "He began by taking DNA samples but found that they all had a very different gen…" at bounding box center [894, 399] width 414 height 40
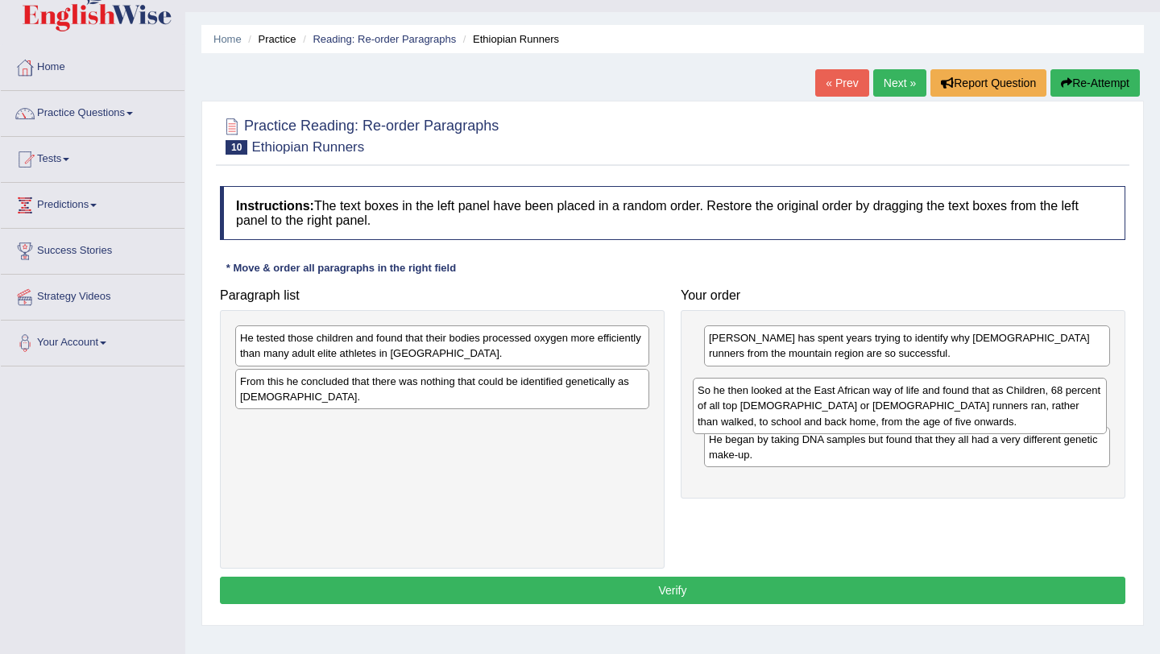
drag, startPoint x: 586, startPoint y: 354, endPoint x: 1046, endPoint y: 405, distance: 462.0
click at [1045, 406] on div "So he then looked at the East African way of life and found that as Children, 6…" at bounding box center [900, 406] width 414 height 56
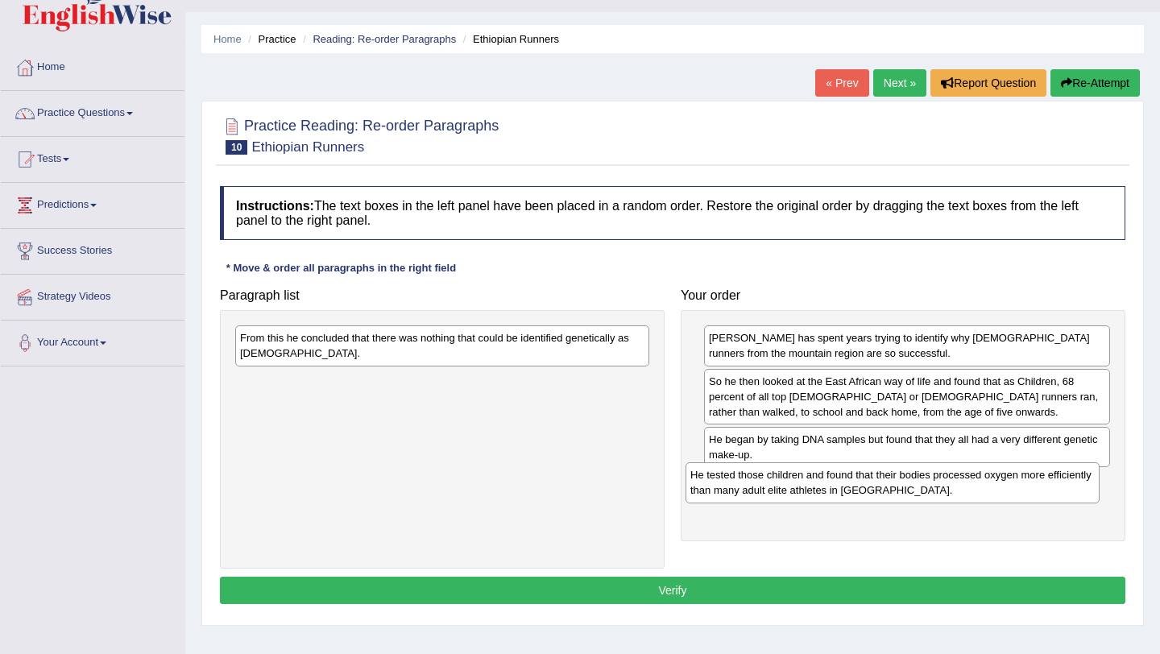
drag, startPoint x: 499, startPoint y: 342, endPoint x: 959, endPoint y: 477, distance: 479.3
click at [959, 477] on div "He tested those children and found that their bodies processed oxygen more effi…" at bounding box center [893, 482] width 414 height 40
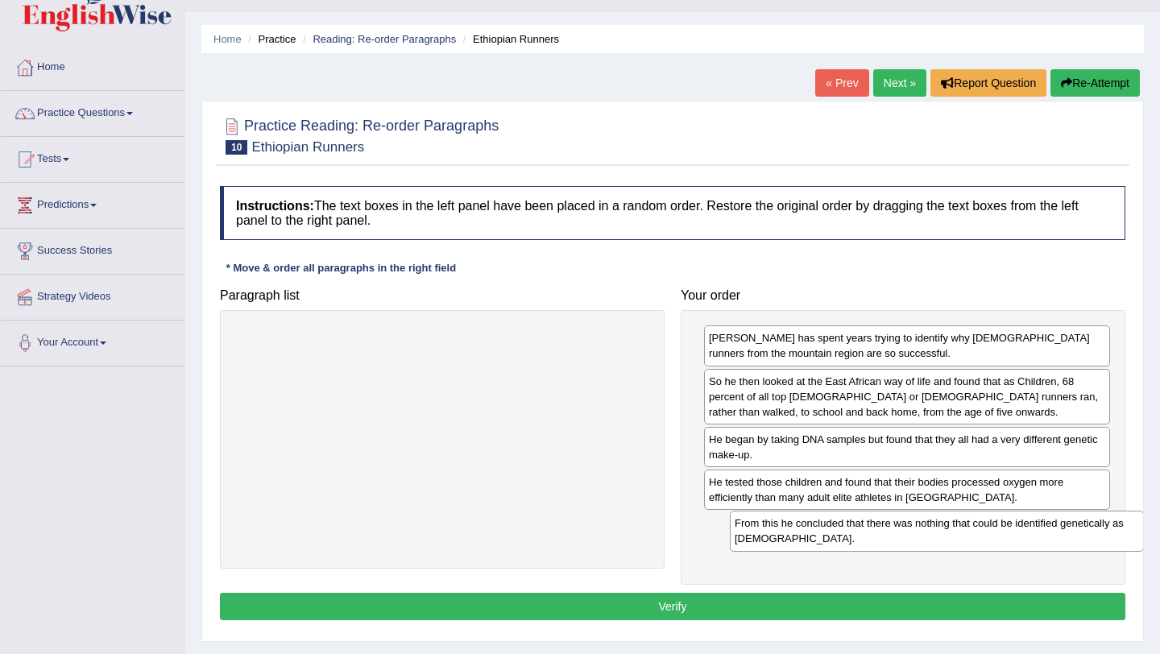
drag, startPoint x: 489, startPoint y: 354, endPoint x: 974, endPoint y: 553, distance: 524.2
click at [974, 551] on div "From this he concluded that there was nothing that could be identified genetica…" at bounding box center [937, 531] width 414 height 40
click at [898, 452] on div "He began by taking DNA samples but found that they all had a very different gen…" at bounding box center [907, 447] width 406 height 40
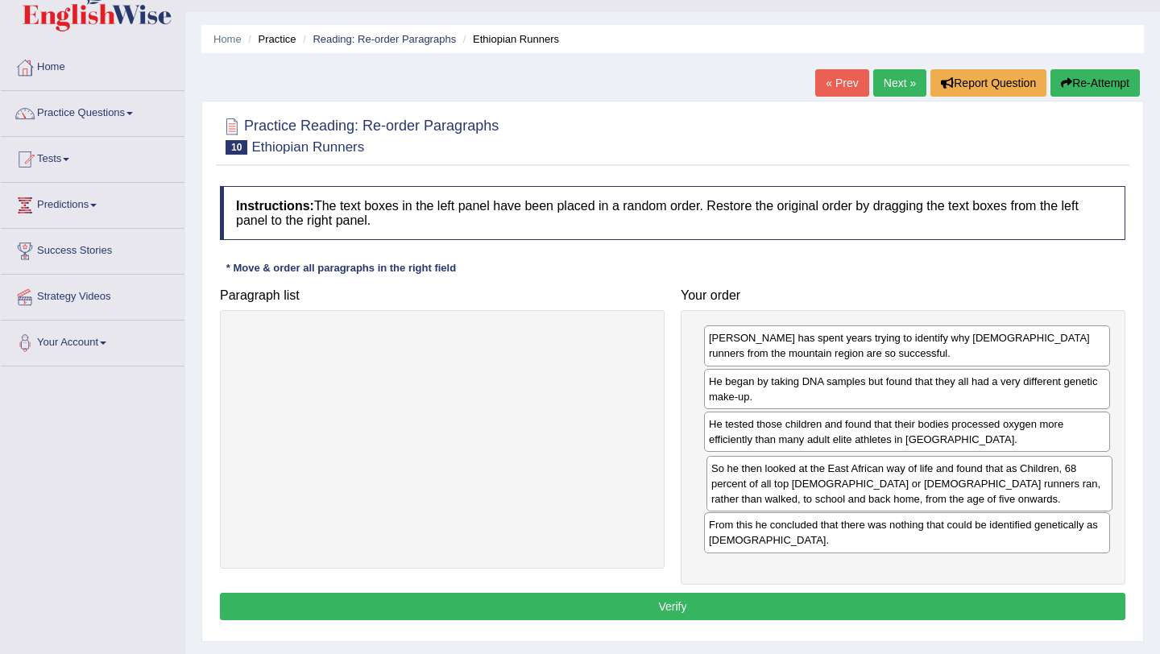
drag, startPoint x: 823, startPoint y: 390, endPoint x: 822, endPoint y: 482, distance: 91.8
click at [822, 482] on div "So he then looked at the East African way of life and found that as Children, 6…" at bounding box center [909, 484] width 406 height 56
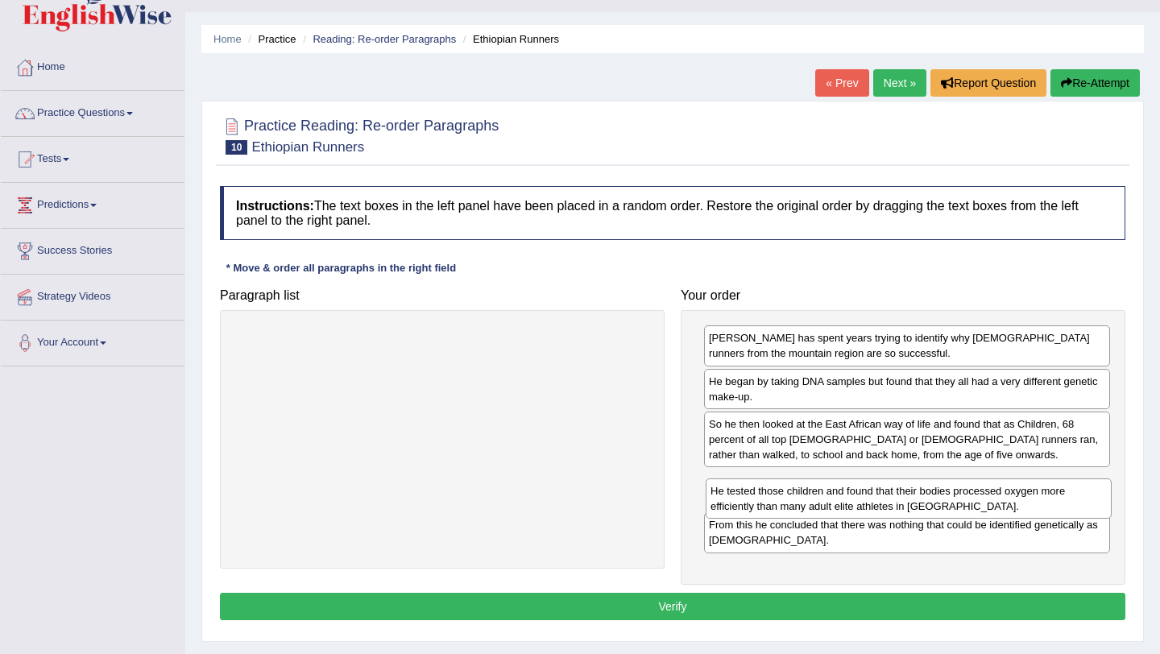
drag, startPoint x: 822, startPoint y: 436, endPoint x: 823, endPoint y: 503, distance: 66.9
click at [823, 503] on div "He tested those children and found that their bodies processed oxygen more effi…" at bounding box center [909, 499] width 406 height 40
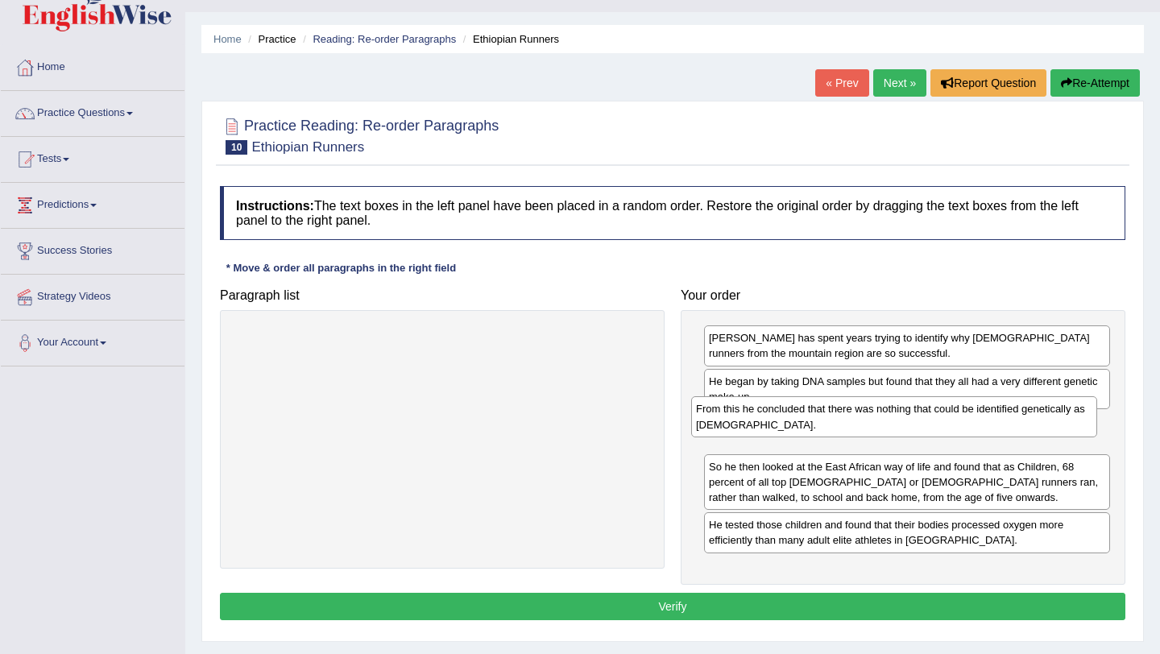
drag, startPoint x: 817, startPoint y: 535, endPoint x: 805, endPoint y: 427, distance: 108.6
click at [805, 427] on div "From this he concluded that there was nothing that could be identified genetica…" at bounding box center [894, 416] width 406 height 40
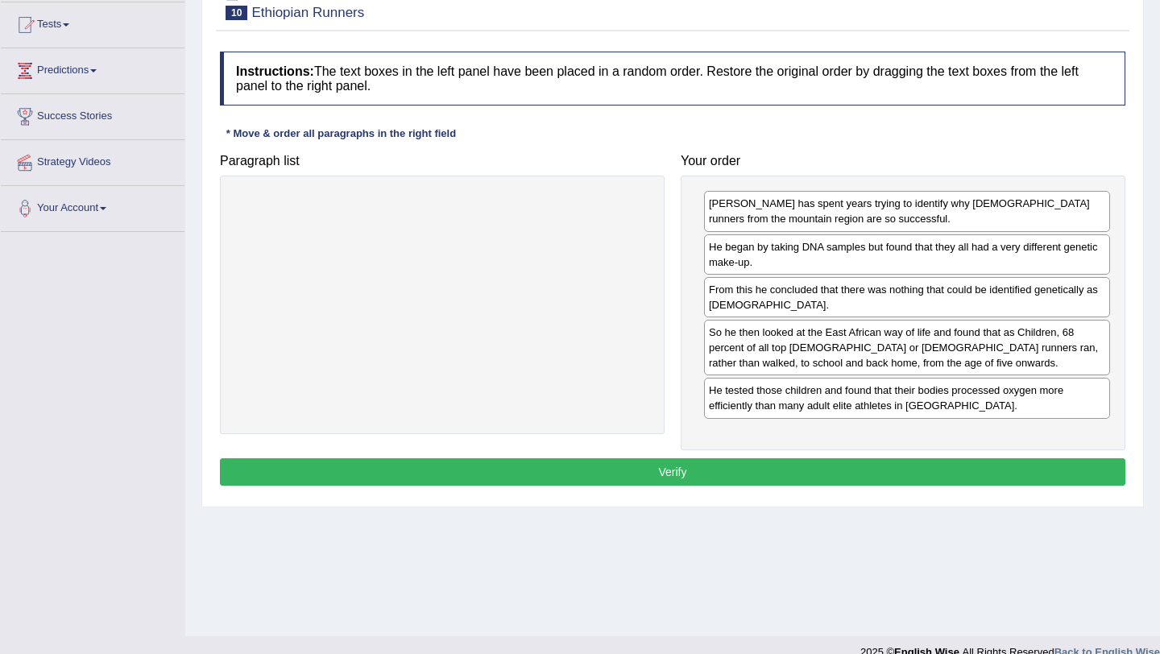
scroll to position [179, 0]
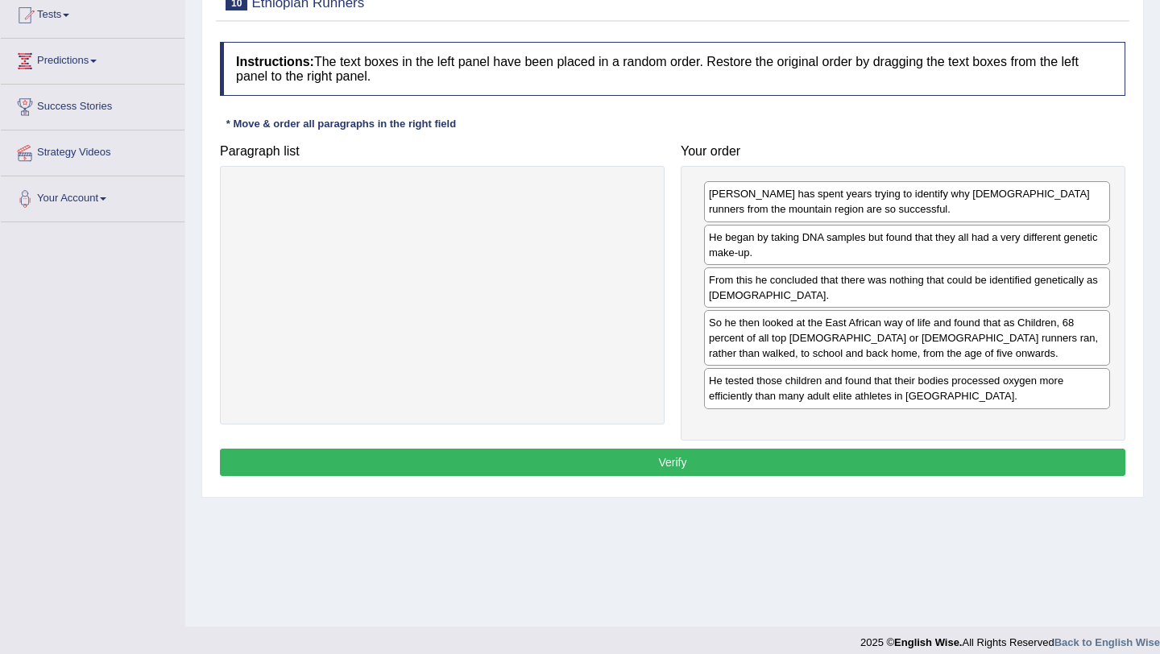
click at [713, 469] on button "Verify" at bounding box center [672, 462] width 905 height 27
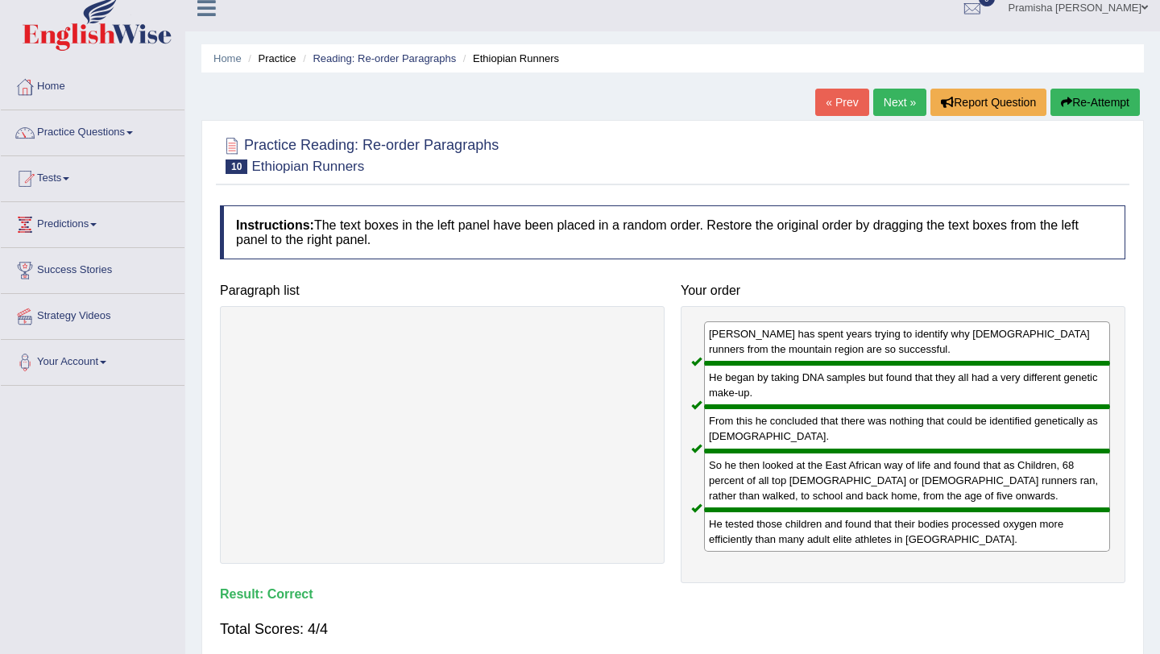
scroll to position [0, 0]
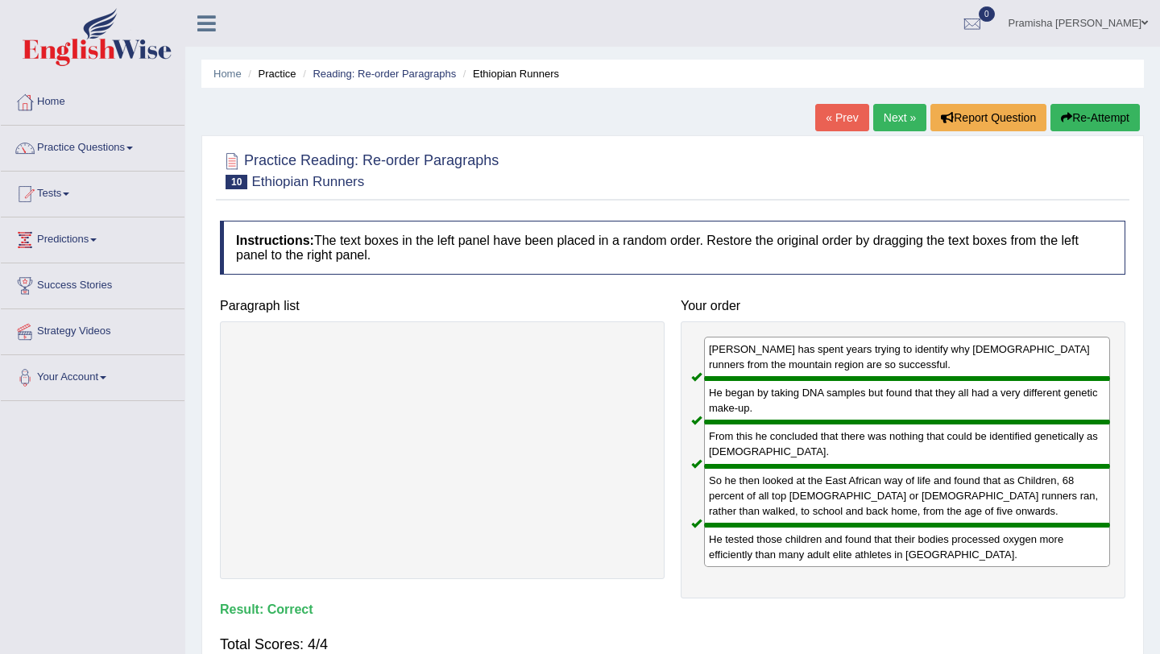
click at [886, 122] on link "Next »" at bounding box center [899, 117] width 53 height 27
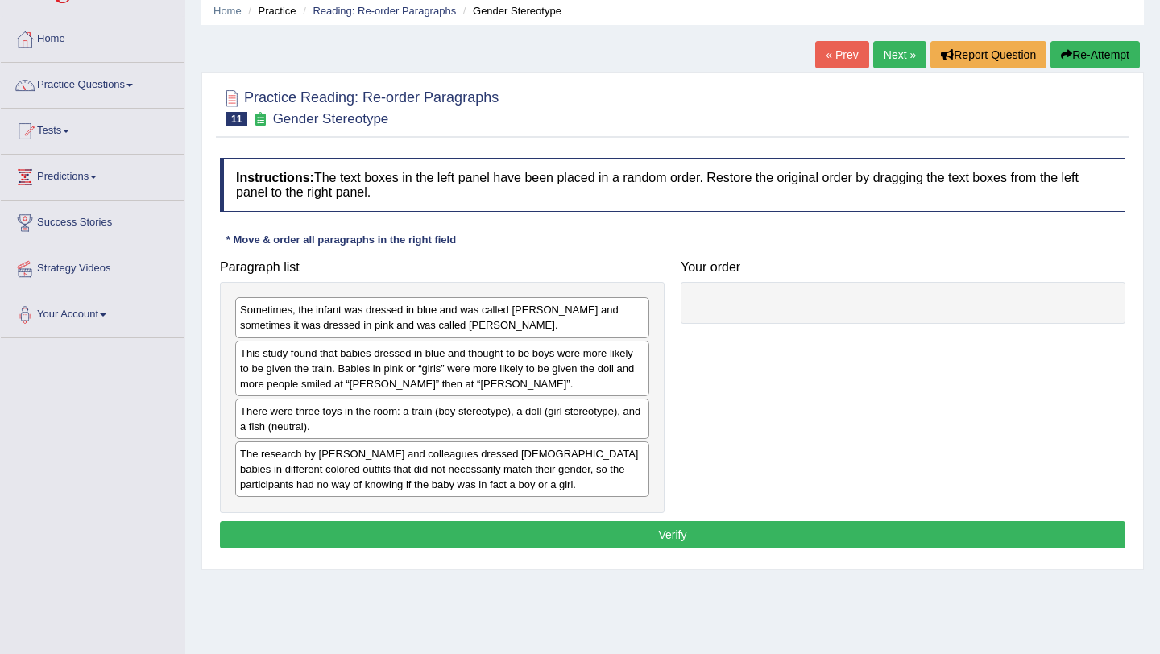
scroll to position [65, 0]
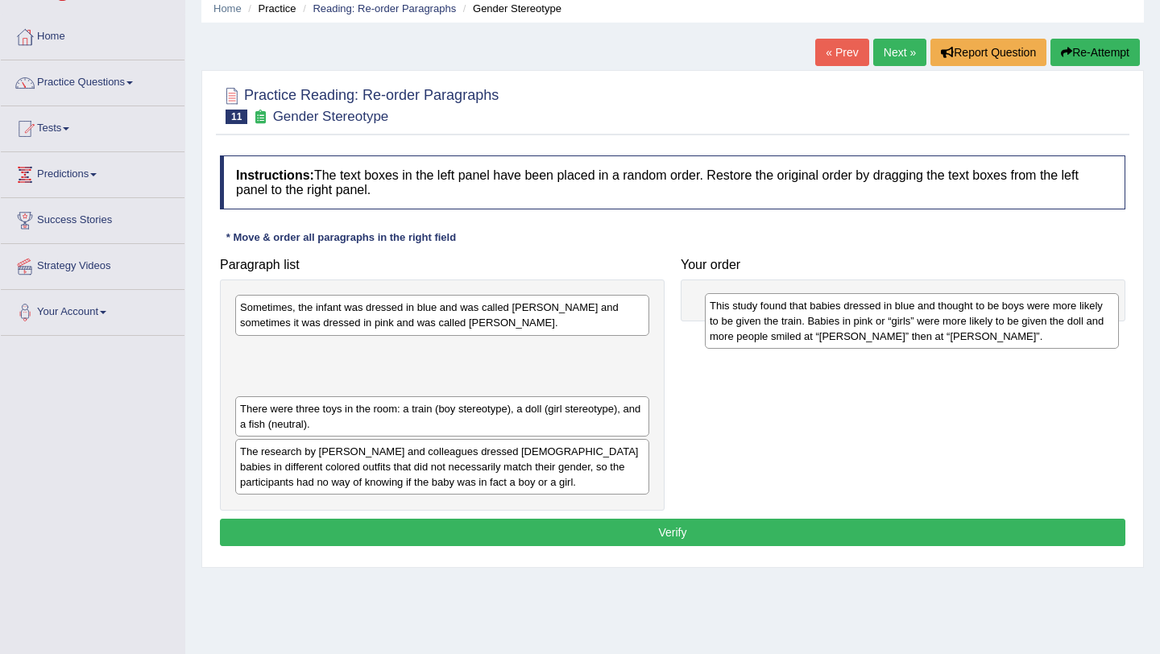
drag, startPoint x: 379, startPoint y: 375, endPoint x: 843, endPoint y: 322, distance: 467.0
click at [843, 322] on div "This study found that babies dressed in blue and thought to be boys were more l…" at bounding box center [912, 321] width 414 height 56
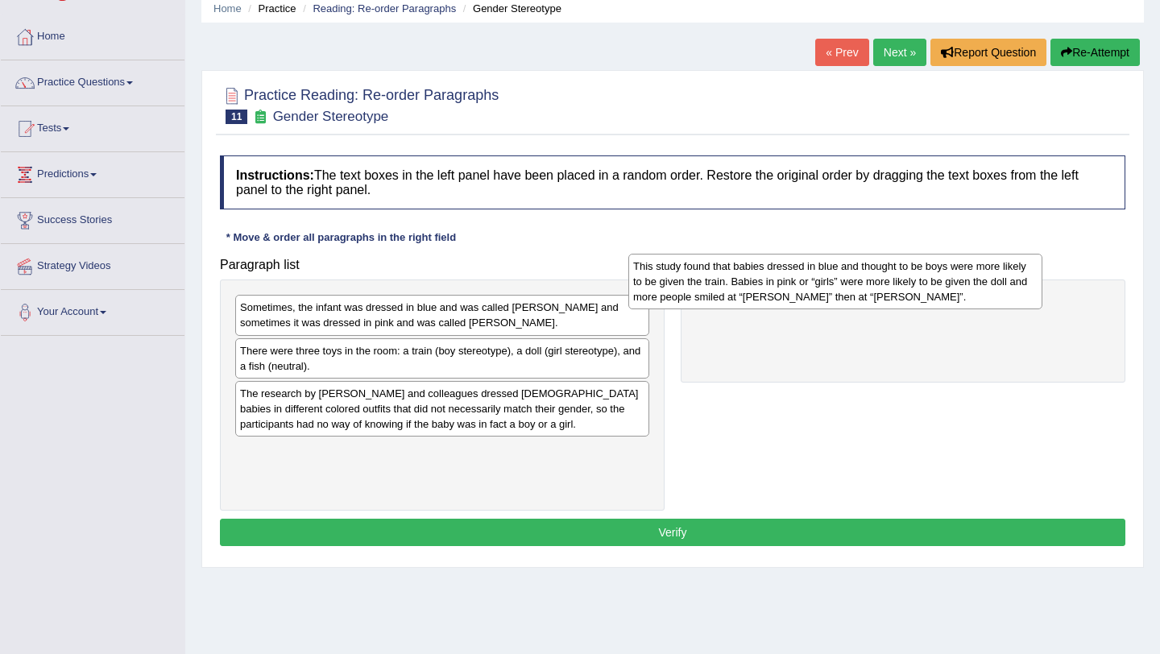
drag, startPoint x: 571, startPoint y: 375, endPoint x: 973, endPoint y: 289, distance: 411.1
click at [973, 289] on div "This study found that babies dressed in blue and thought to be boys were more l…" at bounding box center [835, 282] width 414 height 56
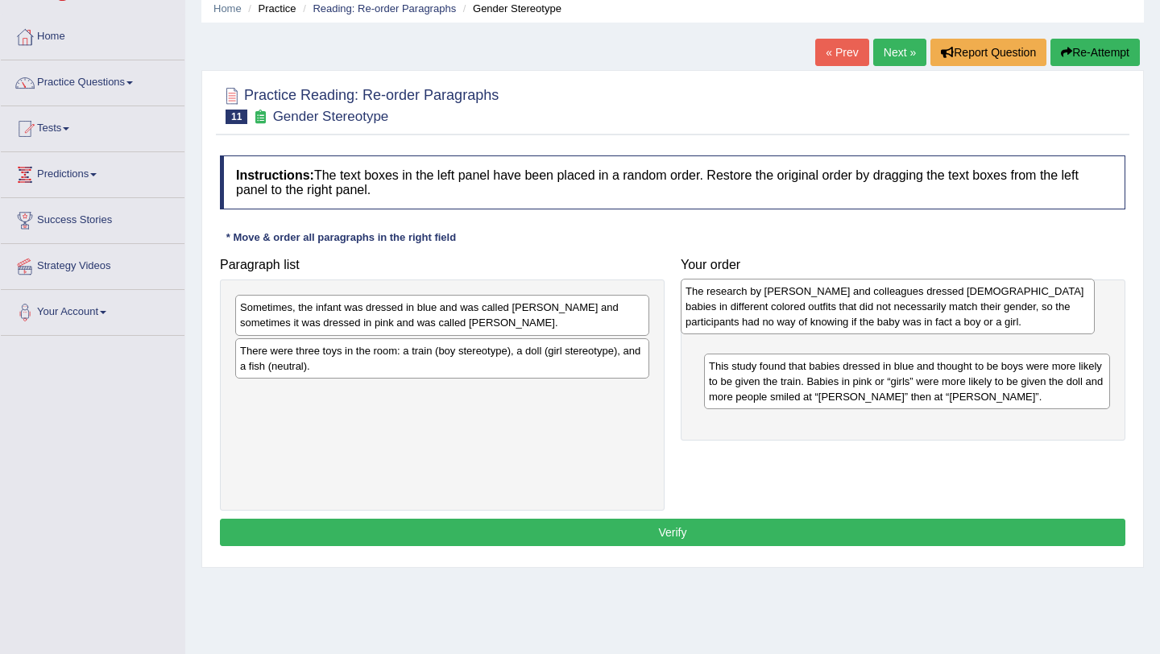
drag, startPoint x: 467, startPoint y: 416, endPoint x: 917, endPoint y: 316, distance: 460.7
click at [917, 316] on div "The research by Will and colleagues dressed 6-month-old babies in different col…" at bounding box center [888, 307] width 414 height 56
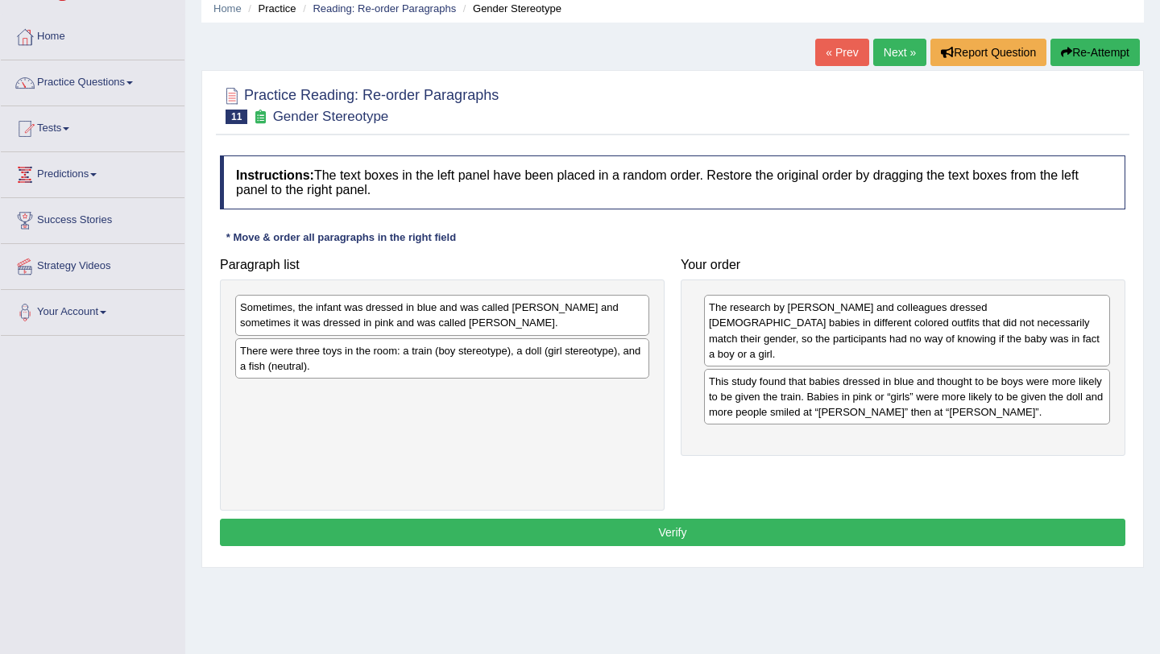
click at [566, 363] on div "There were three toys in the room: a train (boy stereotype), a doll (girl stere…" at bounding box center [442, 358] width 414 height 40
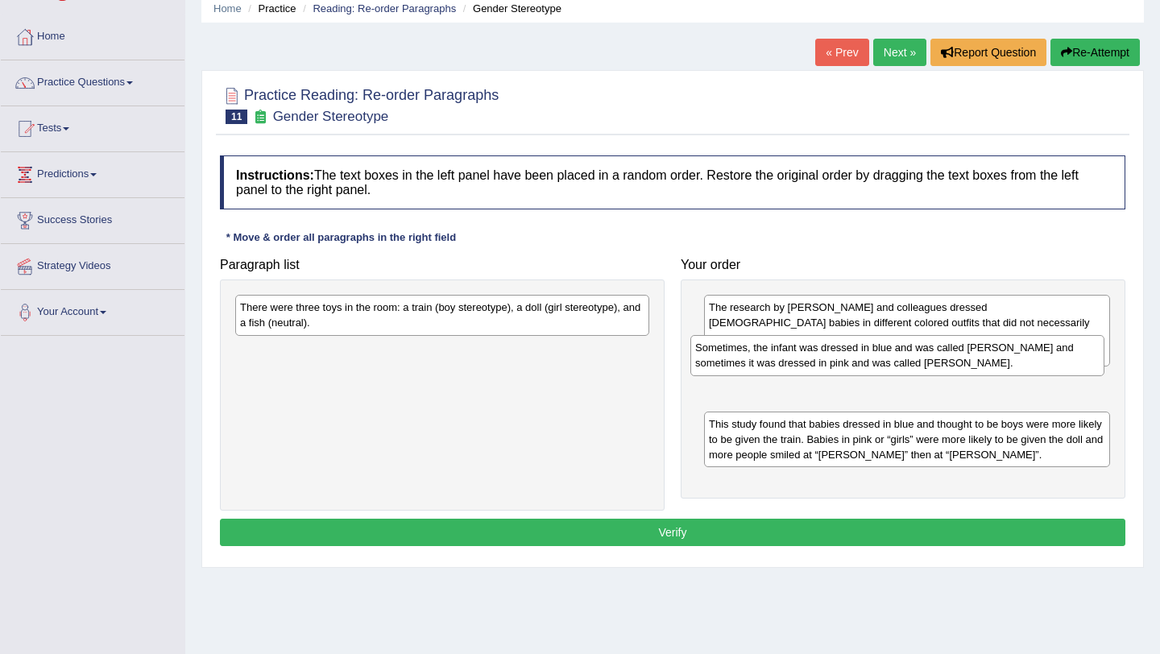
drag, startPoint x: 547, startPoint y: 325, endPoint x: 999, endPoint y: 373, distance: 454.5
click at [999, 373] on div "Sometimes, the infant was dressed in blue and was called Adam and sometimes it …" at bounding box center [897, 355] width 414 height 40
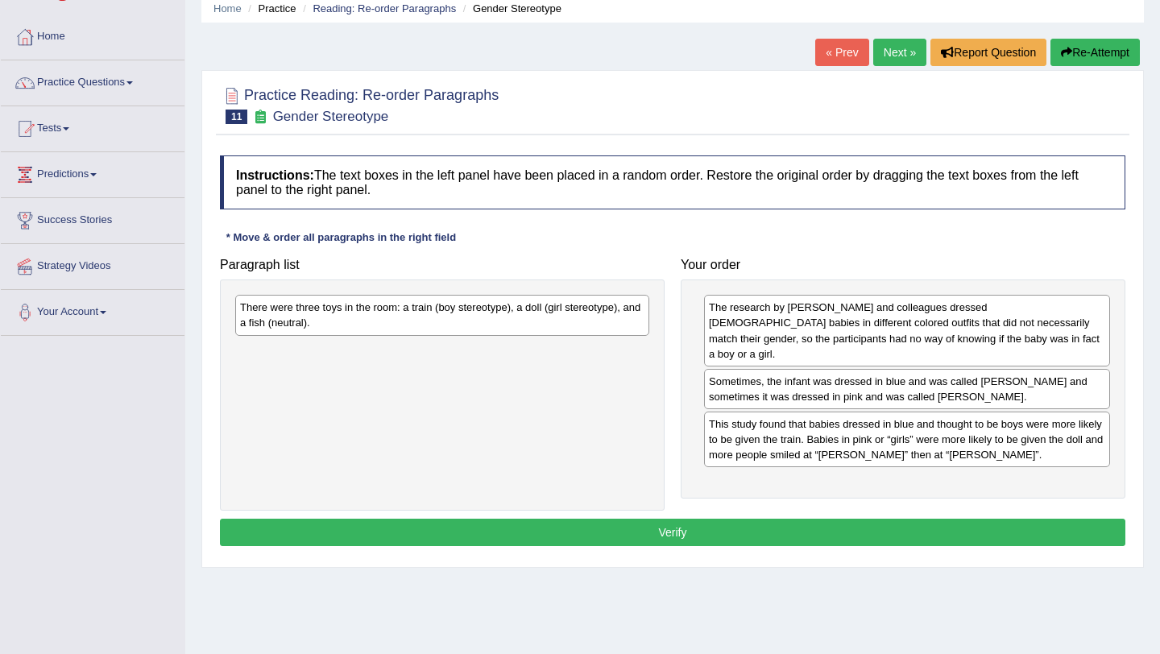
click at [528, 321] on div "There were three toys in the room: a train (boy stereotype), a doll (girl stere…" at bounding box center [442, 315] width 414 height 40
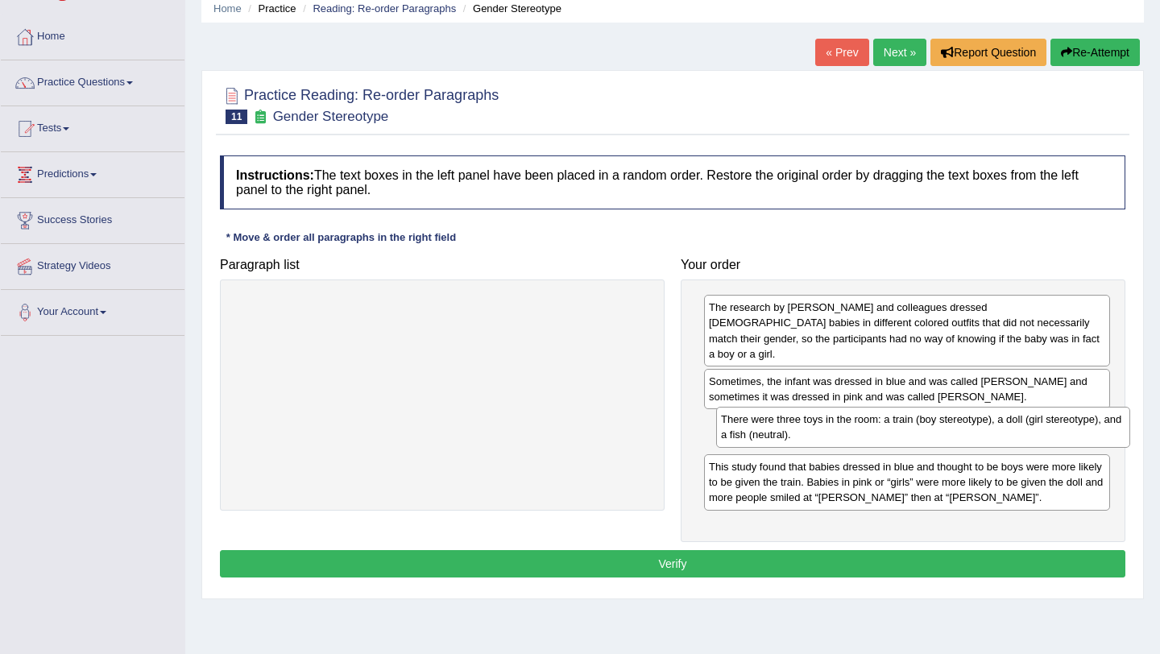
drag, startPoint x: 581, startPoint y: 322, endPoint x: 1051, endPoint y: 421, distance: 480.6
click at [1051, 421] on div "There were three toys in the room: a train (boy stereotype), a doll (girl stere…" at bounding box center [923, 427] width 414 height 40
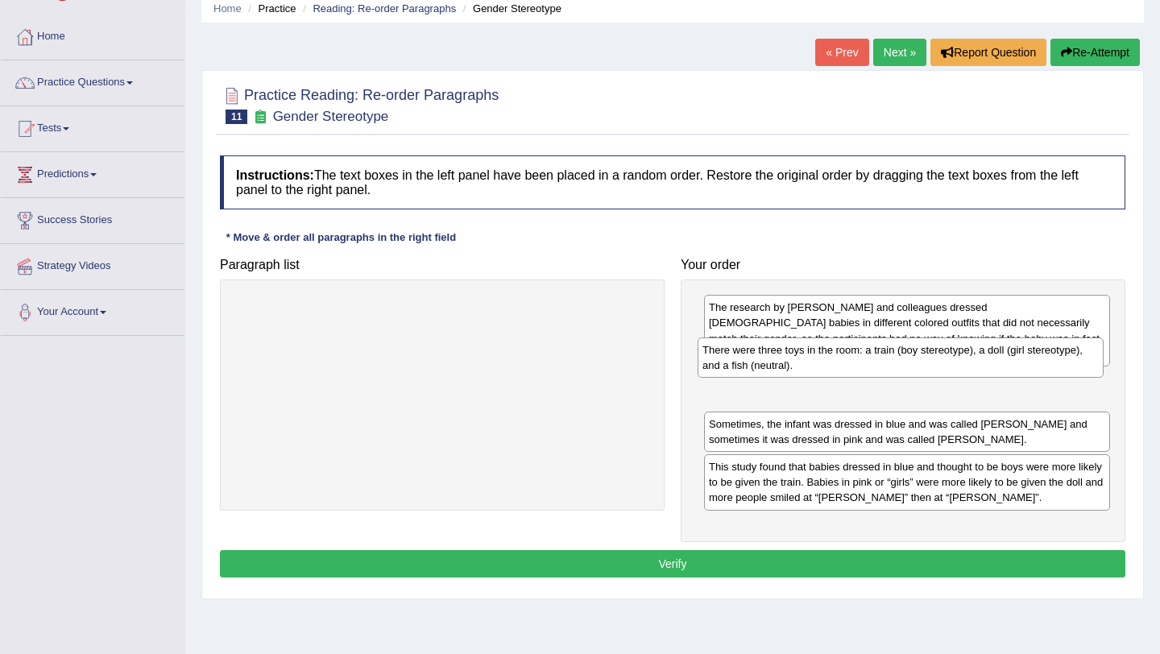
drag, startPoint x: 1005, startPoint y: 424, endPoint x: 998, endPoint y: 369, distance: 55.2
click at [998, 369] on div "There were three toys in the room: a train (boy stereotype), a doll (girl stere…" at bounding box center [901, 358] width 406 height 40
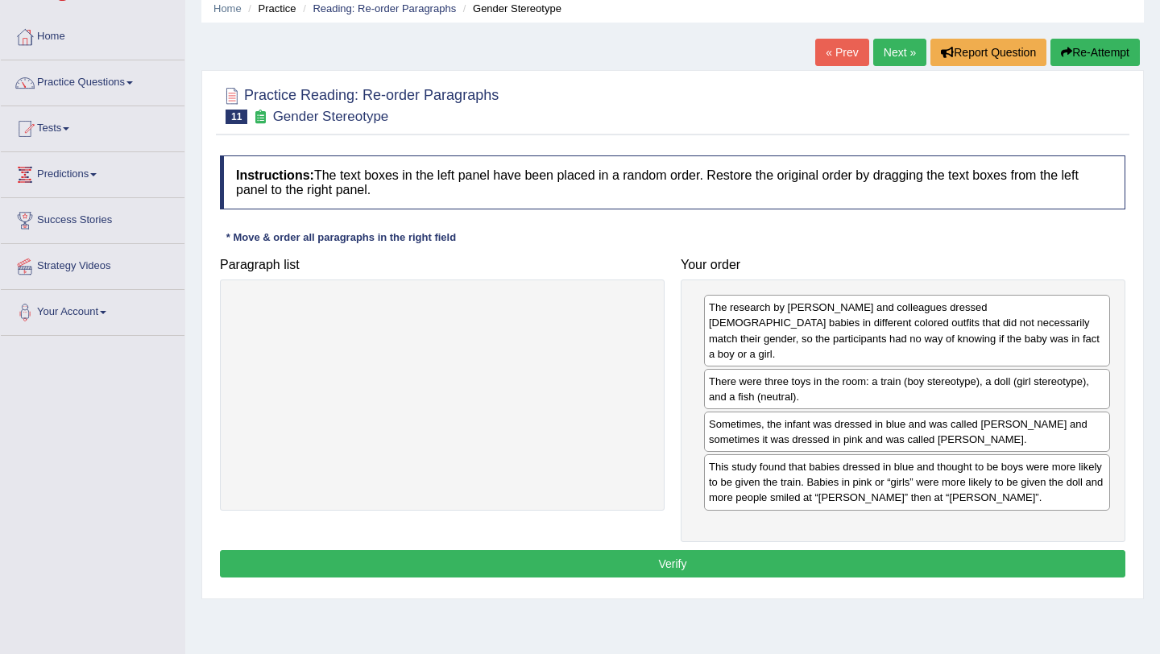
click at [887, 424] on div "Sometimes, the infant was dressed in blue and was called Adam and sometimes it …" at bounding box center [907, 432] width 406 height 40
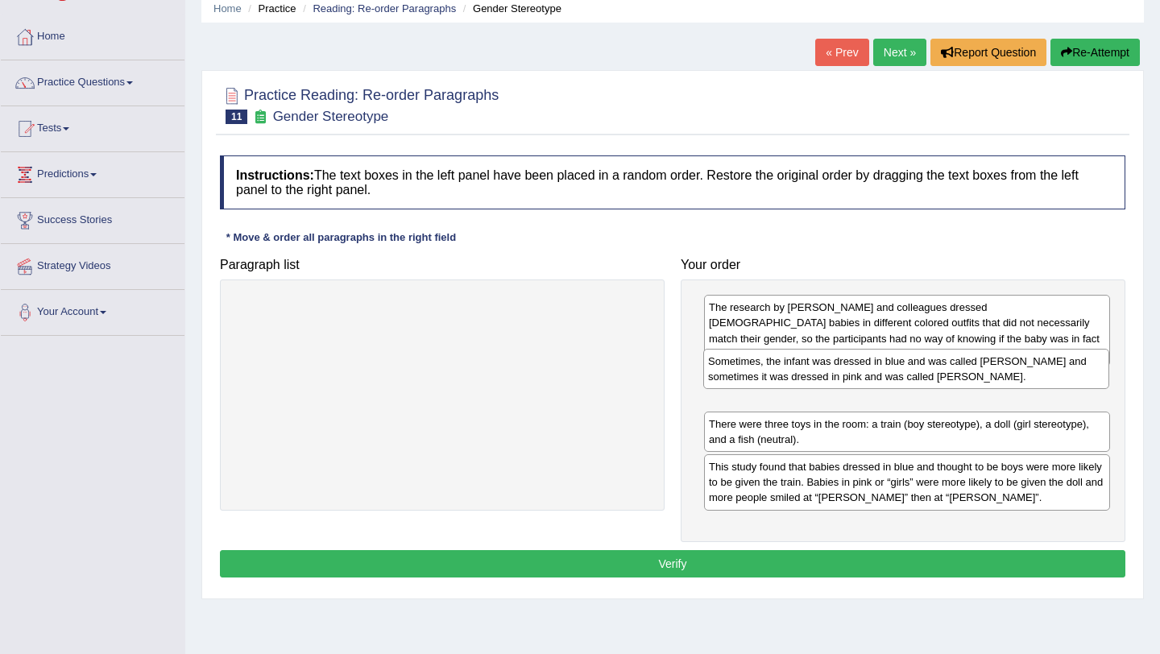
drag, startPoint x: 851, startPoint y: 429, endPoint x: 849, endPoint y: 381, distance: 47.6
click at [849, 381] on div "Sometimes, the infant was dressed in blue and was called Adam and sometimes it …" at bounding box center [906, 369] width 406 height 40
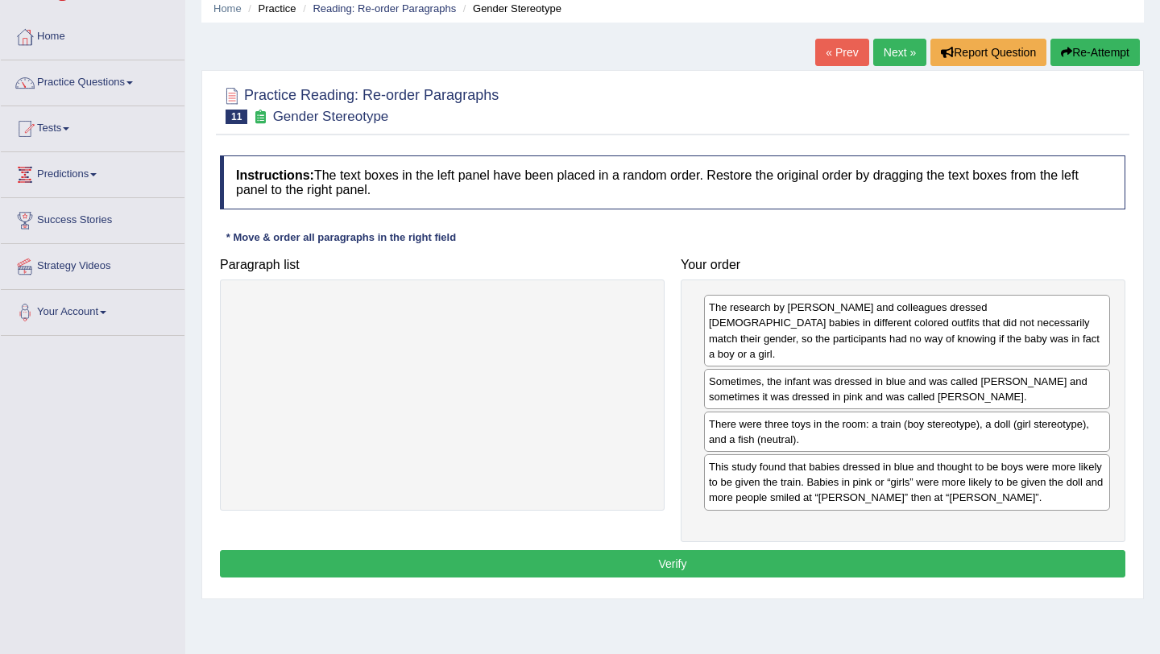
click at [924, 550] on button "Verify" at bounding box center [672, 563] width 905 height 27
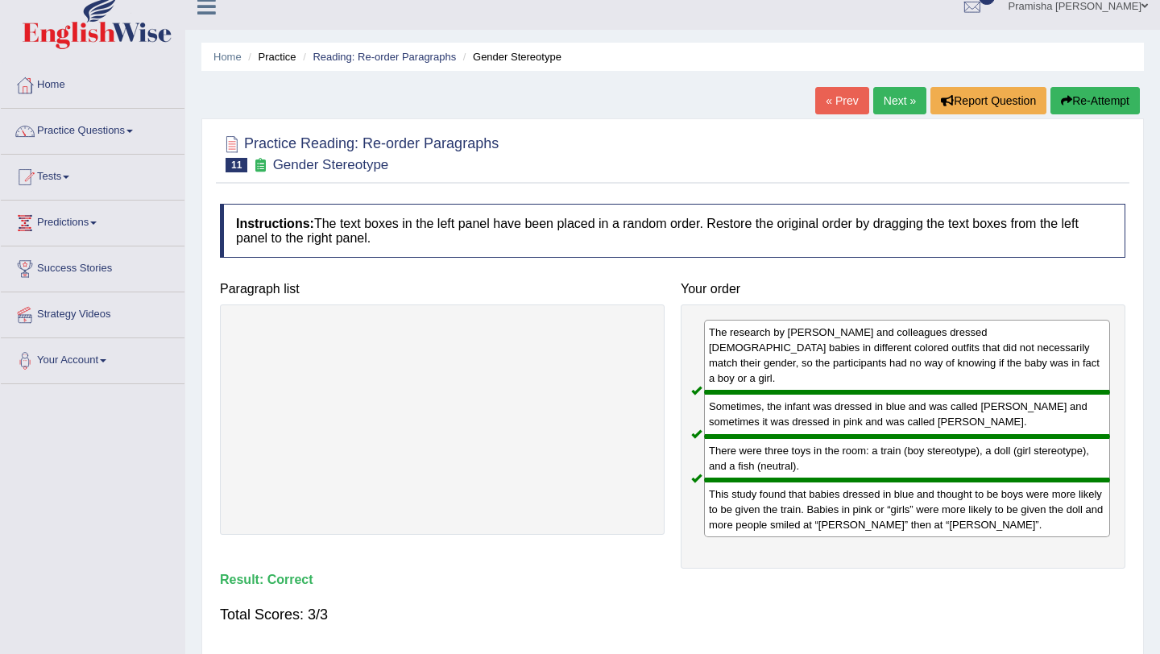
scroll to position [10, 0]
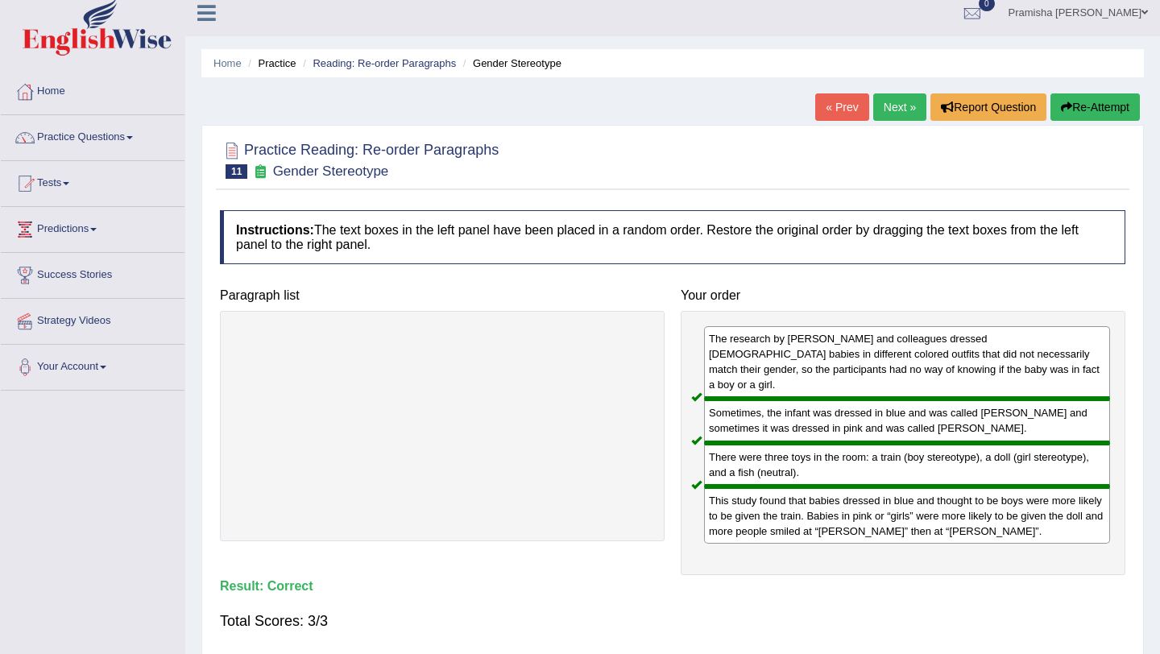
click at [888, 102] on link "Next »" at bounding box center [899, 106] width 53 height 27
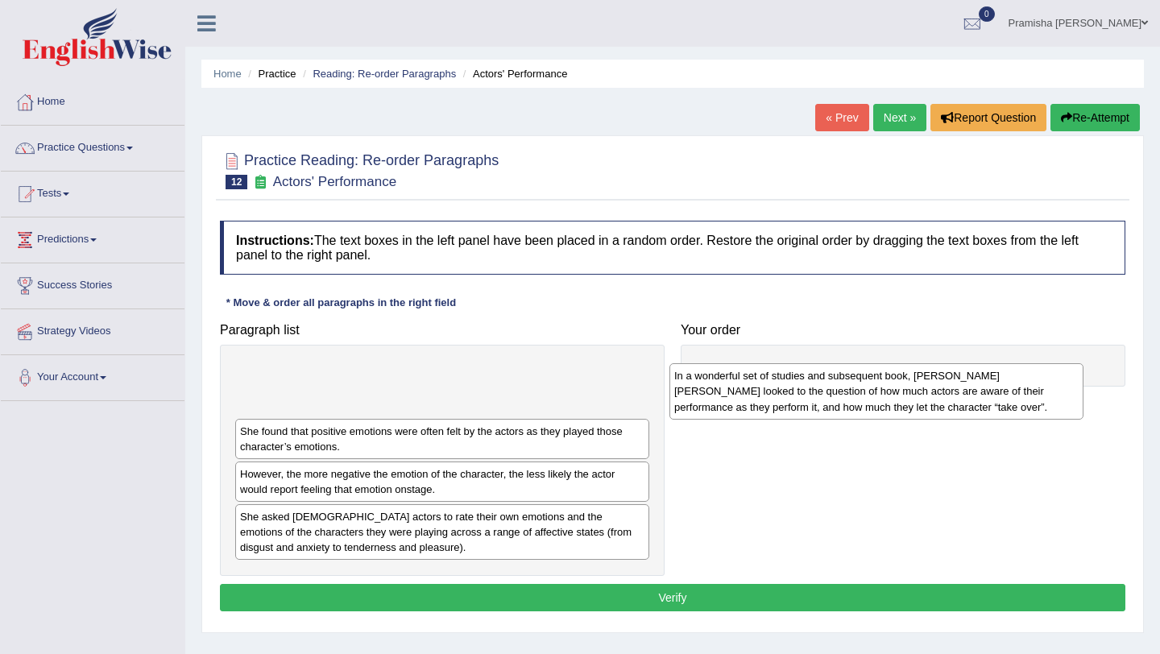
drag, startPoint x: 454, startPoint y: 391, endPoint x: 888, endPoint y: 383, distance: 434.3
click at [888, 383] on div "In a wonderful set of studies and subsequent book, [PERSON_NAME] [PERSON_NAME] …" at bounding box center [876, 391] width 414 height 56
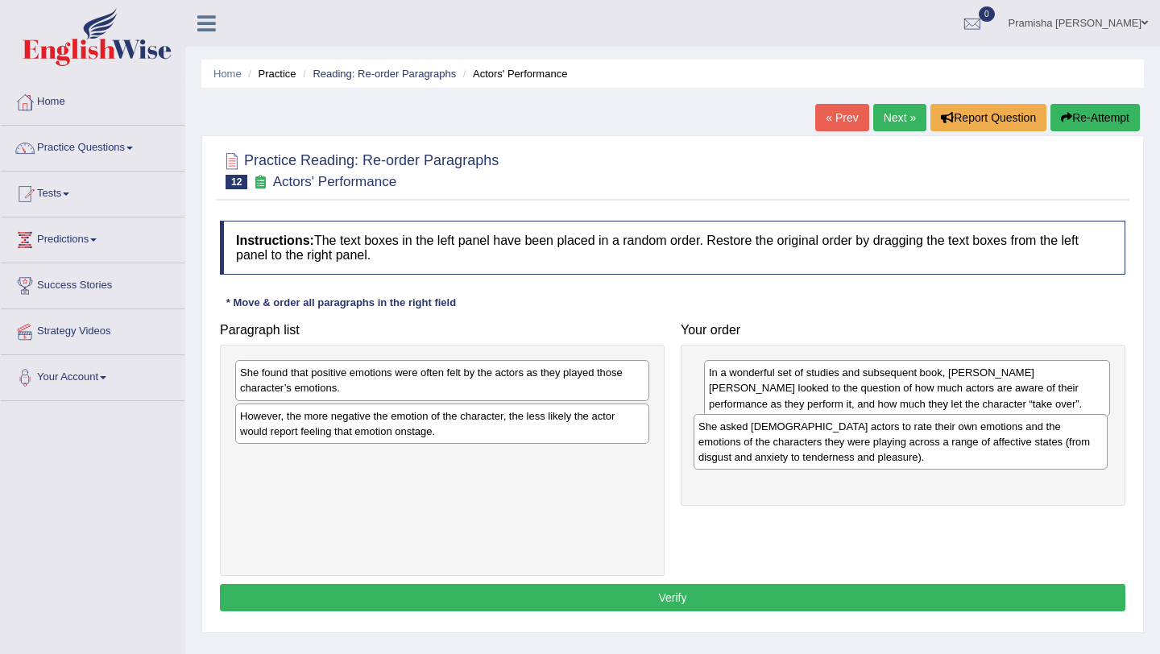
drag, startPoint x: 524, startPoint y: 484, endPoint x: 982, endPoint y: 452, distance: 459.5
click at [982, 452] on div "She asked [DEMOGRAPHIC_DATA] actors to rate their own emotions and the emotions…" at bounding box center [901, 442] width 414 height 56
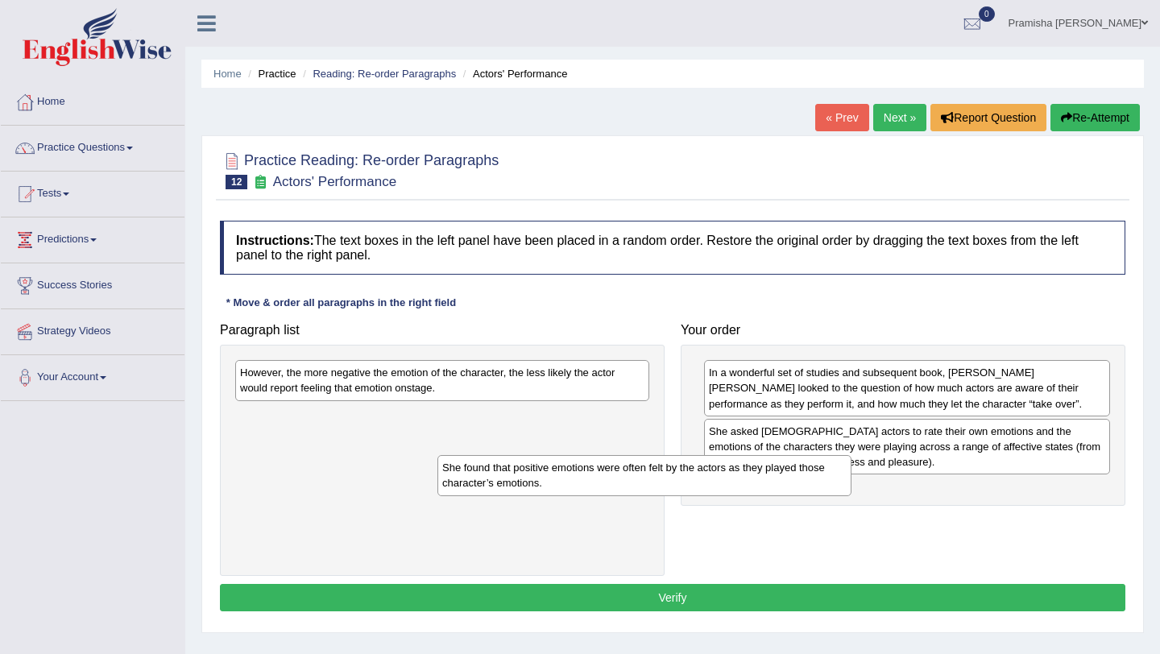
drag, startPoint x: 524, startPoint y: 384, endPoint x: 767, endPoint y: 479, distance: 260.2
click at [767, 479] on div "She found that positive emotions were often felt by the actors as they played t…" at bounding box center [644, 475] width 414 height 40
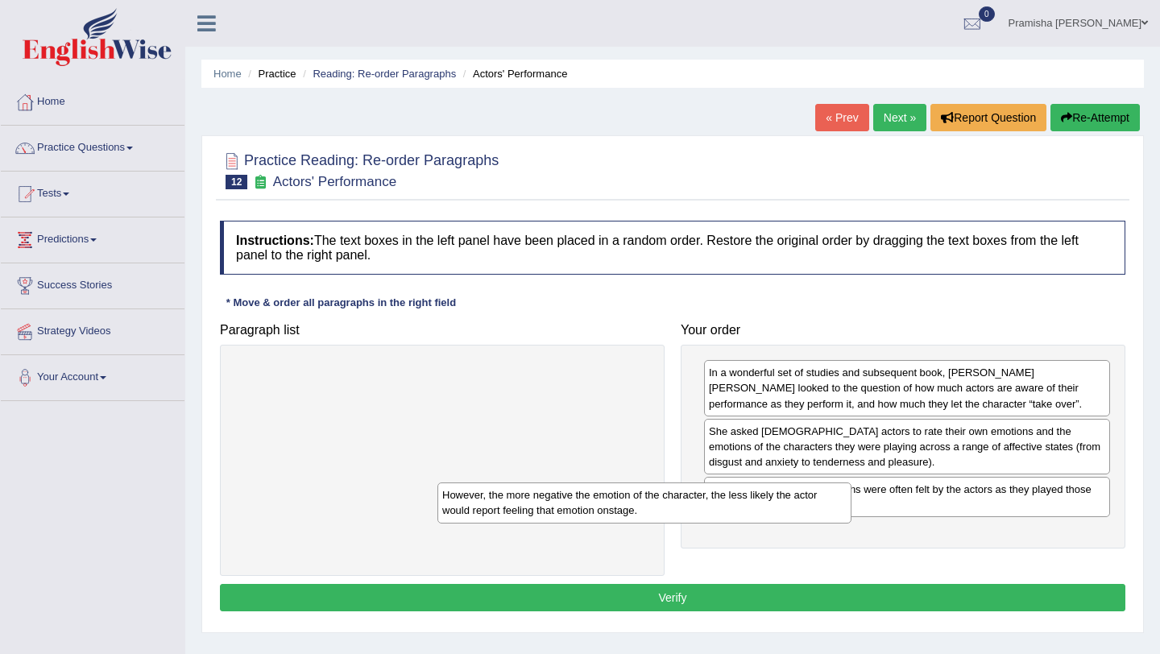
drag, startPoint x: 507, startPoint y: 379, endPoint x: 755, endPoint y: 522, distance: 286.2
click at [755, 522] on div "However, the more negative the emotion of the character, the less likely the ac…" at bounding box center [644, 503] width 414 height 40
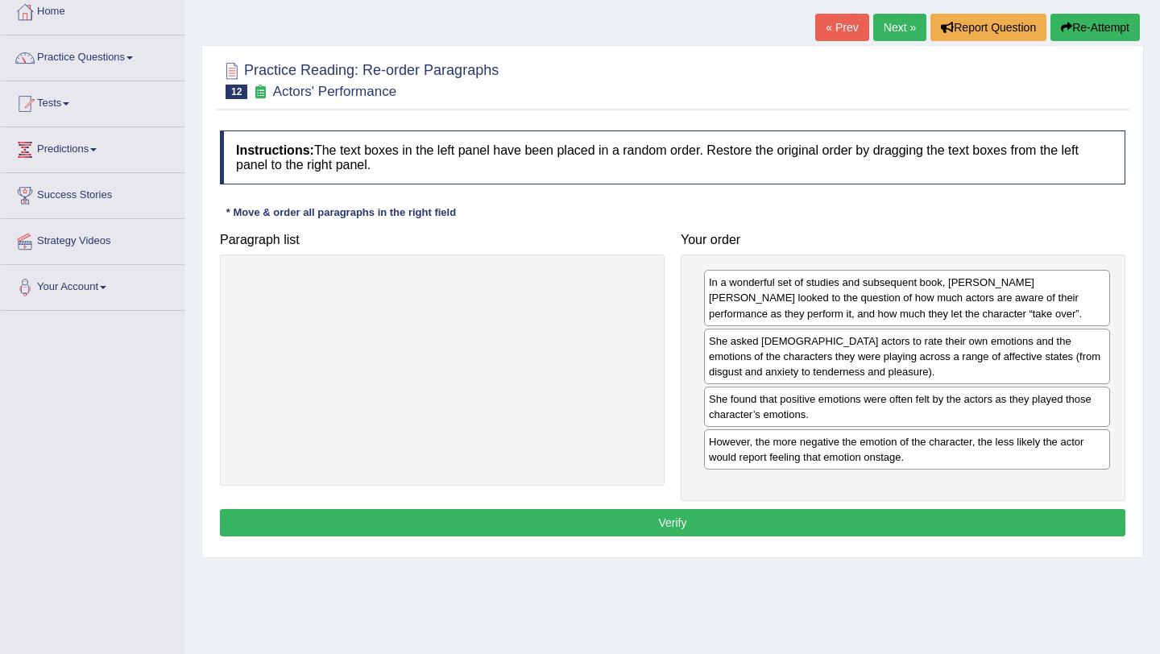
scroll to position [93, 0]
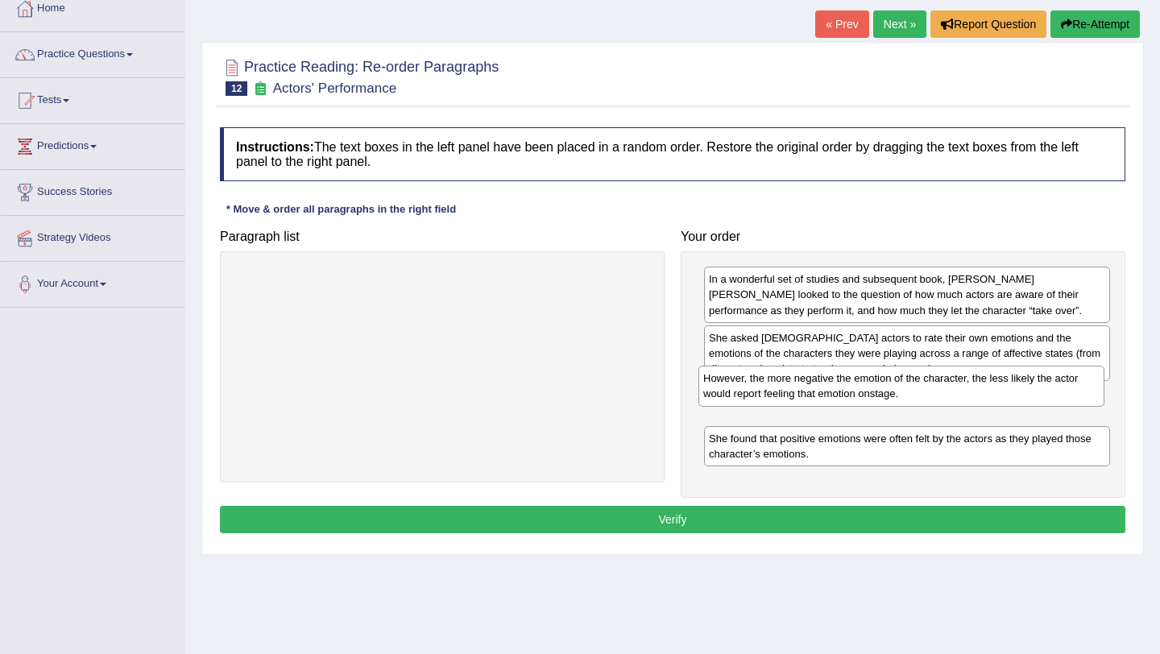
drag, startPoint x: 812, startPoint y: 454, endPoint x: 807, endPoint y: 397, distance: 56.6
click at [807, 397] on div "However, the more negative the emotion of the character, the less likely the ac…" at bounding box center [901, 386] width 406 height 40
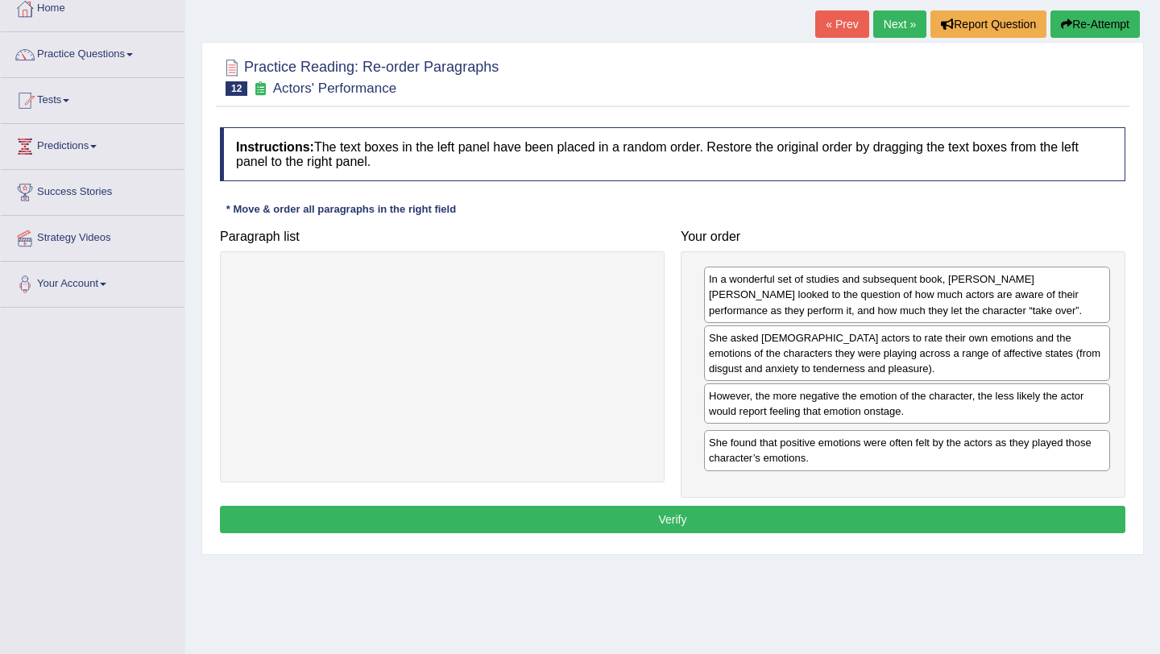
click at [827, 454] on div "She found that positive emotions were often felt by the actors as they played t…" at bounding box center [907, 450] width 406 height 40
drag, startPoint x: 827, startPoint y: 452, endPoint x: 823, endPoint y: 404, distance: 48.4
click at [823, 404] on div "She found that positive emotions were often felt by the actors as they played t…" at bounding box center [904, 399] width 406 height 40
click at [767, 522] on button "Verify" at bounding box center [672, 519] width 905 height 27
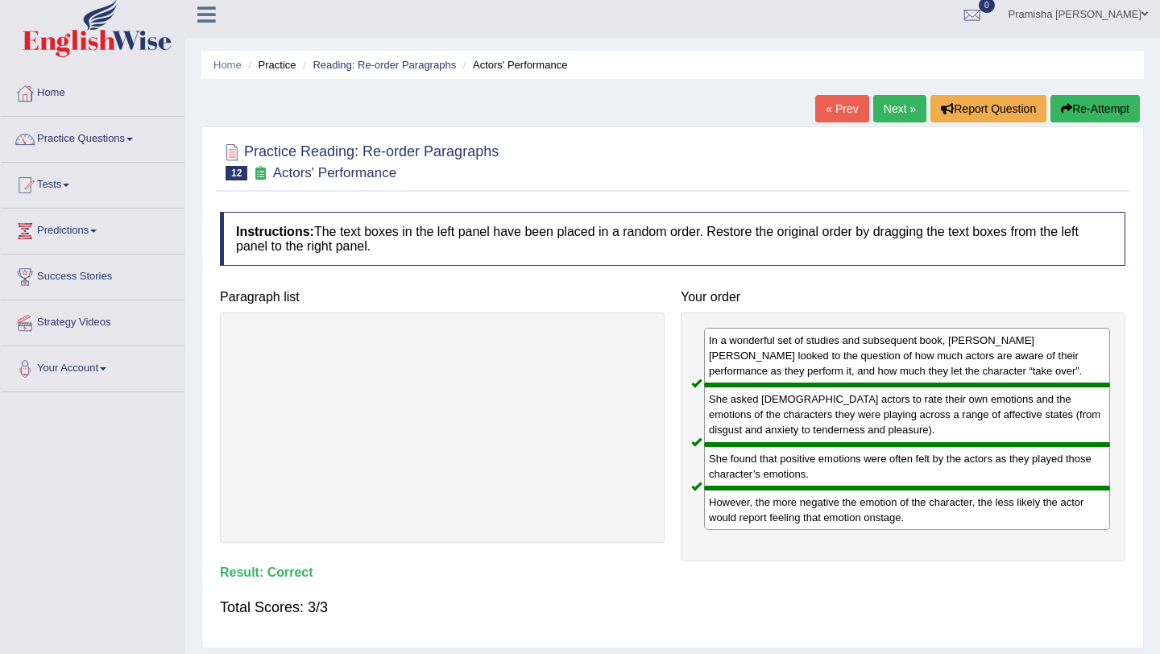
scroll to position [7, 0]
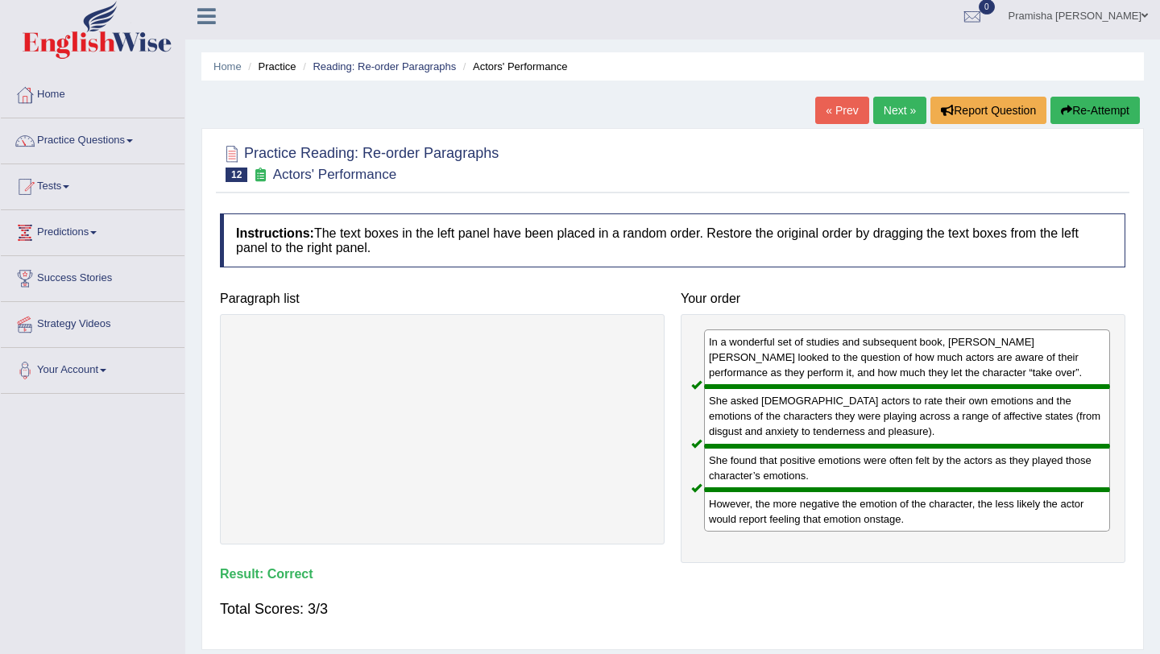
click at [886, 102] on link "Next »" at bounding box center [899, 110] width 53 height 27
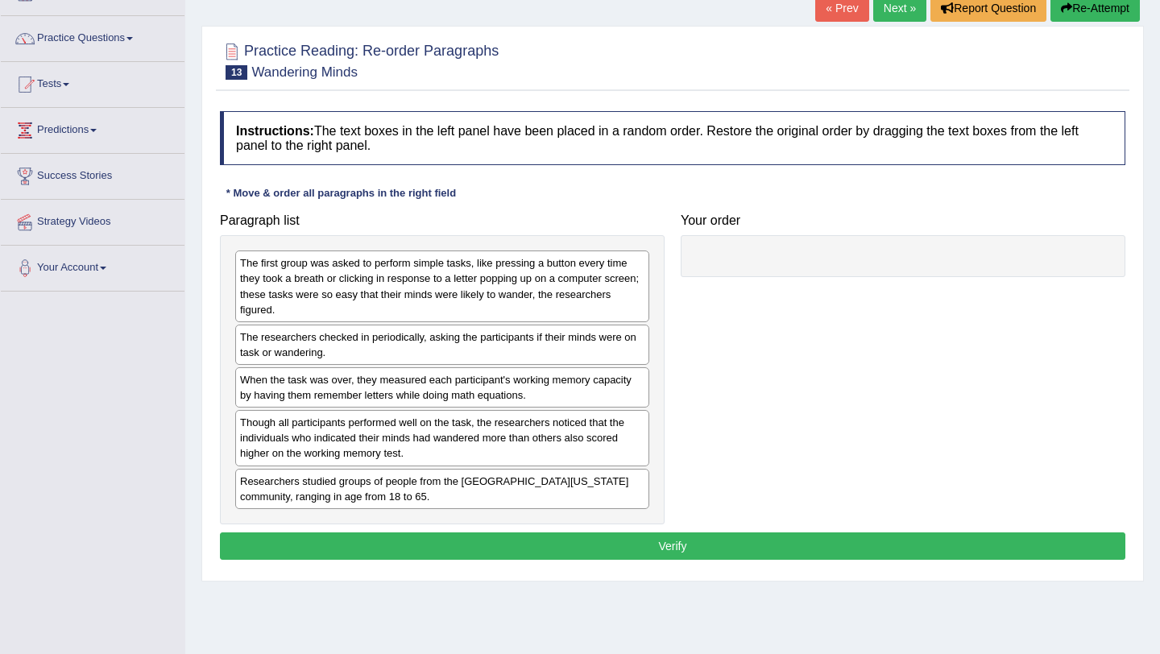
scroll to position [109, 0]
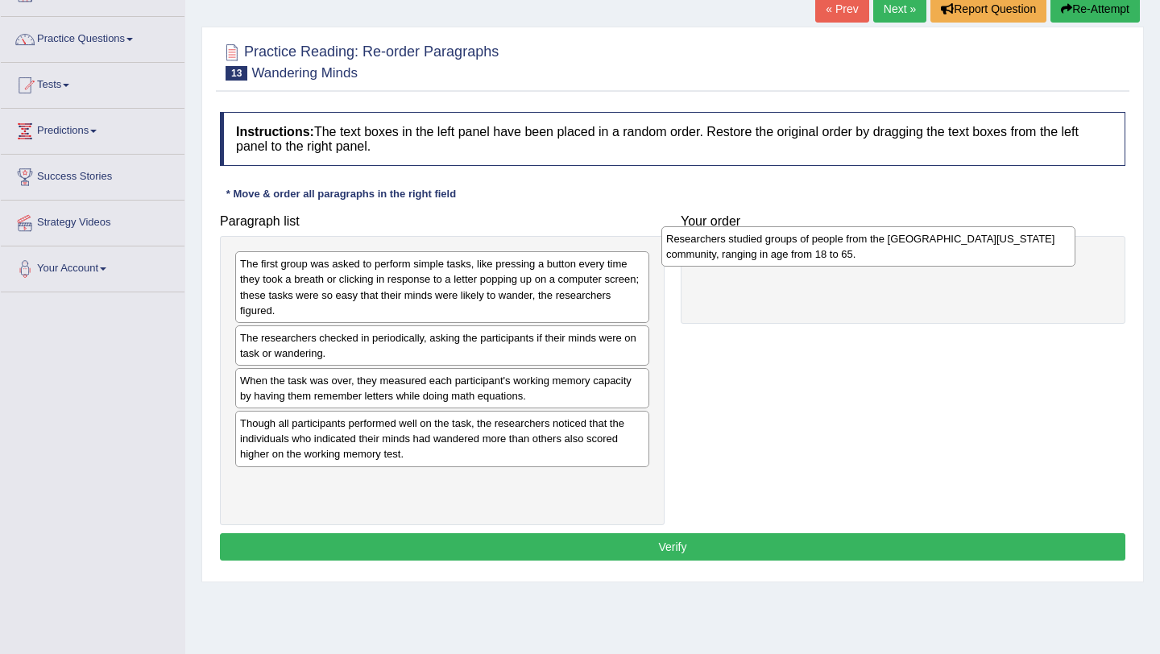
drag, startPoint x: 506, startPoint y: 496, endPoint x: 933, endPoint y: 262, distance: 487.1
click at [934, 259] on div "Researchers studied groups of people from the [GEOGRAPHIC_DATA][US_STATE] commu…" at bounding box center [868, 246] width 414 height 40
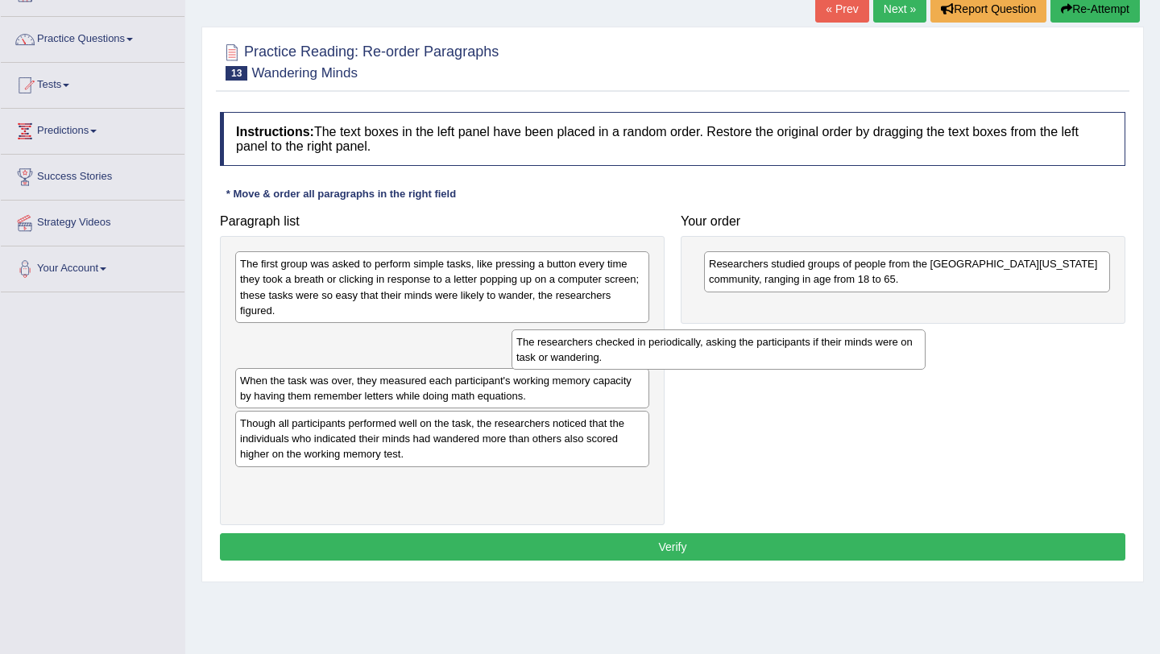
drag, startPoint x: 450, startPoint y: 342, endPoint x: 857, endPoint y: 345, distance: 407.6
click at [856, 346] on div "The researchers checked in periodically, asking the participants if their minds…" at bounding box center [719, 349] width 414 height 40
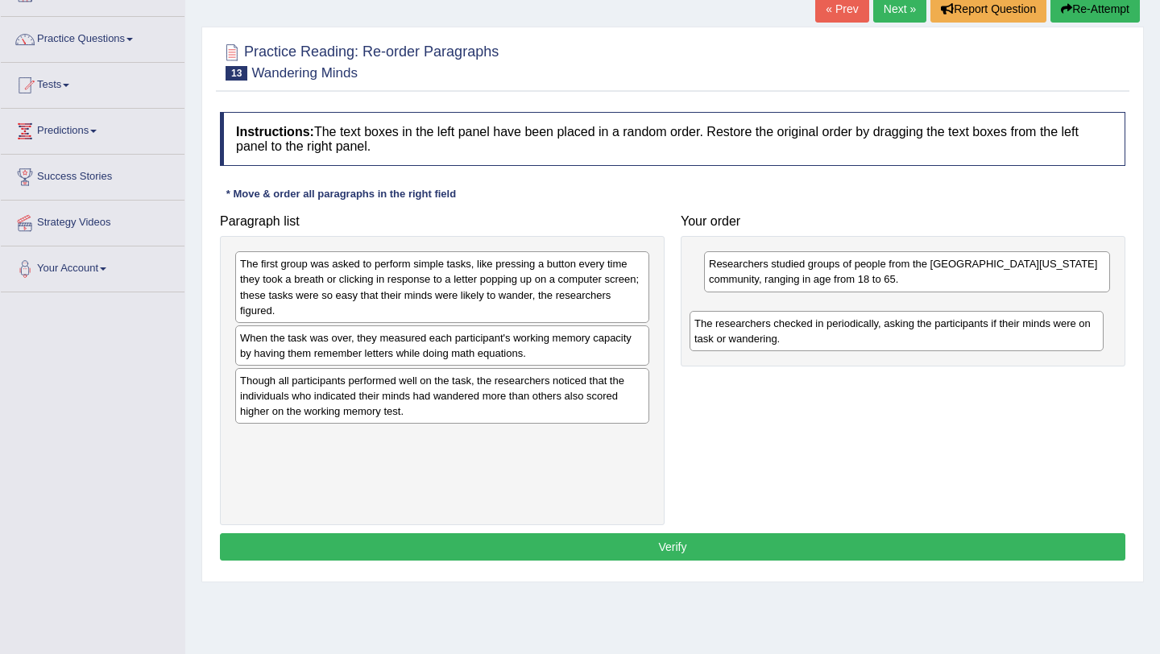
drag, startPoint x: 627, startPoint y: 338, endPoint x: 1084, endPoint y: 319, distance: 457.9
click at [1083, 321] on div "The researchers checked in periodically, asking the participants if their minds…" at bounding box center [897, 331] width 414 height 40
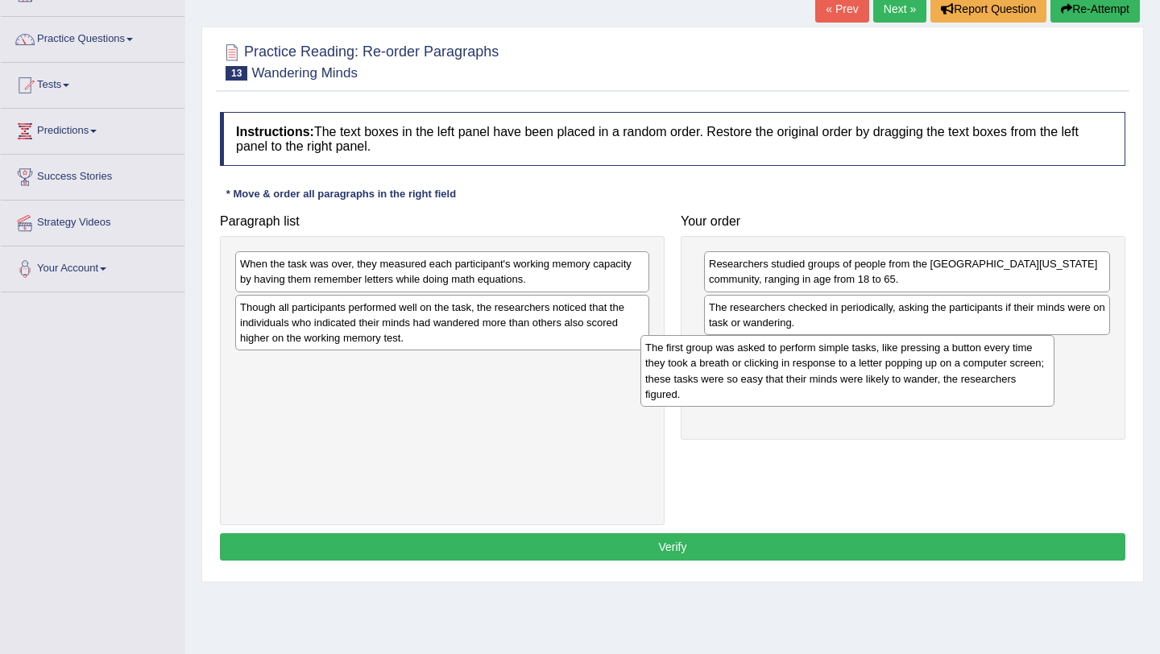
drag, startPoint x: 435, startPoint y: 288, endPoint x: 842, endPoint y: 372, distance: 415.4
click at [841, 372] on div "The first group was asked to perform simple tasks, like pressing a button every…" at bounding box center [847, 370] width 414 height 71
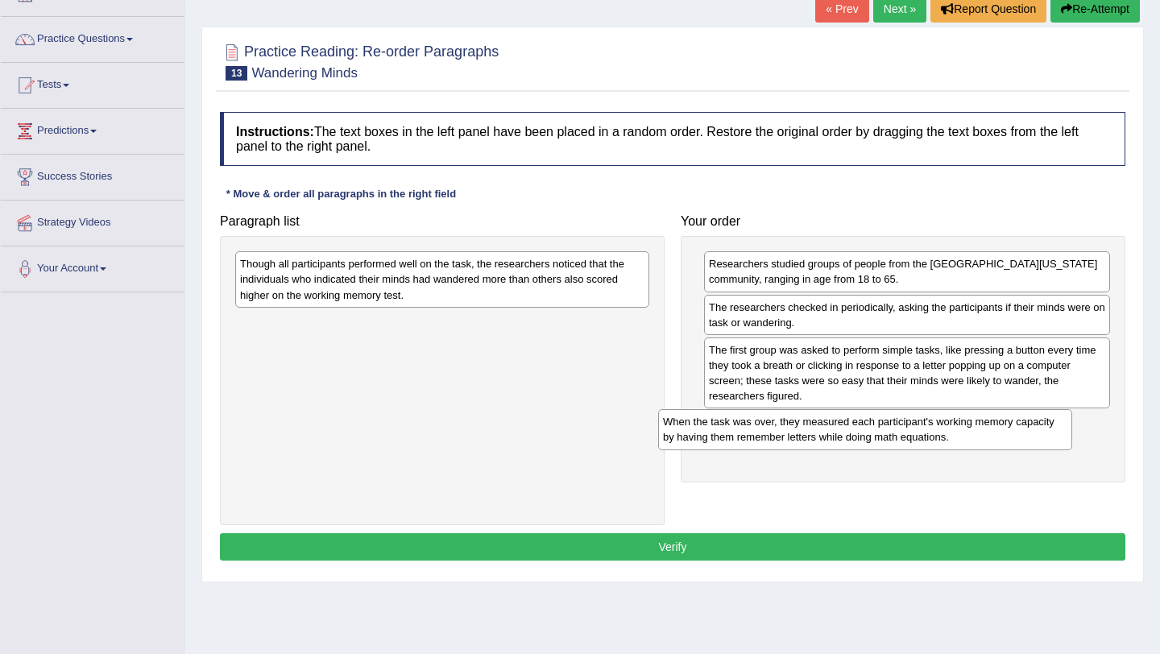
drag, startPoint x: 487, startPoint y: 273, endPoint x: 910, endPoint y: 431, distance: 452.2
click at [910, 431] on div "When the task was over, they measured each participant's working memory capacit…" at bounding box center [865, 429] width 414 height 40
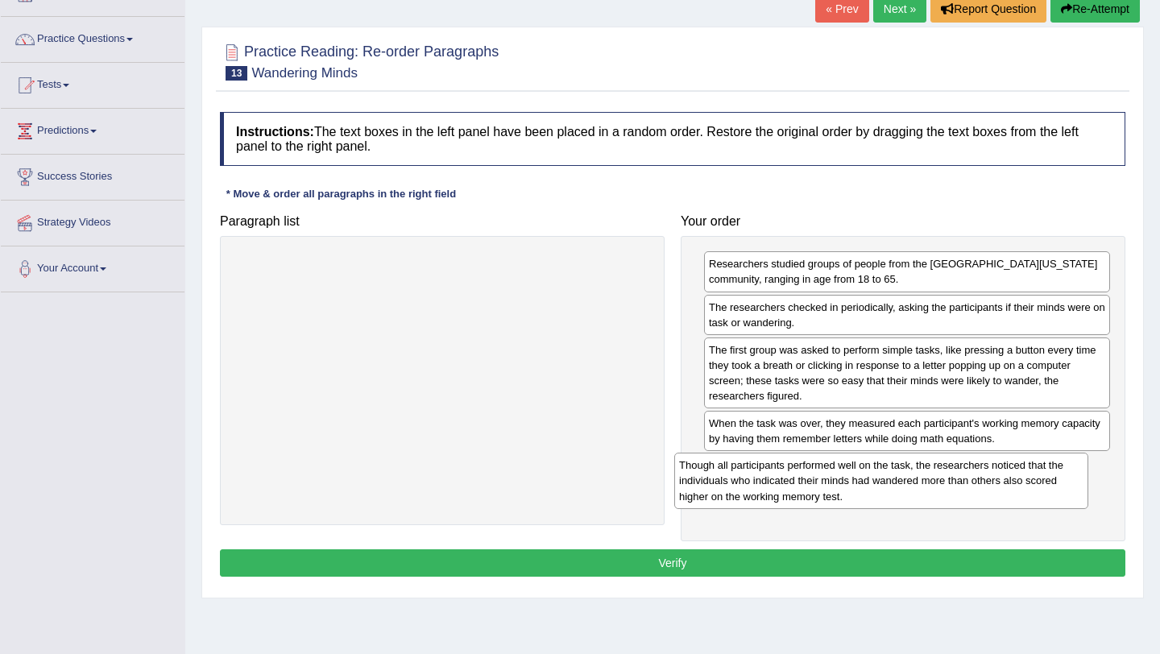
drag, startPoint x: 590, startPoint y: 281, endPoint x: 1029, endPoint y: 483, distance: 482.3
click at [1029, 483] on div "Though all participants performed well on the task, the researchers noticed tha…" at bounding box center [881, 481] width 414 height 56
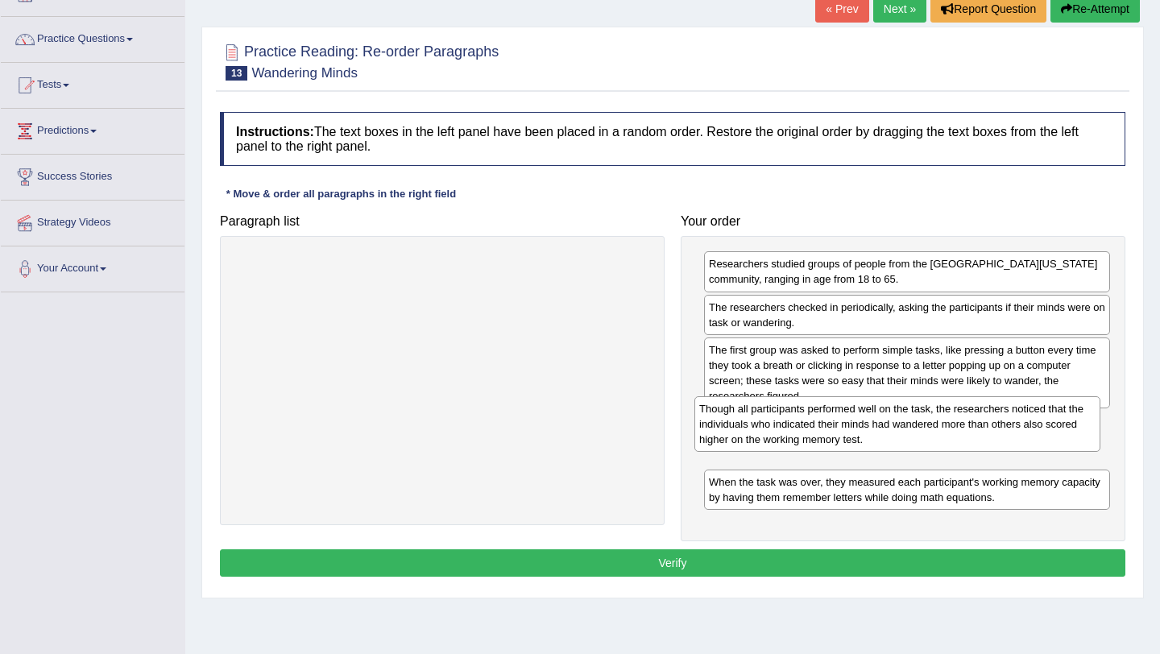
drag, startPoint x: 937, startPoint y: 487, endPoint x: 927, endPoint y: 429, distance: 58.8
click at [927, 429] on div "Though all participants performed well on the task, the researchers noticed tha…" at bounding box center [897, 424] width 406 height 56
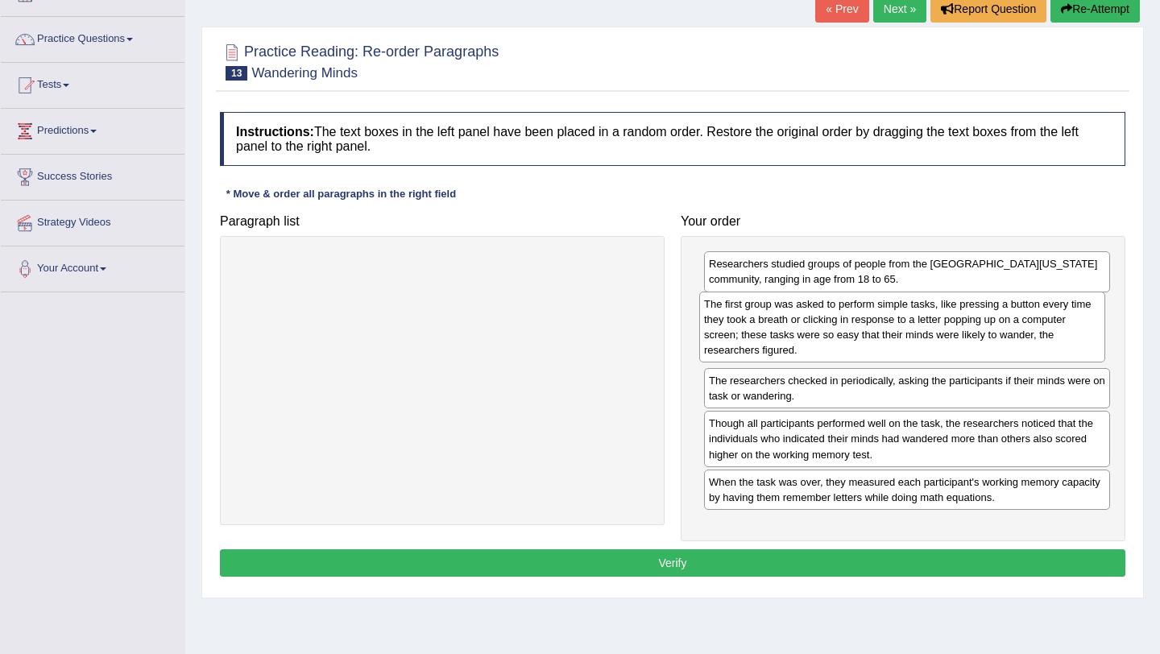
drag, startPoint x: 868, startPoint y: 385, endPoint x: 863, endPoint y: 339, distance: 46.2
click at [863, 339] on div "The first group was asked to perform simple tasks, like pressing a button every…" at bounding box center [902, 327] width 406 height 71
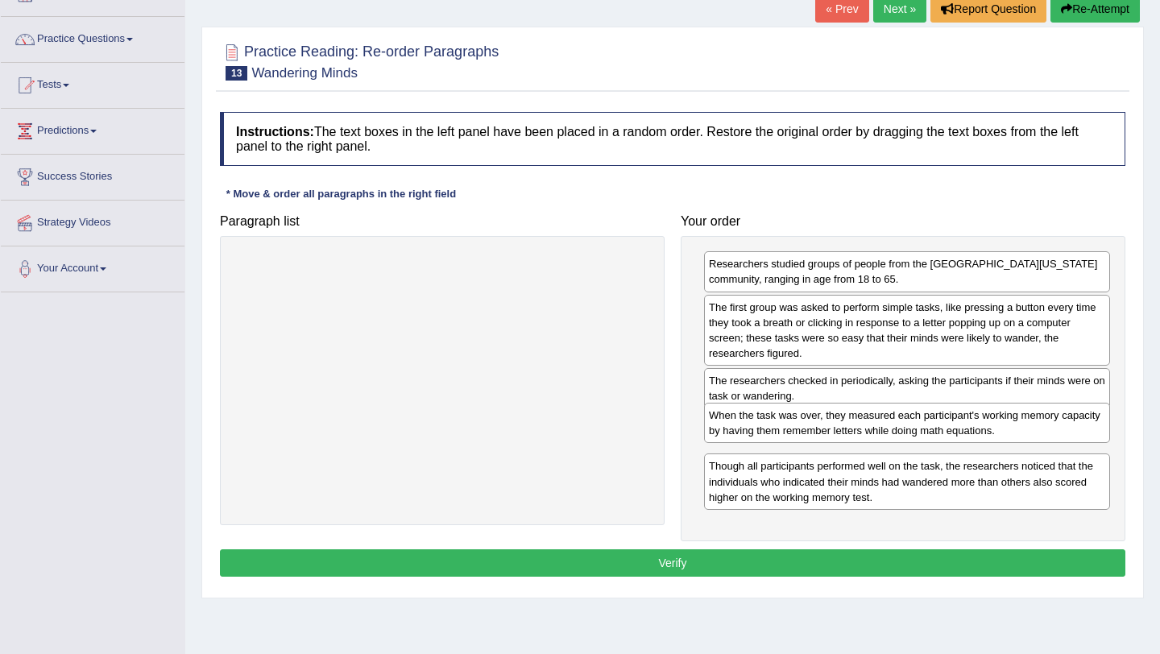
drag, startPoint x: 751, startPoint y: 503, endPoint x: 751, endPoint y: 436, distance: 66.9
click at [751, 436] on div "When the task was over, they measured each participant's working memory capacit…" at bounding box center [907, 423] width 406 height 40
click at [668, 570] on button "Verify" at bounding box center [672, 562] width 905 height 27
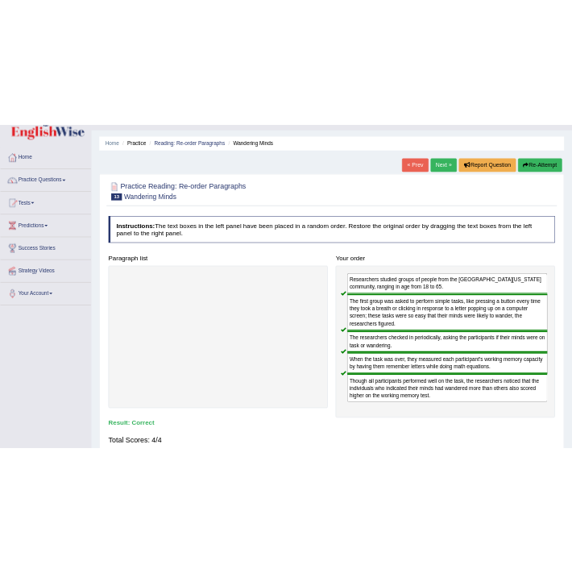
scroll to position [0, 0]
